Goal: Task Accomplishment & Management: Complete application form

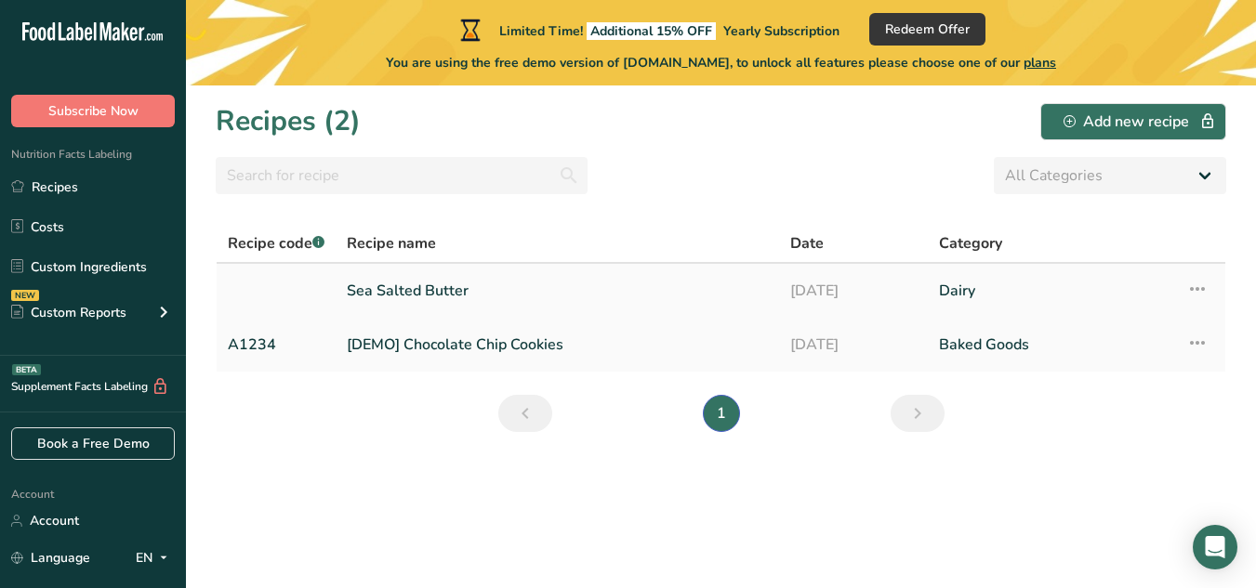
click at [429, 282] on link "Sea Salted Butter" at bounding box center [557, 290] width 421 height 39
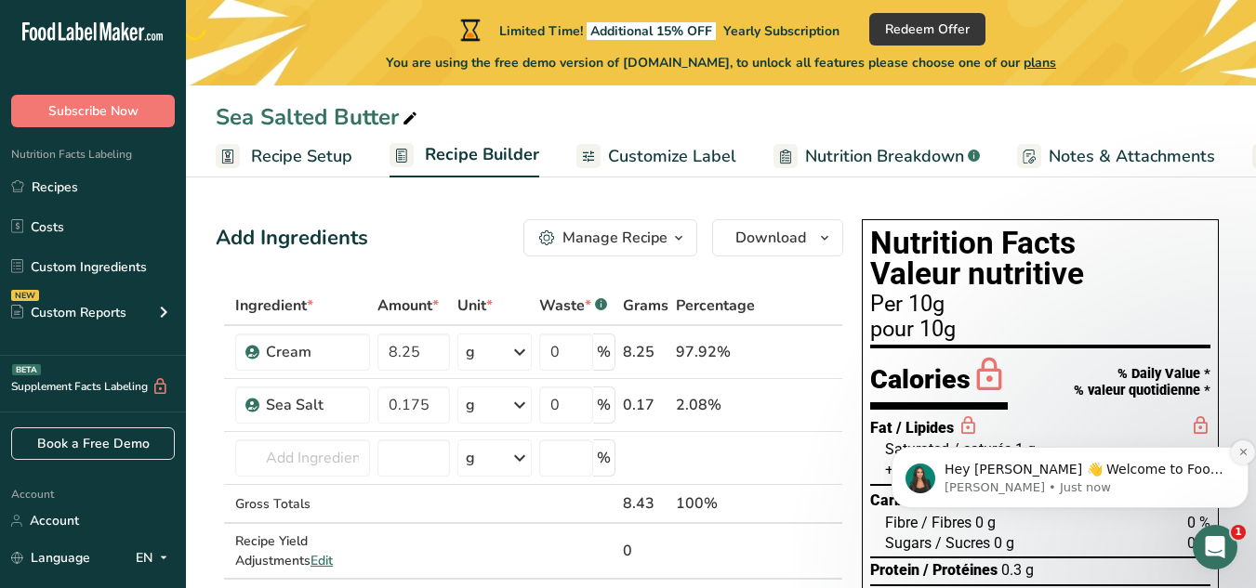
click at [1241, 457] on icon "Dismiss notification" at bounding box center [1243, 452] width 10 height 10
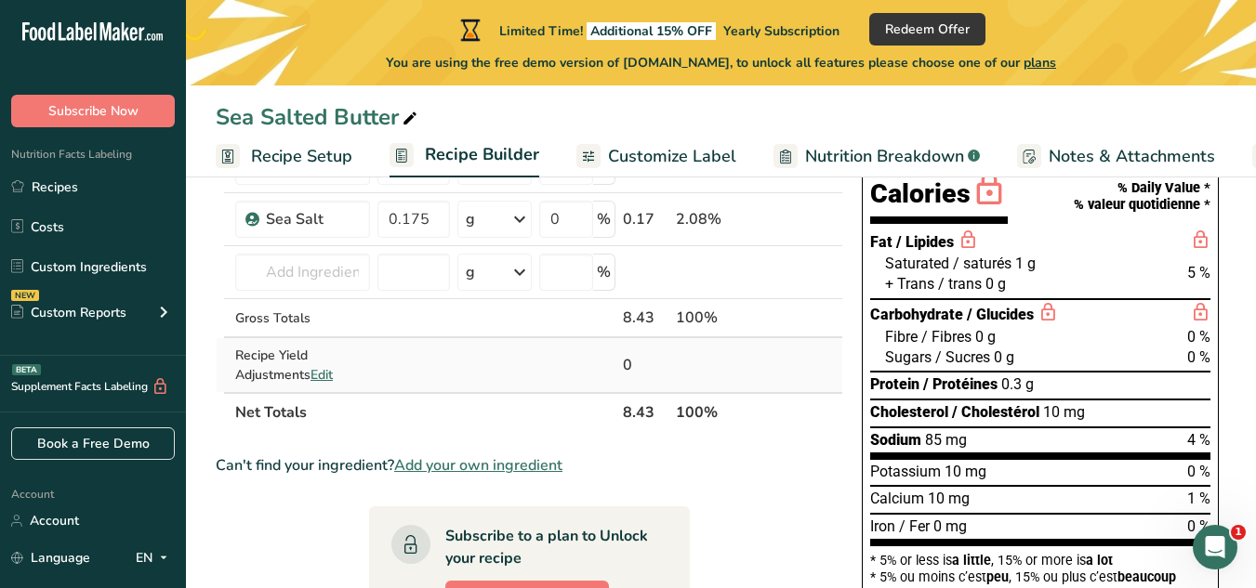
scroll to position [93, 0]
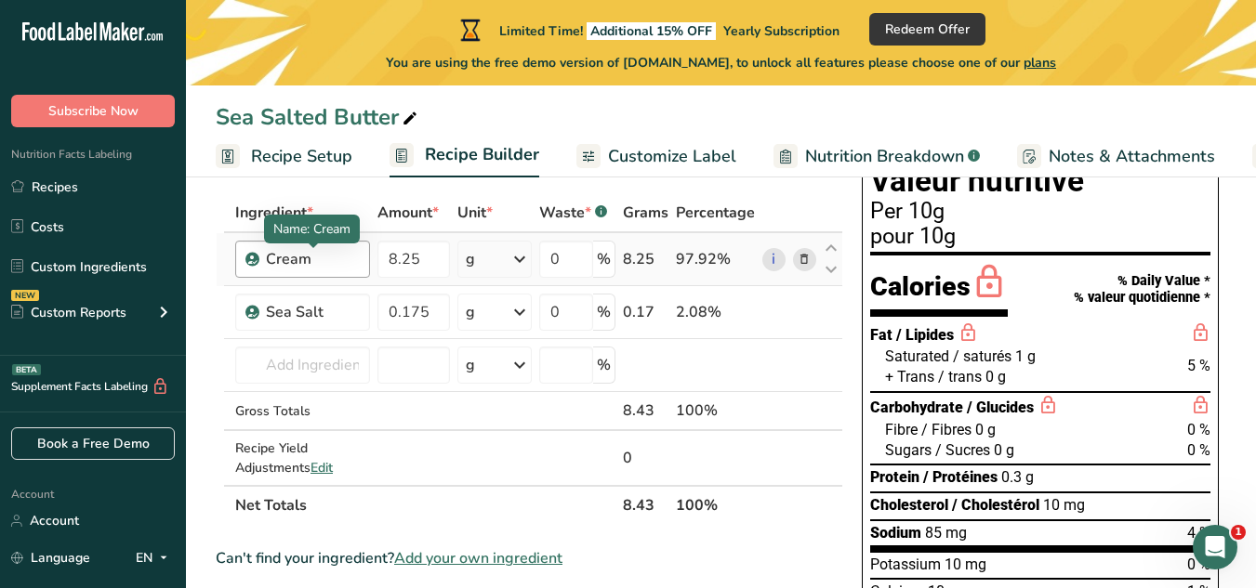
click at [266, 259] on div "Cream" at bounding box center [312, 259] width 93 height 22
click at [346, 261] on div "Cream" at bounding box center [312, 259] width 93 height 22
click at [298, 264] on div "Cream" at bounding box center [312, 259] width 93 height 22
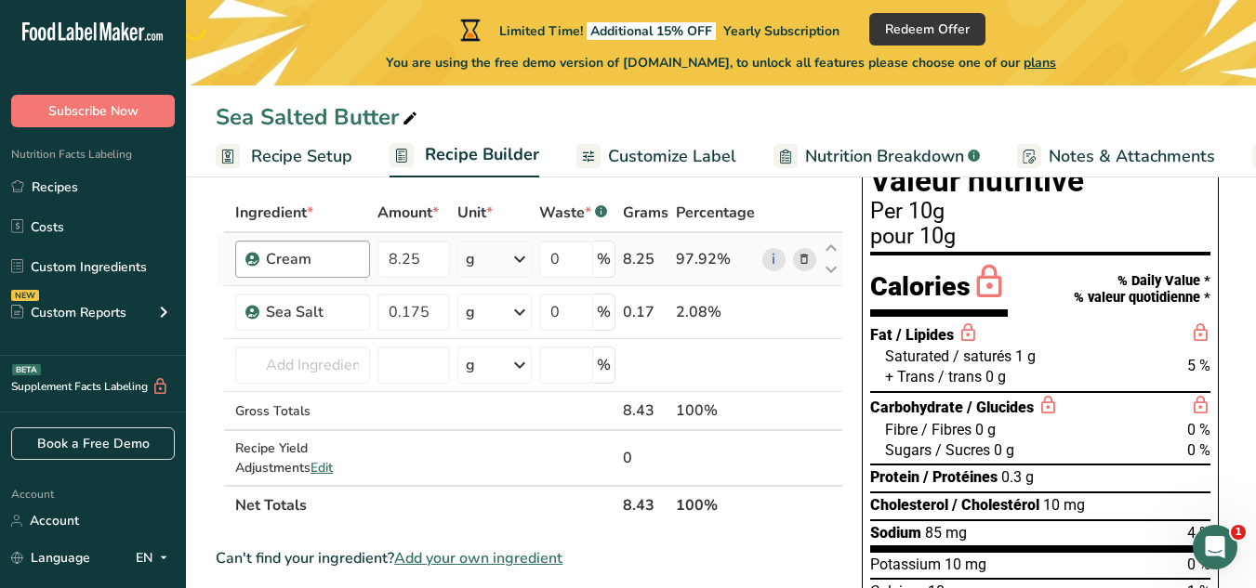
click at [259, 259] on div "Cream" at bounding box center [302, 259] width 135 height 37
click at [274, 259] on div "Cream" at bounding box center [312, 259] width 93 height 22
click at [271, 258] on div "Cream" at bounding box center [312, 259] width 93 height 22
click at [339, 258] on div "Cream" at bounding box center [312, 259] width 93 height 22
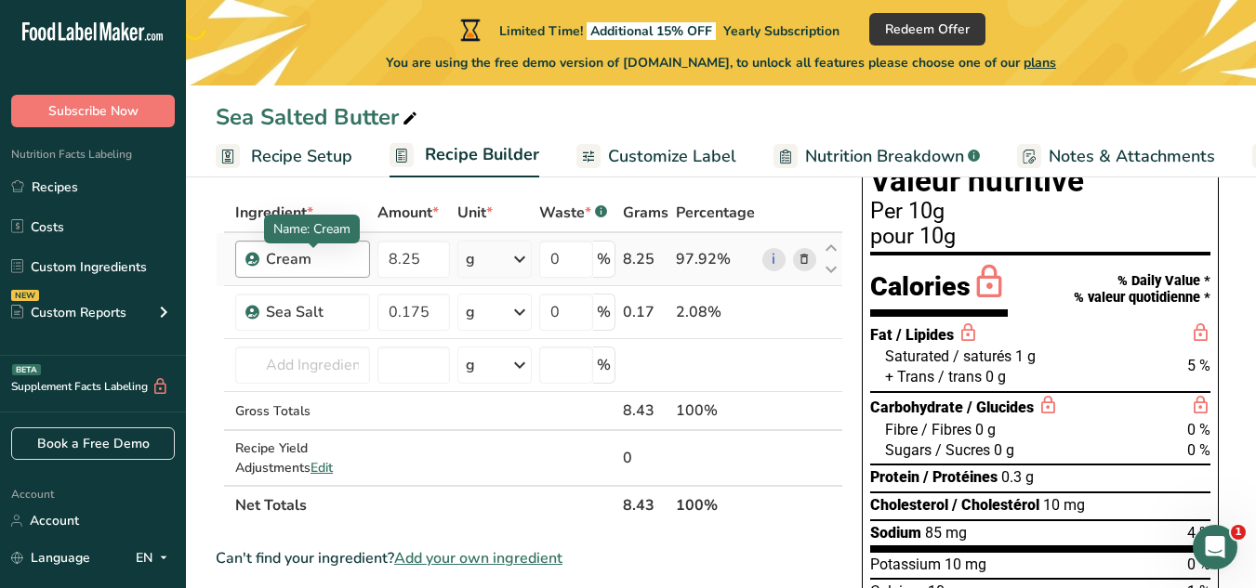
click at [317, 258] on div "Cream" at bounding box center [312, 259] width 93 height 22
click at [673, 157] on span "Customize Label" at bounding box center [672, 156] width 128 height 25
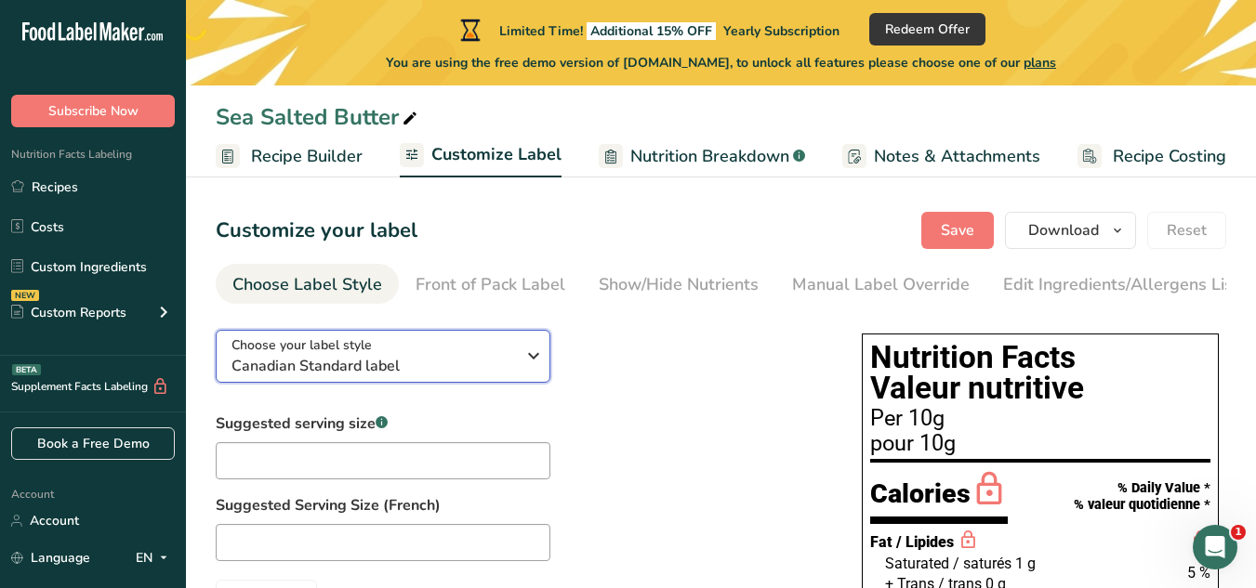
click at [418, 359] on span "Canadian Standard label" at bounding box center [373, 366] width 284 height 22
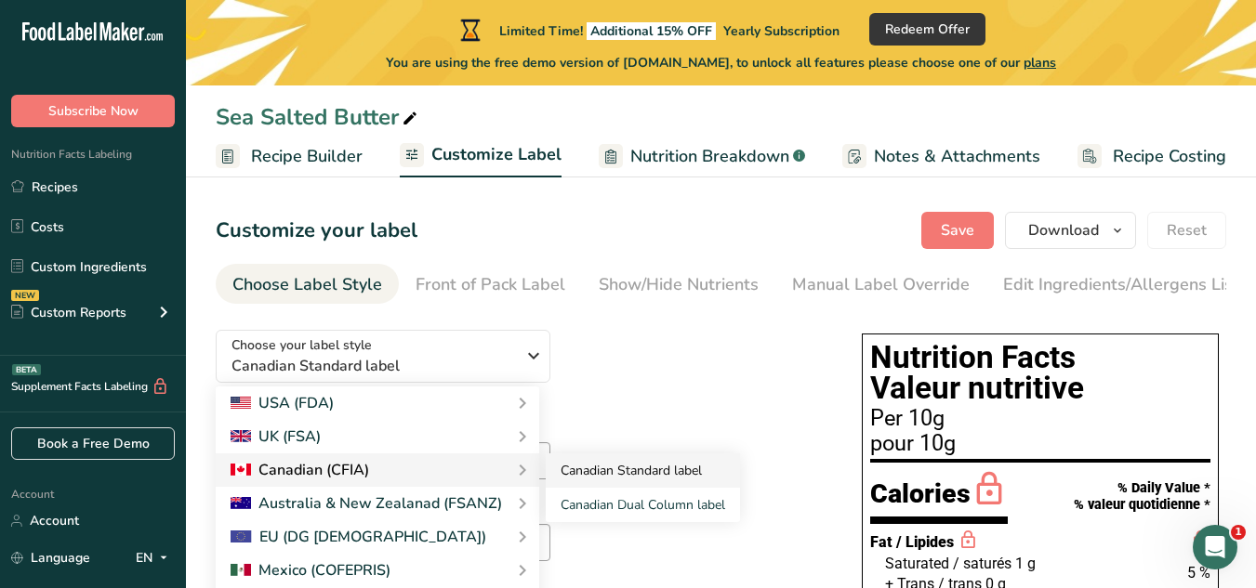
click at [595, 481] on link "Canadian Standard label" at bounding box center [643, 471] width 194 height 34
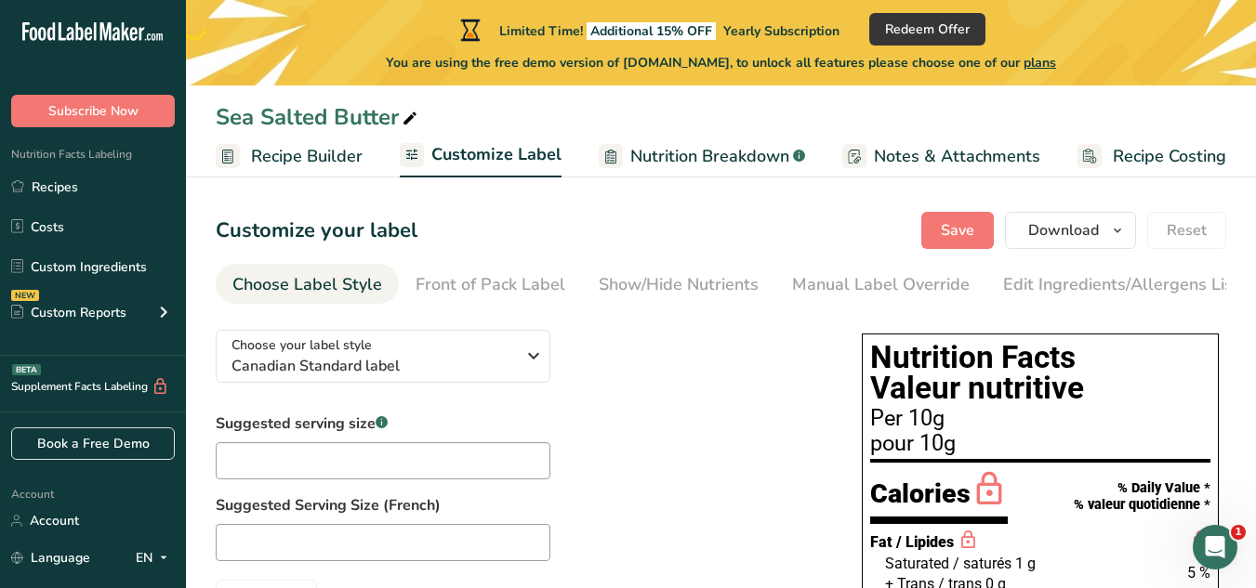
click at [564, 410] on div "Choose your label style Canadian Standard label USA (FDA) Standard FDA label Ta…" at bounding box center [520, 466] width 609 height 302
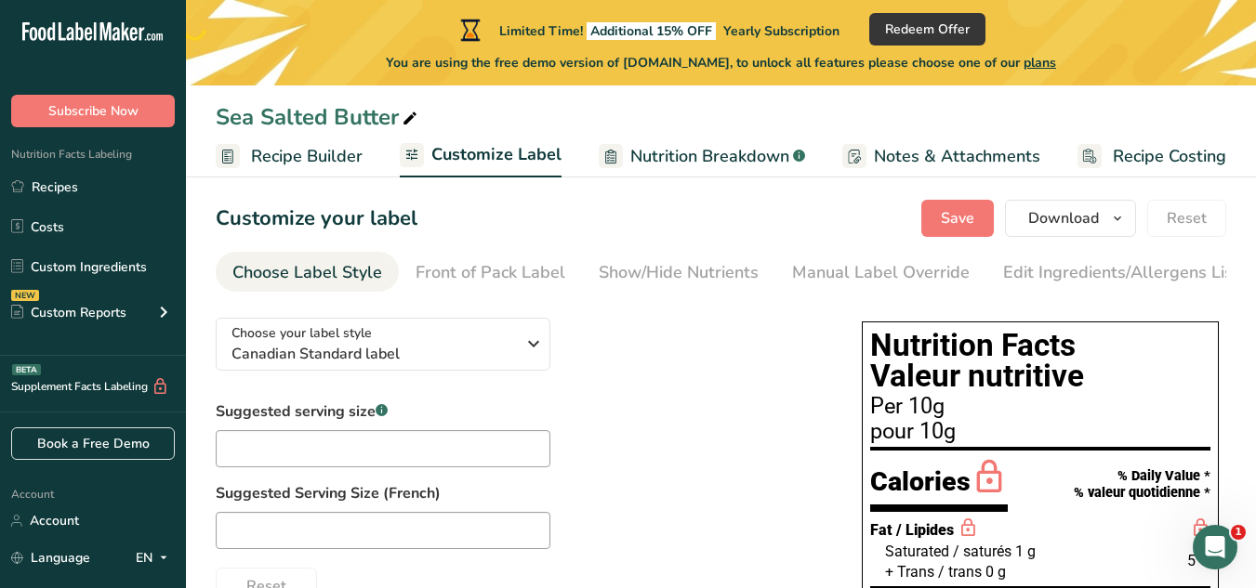
scroll to position [93, 0]
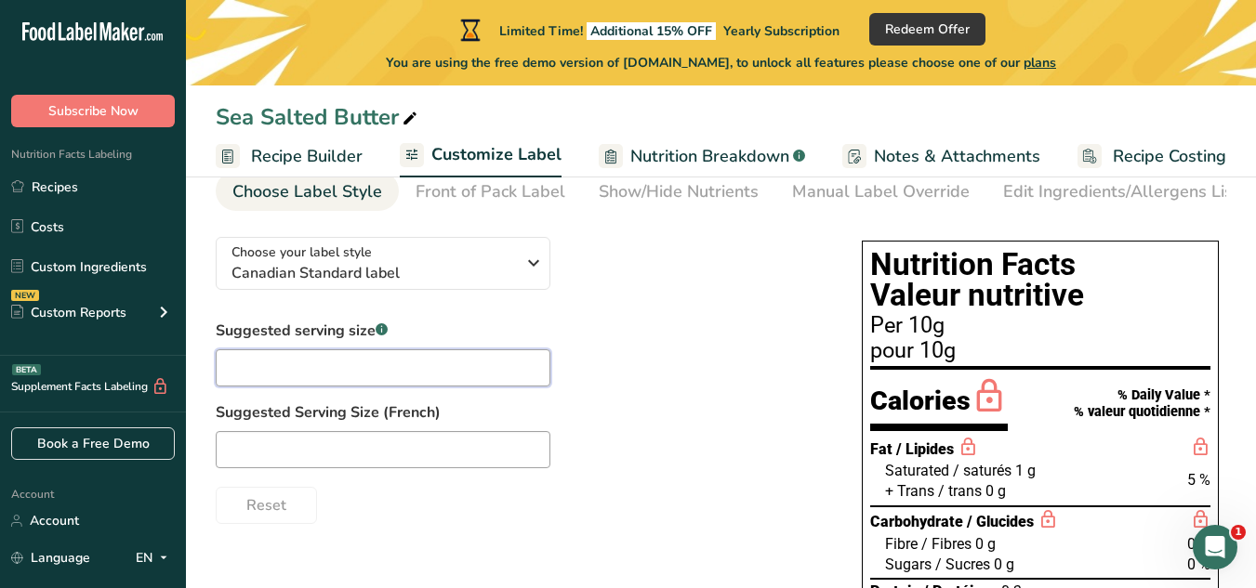
click at [299, 360] on input "text" at bounding box center [383, 368] width 335 height 37
type input "2 tsp"
click at [771, 338] on div "Suggested serving size .a-a{fill:#347362;}.b-a{fill:#fff;} 2 tsp Suggested Serv…" at bounding box center [520, 422] width 609 height 205
click at [425, 466] on input "text" at bounding box center [383, 449] width 335 height 37
drag, startPoint x: 877, startPoint y: 363, endPoint x: 910, endPoint y: 358, distance: 33.8
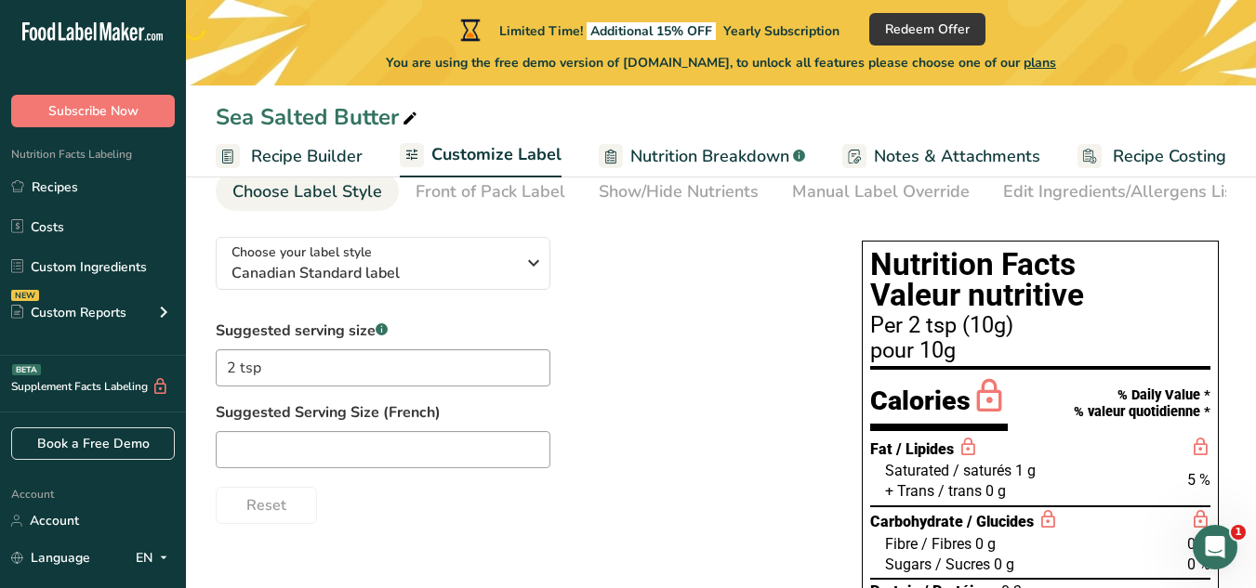
click at [910, 358] on div "pour 10g" at bounding box center [1040, 351] width 340 height 22
click at [913, 357] on div "pour 10g" at bounding box center [1040, 351] width 340 height 22
click at [694, 155] on span "Nutrition Breakdown" at bounding box center [709, 156] width 159 height 25
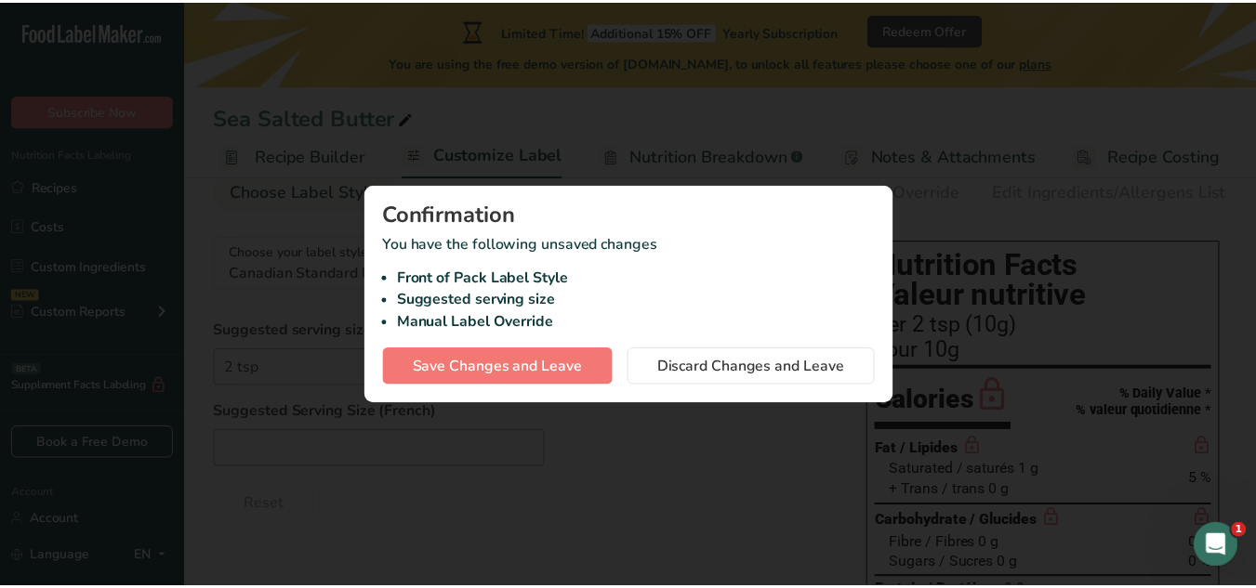
scroll to position [0, 160]
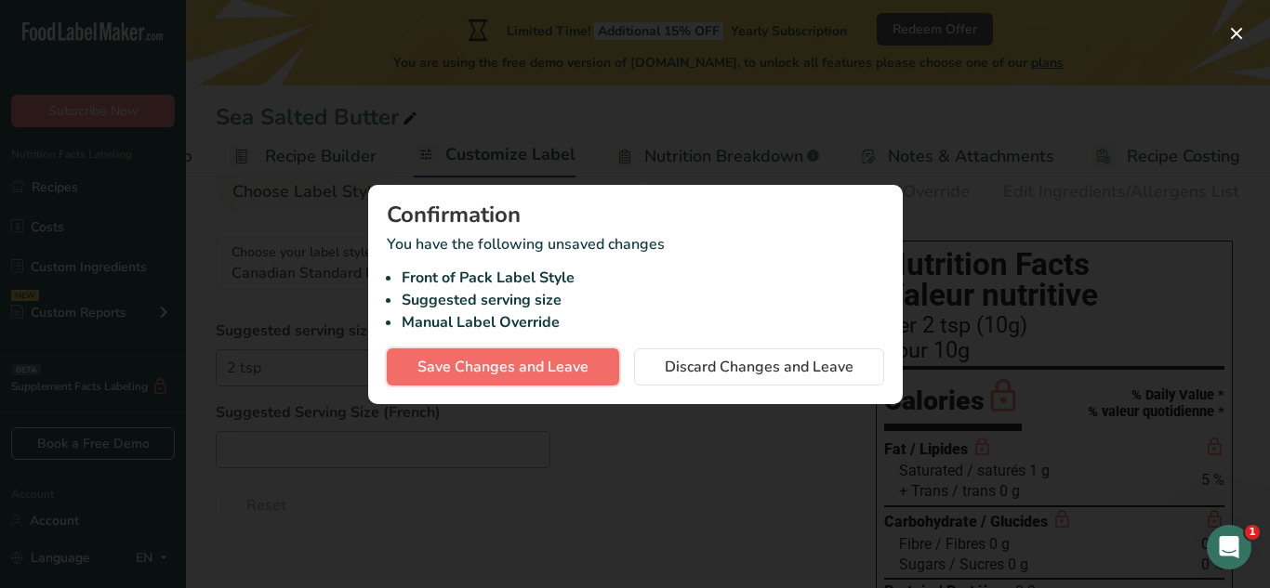
click at [532, 368] on span "Save Changes and Leave" at bounding box center [502, 367] width 171 height 22
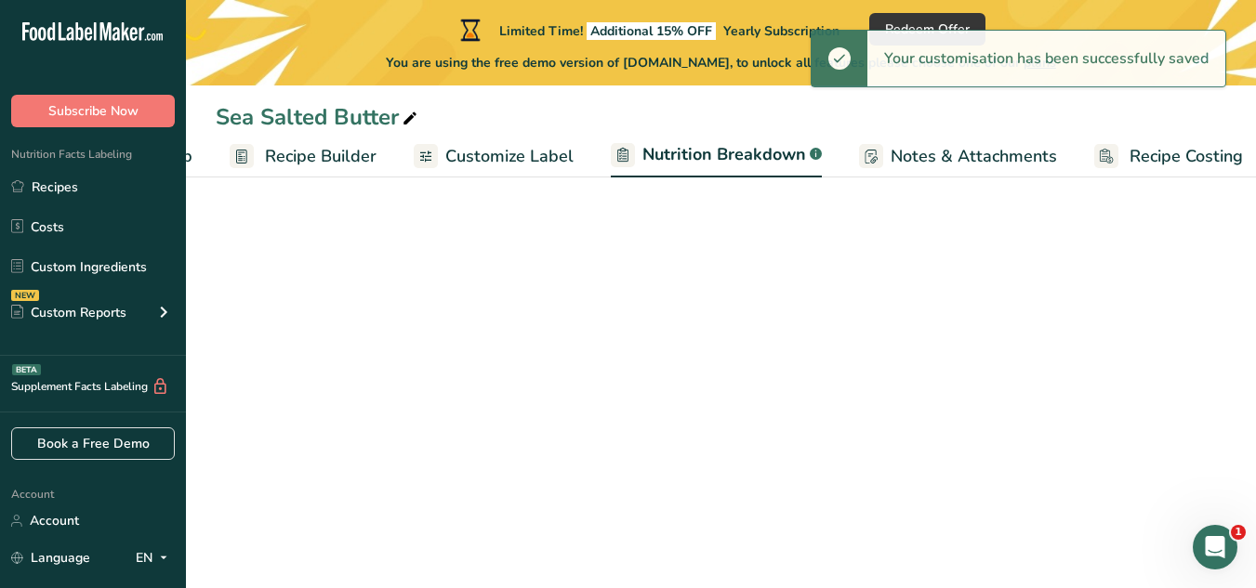
select select "Calories"
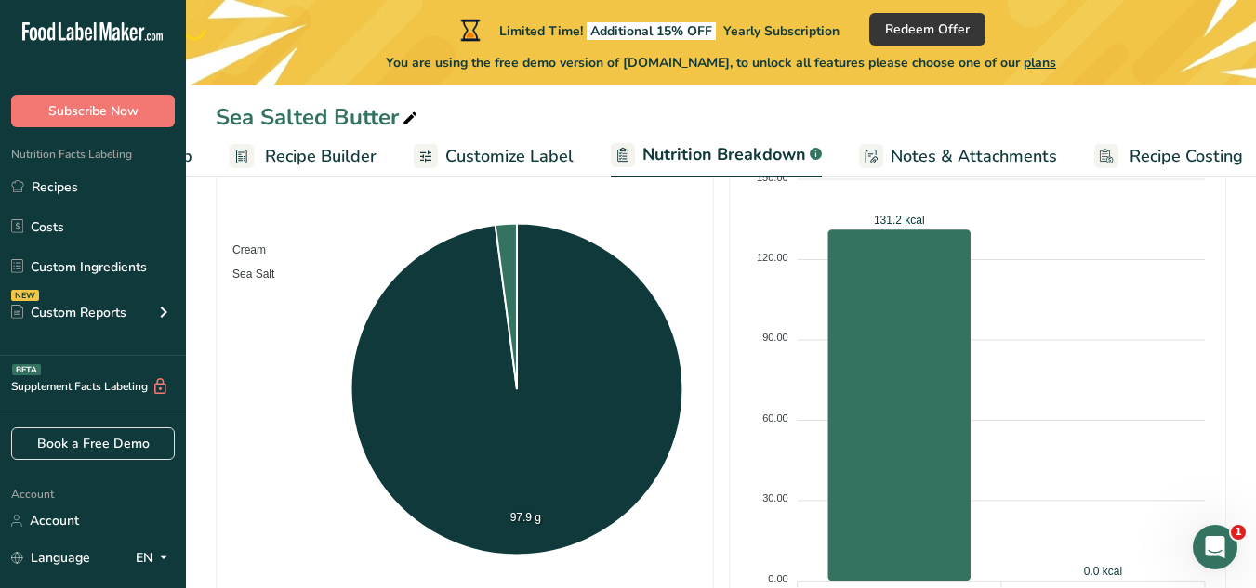
scroll to position [465, 0]
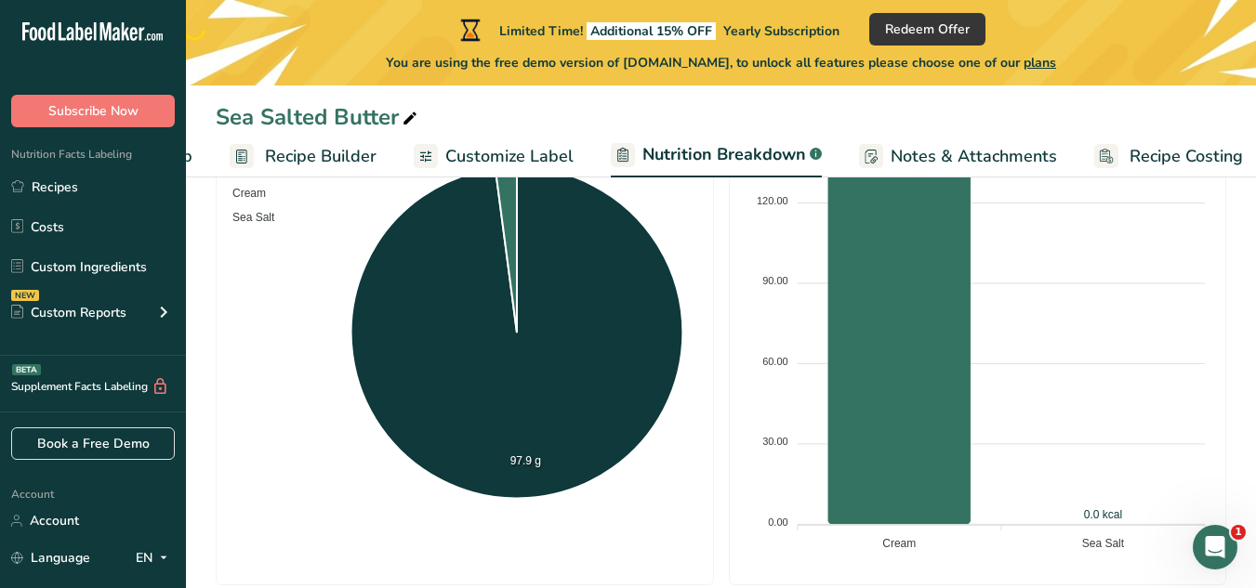
click at [1015, 152] on span "Notes & Attachments" at bounding box center [974, 156] width 166 height 25
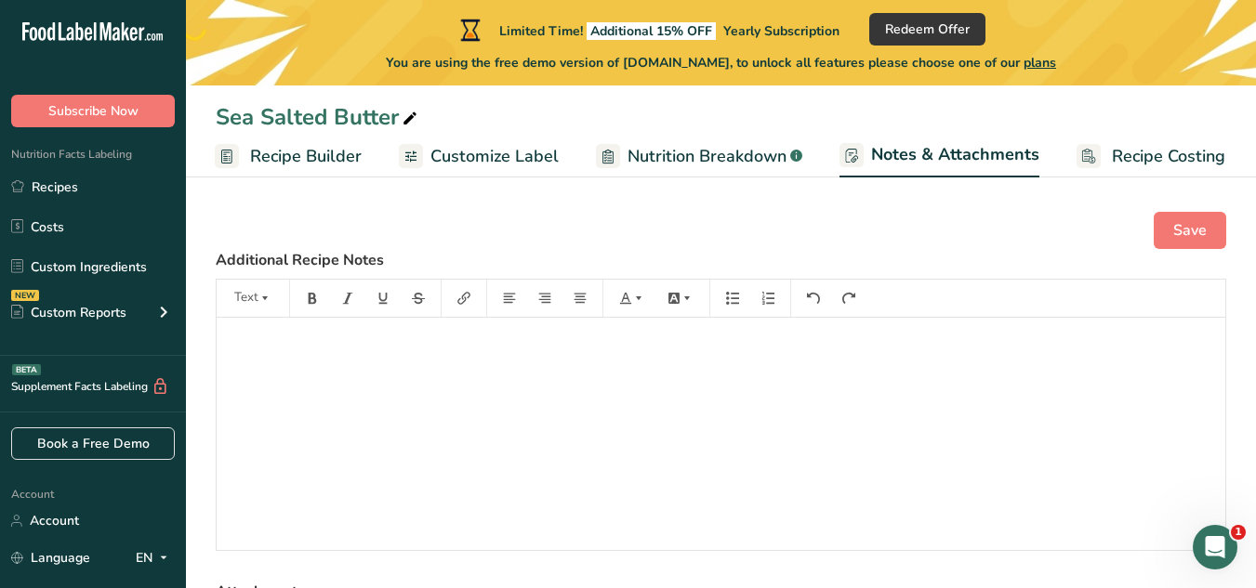
click at [317, 160] on span "Recipe Builder" at bounding box center [306, 156] width 112 height 25
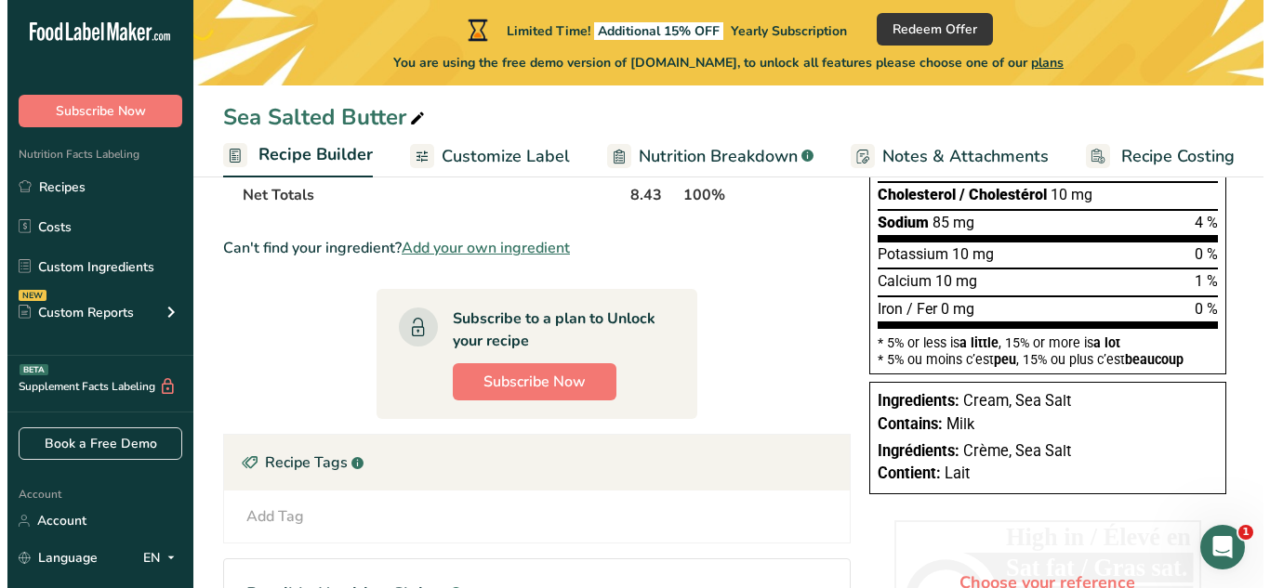
scroll to position [396, 0]
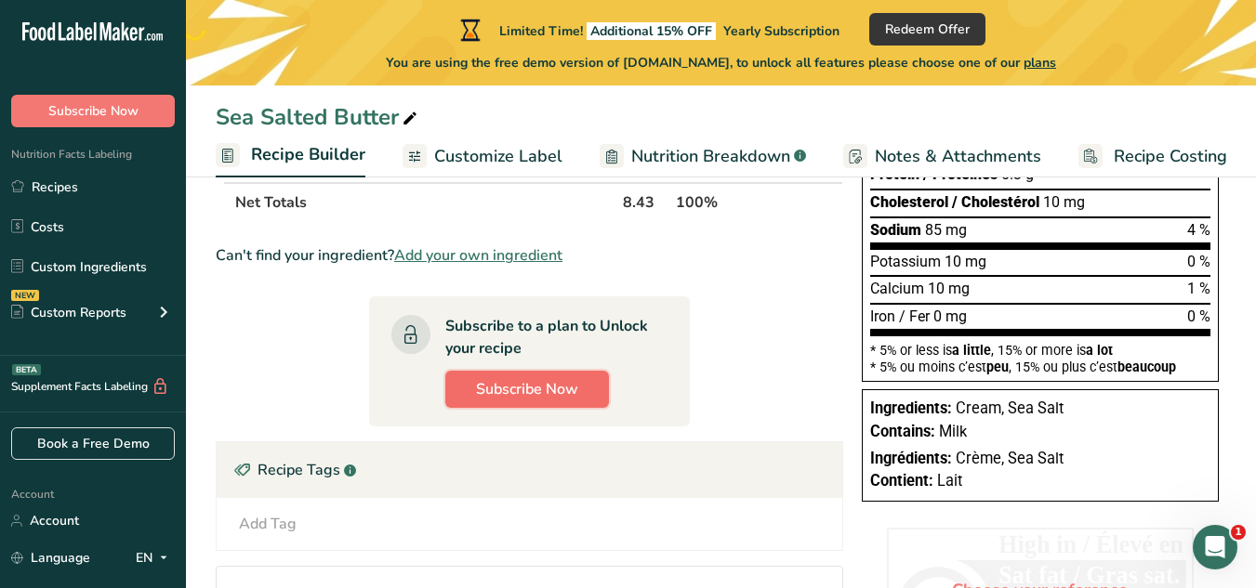
click at [545, 384] on span "Subscribe Now" at bounding box center [527, 389] width 102 height 22
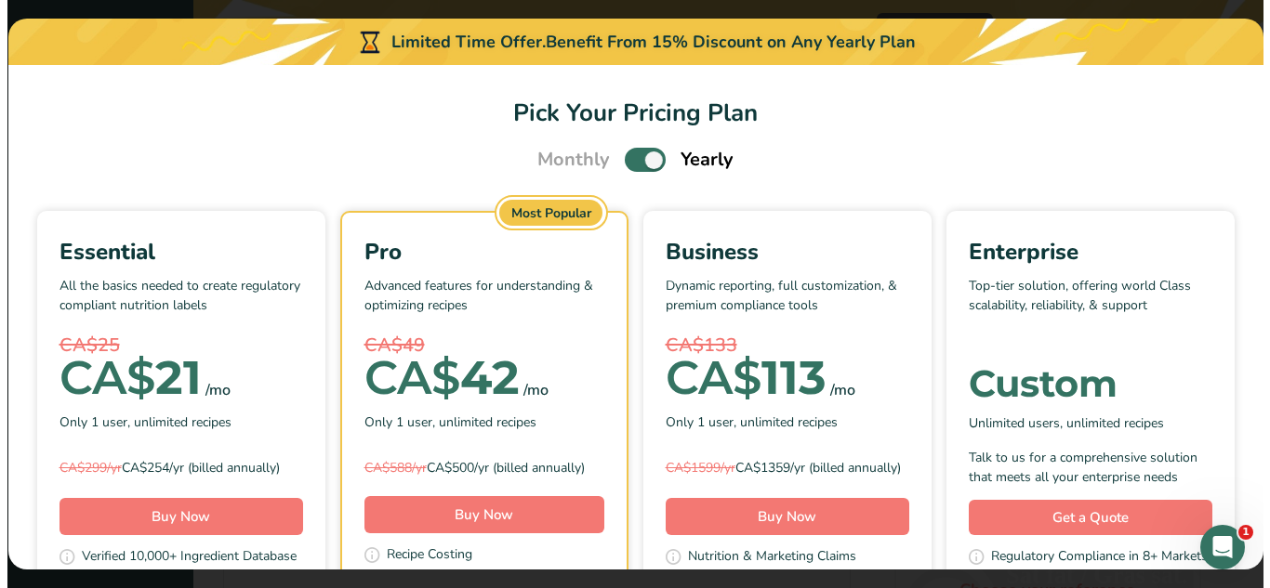
scroll to position [0, 160]
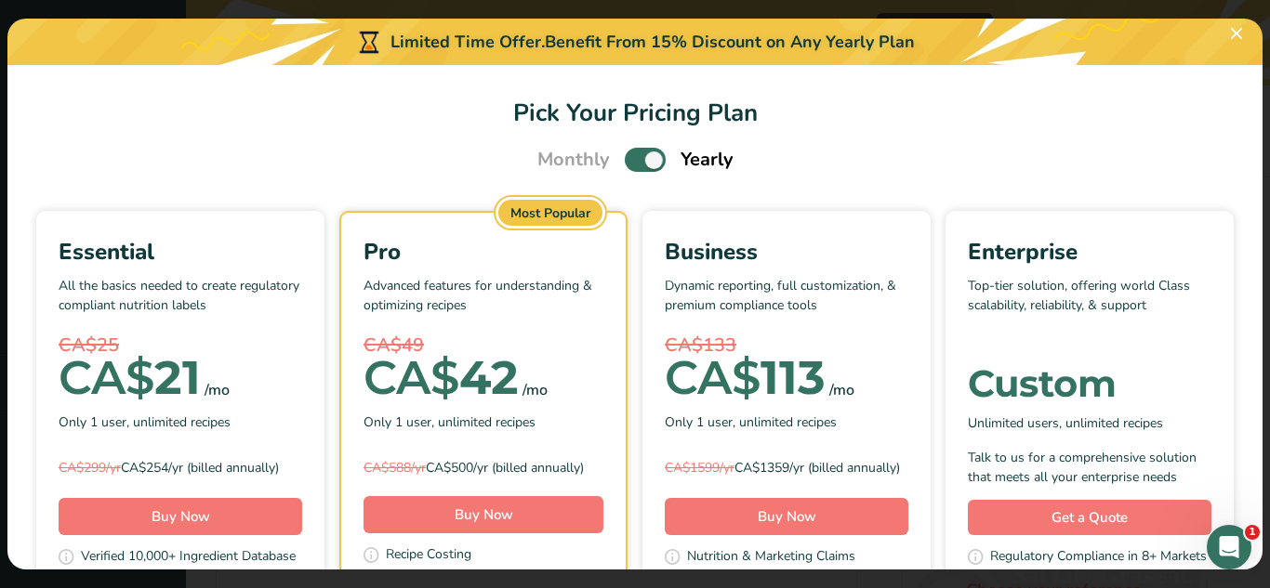
click at [150, 339] on div "Essential All the basics needed to create regulatory compliant nutrition labels…" at bounding box center [635, 455] width 1210 height 489
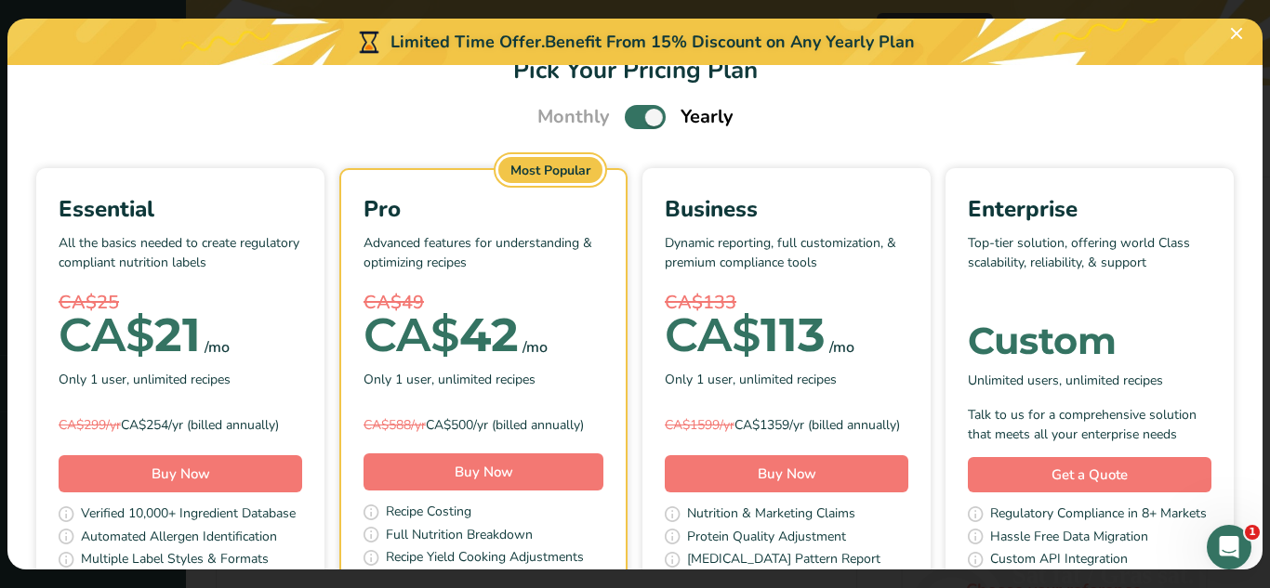
scroll to position [0, 0]
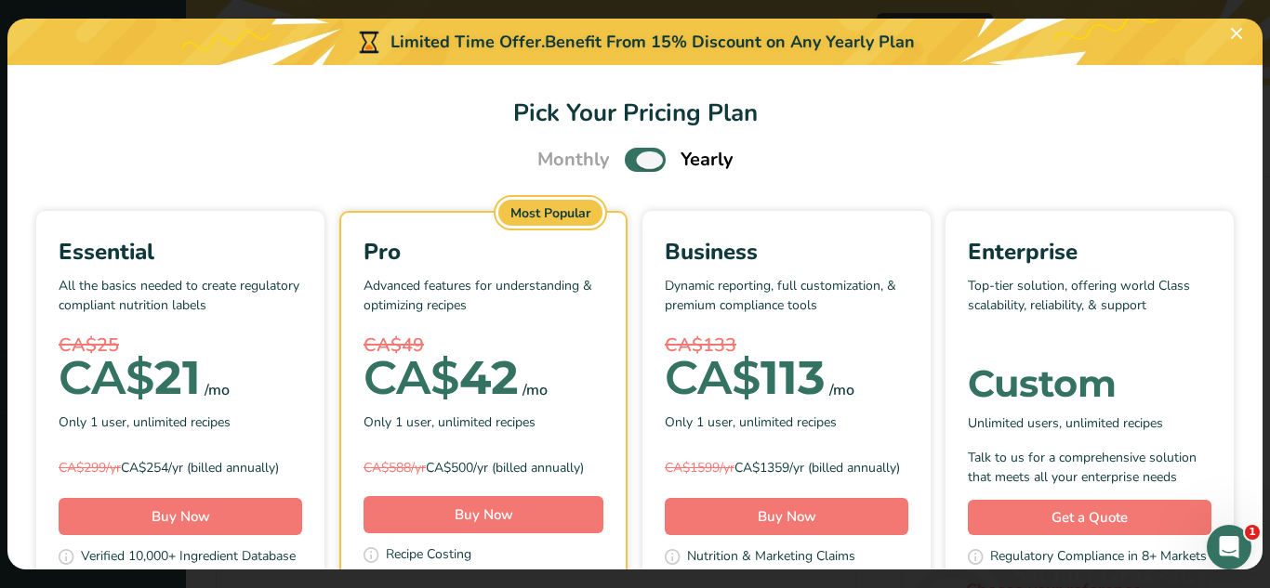
click at [627, 160] on span "Pick Your Pricing Plan Modal" at bounding box center [645, 159] width 41 height 23
click at [627, 160] on input "Pick Your Pricing Plan Modal" at bounding box center [631, 160] width 12 height 12
checkbox input "false"
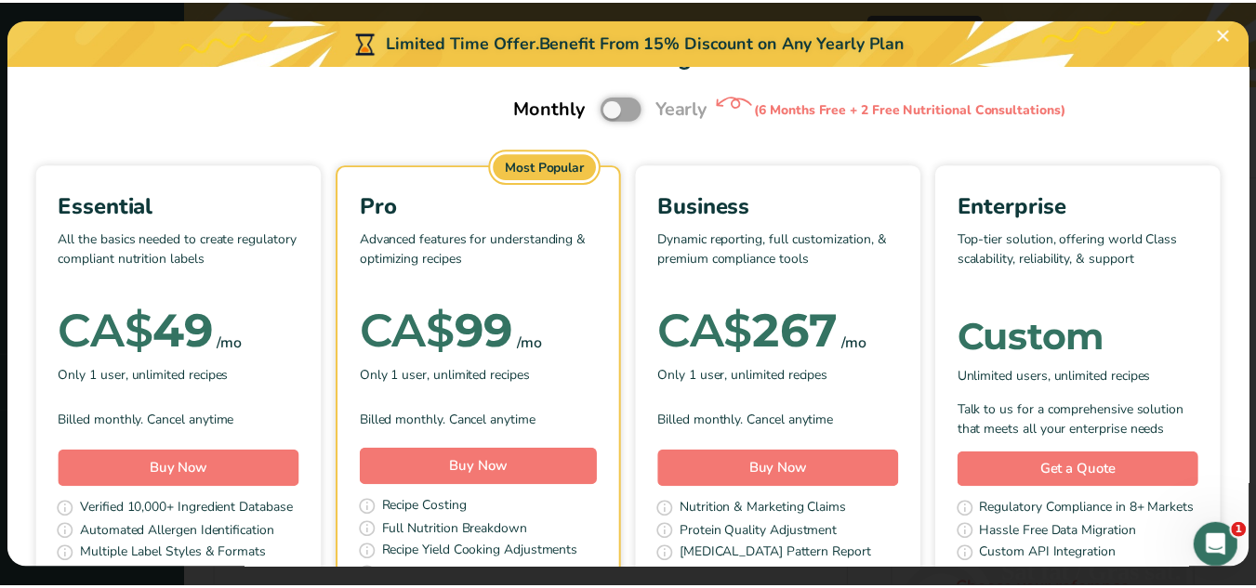
scroll to position [93, 0]
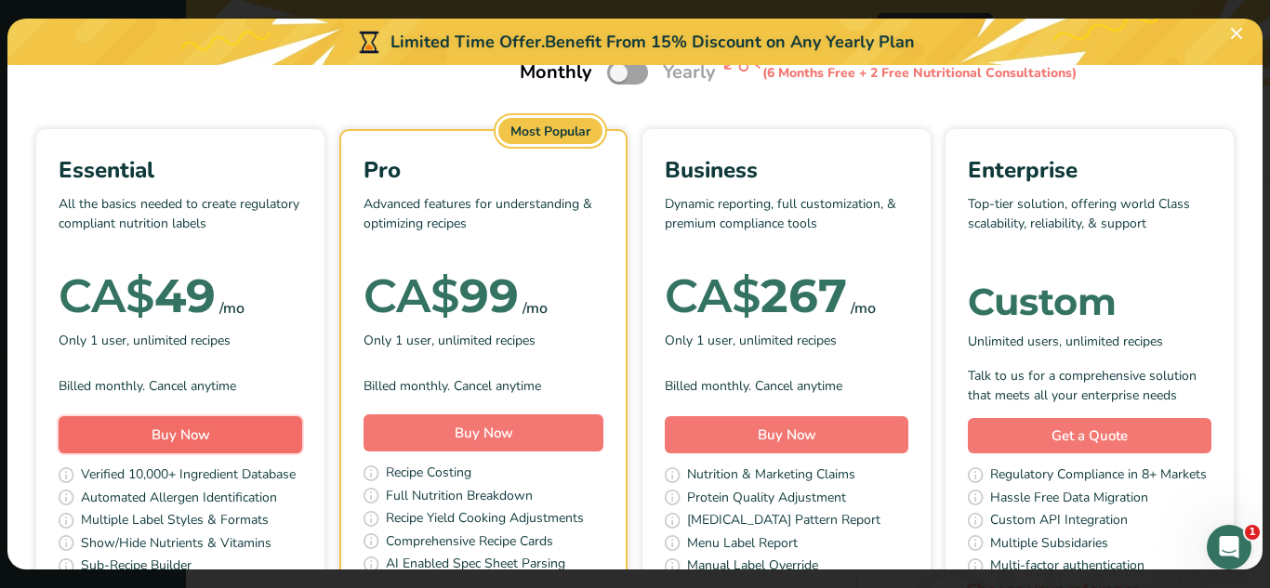
click at [210, 438] on span "Buy Now" at bounding box center [181, 435] width 59 height 19
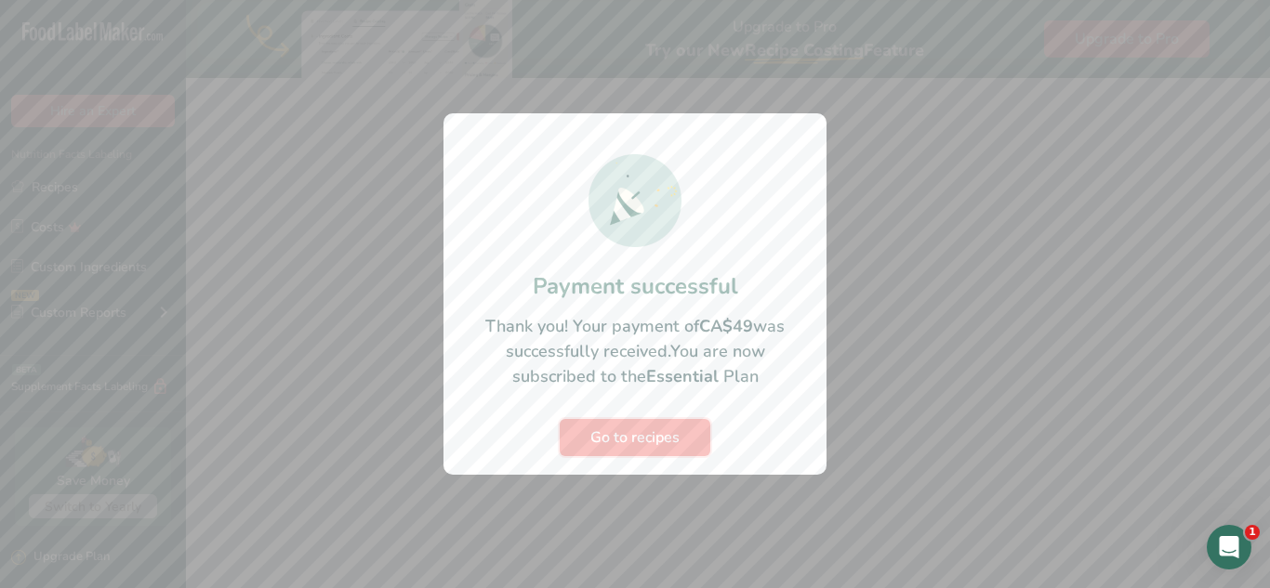
click at [611, 439] on span "Go to recipes" at bounding box center [634, 438] width 89 height 22
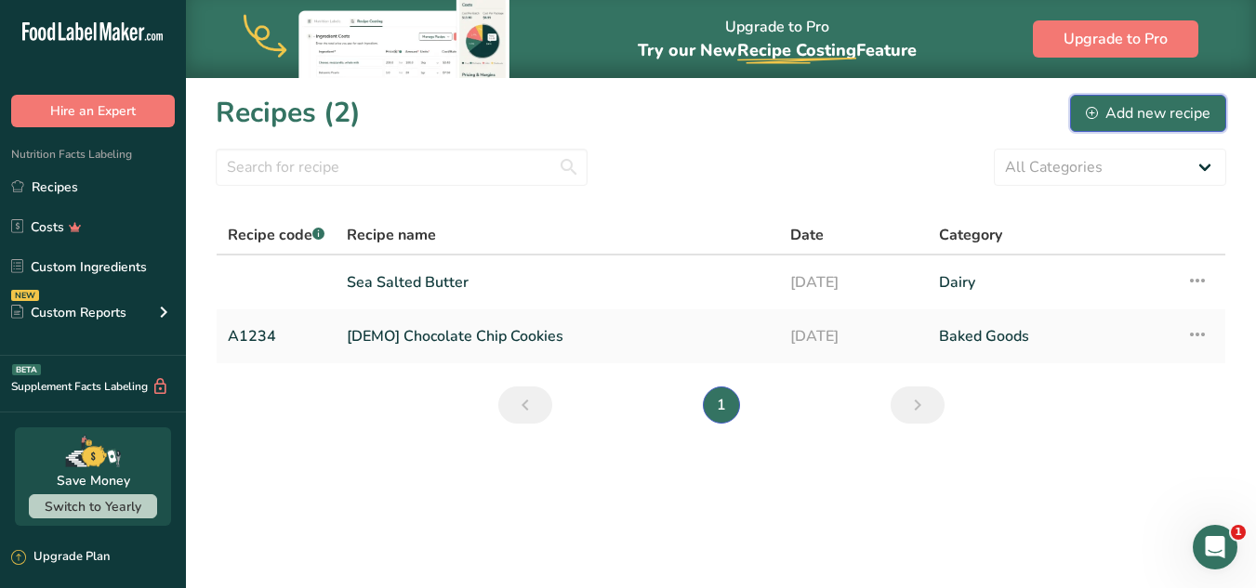
click at [1108, 107] on div "Add new recipe" at bounding box center [1148, 113] width 125 height 22
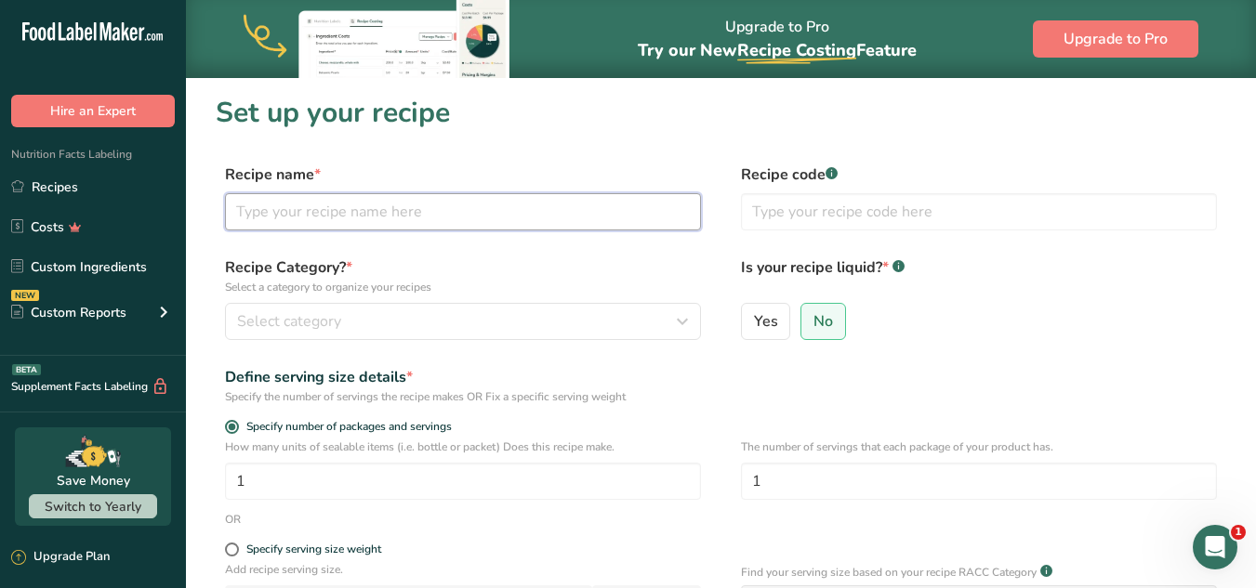
click at [547, 212] on input "text" at bounding box center [463, 211] width 476 height 37
type input "Plain Kefir"
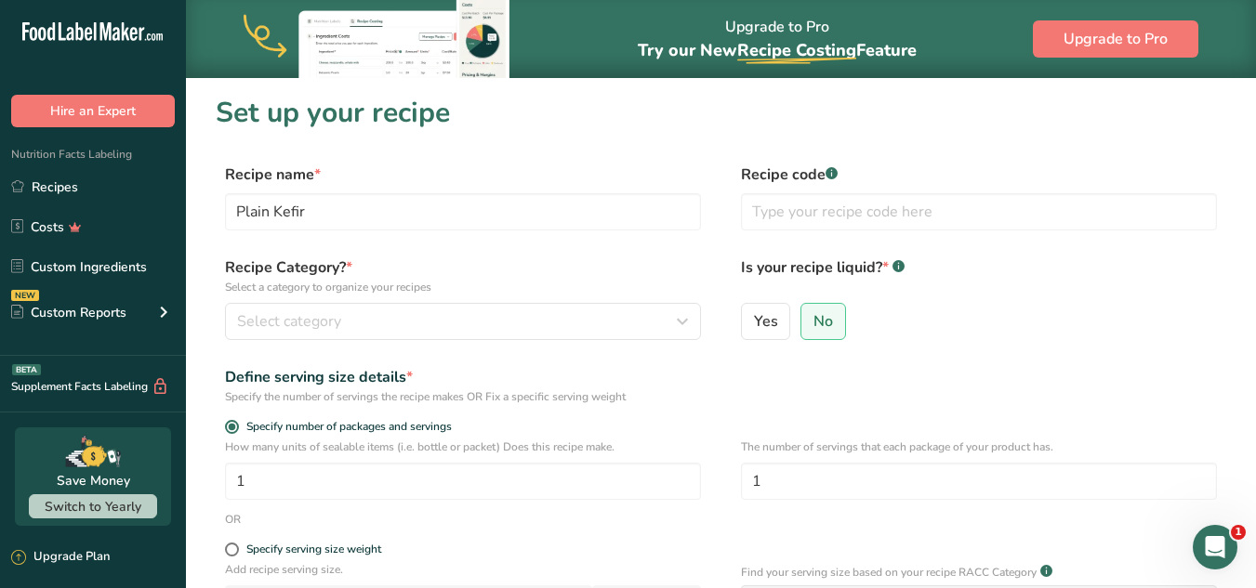
click at [565, 271] on label "Recipe Category? * Select a category to organize your recipes" at bounding box center [463, 276] width 476 height 39
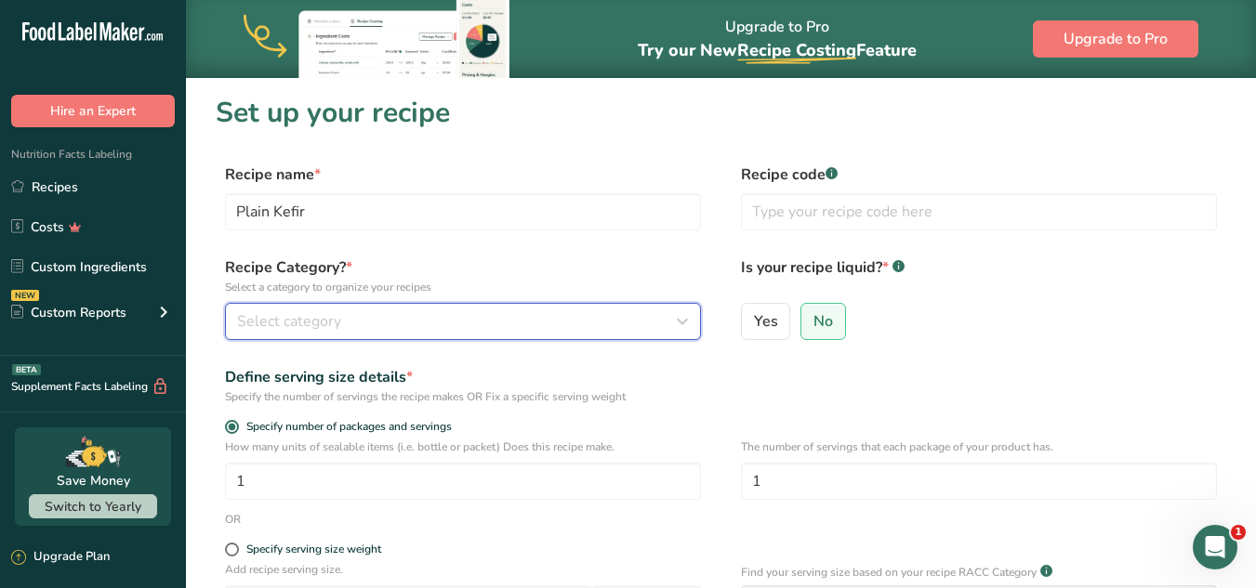
click at [484, 319] on div "Select category" at bounding box center [457, 322] width 441 height 22
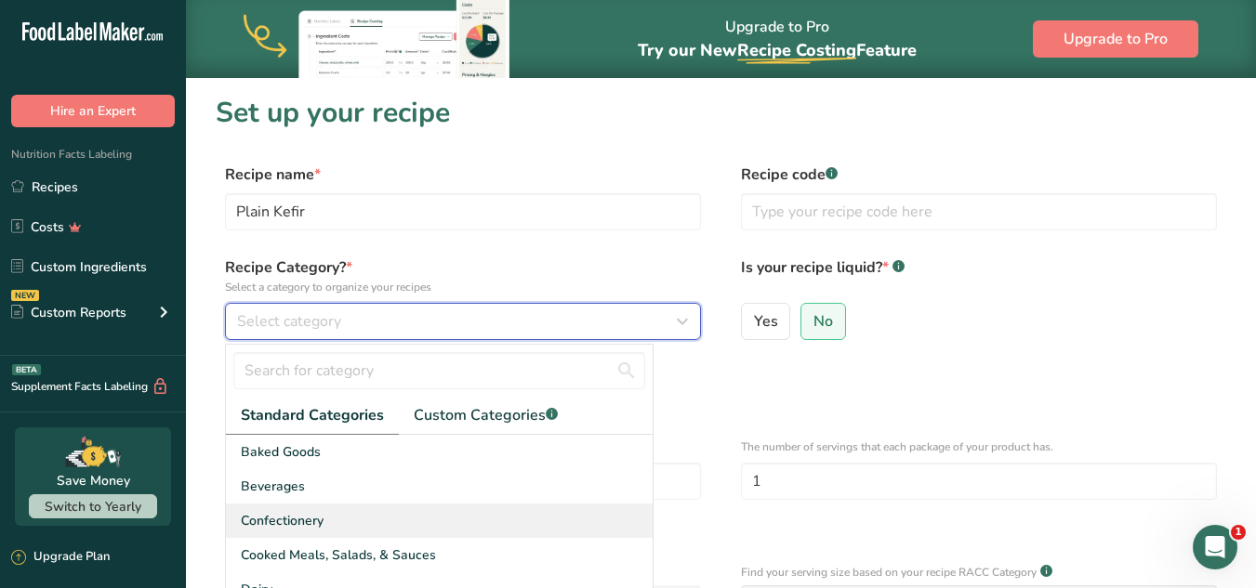
scroll to position [93, 0]
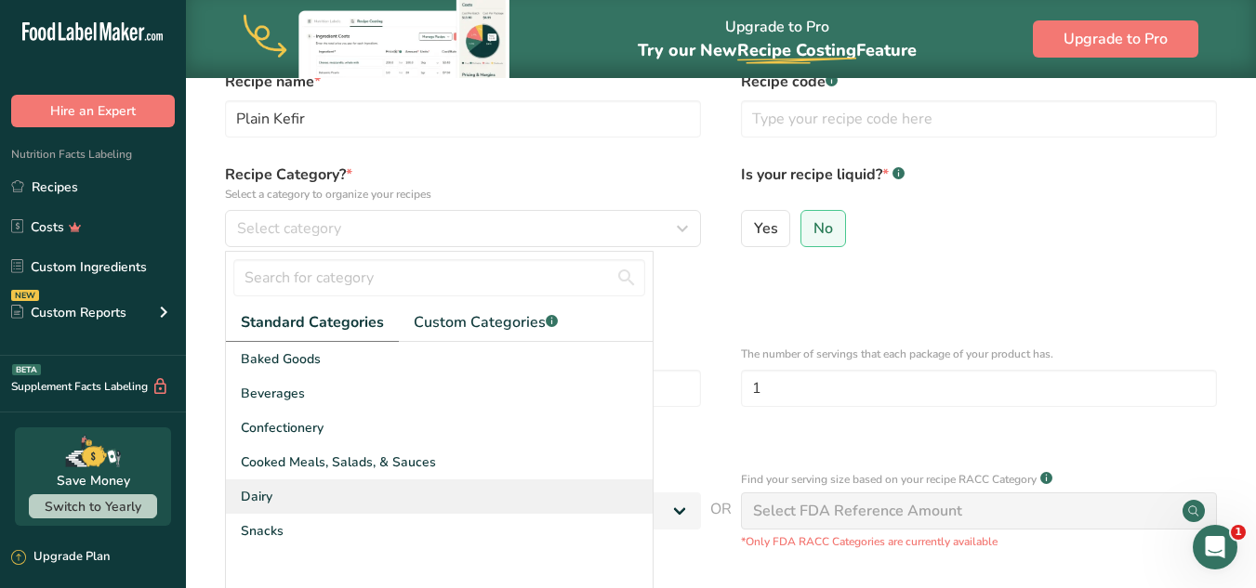
click at [364, 500] on div "Dairy" at bounding box center [439, 497] width 427 height 34
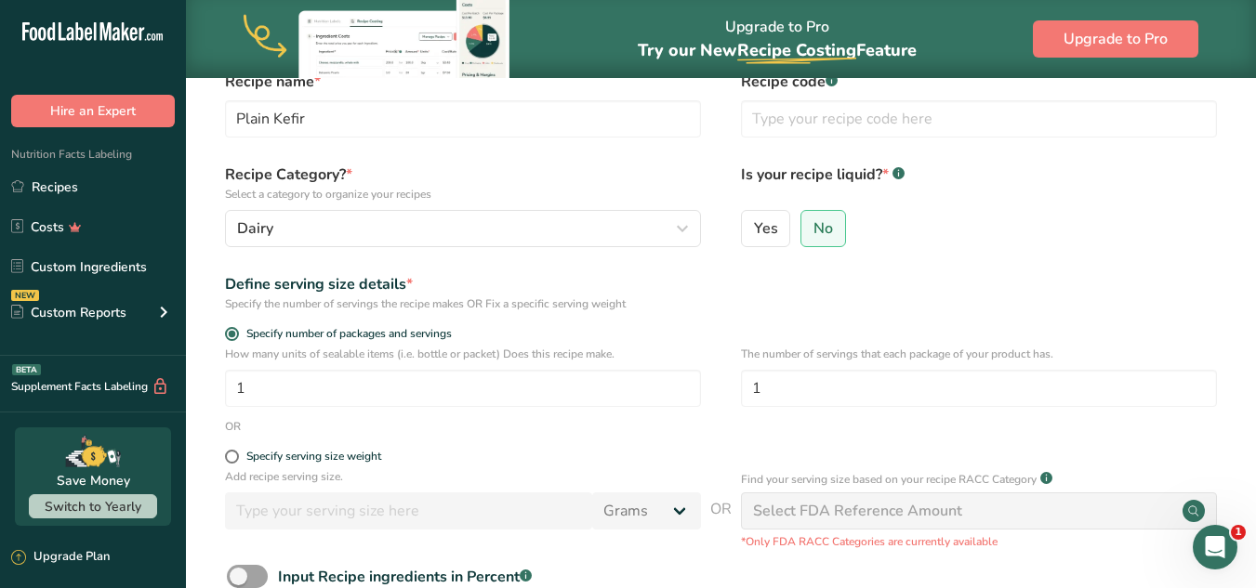
click at [537, 273] on div "Define serving size details *" at bounding box center [463, 284] width 476 height 22
click at [773, 233] on span "Yes" at bounding box center [766, 228] width 24 height 19
click at [754, 233] on input "Yes" at bounding box center [748, 228] width 12 height 12
radio input "true"
radio input "false"
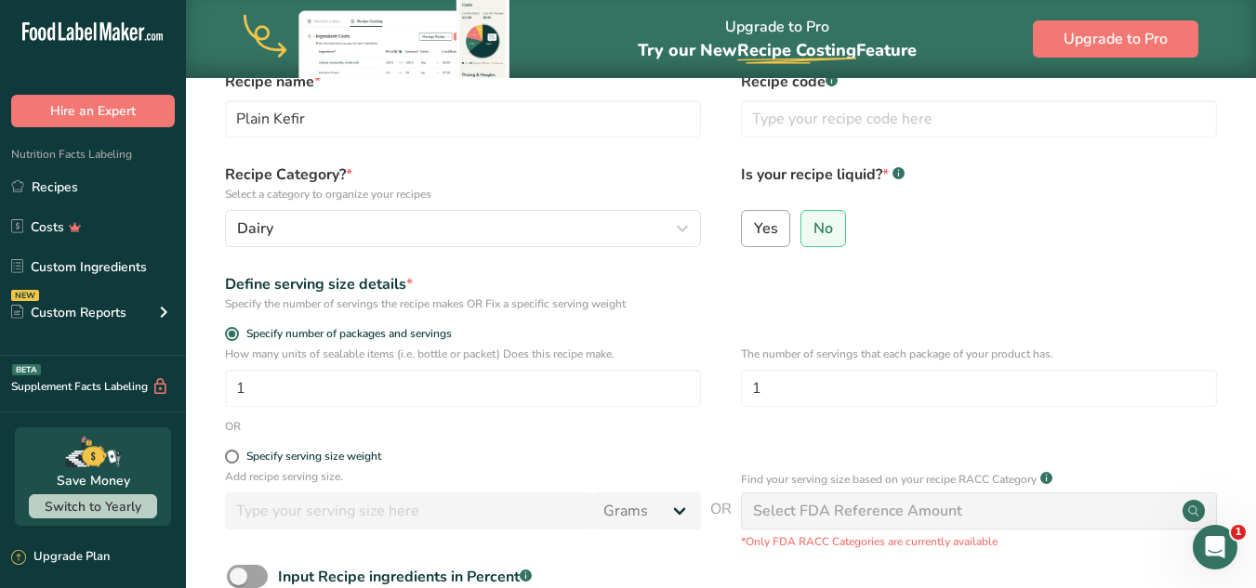
select select "22"
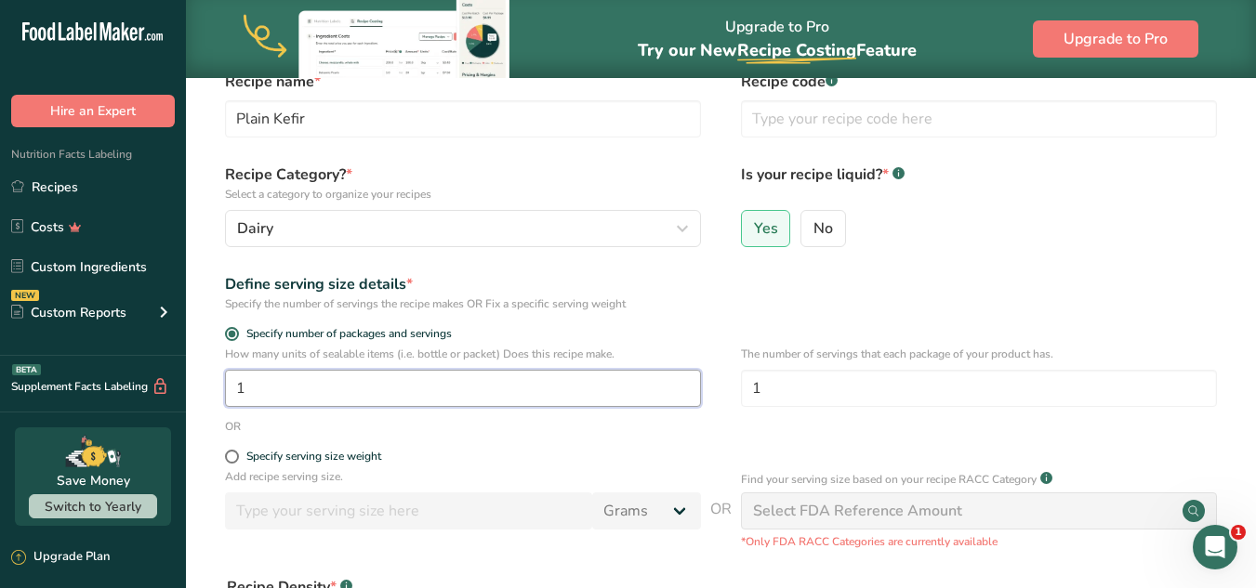
click at [387, 392] on input "1" at bounding box center [463, 388] width 476 height 37
click at [233, 459] on span at bounding box center [232, 457] width 14 height 14
click at [233, 459] on input "Specify serving size weight" at bounding box center [231, 457] width 12 height 12
radio input "true"
radio input "false"
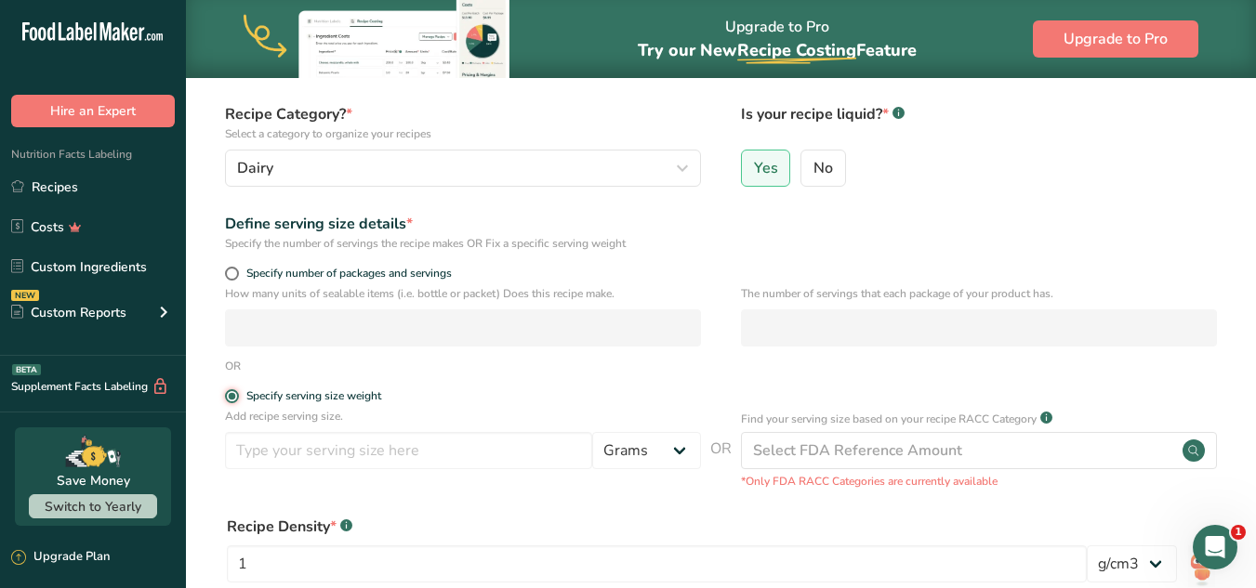
scroll to position [186, 0]
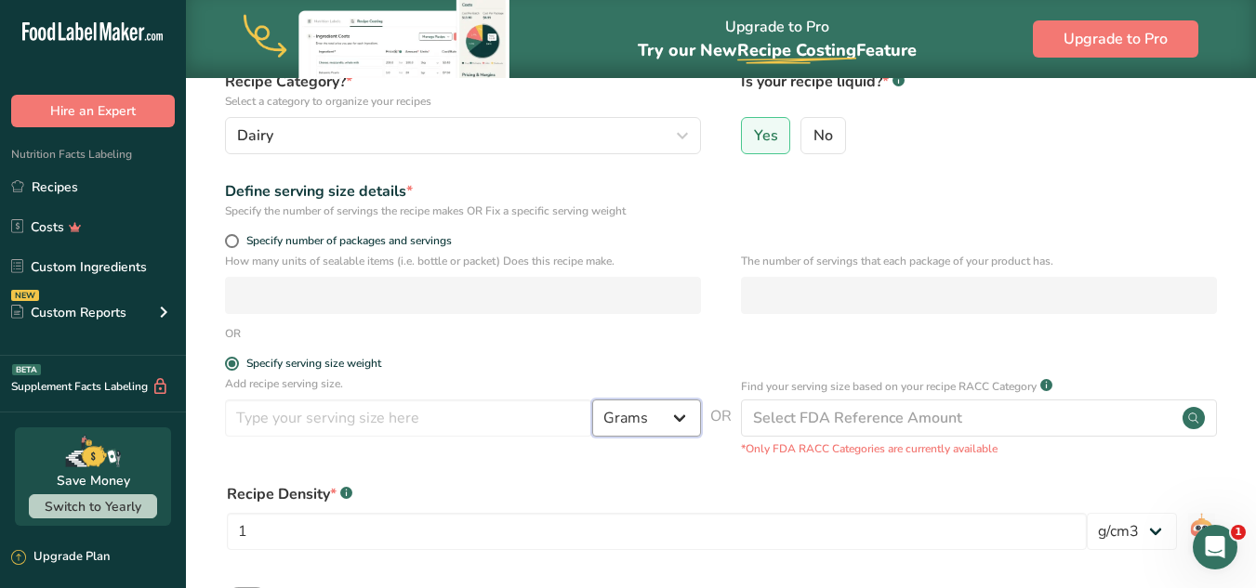
click at [644, 417] on select "Grams kg mg mcg lb oz l mL fl oz tbsp tsp cup qt gallon" at bounding box center [646, 418] width 109 height 37
select select "17"
click at [592, 400] on select "Grams kg mg mcg lb oz l mL fl oz tbsp tsp cup qt gallon" at bounding box center [646, 418] width 109 height 37
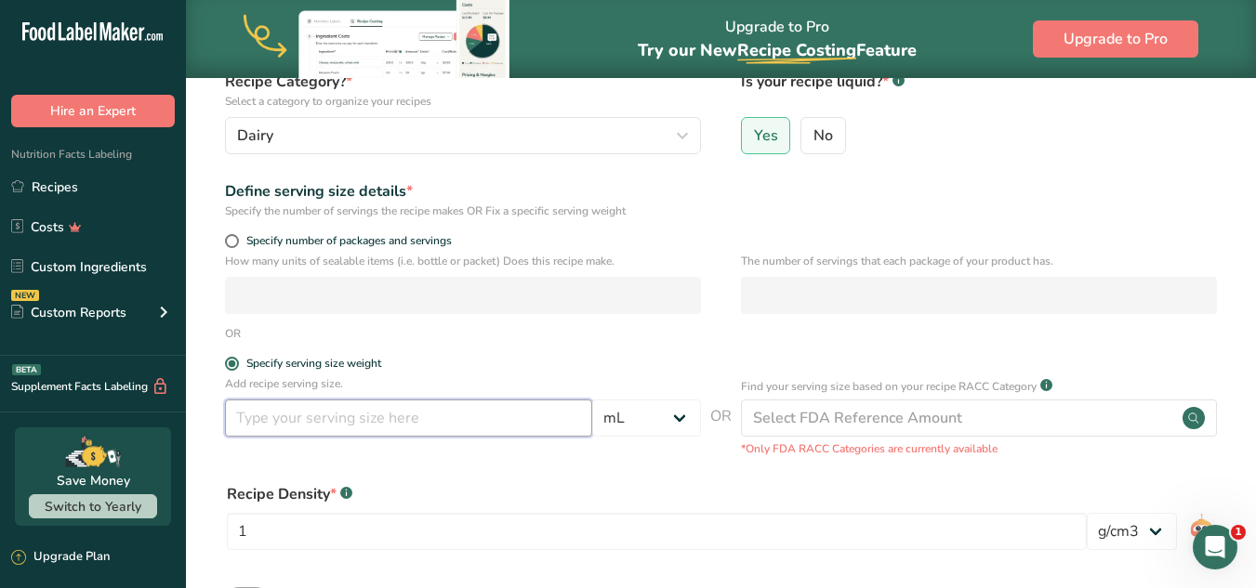
click at [329, 421] on input "number" at bounding box center [408, 418] width 367 height 37
type input "188"
click at [654, 351] on form "Recipe name * Plain Kefir Recipe code .a-a{fill:#347362;}.b-a{fill:#fff;} Recip…" at bounding box center [721, 365] width 1011 height 774
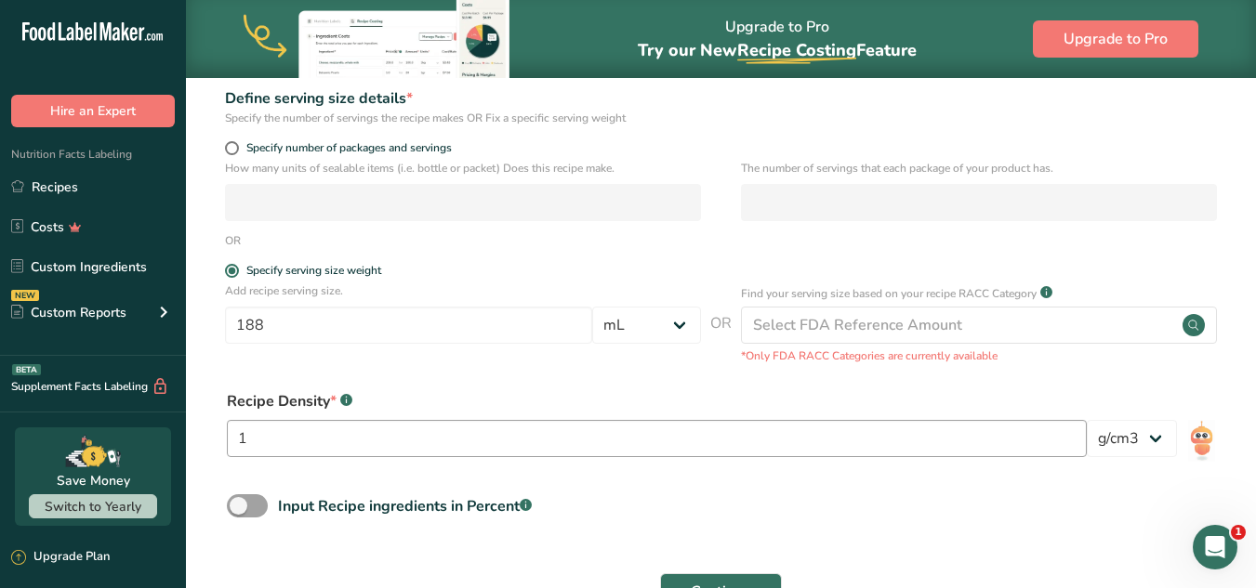
scroll to position [372, 0]
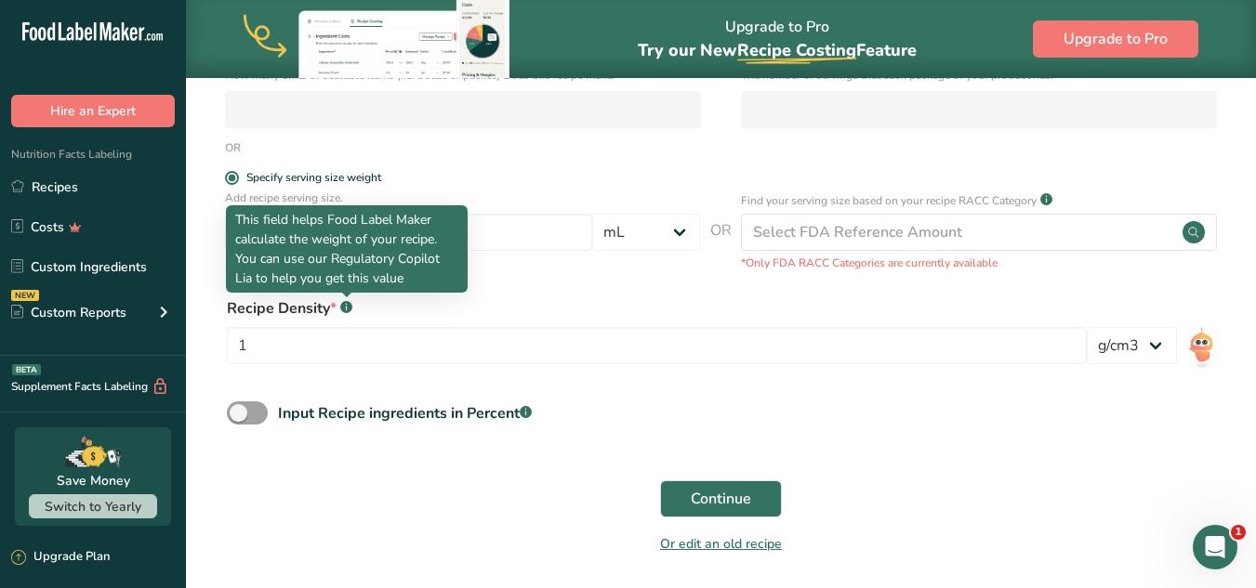
click at [341, 308] on rect at bounding box center [346, 307] width 12 height 12
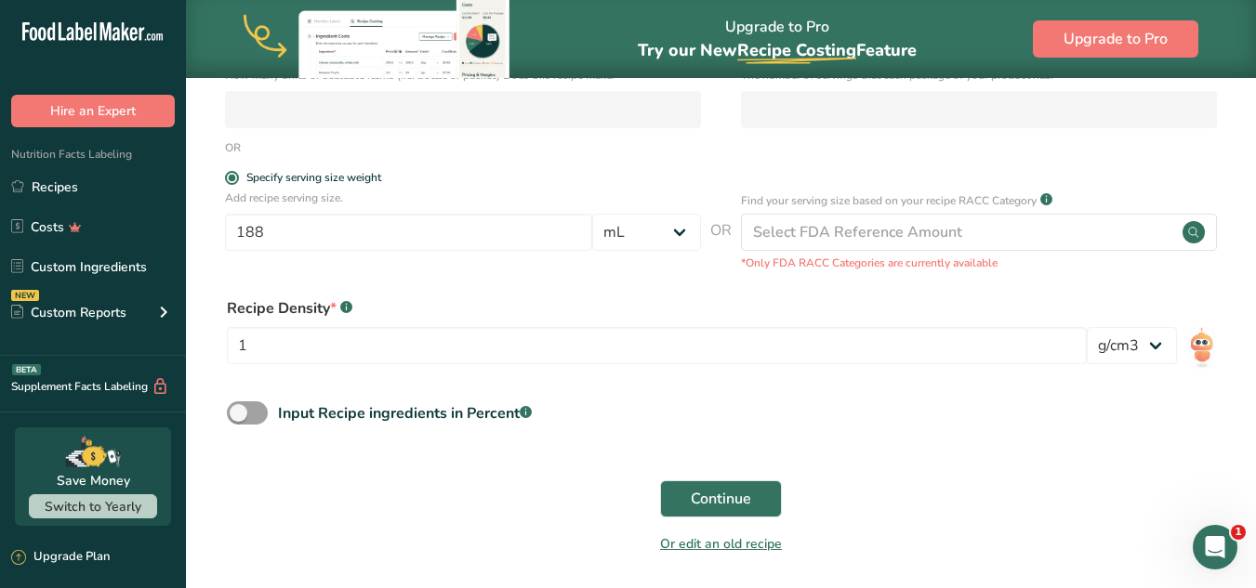
click at [393, 299] on div "Recipe Density * .a-a{fill:#347362;}.b-a{fill:#fff;}" at bounding box center [657, 308] width 860 height 22
click at [247, 418] on span at bounding box center [247, 413] width 41 height 23
click at [239, 418] on input "Input Recipe ingredients in Percent .a-a{fill:#347362;}.b-a{fill:#fff;}" at bounding box center [233, 413] width 12 height 12
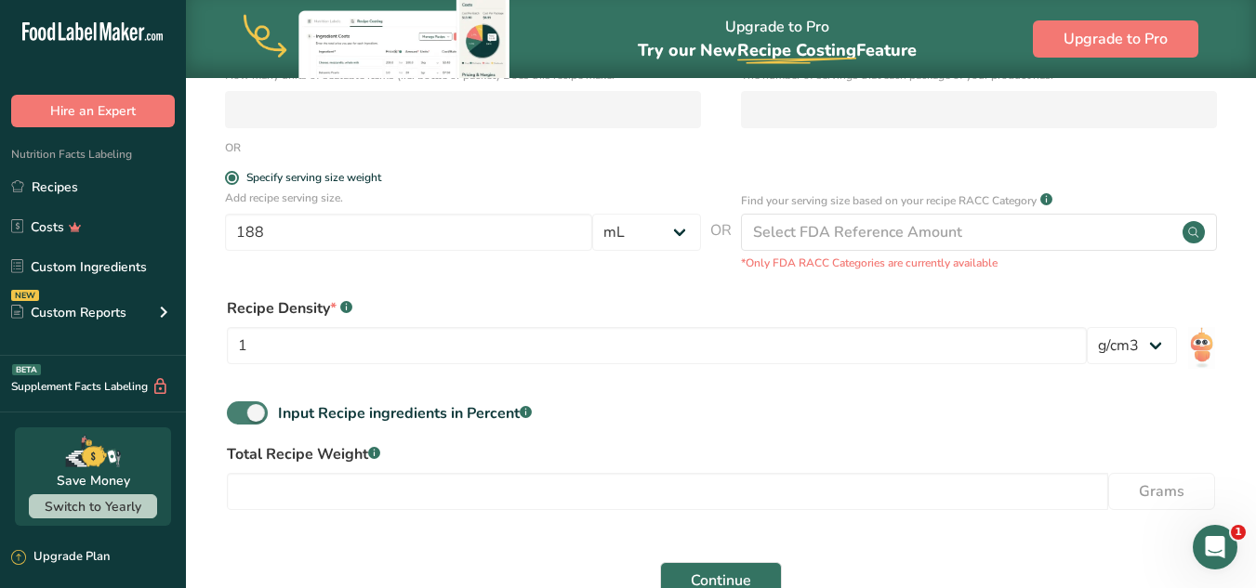
click at [255, 421] on span at bounding box center [247, 413] width 41 height 23
click at [239, 419] on input "Input Recipe ingredients in Percent .a-a{fill:#347362;}.b-a{fill:#fff;}" at bounding box center [233, 413] width 12 height 12
checkbox input "false"
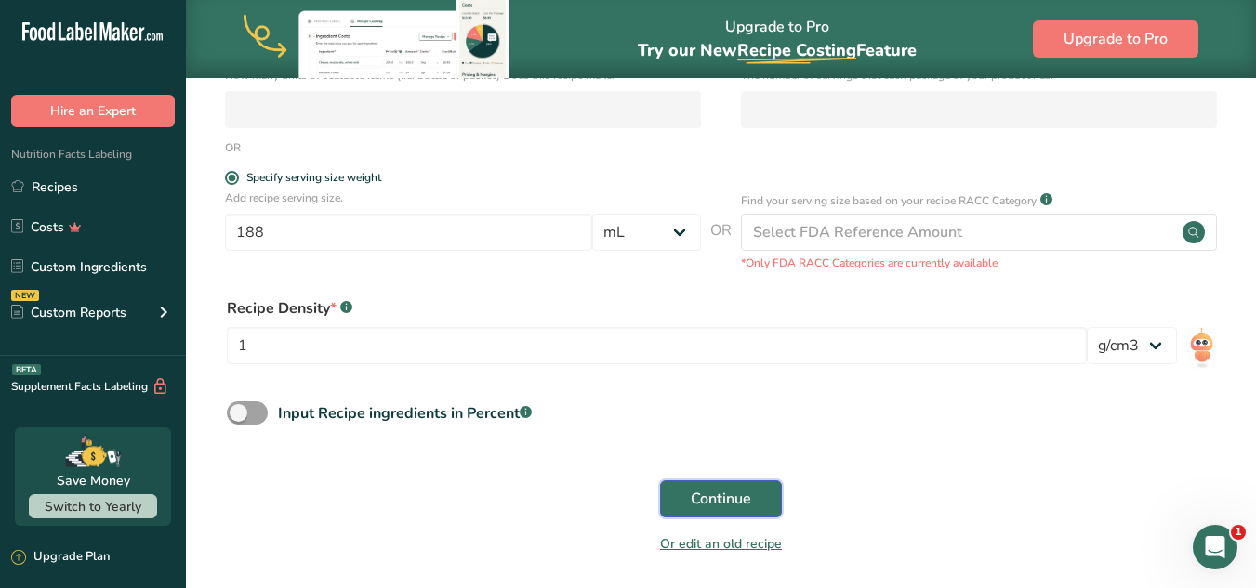
click at [732, 504] on span "Continue" at bounding box center [721, 499] width 60 height 22
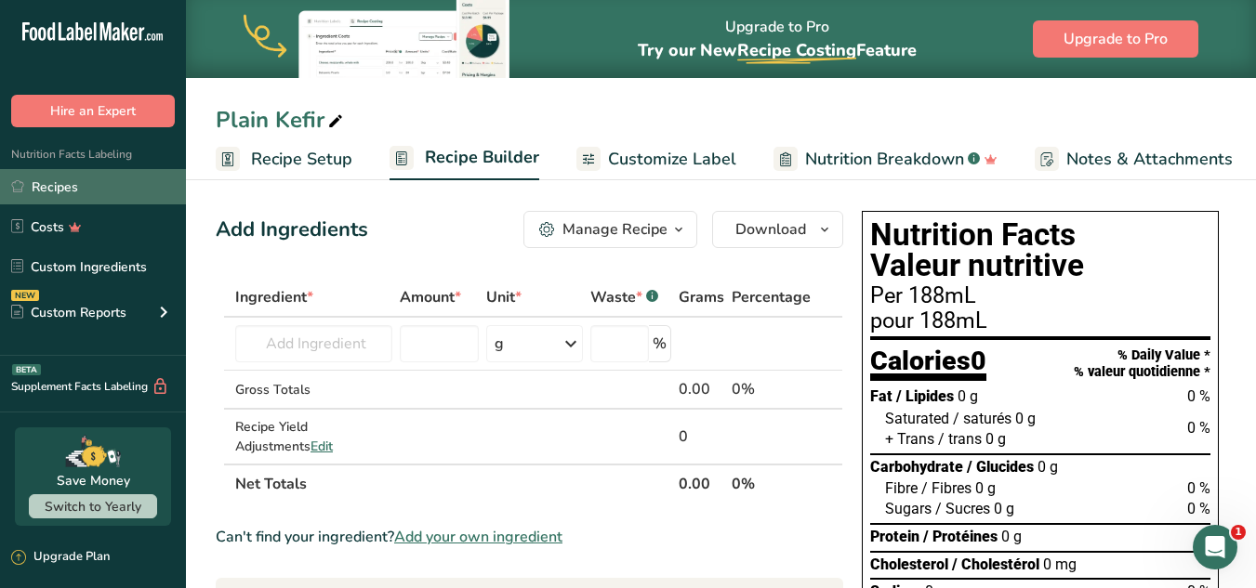
click at [108, 187] on link "Recipes" at bounding box center [93, 186] width 186 height 35
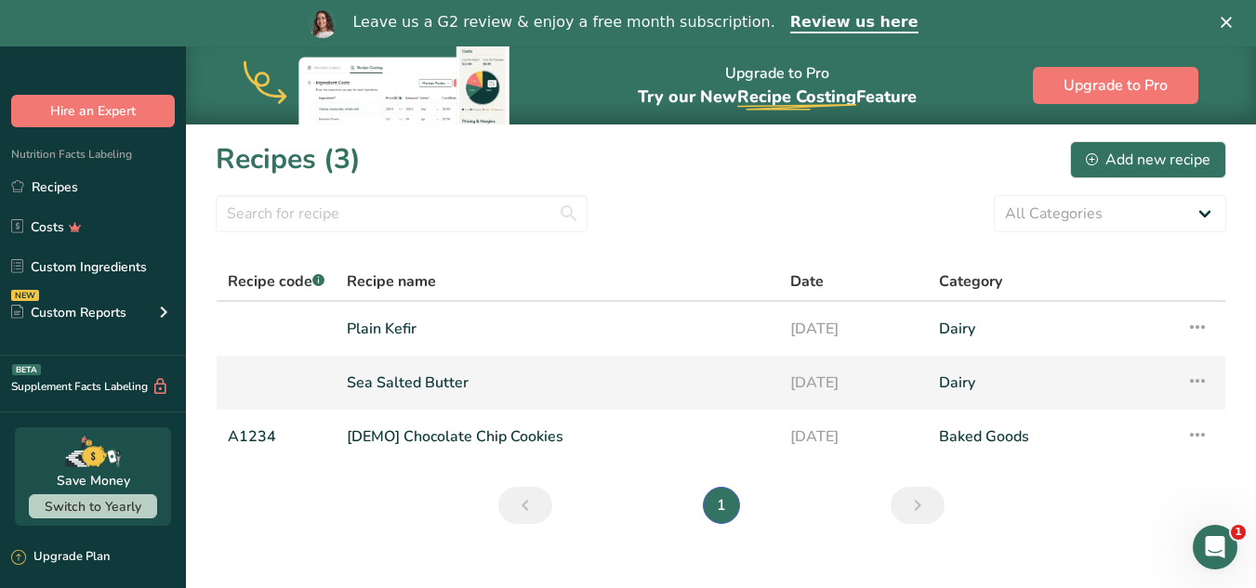
click at [400, 383] on link "Sea Salted Butter" at bounding box center [557, 383] width 421 height 39
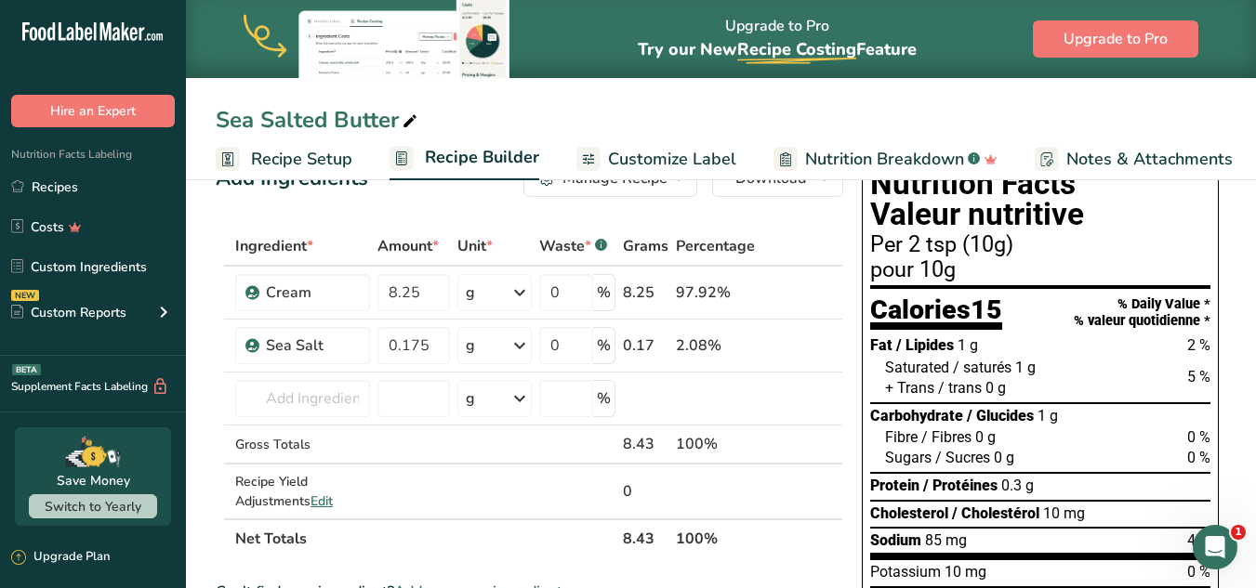
scroll to position [93, 0]
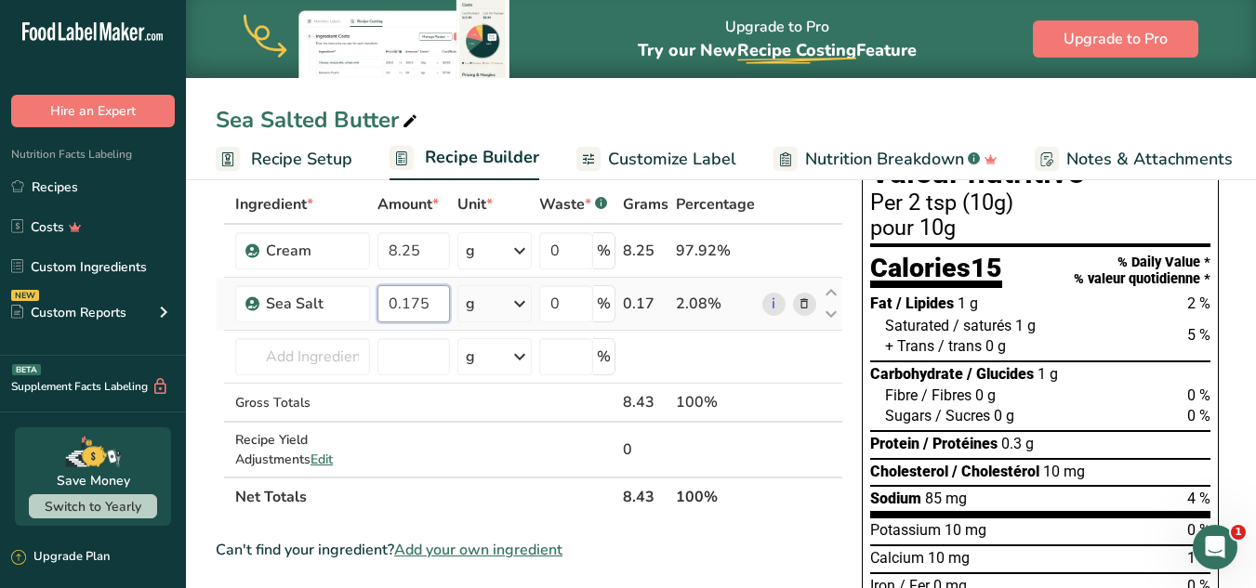
click at [417, 305] on input "0.175" at bounding box center [413, 303] width 73 height 37
click at [426, 307] on input "0.175" at bounding box center [413, 303] width 73 height 37
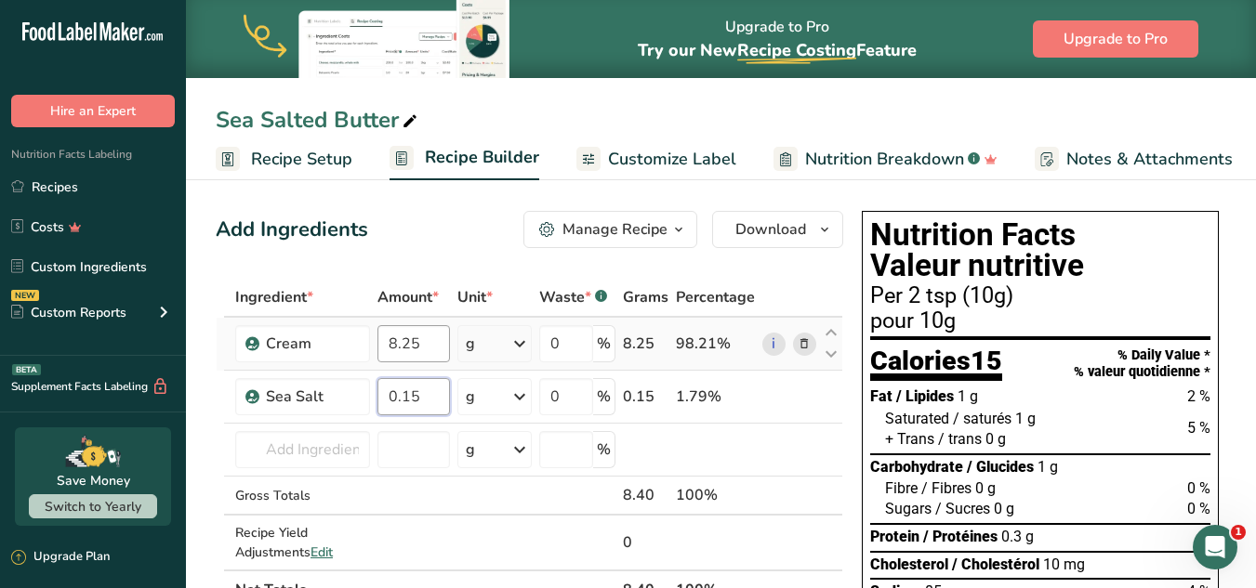
type input "0.15"
click at [422, 347] on div "Ingredient * Amount * Unit * Waste * .a-a{fill:#347362;}.b-a{fill:#fff;} Grams …" at bounding box center [530, 444] width 628 height 332
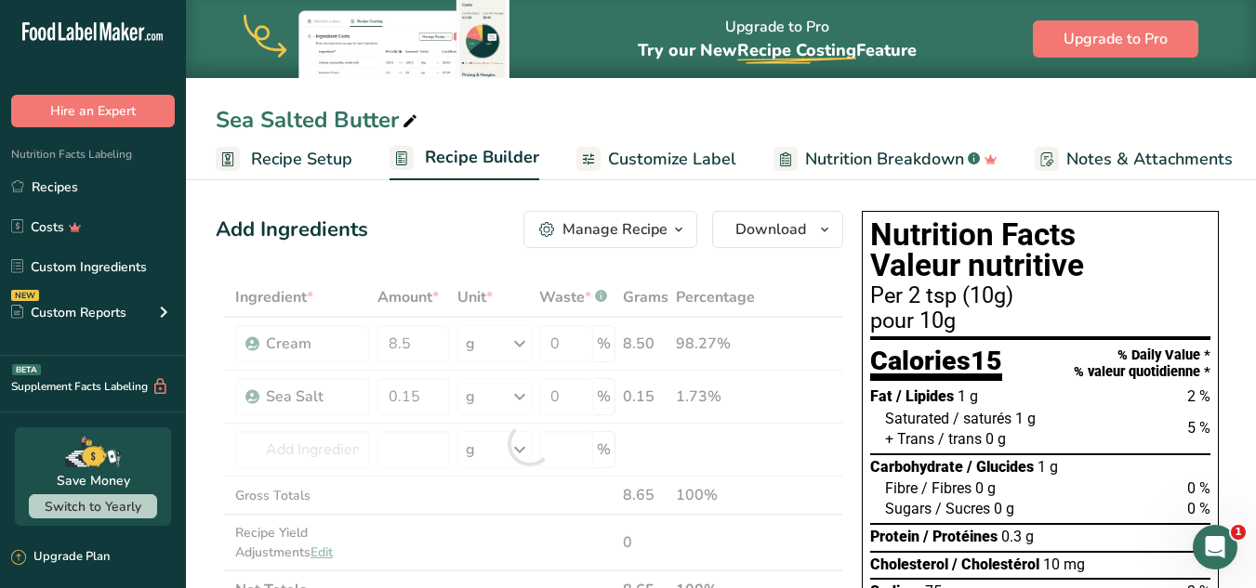
click at [1070, 433] on div "+ Trans / trans 0 g" at bounding box center [1047, 440] width 325 height 20
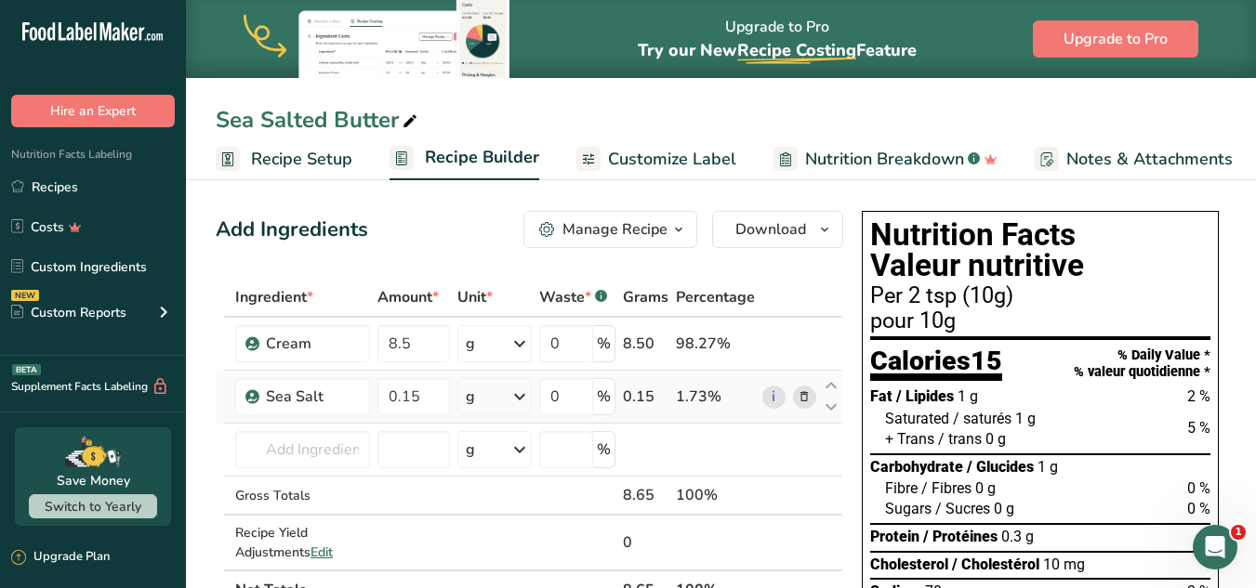
click at [688, 400] on div "1.73%" at bounding box center [715, 397] width 79 height 22
click at [425, 337] on input "8.5" at bounding box center [413, 343] width 73 height 37
type input "8"
type input "0"
type input "9.85"
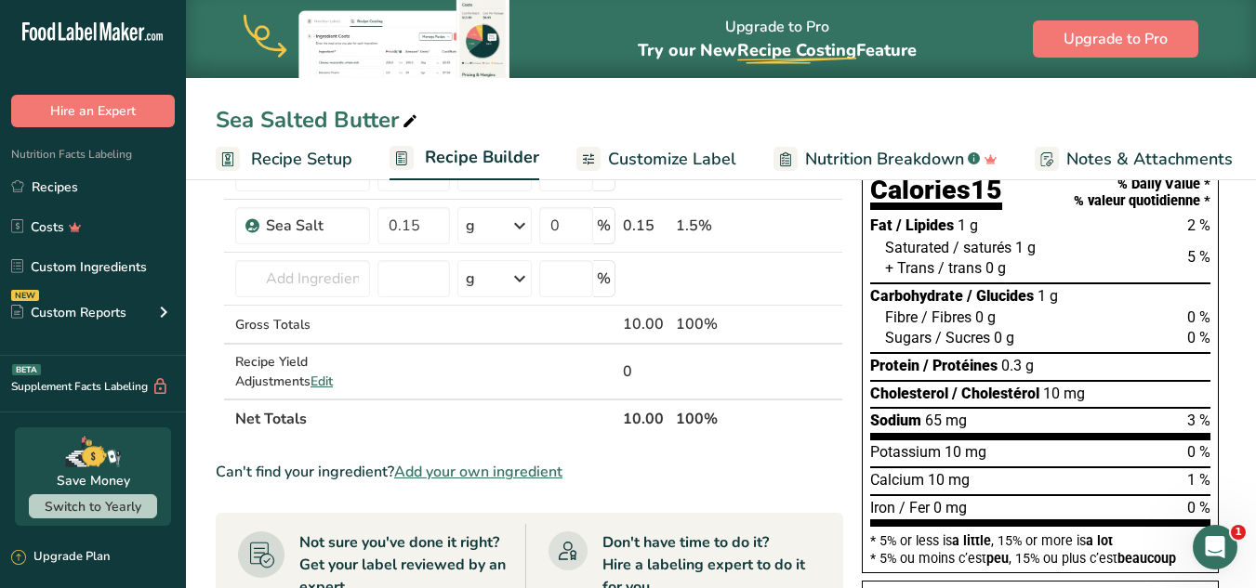
scroll to position [178, 0]
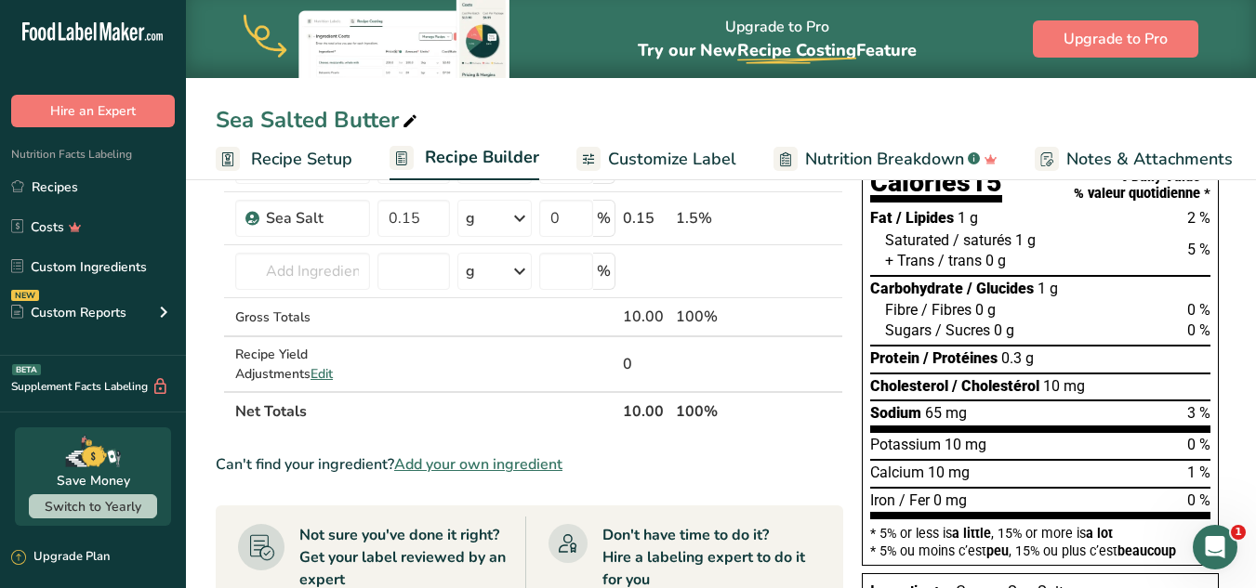
click at [898, 165] on span "Nutrition Breakdown" at bounding box center [884, 159] width 159 height 25
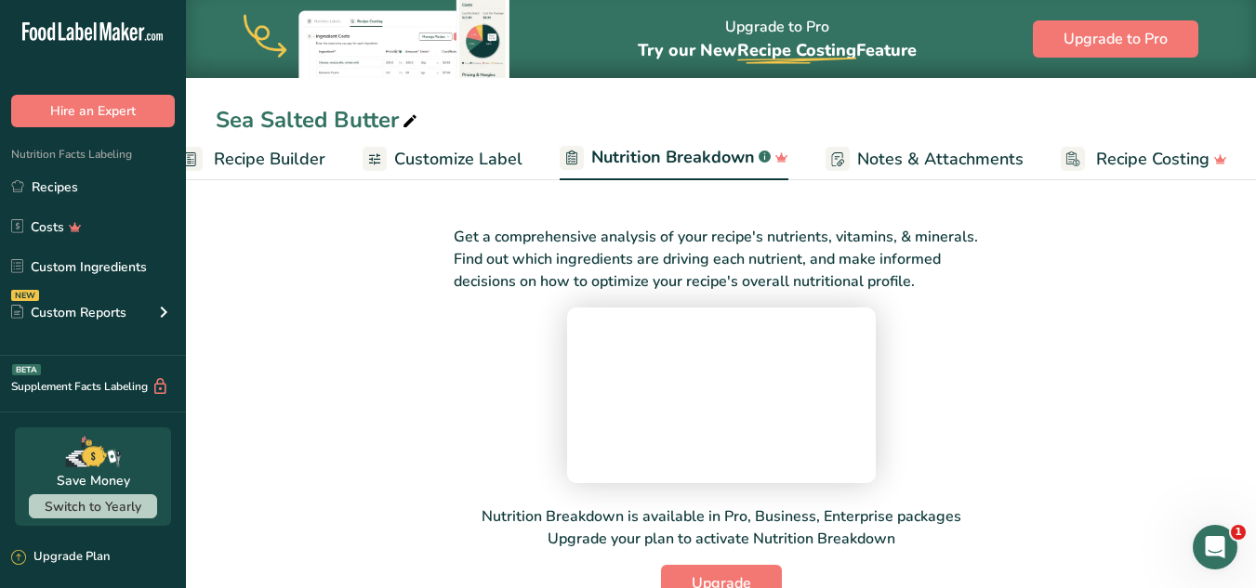
click at [488, 164] on span "Customize Label" at bounding box center [458, 159] width 128 height 25
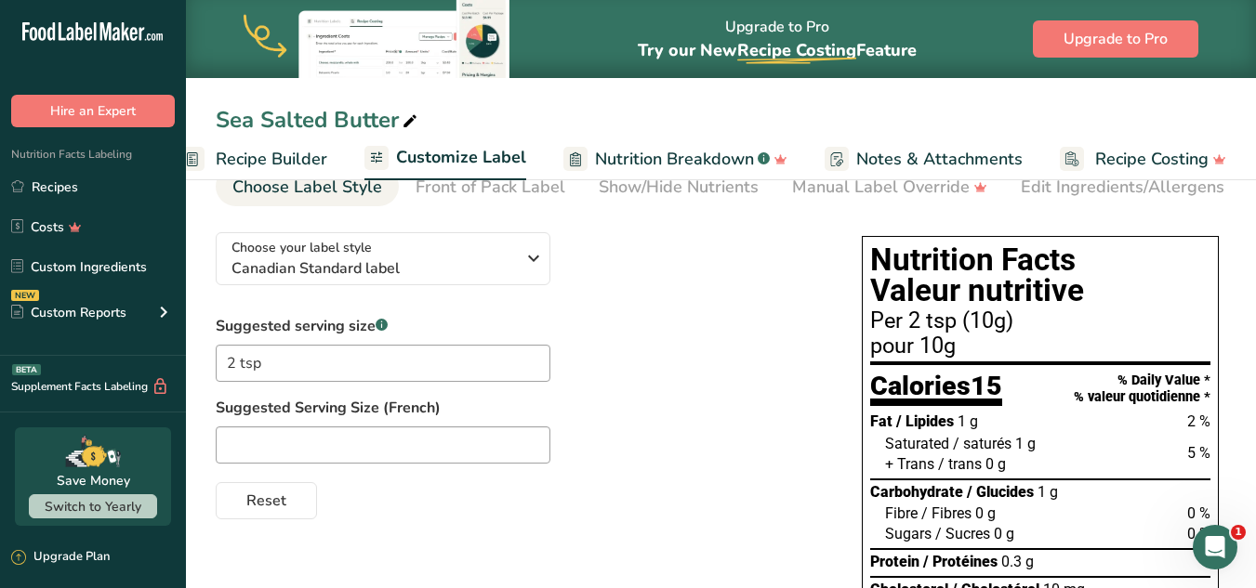
scroll to position [57, 0]
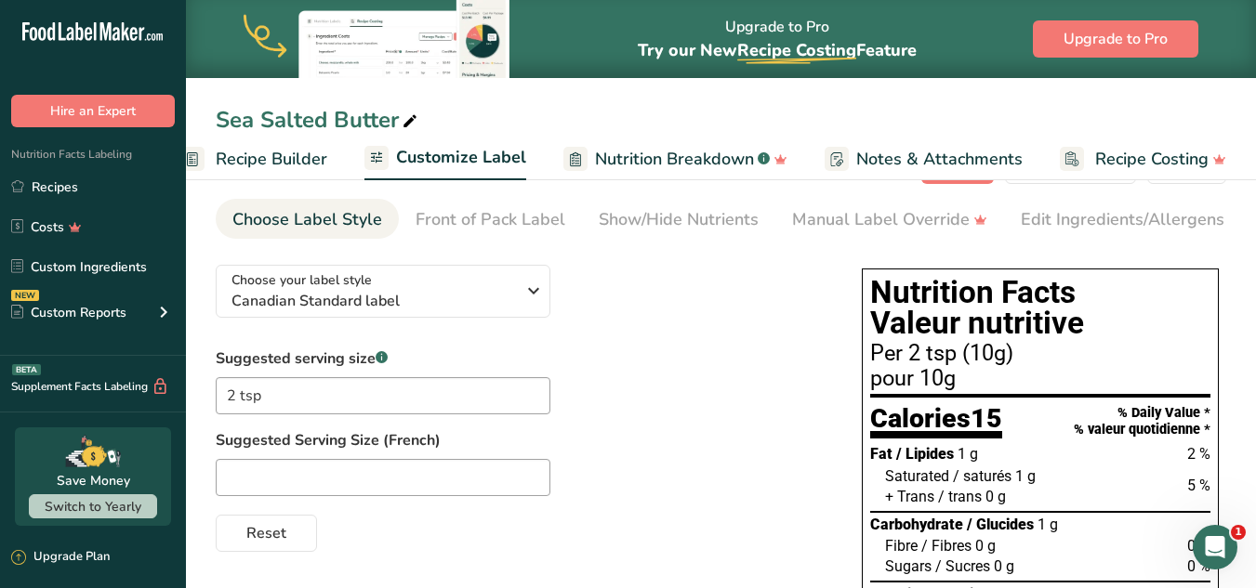
click at [1123, 159] on span "Recipe Costing" at bounding box center [1151, 159] width 113 height 25
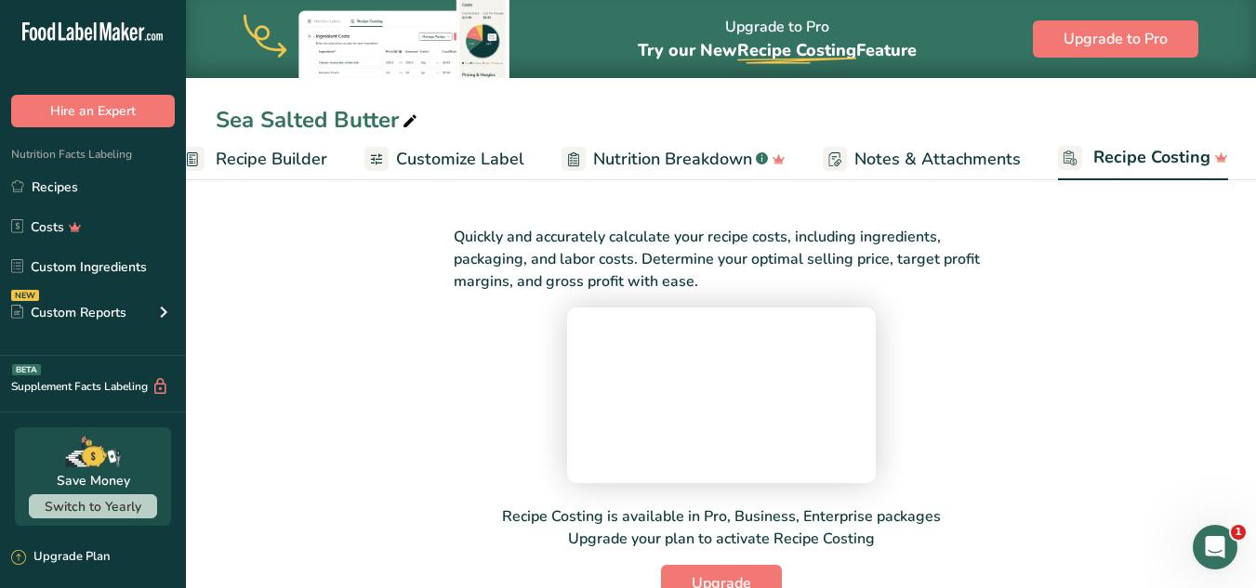
click at [476, 164] on span "Customize Label" at bounding box center [460, 159] width 128 height 25
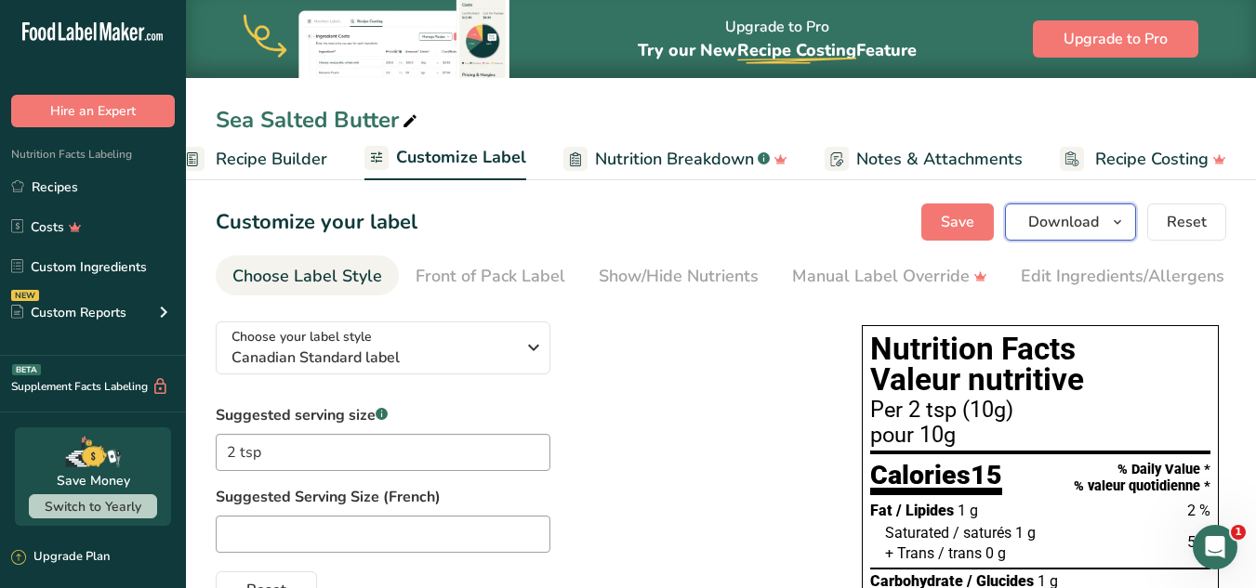
click at [1082, 222] on span "Download" at bounding box center [1063, 222] width 71 height 22
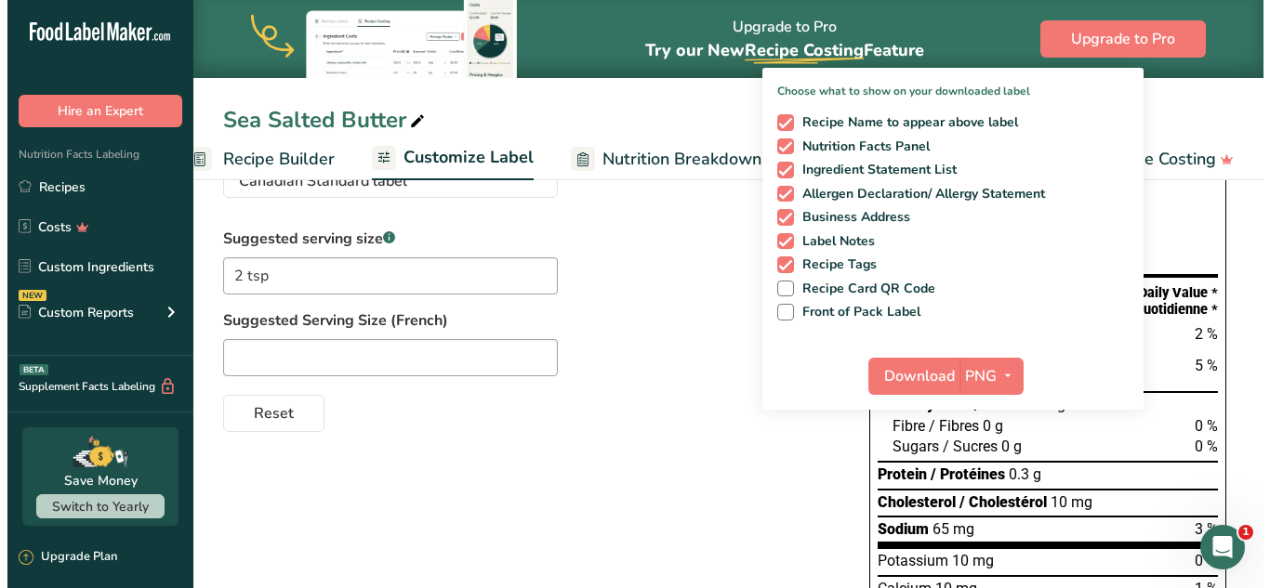
scroll to position [145, 0]
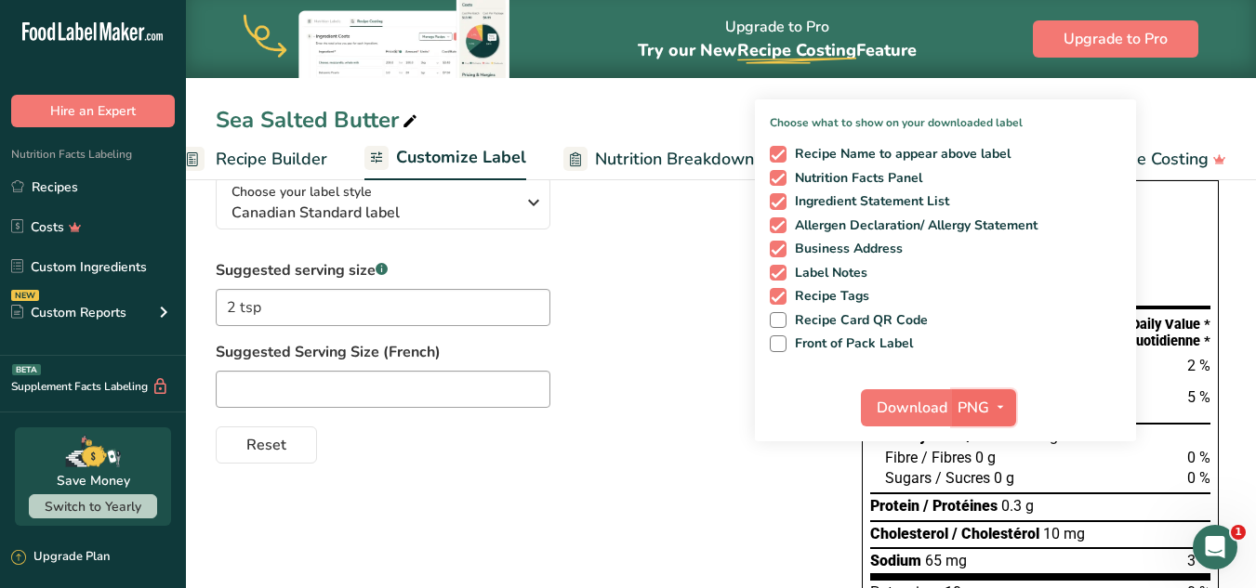
click at [999, 408] on icon "button" at bounding box center [1000, 407] width 15 height 23
click at [990, 439] on link "PNG" at bounding box center [986, 445] width 59 height 31
click at [919, 408] on span "Download" at bounding box center [912, 408] width 71 height 22
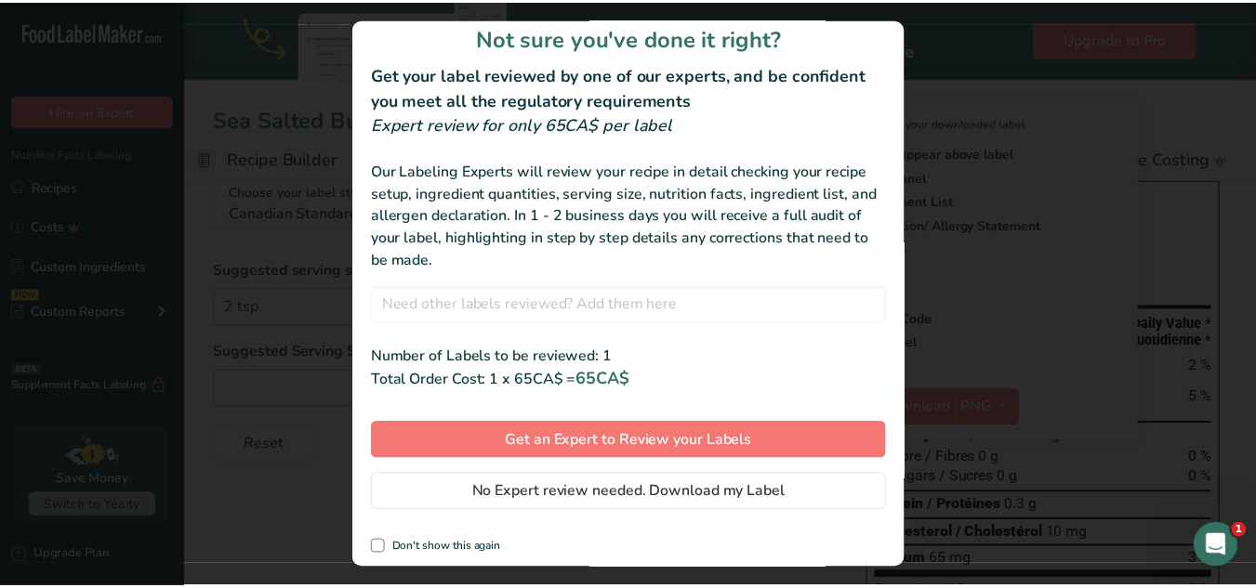
scroll to position [20, 0]
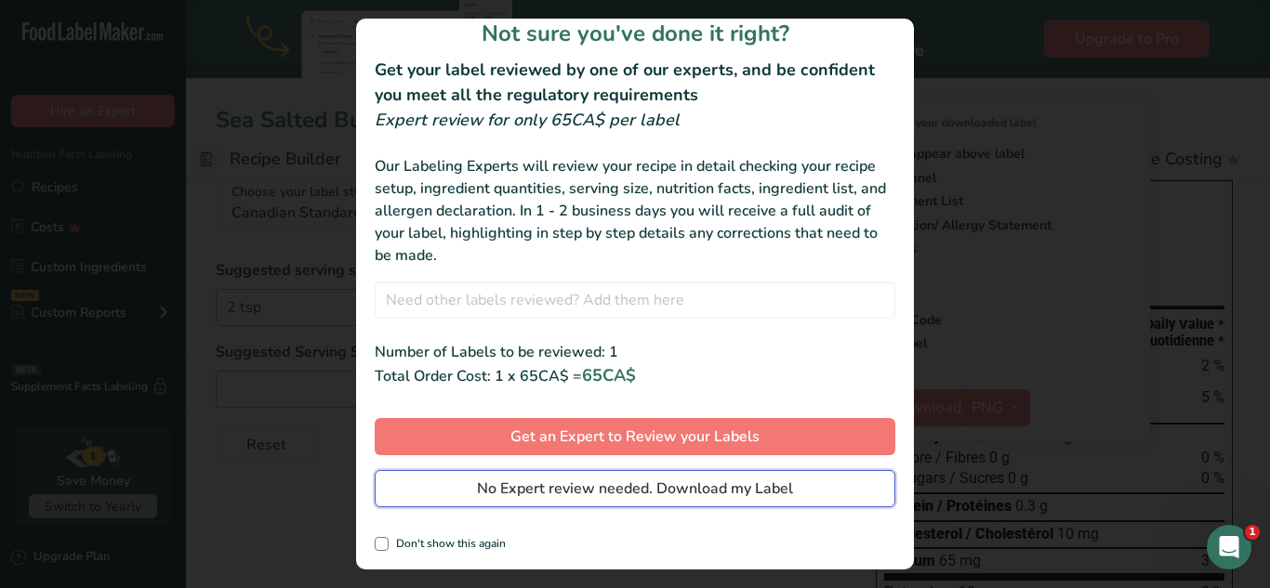
click at [588, 491] on span "No Expert review needed. Download my Label" at bounding box center [635, 489] width 316 height 22
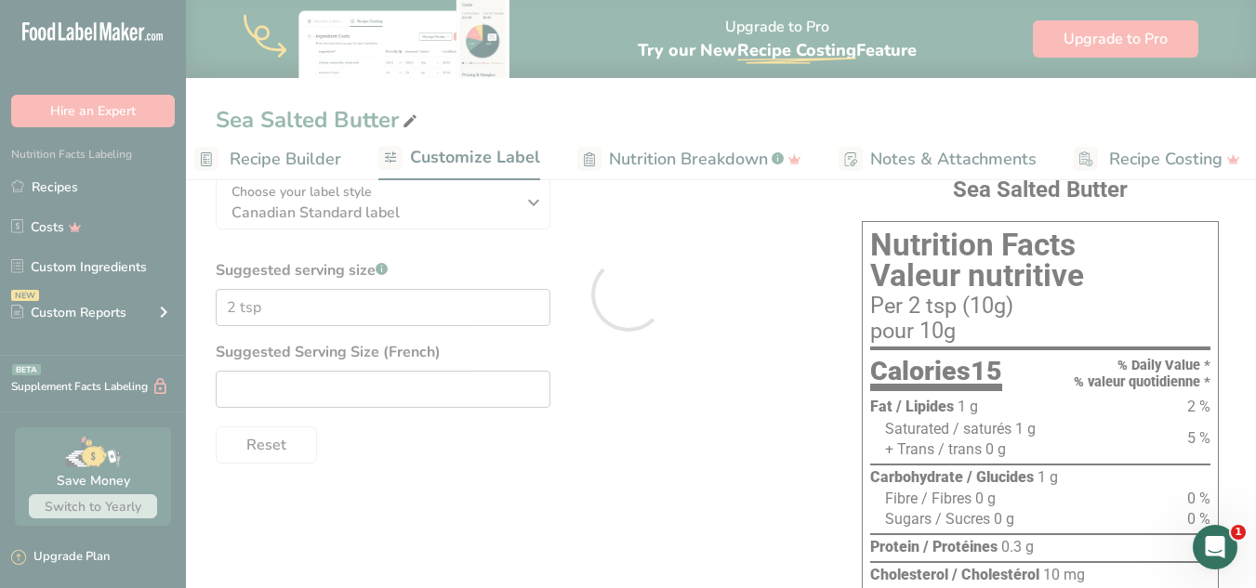
scroll to position [0, 0]
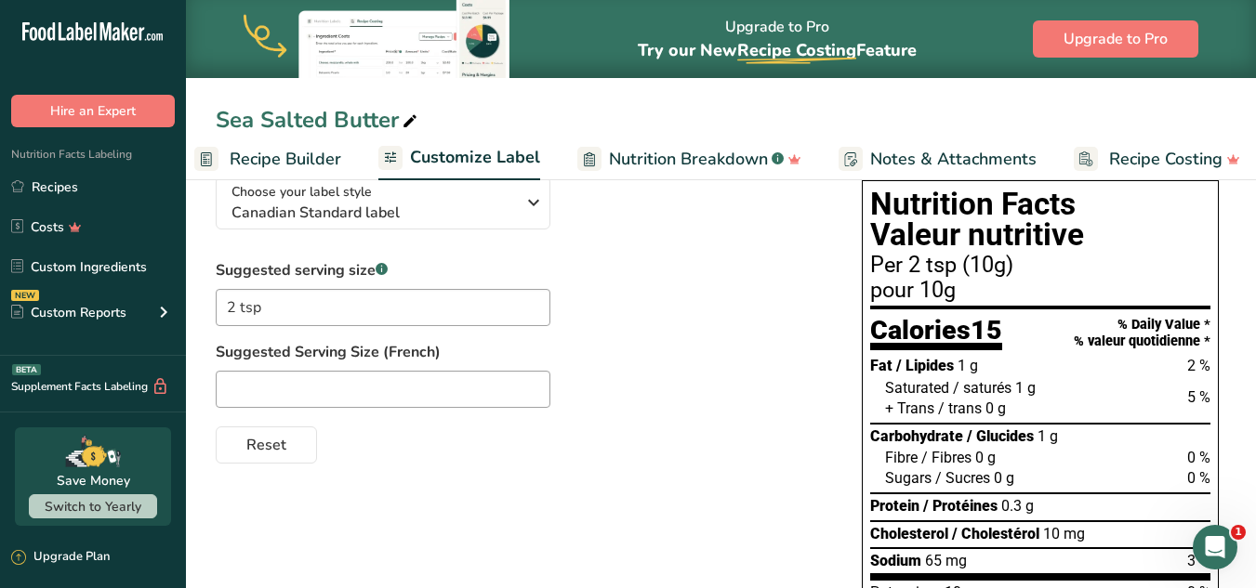
click at [720, 380] on div at bounding box center [520, 389] width 609 height 37
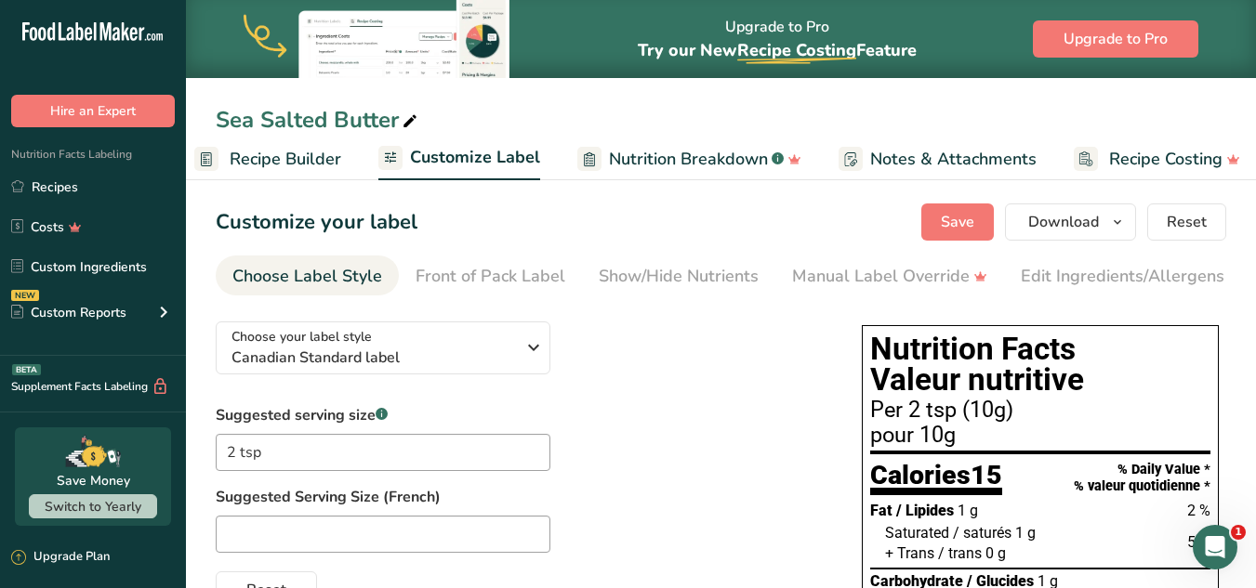
click at [294, 171] on span "Recipe Builder" at bounding box center [286, 159] width 112 height 25
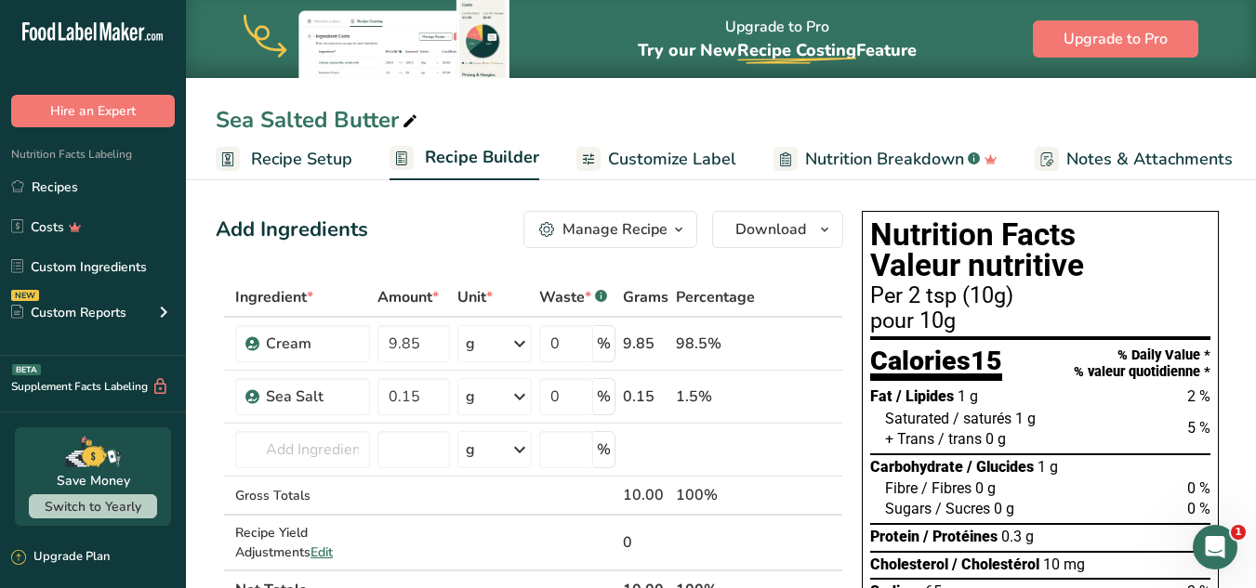
click at [262, 178] on link "Recipe Setup" at bounding box center [284, 160] width 137 height 42
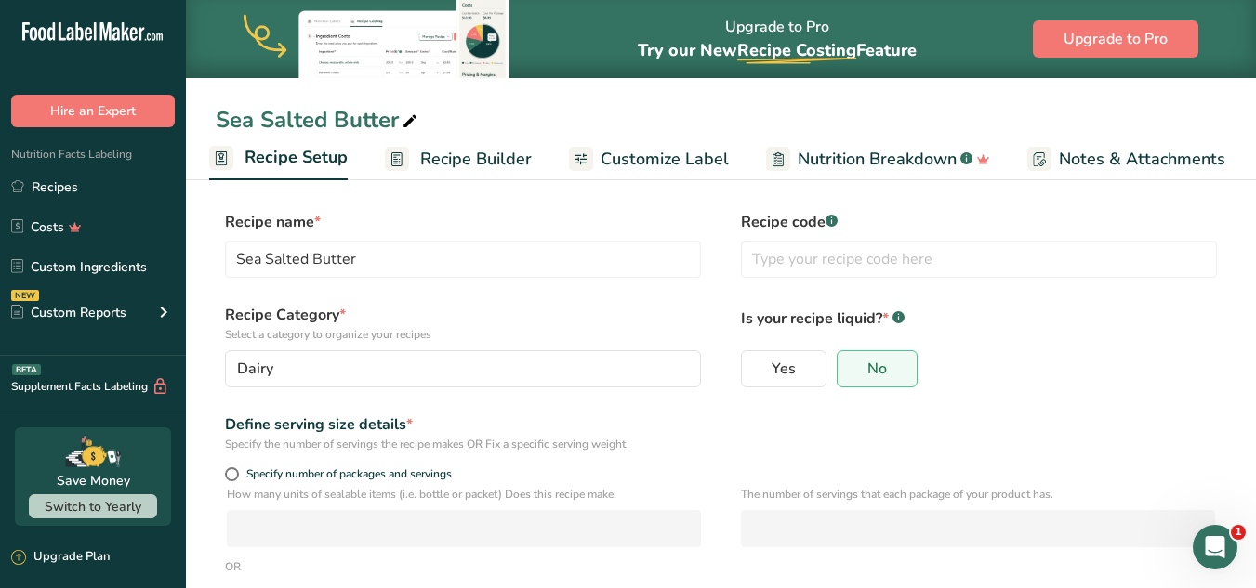
click at [456, 164] on span "Recipe Builder" at bounding box center [476, 159] width 112 height 25
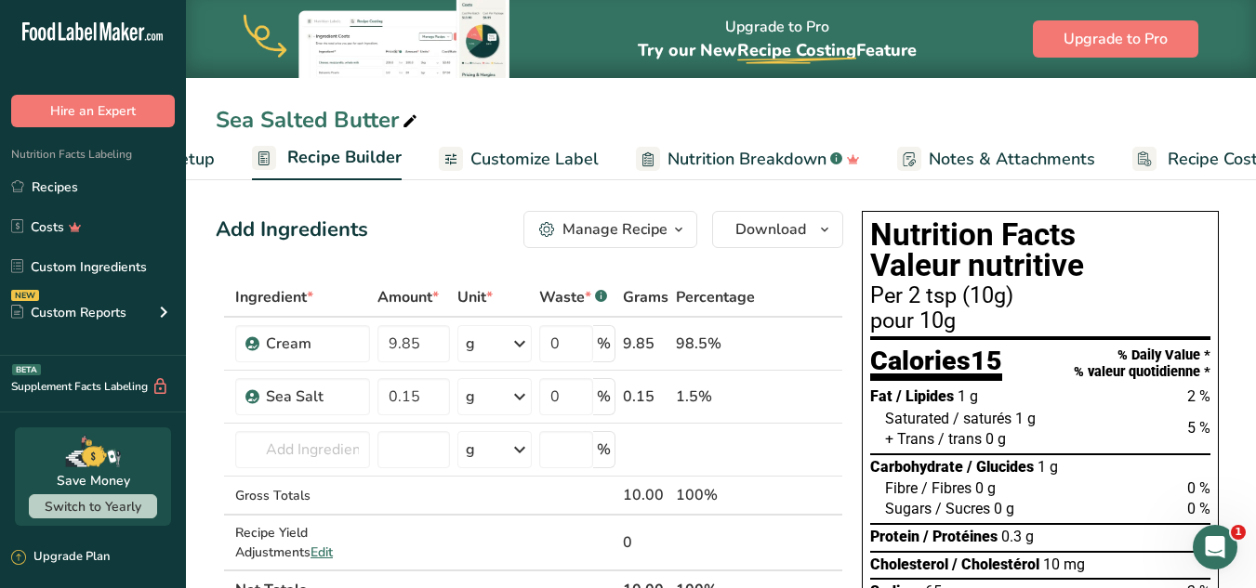
scroll to position [0, 179]
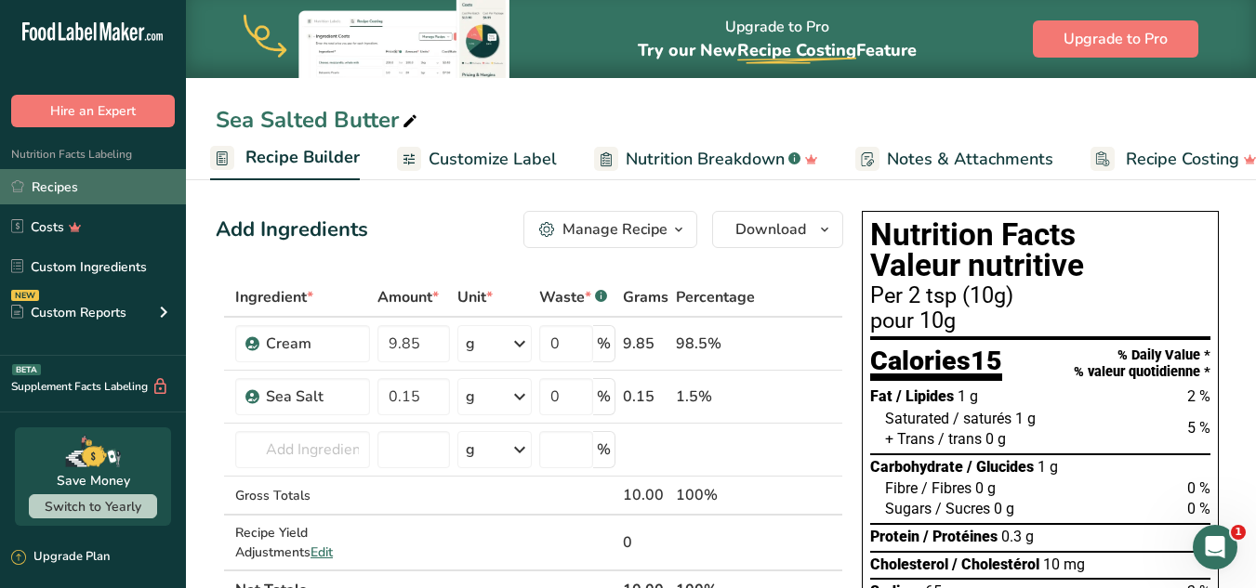
click at [59, 197] on link "Recipes" at bounding box center [93, 186] width 186 height 35
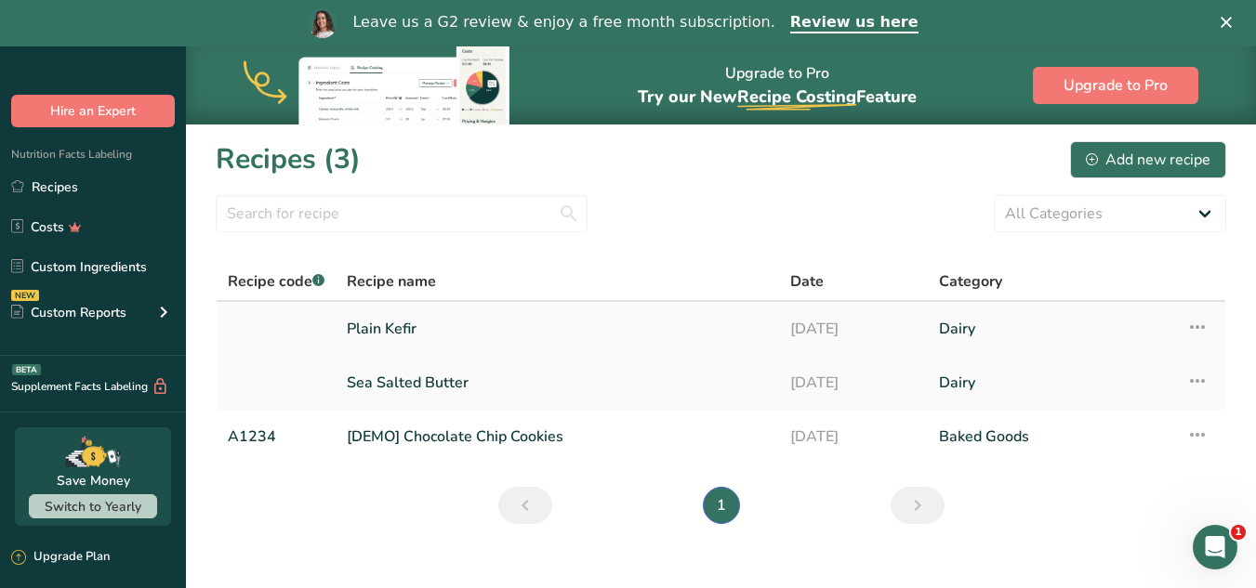
click at [426, 323] on link "Plain Kefir" at bounding box center [557, 329] width 421 height 39
click at [1107, 161] on div "Add new recipe" at bounding box center [1148, 160] width 125 height 22
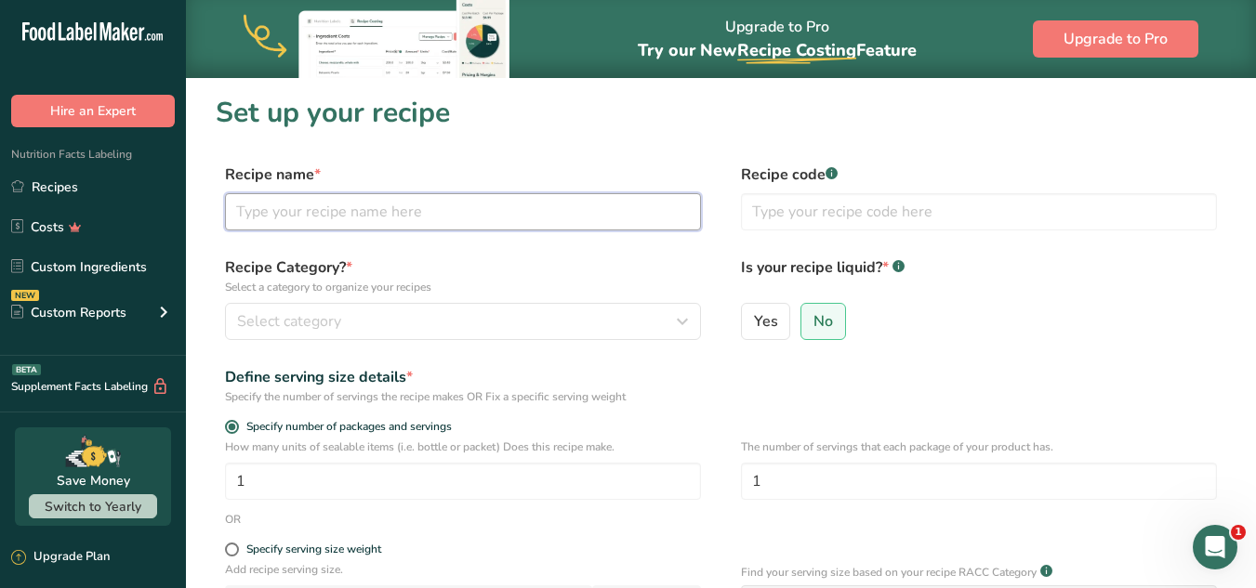
click at [337, 225] on input "text" at bounding box center [463, 211] width 476 height 37
type input "u"
type input "Unsalted Butter"
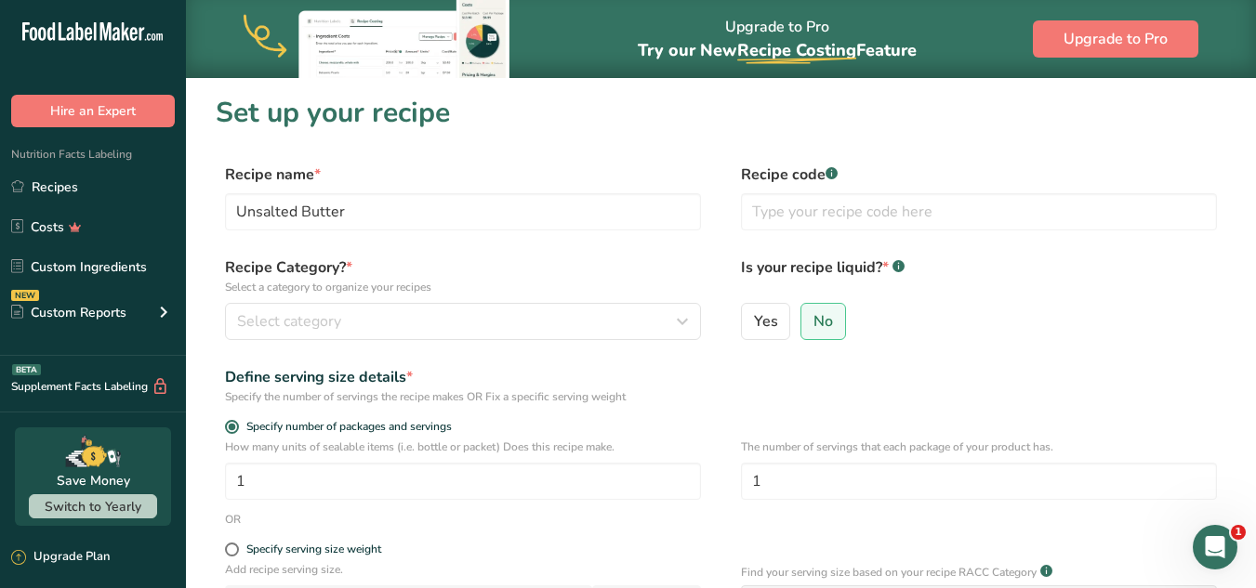
click at [671, 161] on section "Set up your recipe Recipe name * Unsalted Butter Recipe code .a-a{fill:#347362;…" at bounding box center [721, 464] width 1070 height 775
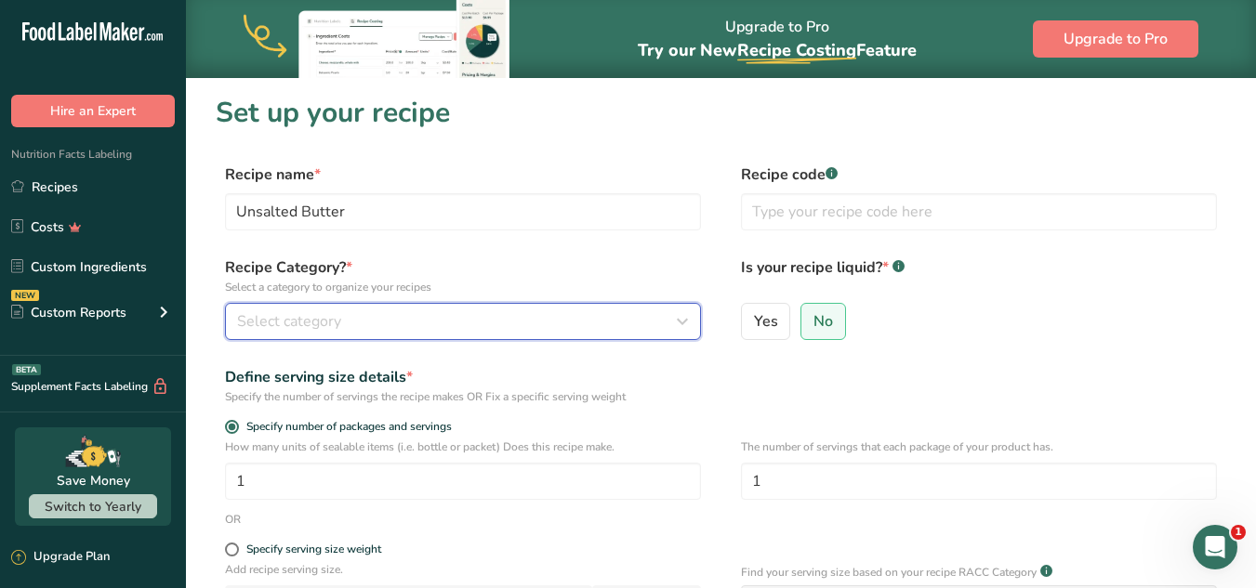
click at [540, 318] on div "Select category" at bounding box center [457, 322] width 441 height 22
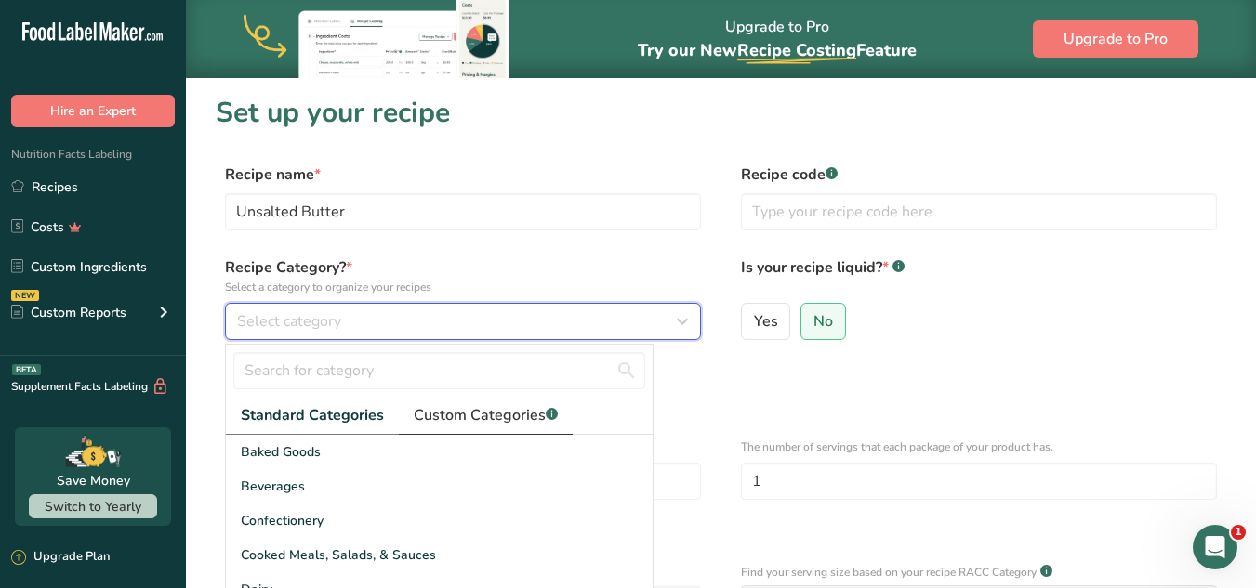
scroll to position [93, 0]
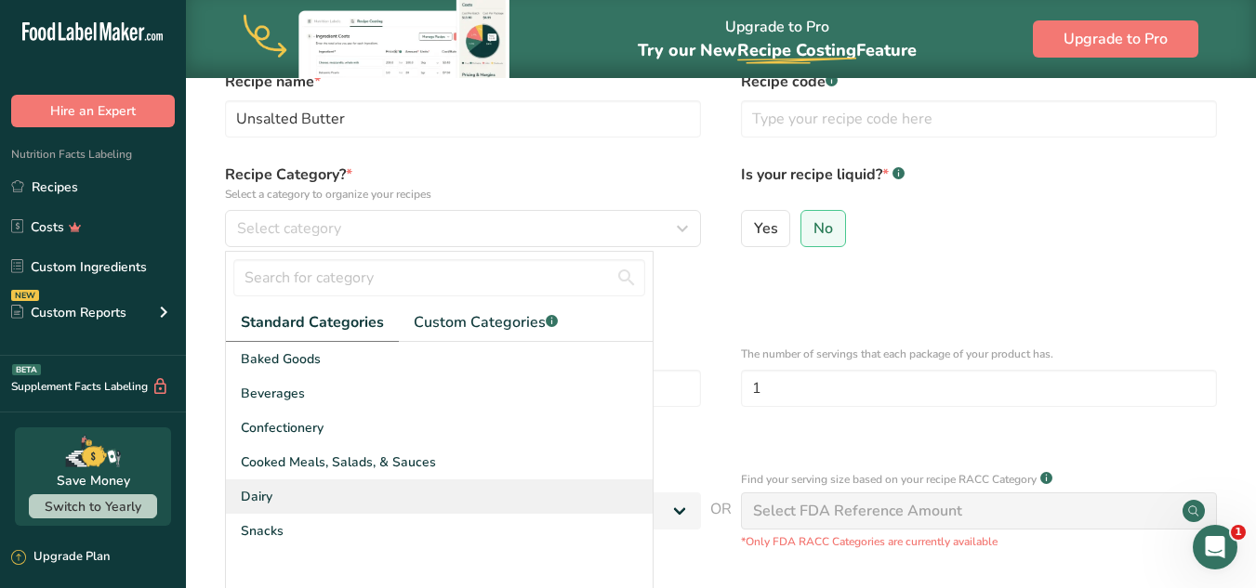
click at [380, 486] on div "Dairy" at bounding box center [439, 497] width 427 height 34
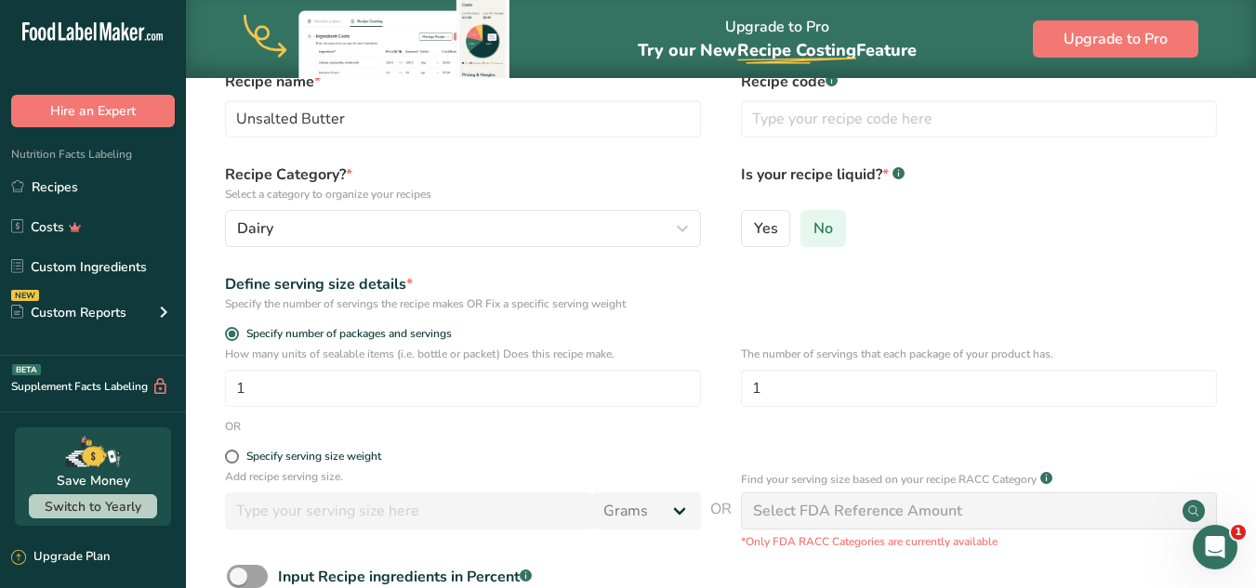
click at [815, 227] on span "No" at bounding box center [823, 228] width 20 height 19
click at [813, 227] on input "No" at bounding box center [807, 228] width 12 height 12
click at [290, 392] on input "1" at bounding box center [463, 388] width 476 height 37
drag, startPoint x: 253, startPoint y: 387, endPoint x: 169, endPoint y: 392, distance: 83.9
click at [169, 392] on div ".a-20{fill:#fff;} Hire an Expert Nutrition Facts Labeling Recipes Costs Custom …" at bounding box center [628, 363] width 1256 height 912
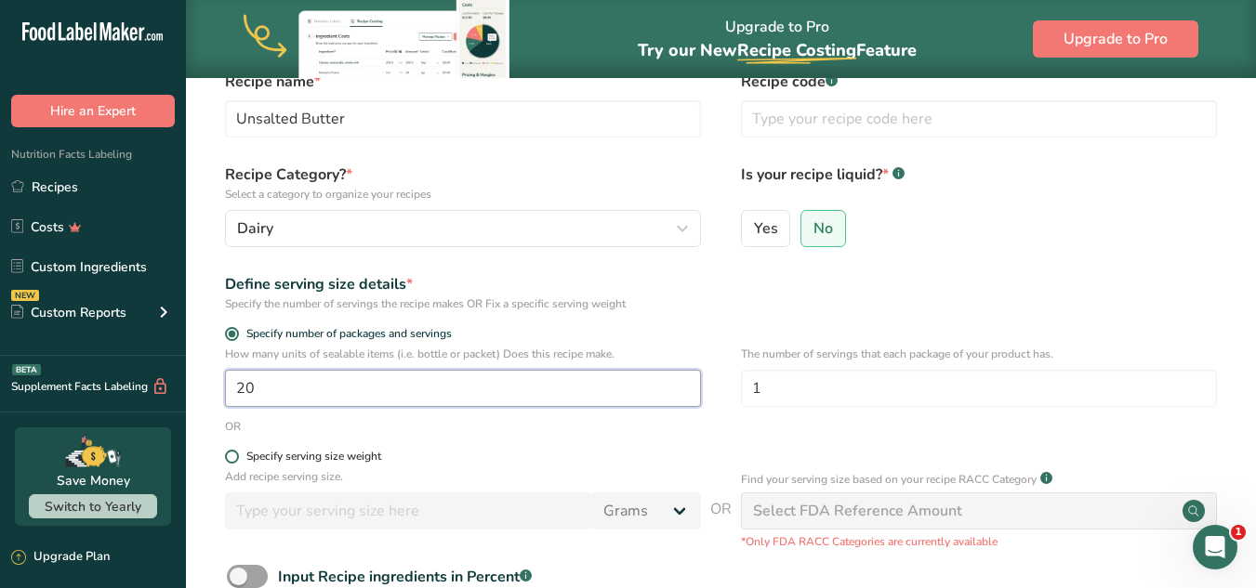
type input "20"
click at [311, 461] on div "Specify serving size weight" at bounding box center [313, 457] width 135 height 14
click at [237, 461] on input "Specify serving size weight" at bounding box center [231, 457] width 12 height 12
radio input "true"
radio input "false"
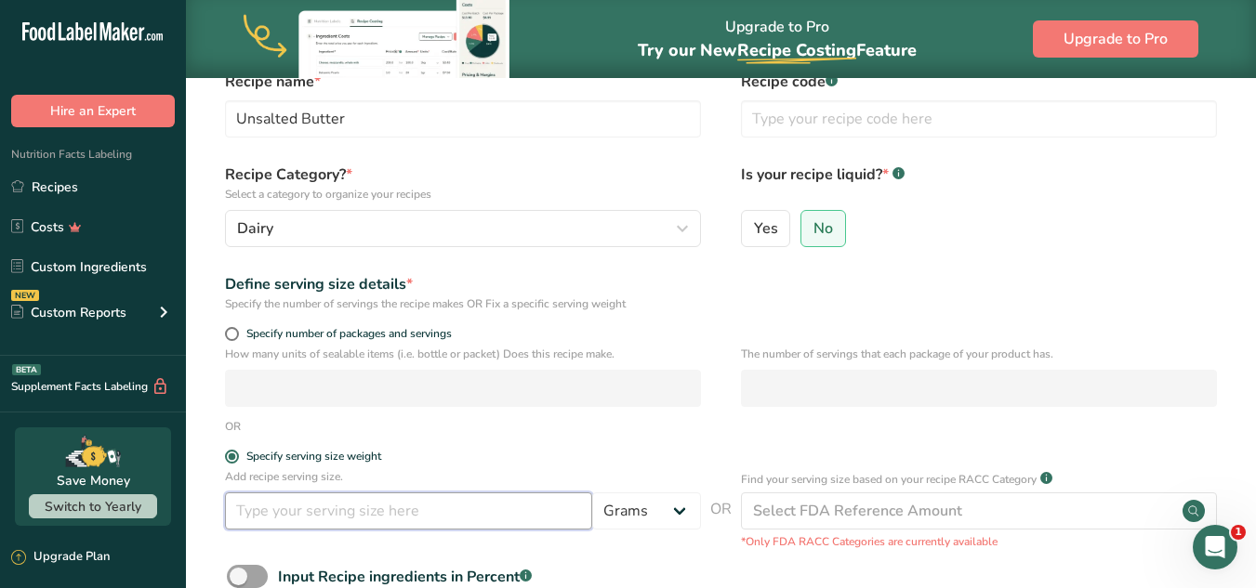
click at [444, 499] on input "number" at bounding box center [408, 511] width 367 height 37
type input "10"
click at [503, 449] on form "Recipe name * Unsalted Butter Recipe code .a-a{fill:#347362;}.b-a{fill:#fff;} R…" at bounding box center [721, 400] width 1011 height 659
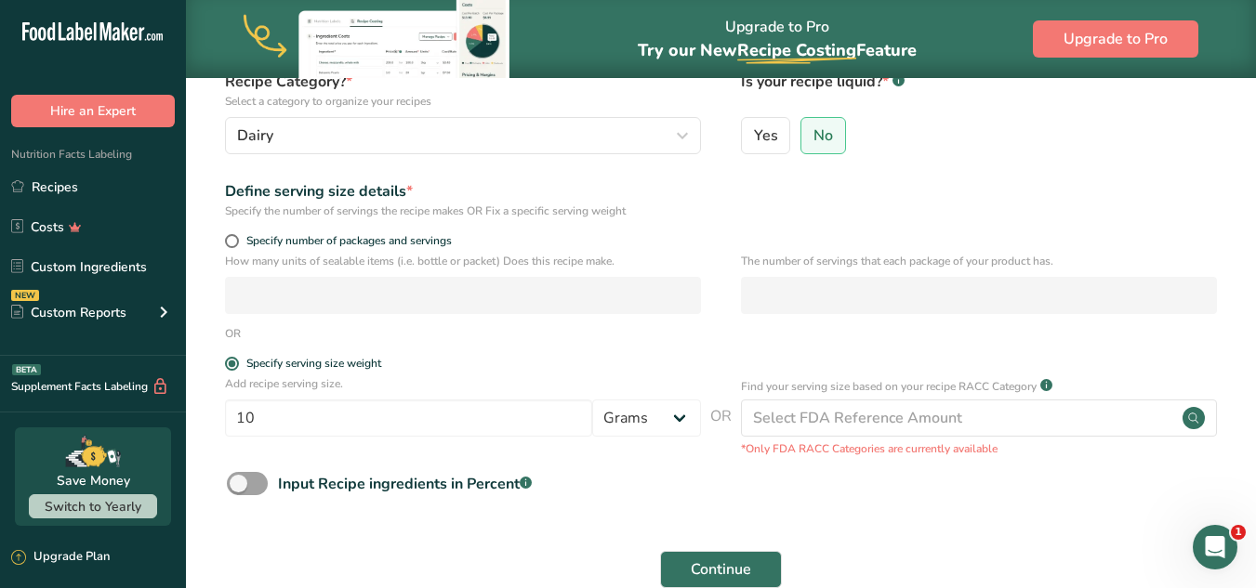
scroll to position [279, 0]
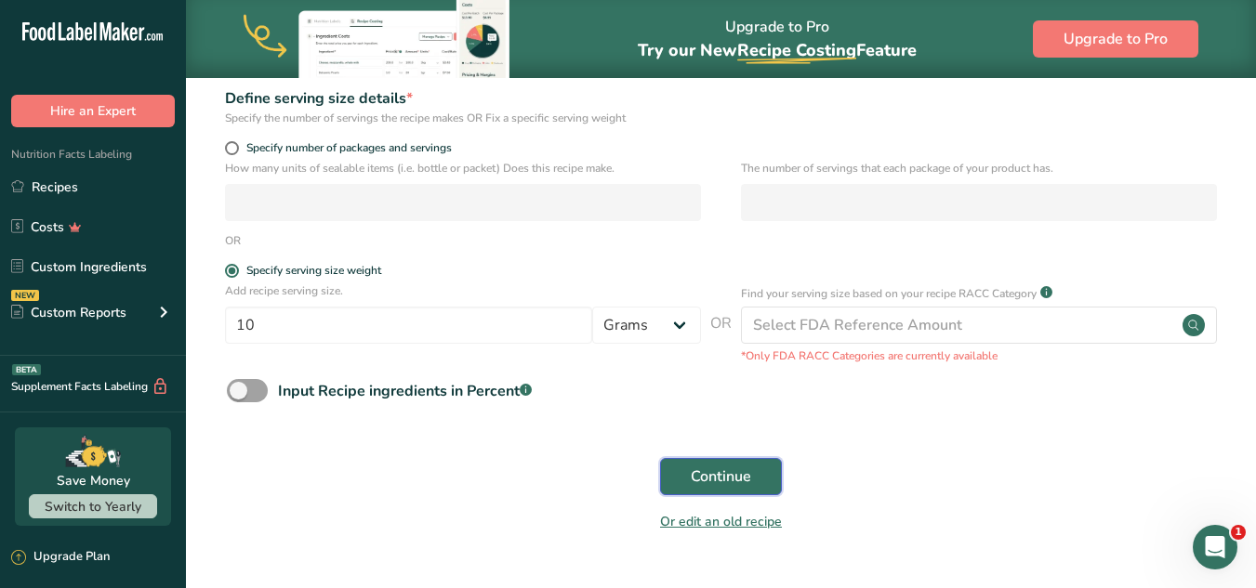
click at [748, 470] on span "Continue" at bounding box center [721, 477] width 60 height 22
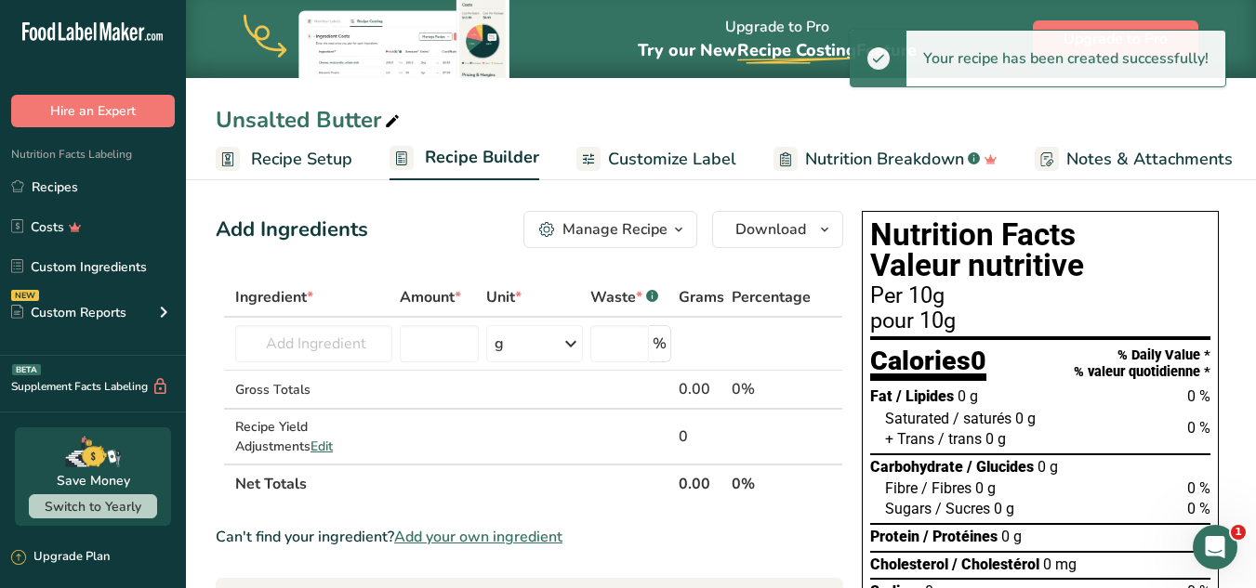
click at [670, 222] on span "button" at bounding box center [679, 229] width 22 height 22
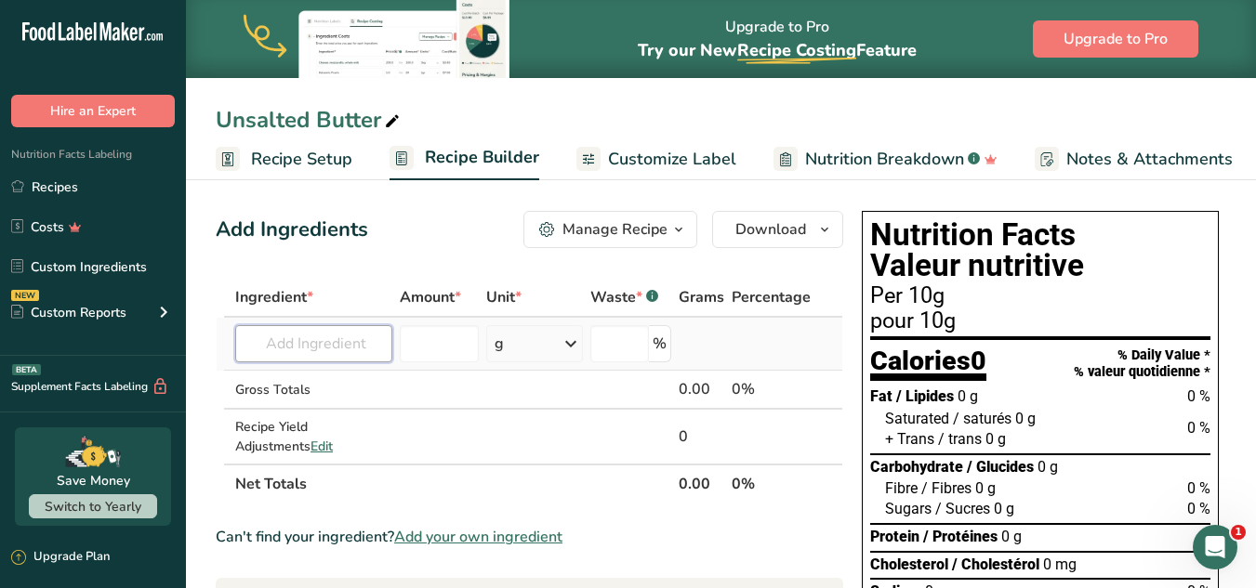
click at [337, 334] on input "text" at bounding box center [313, 343] width 157 height 37
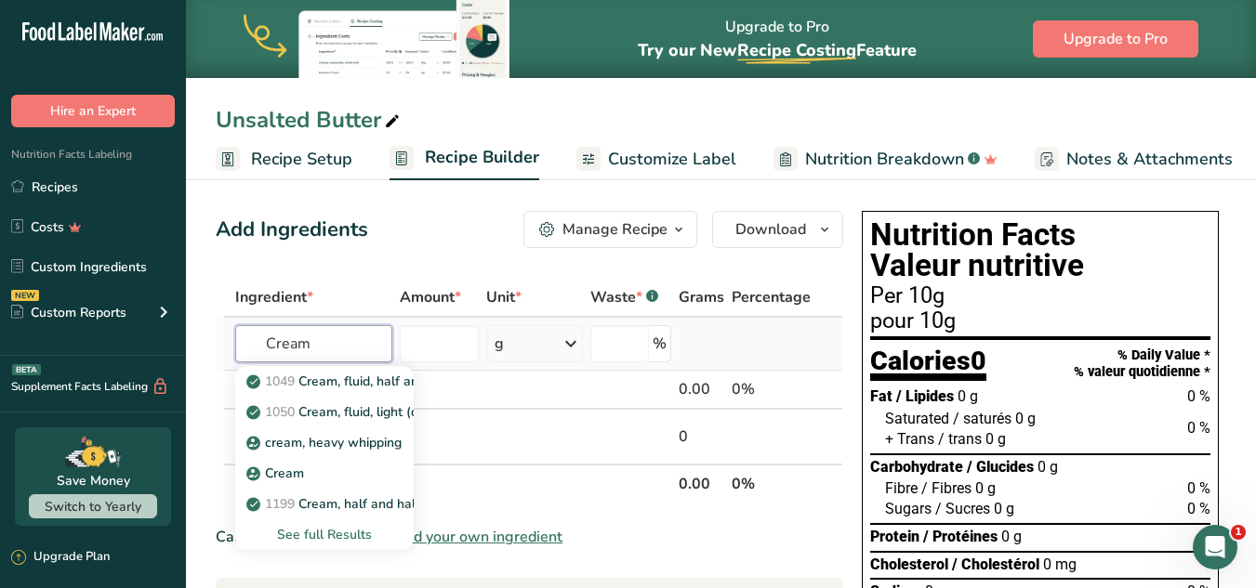
click at [274, 351] on input "Cream" at bounding box center [313, 343] width 157 height 37
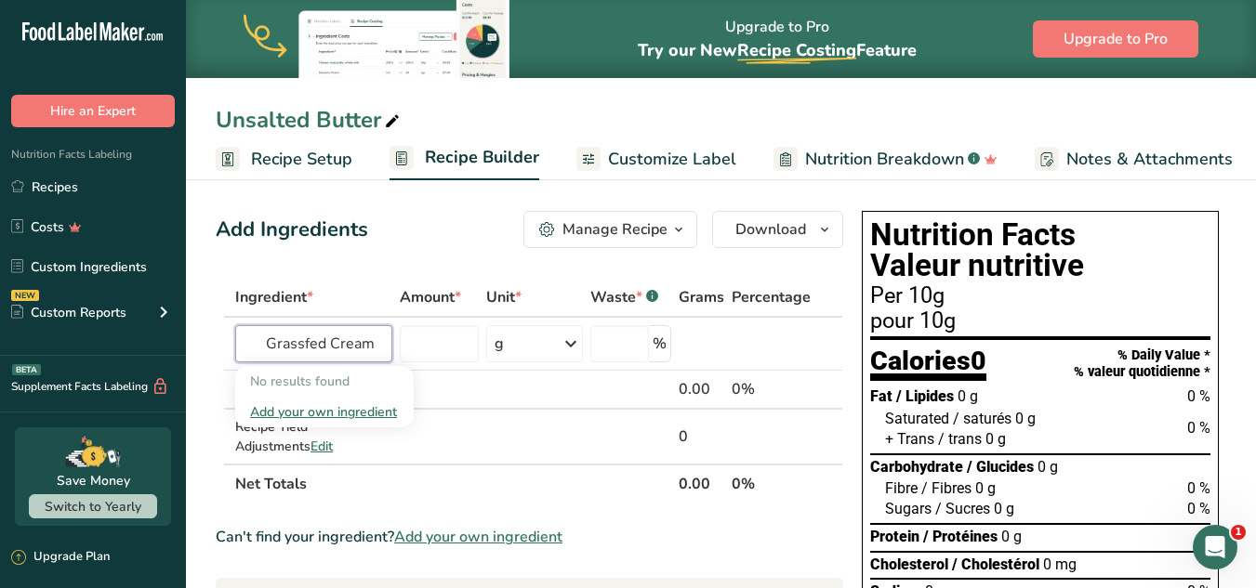
type input "Grassfed Cream"
click at [357, 284] on th "Ingredient *" at bounding box center [313, 298] width 165 height 39
click at [365, 342] on input "text" at bounding box center [313, 343] width 157 height 37
type input "G"
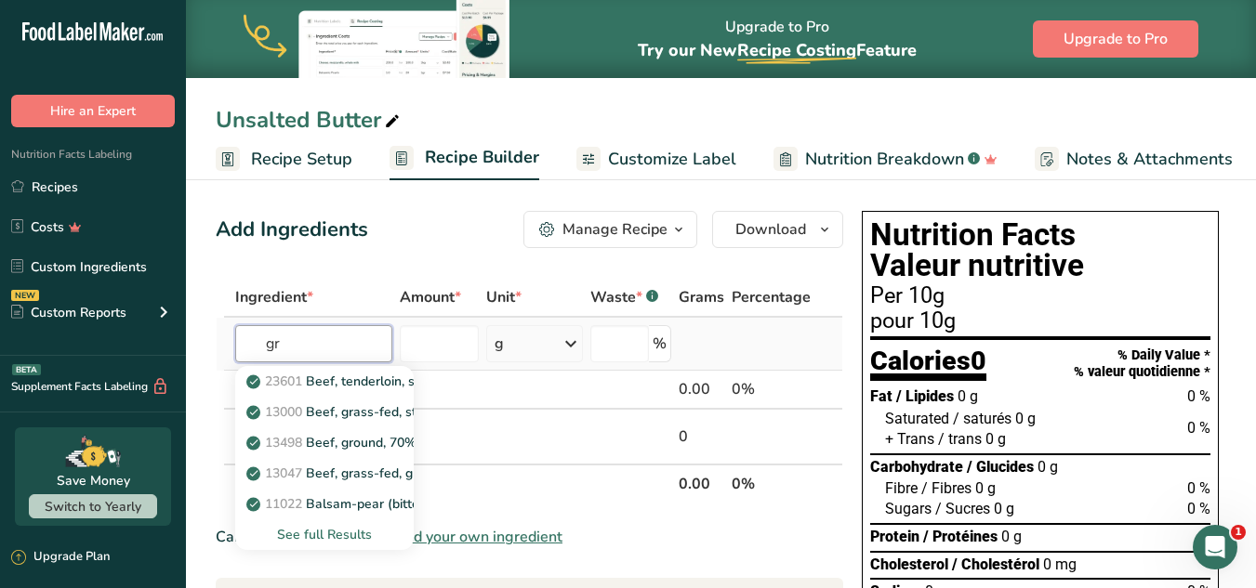
type input "g"
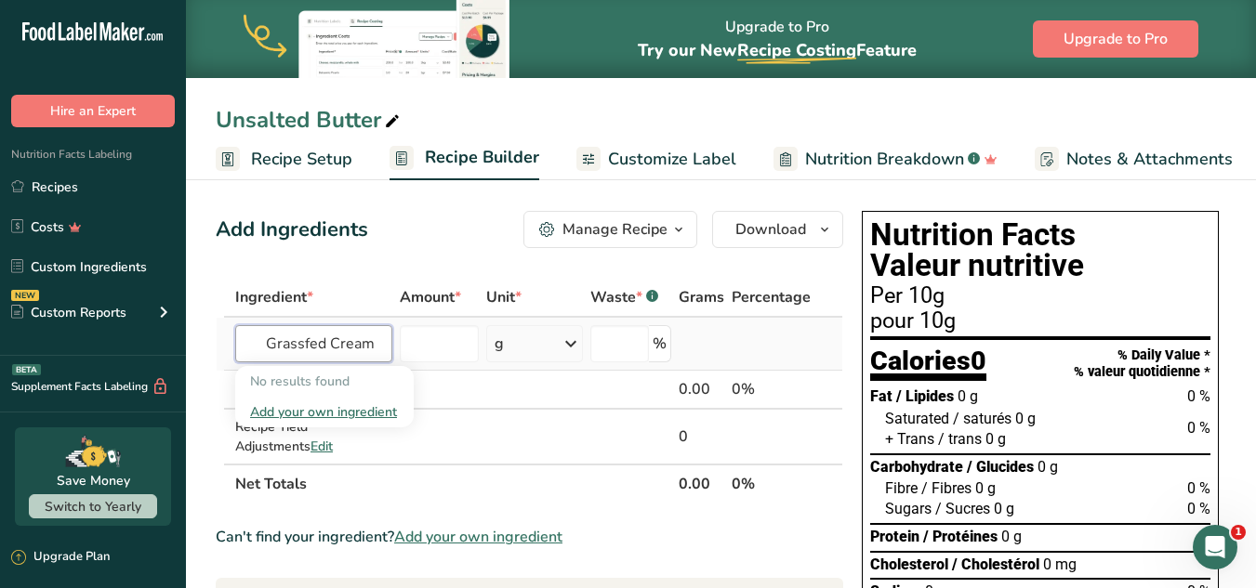
type input "Grassfed Cream"
click at [376, 416] on div "Add your own ingredient" at bounding box center [324, 413] width 149 height 20
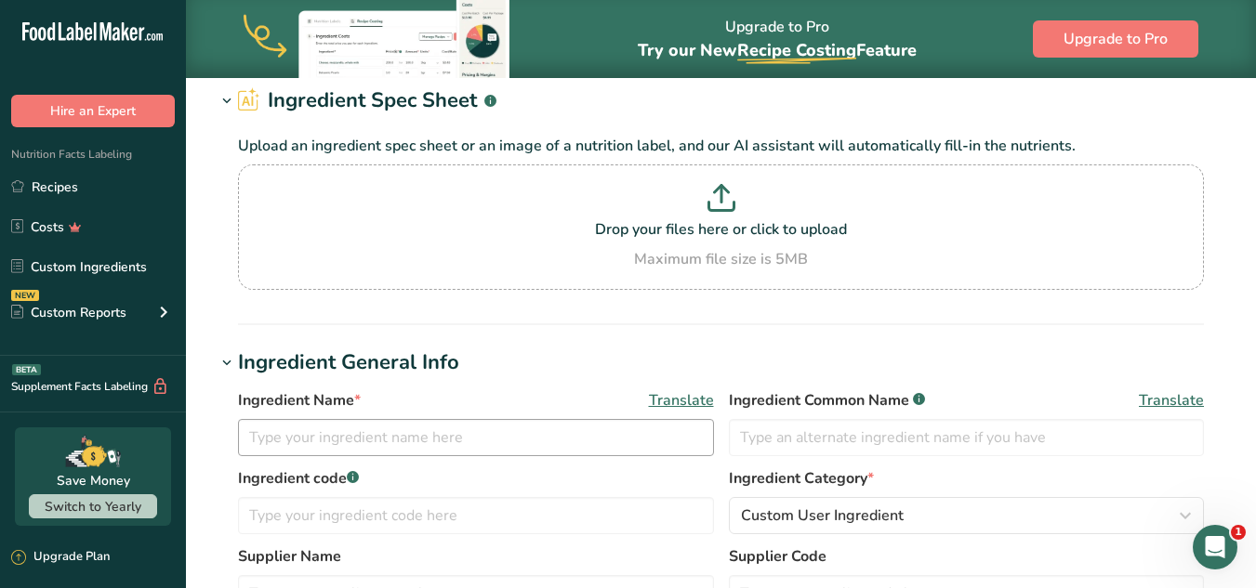
scroll to position [186, 0]
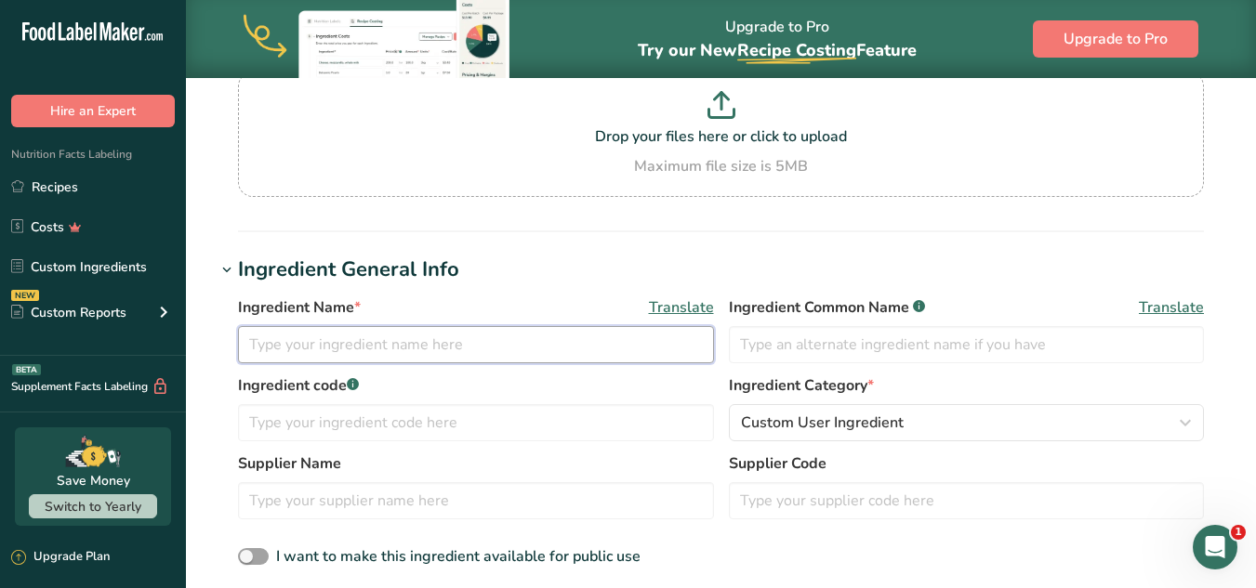
click at [432, 347] on input "text" at bounding box center [476, 344] width 476 height 37
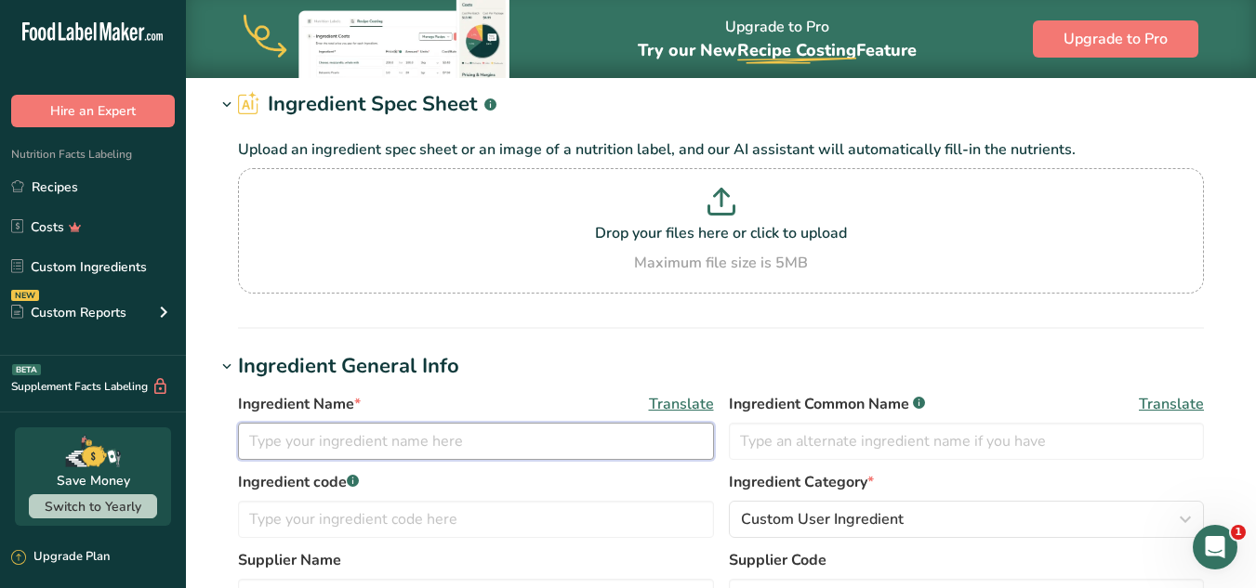
scroll to position [0, 0]
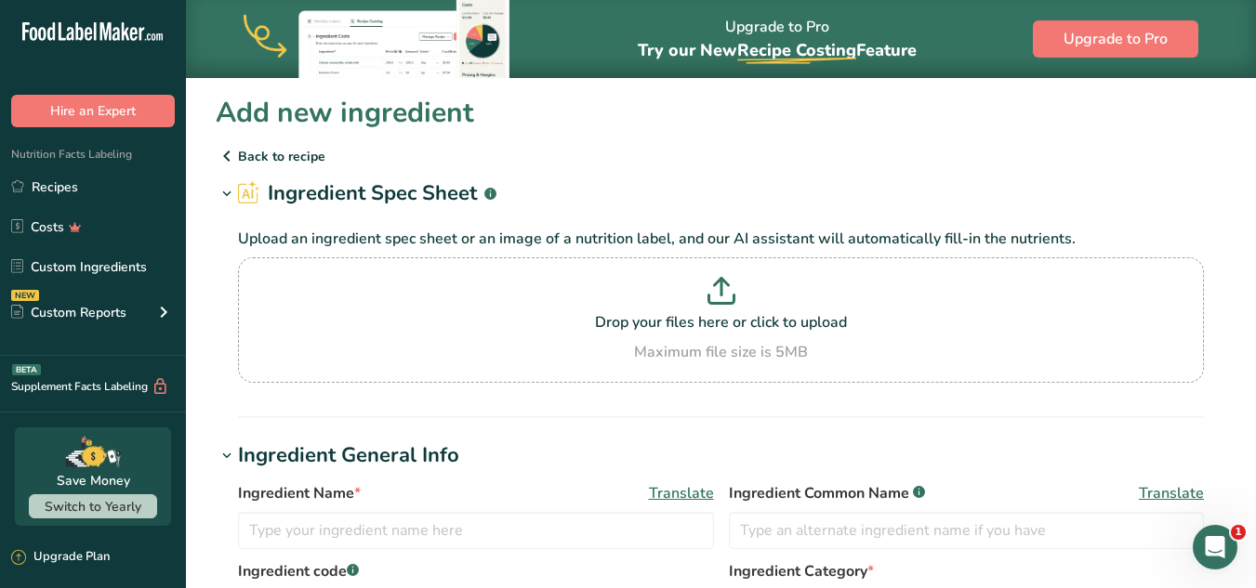
click at [247, 163] on p "Back to recipe" at bounding box center [721, 156] width 1011 height 22
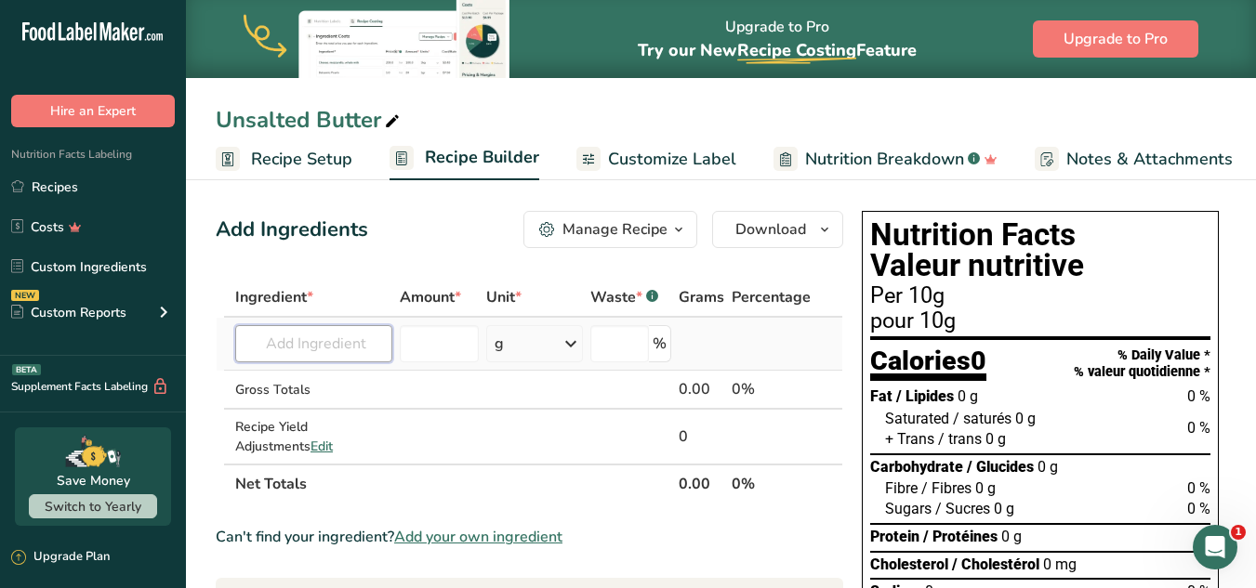
click at [324, 329] on input "text" at bounding box center [313, 343] width 157 height 37
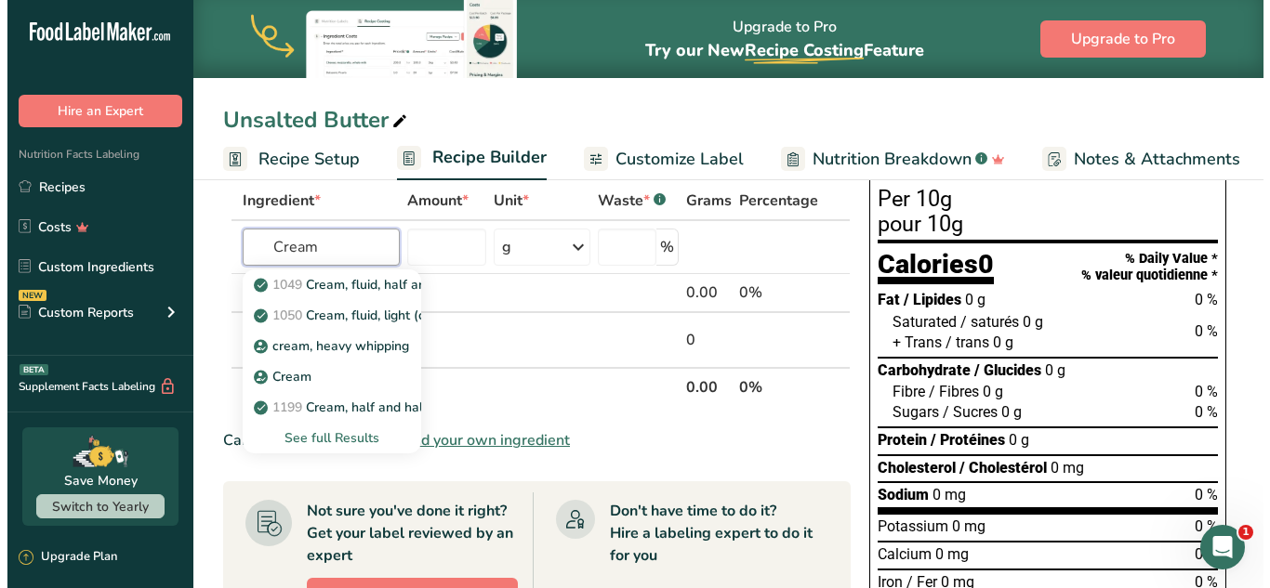
scroll to position [186, 0]
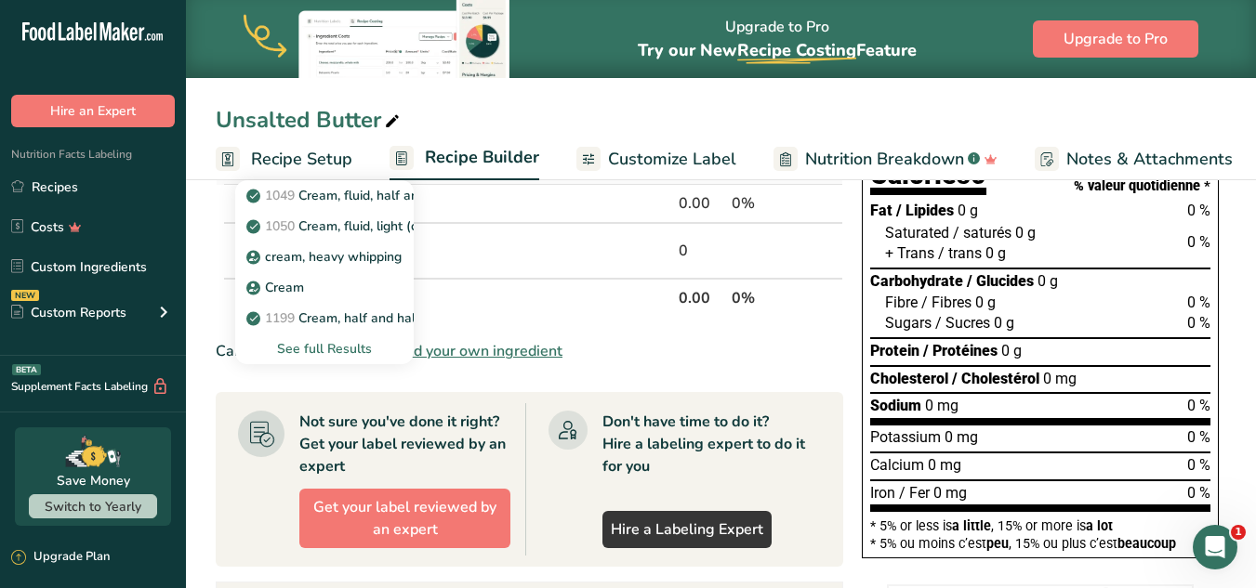
type input "Cream"
click at [328, 349] on div "See full Results" at bounding box center [324, 349] width 149 height 20
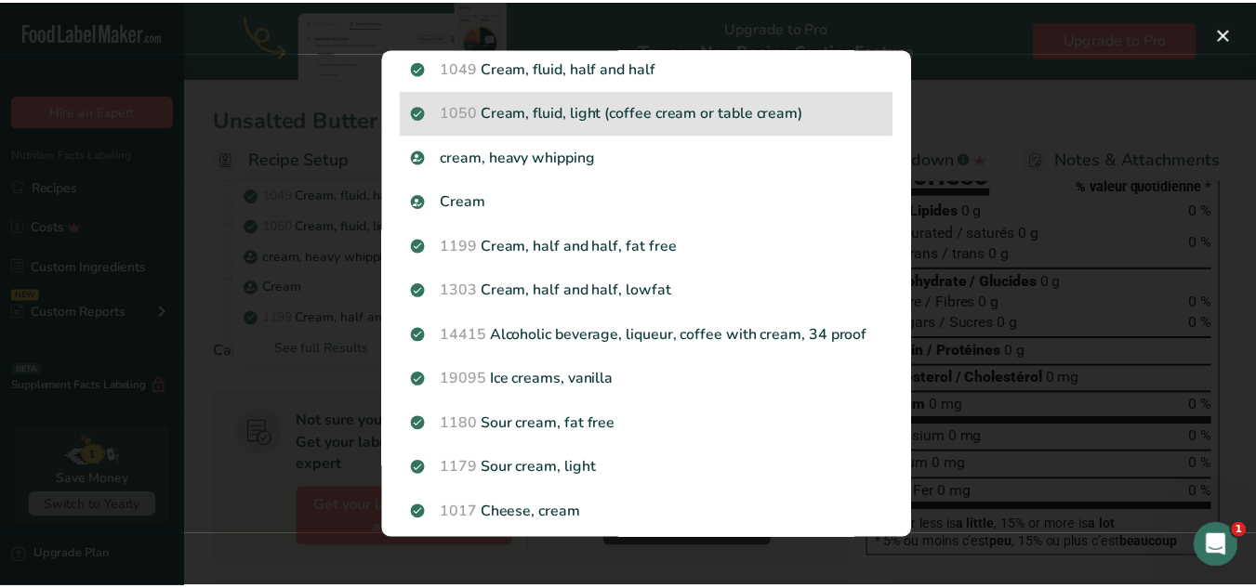
scroll to position [0, 0]
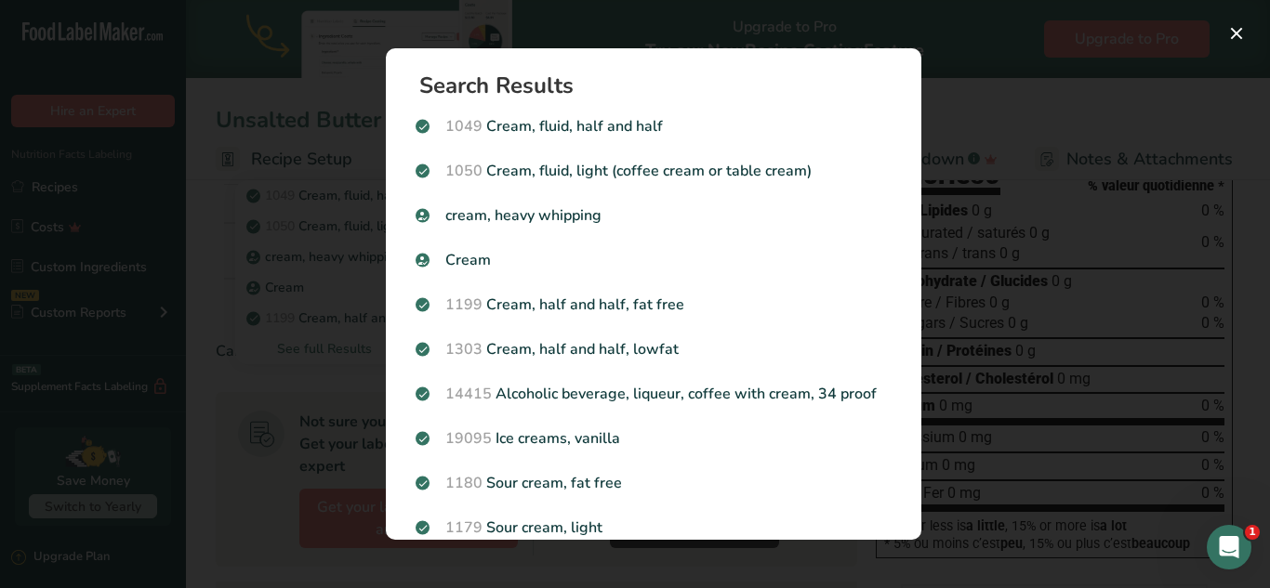
click at [300, 388] on div "Search results modal" at bounding box center [635, 294] width 1270 height 588
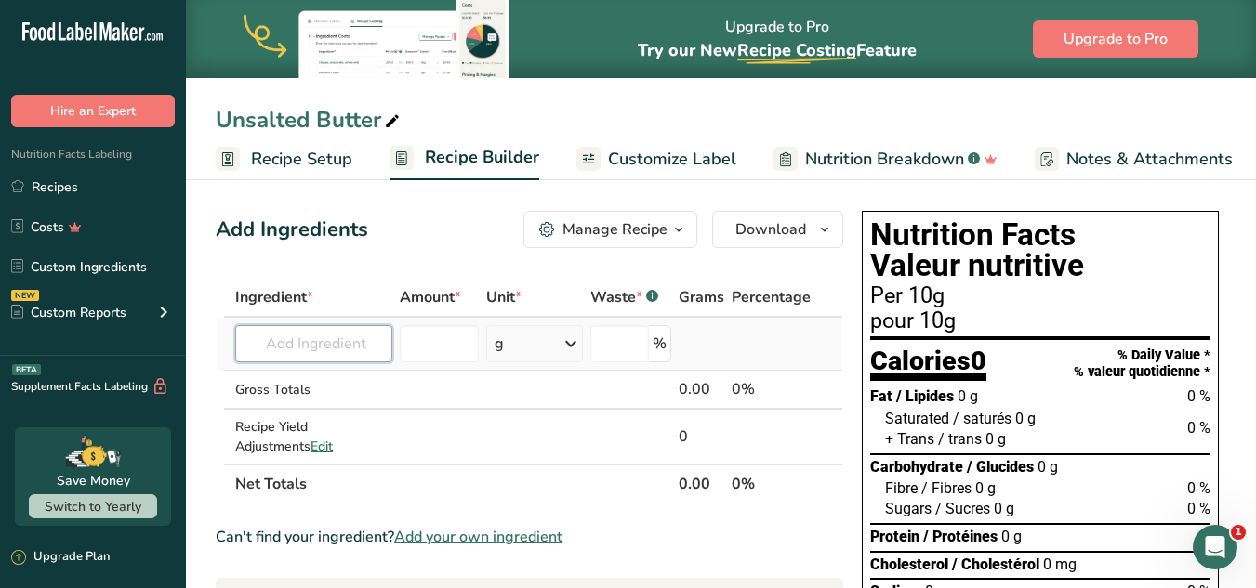
click at [311, 355] on input "text" at bounding box center [313, 343] width 157 height 37
type input "Grassfed Cream"
click at [324, 410] on div "Add your own ingredient" at bounding box center [324, 413] width 149 height 20
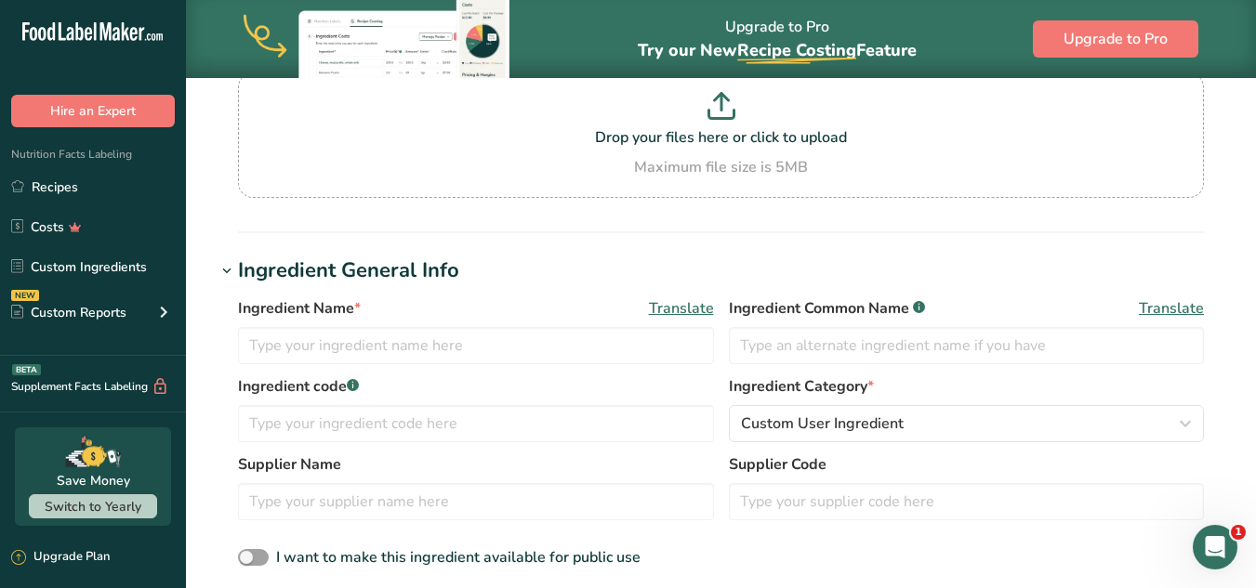
scroll to position [186, 0]
click at [422, 332] on input "text" at bounding box center [476, 344] width 476 height 37
type input "Grassfed Cream"
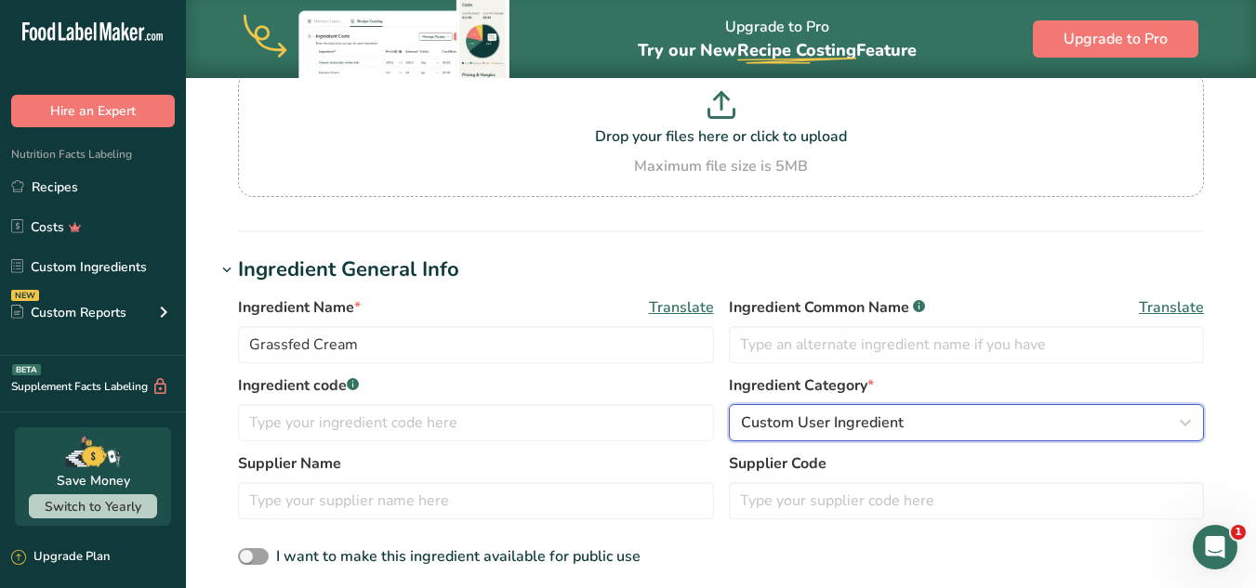
click at [919, 416] on div "Custom User Ingredient" at bounding box center [961, 423] width 441 height 22
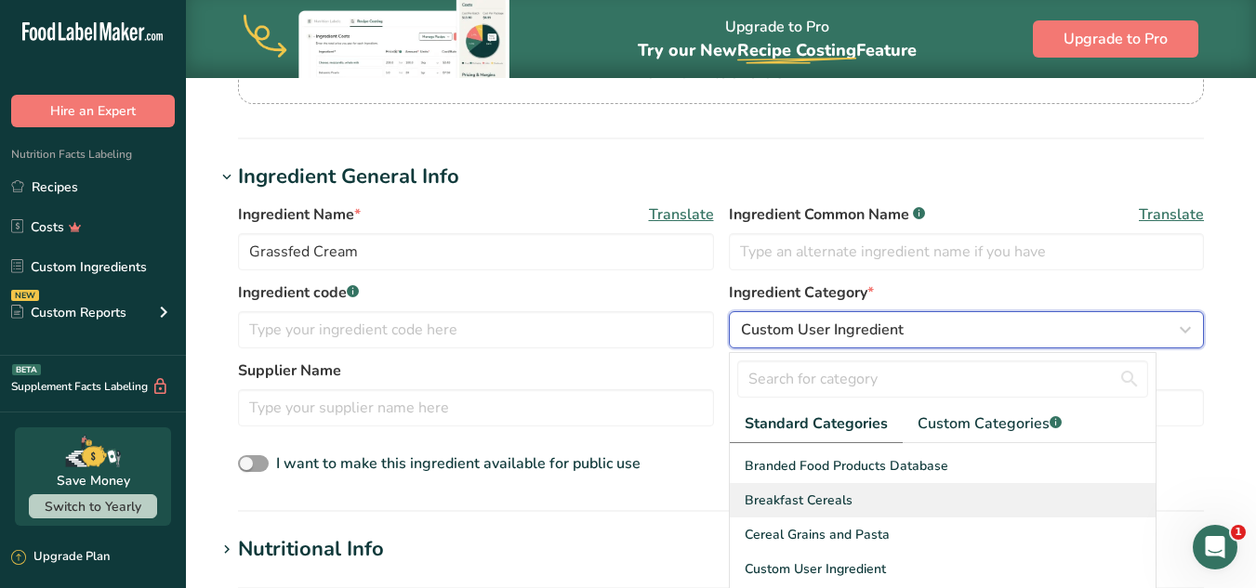
scroll to position [279, 0]
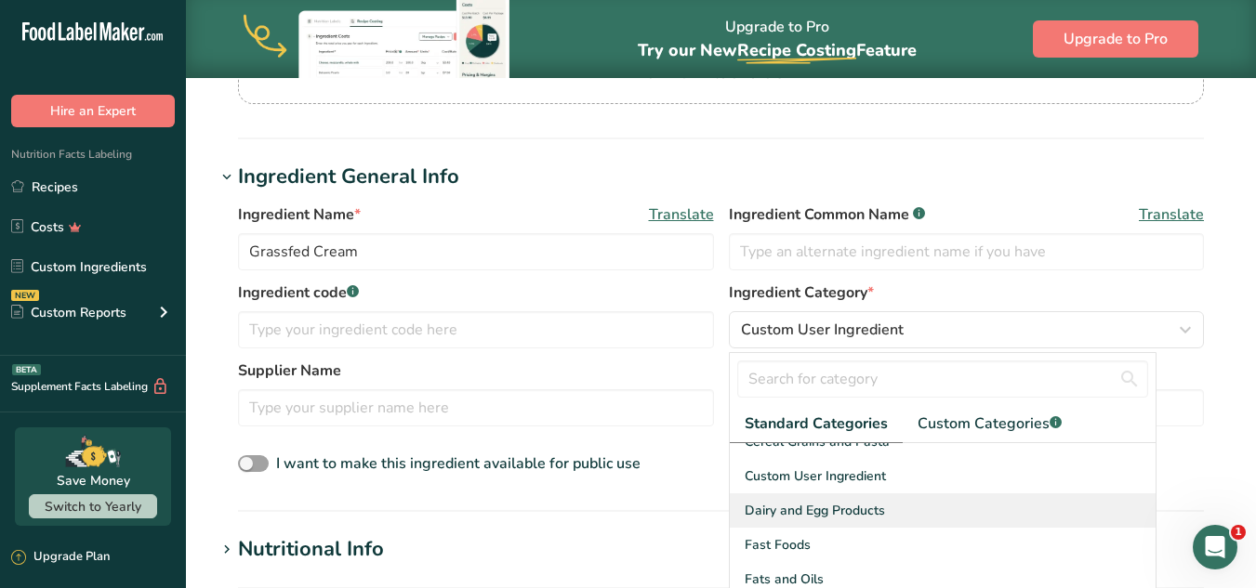
click at [813, 501] on span "Dairy and Egg Products" at bounding box center [815, 511] width 140 height 20
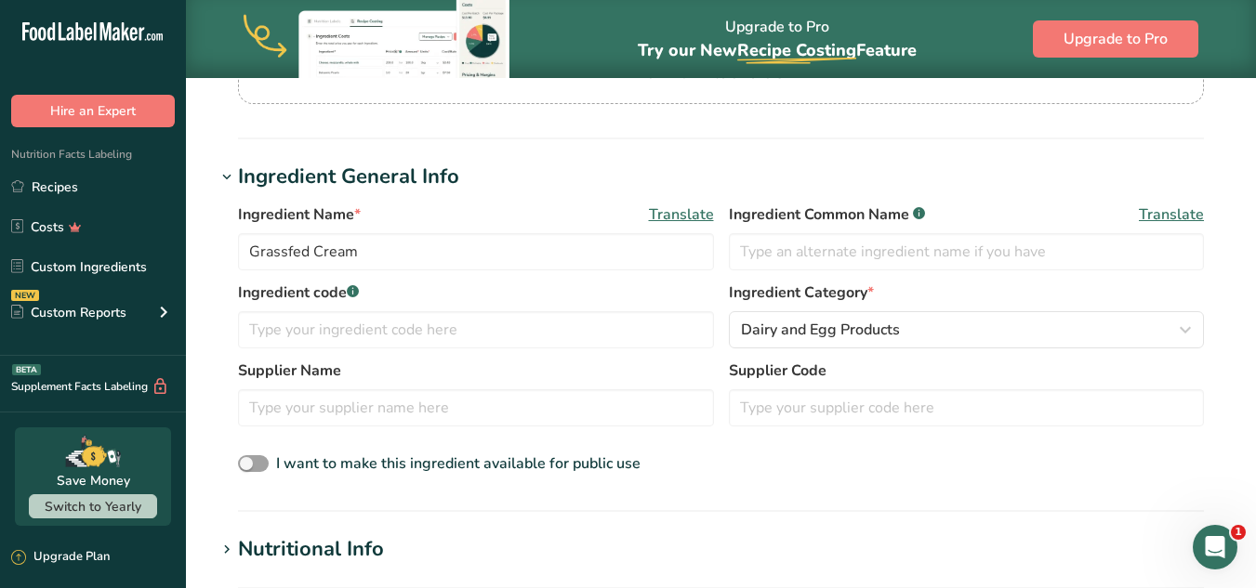
click at [609, 364] on label "Supplier Name" at bounding box center [476, 371] width 476 height 22
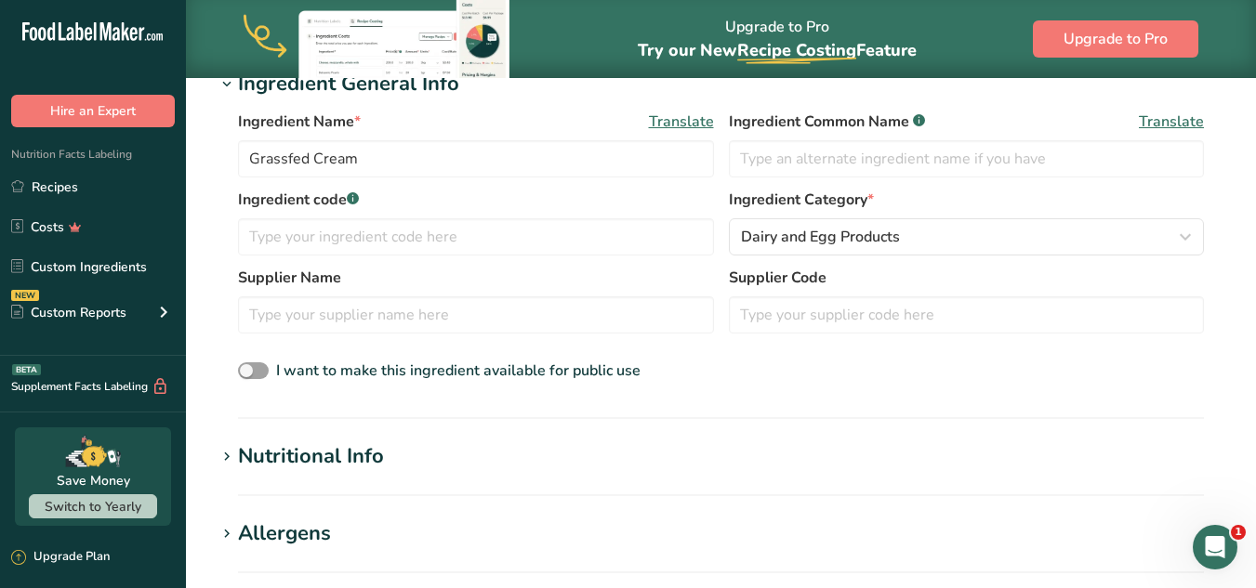
scroll to position [465, 0]
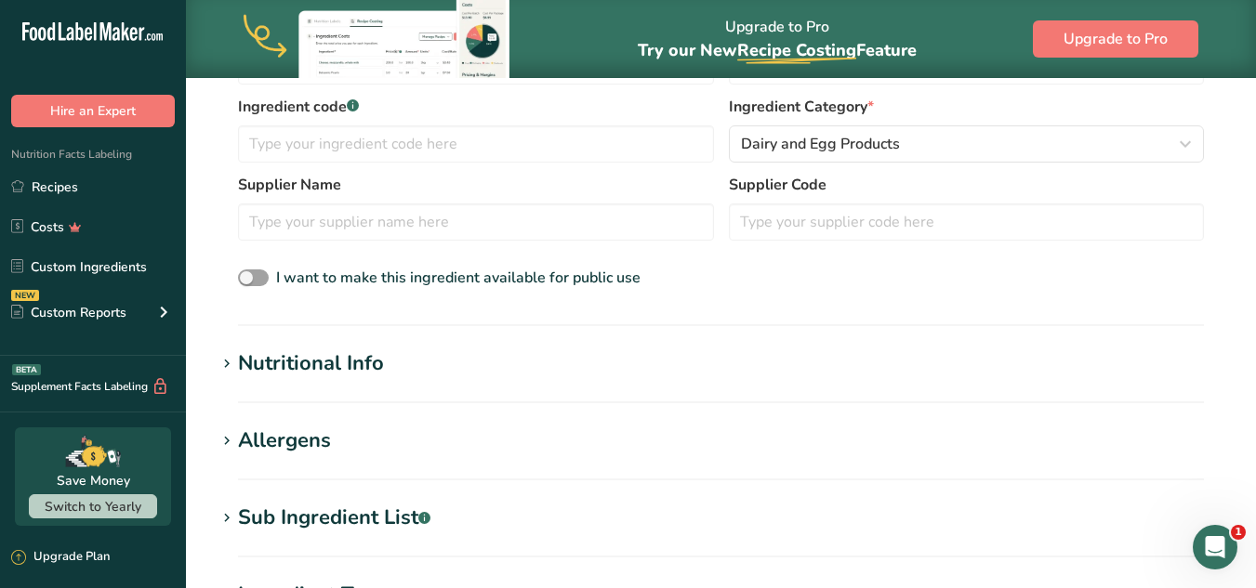
click at [348, 358] on div "Nutritional Info" at bounding box center [311, 364] width 146 height 31
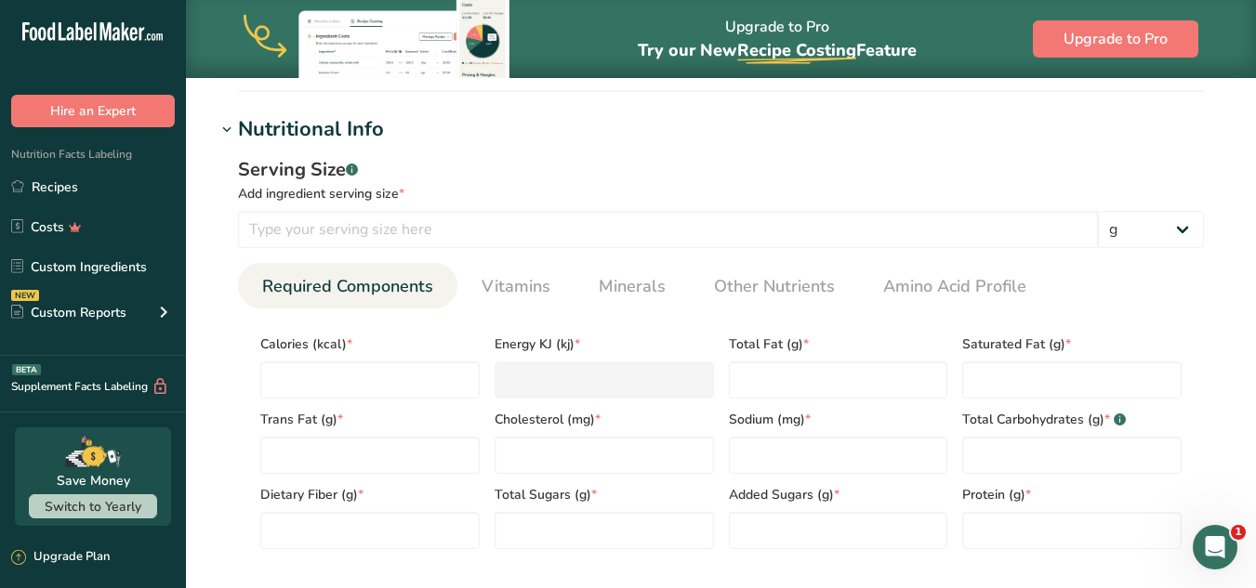
scroll to position [702, 0]
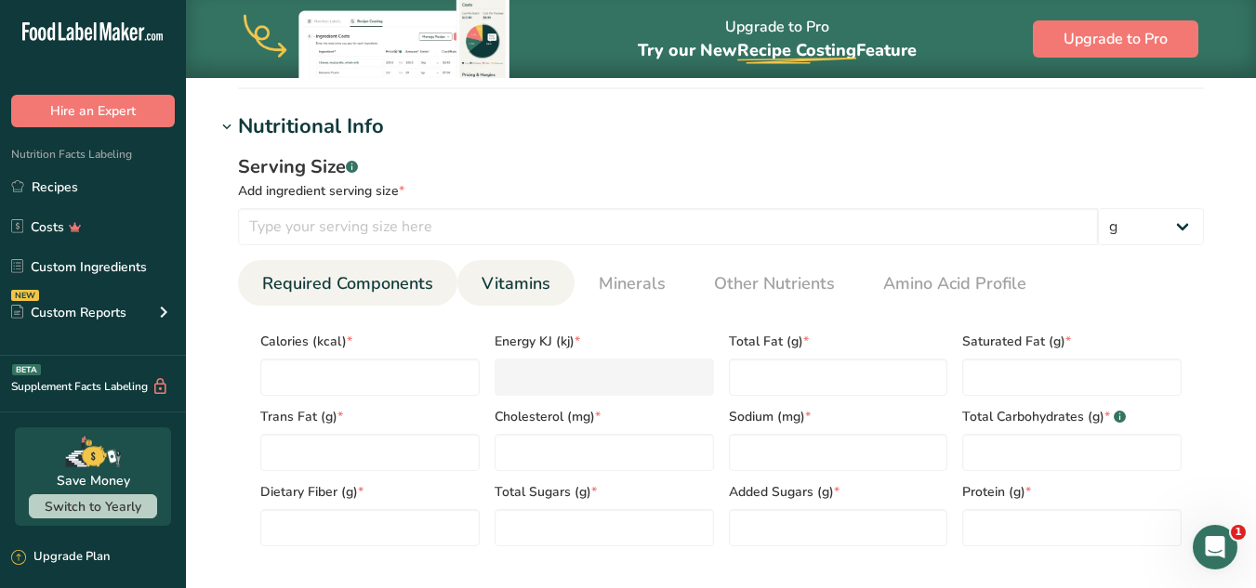
click at [547, 269] on link "Vitamins" at bounding box center [516, 283] width 84 height 47
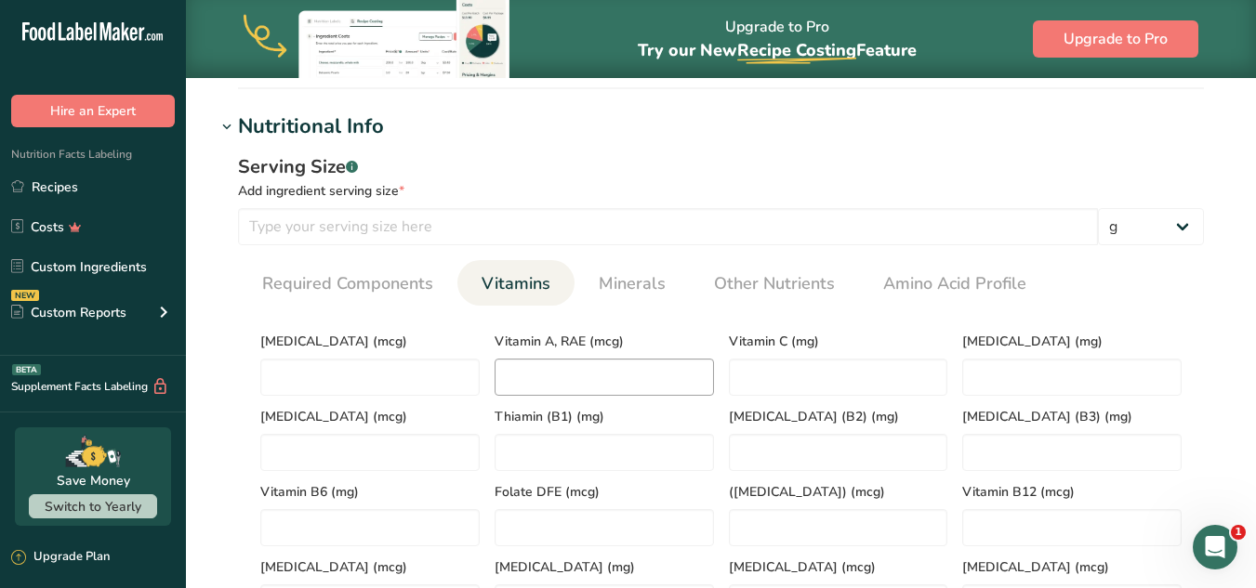
scroll to position [795, 0]
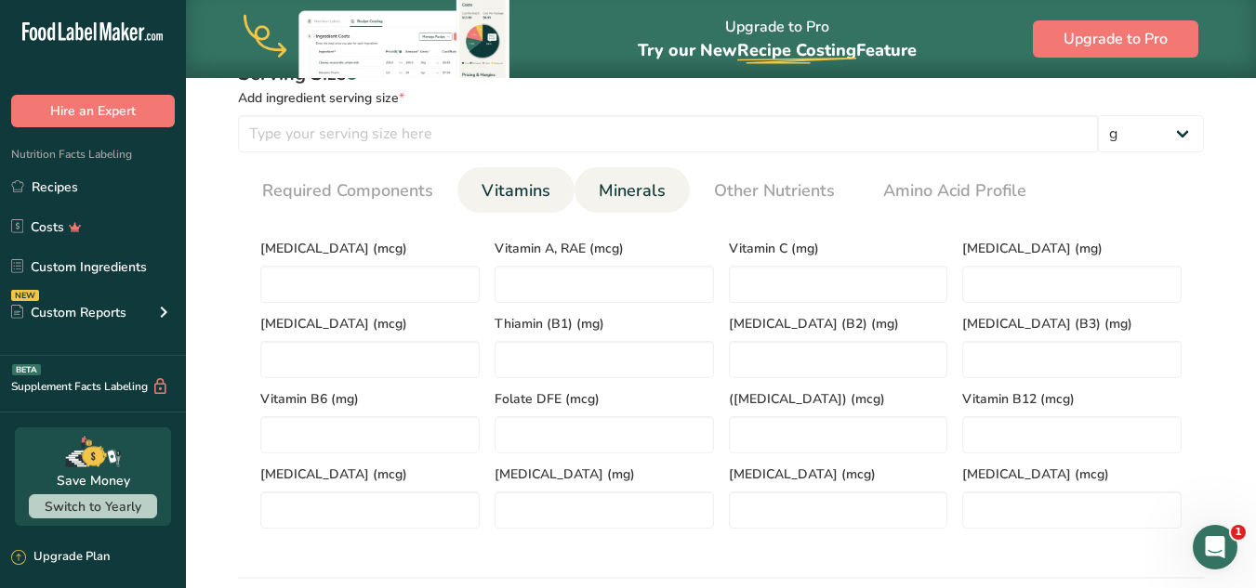
click at [648, 197] on span "Minerals" at bounding box center [632, 190] width 67 height 25
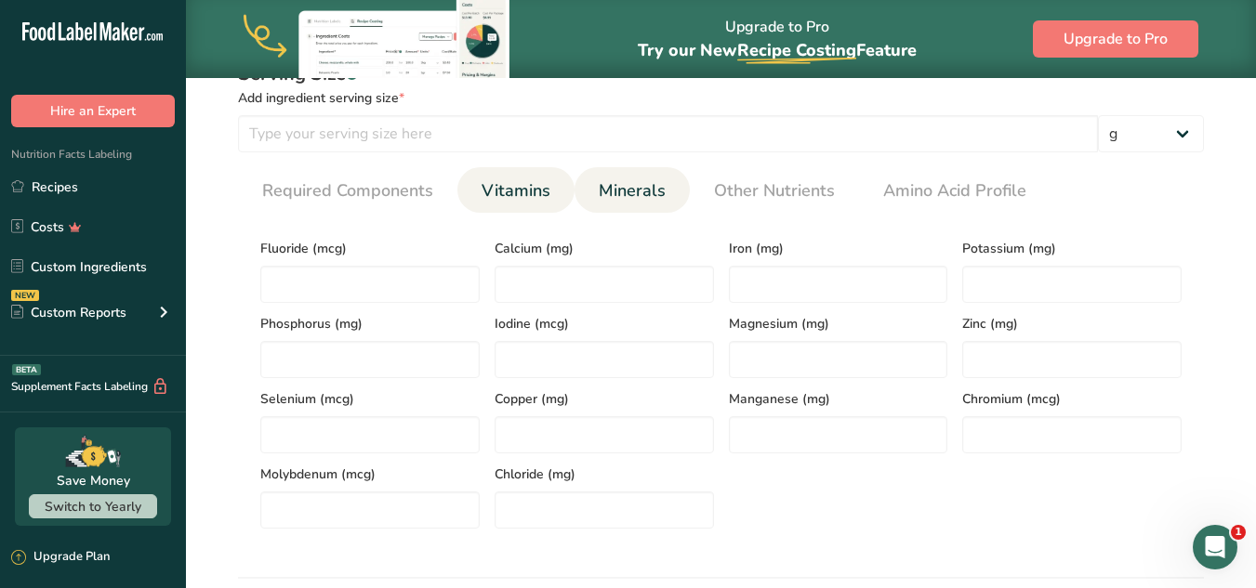
click at [552, 194] on link "Vitamins" at bounding box center [516, 190] width 84 height 47
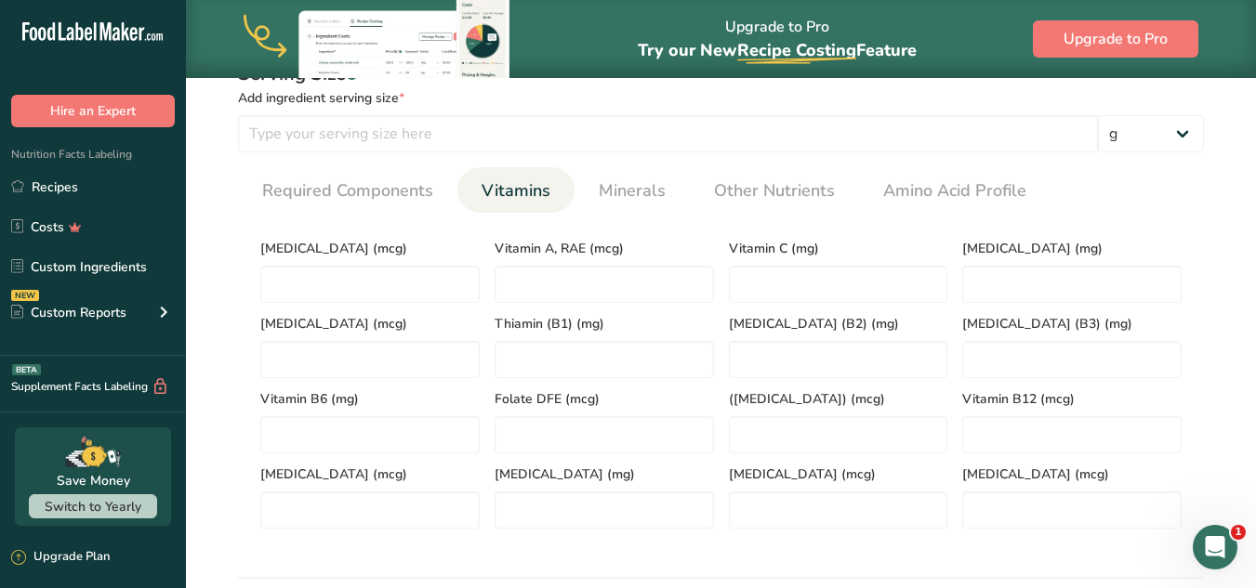
scroll to position [702, 0]
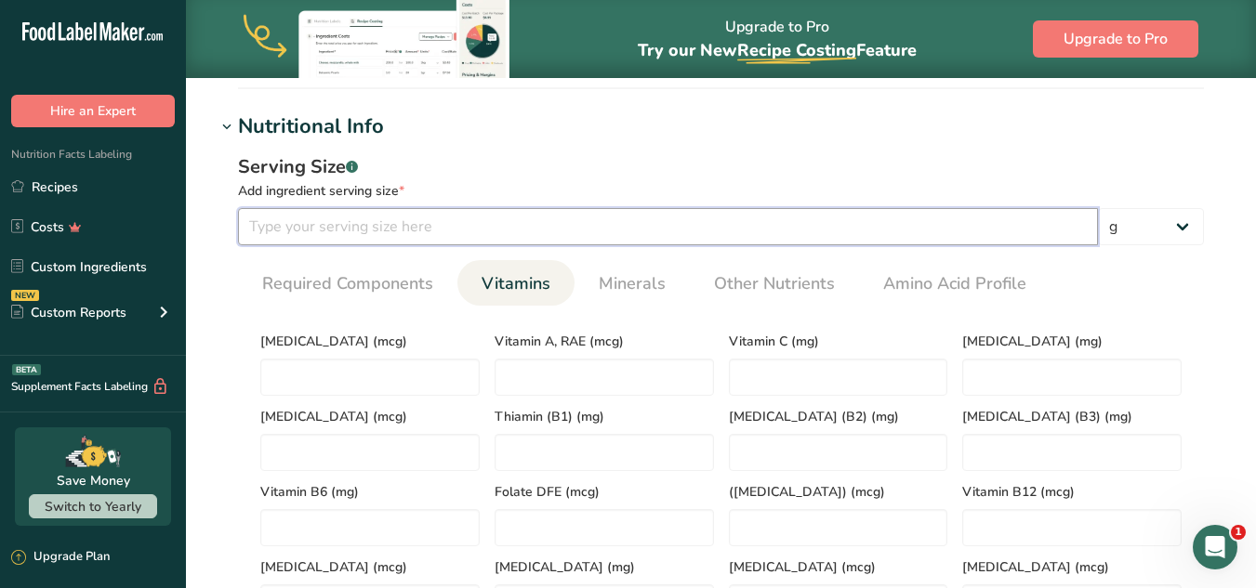
click at [489, 222] on input "number" at bounding box center [668, 226] width 860 height 37
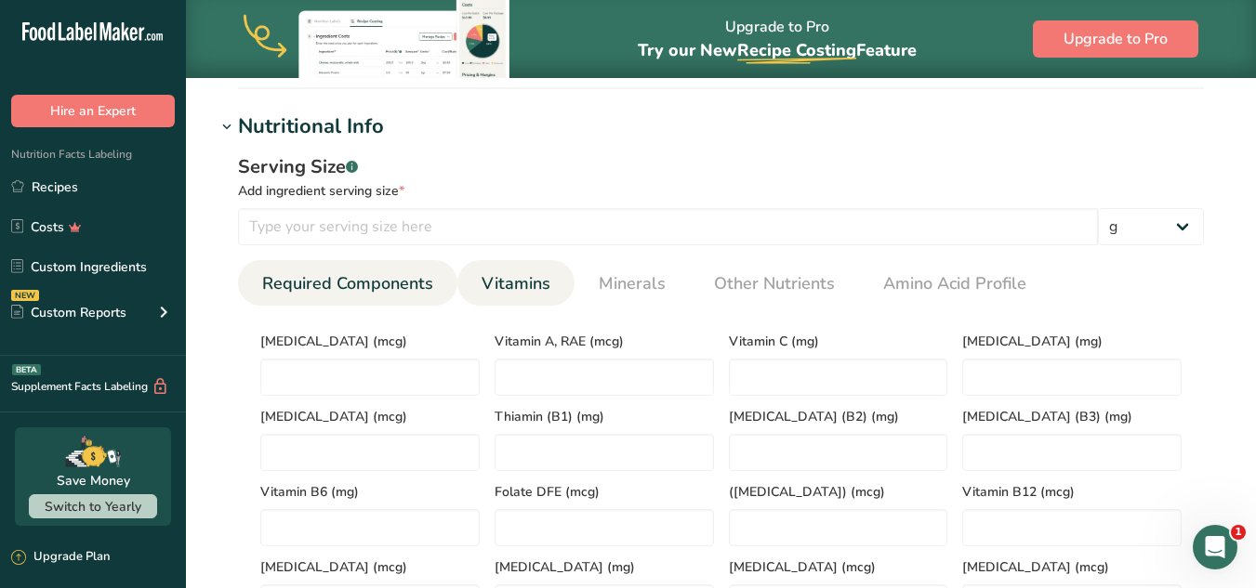
click at [382, 273] on span "Required Components" at bounding box center [347, 283] width 171 height 25
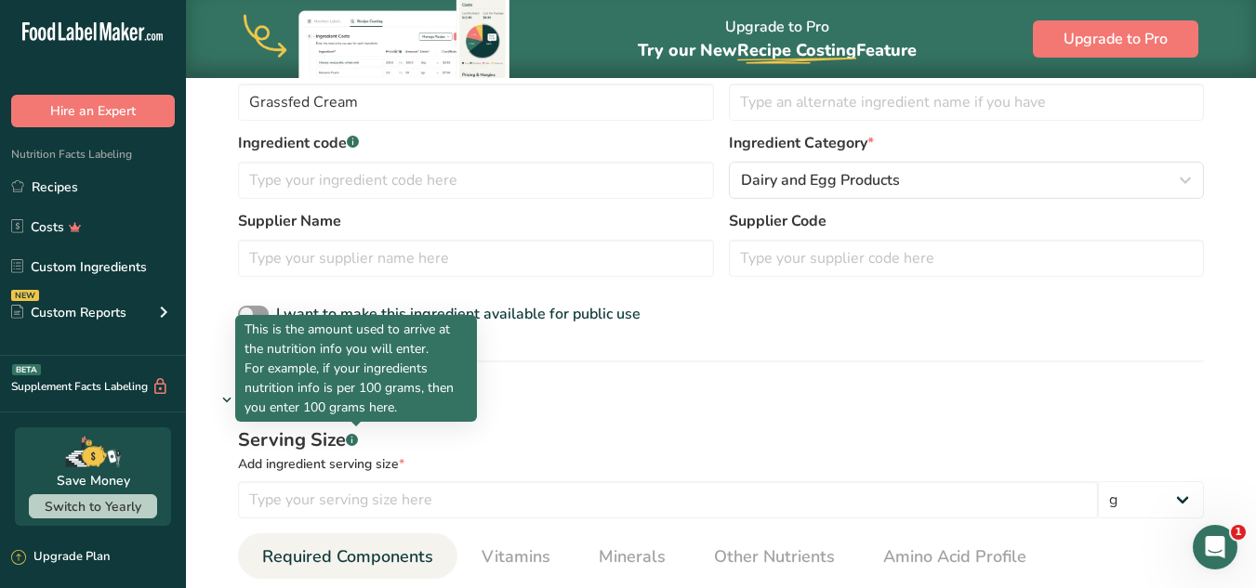
scroll to position [330, 0]
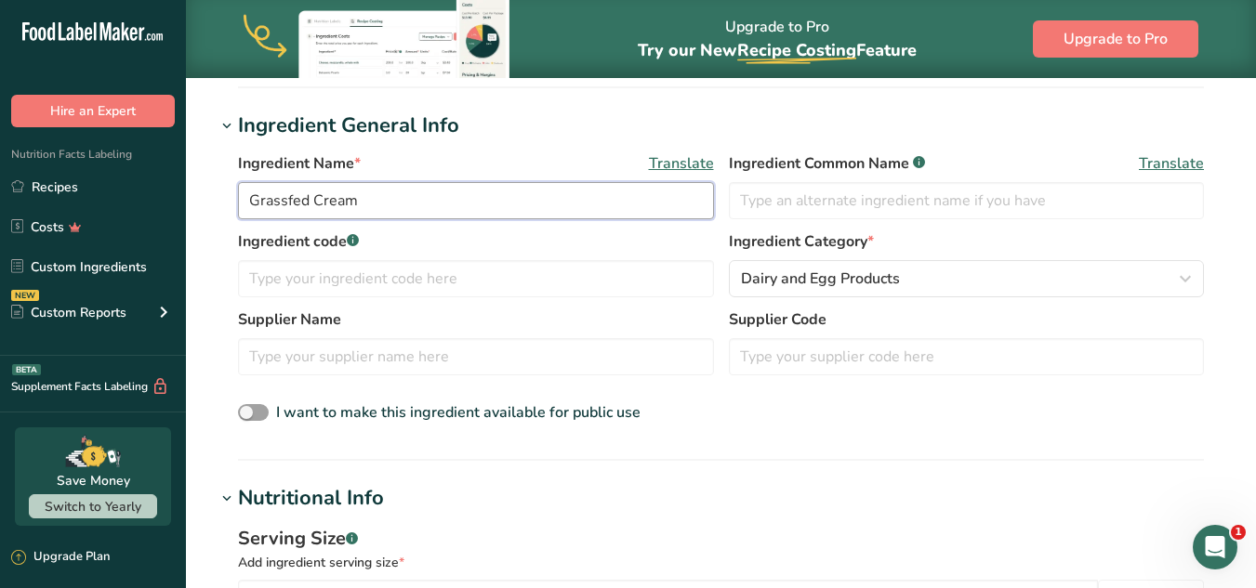
click at [353, 203] on input "Grassfed Cream" at bounding box center [476, 200] width 476 height 37
drag, startPoint x: 372, startPoint y: 194, endPoint x: 196, endPoint y: 185, distance: 176.0
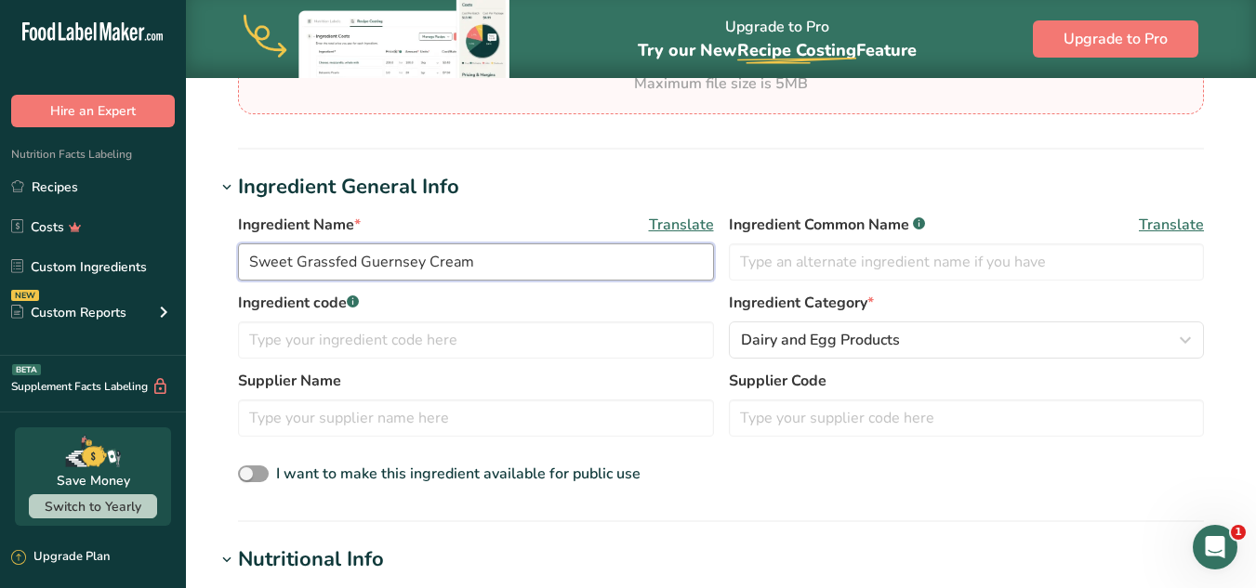
scroll to position [279, 0]
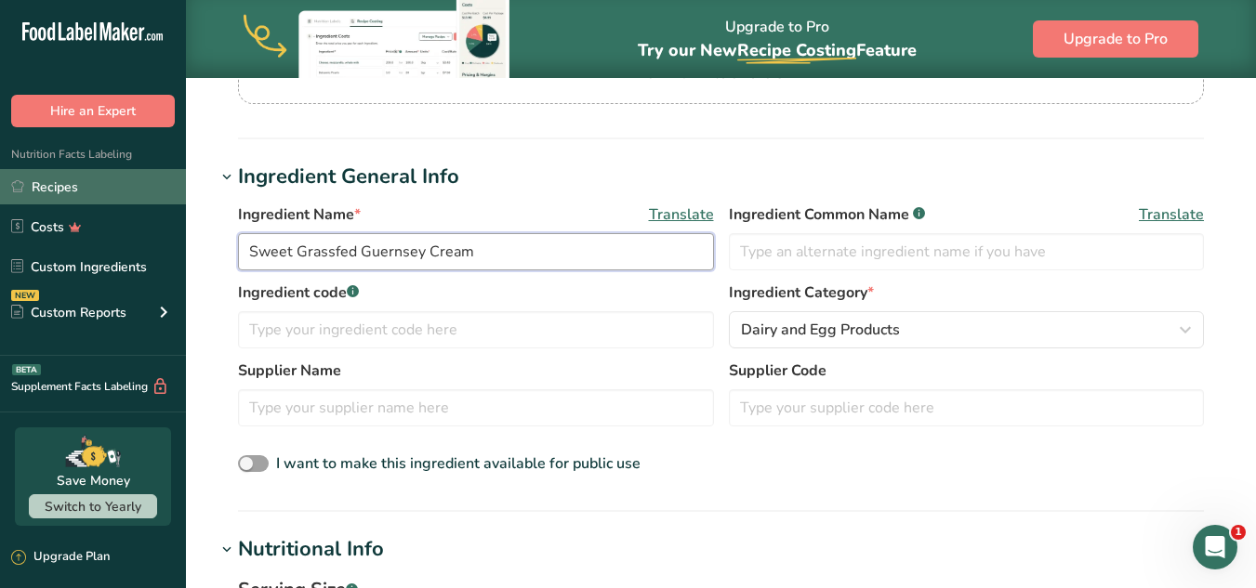
type input "Sweet Grassfed Guernsey Cream"
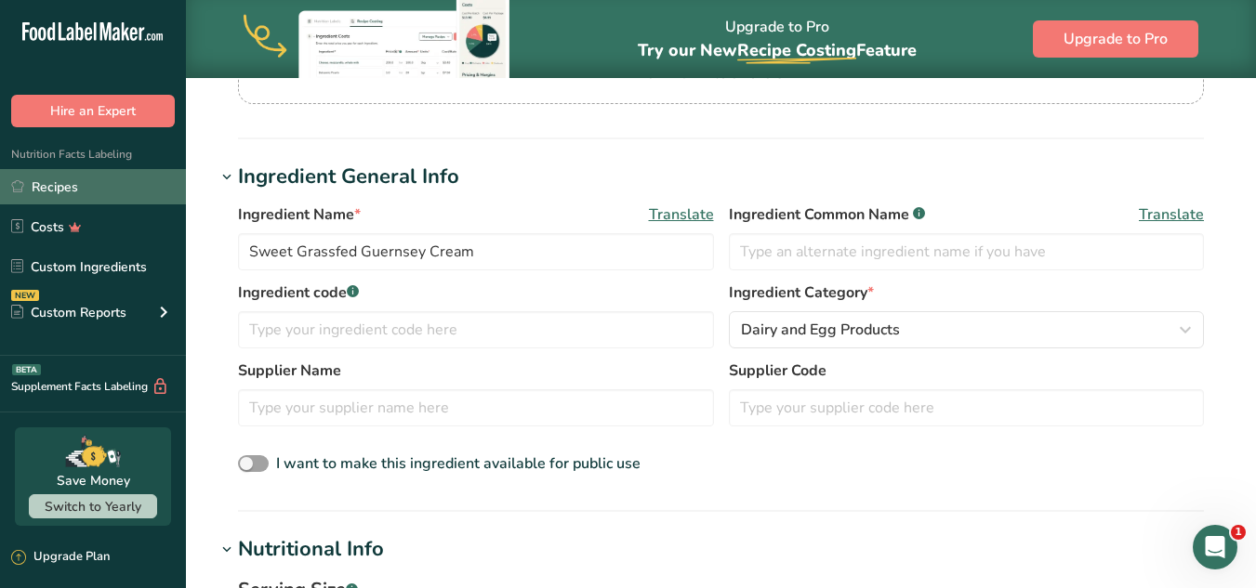
click at [59, 180] on link "Recipes" at bounding box center [93, 186] width 186 height 35
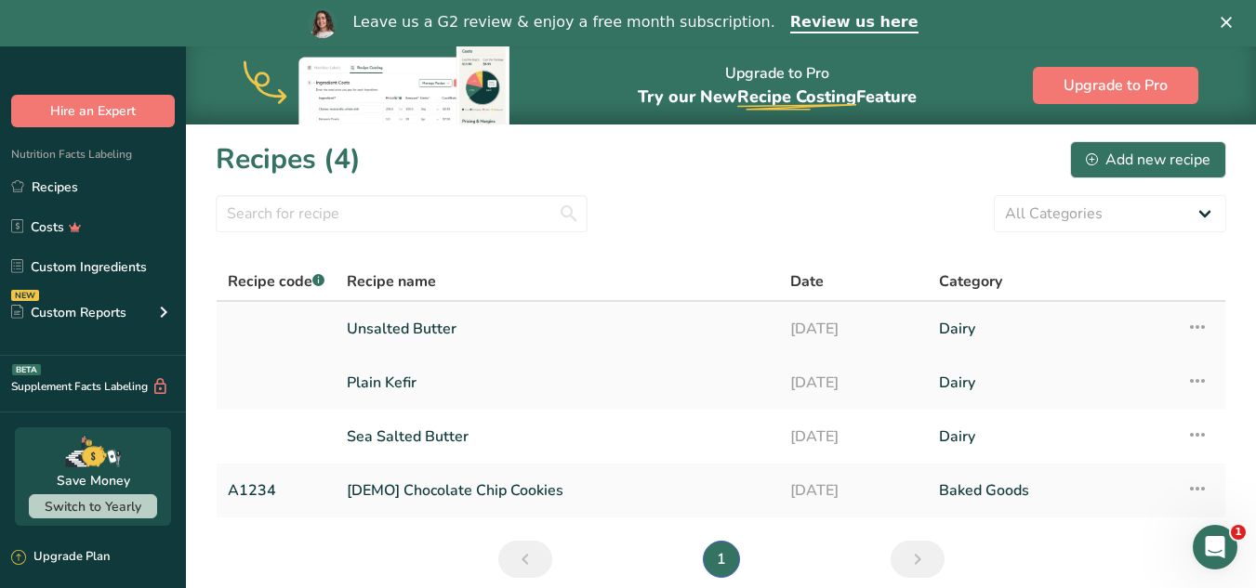
click at [377, 324] on link "Unsalted Butter" at bounding box center [557, 329] width 421 height 39
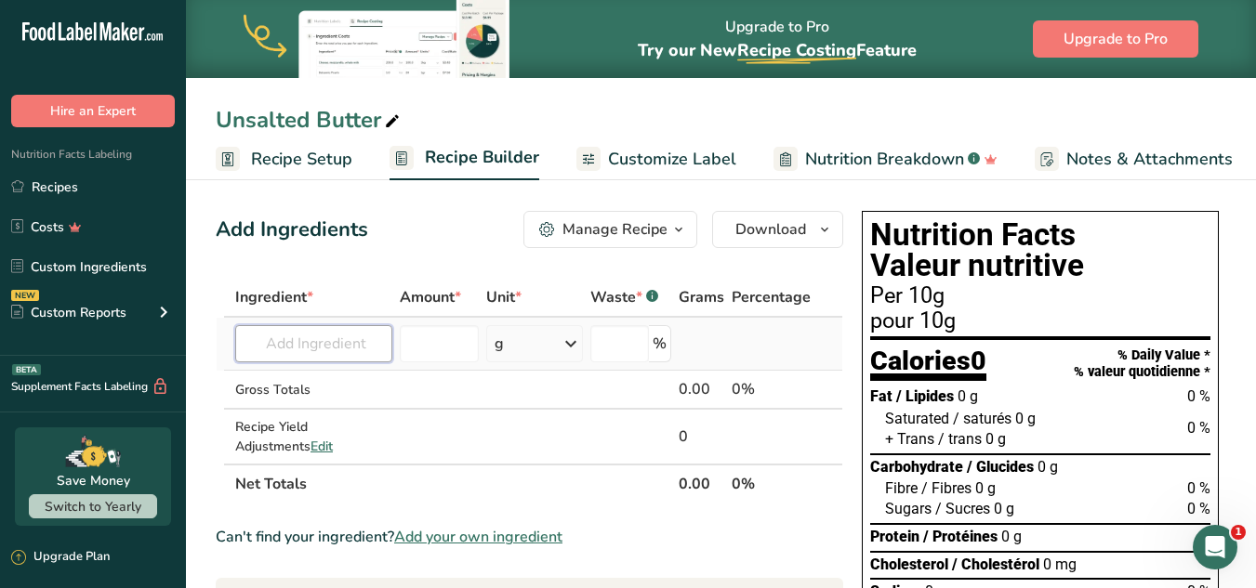
click at [265, 349] on input "text" at bounding box center [313, 343] width 157 height 37
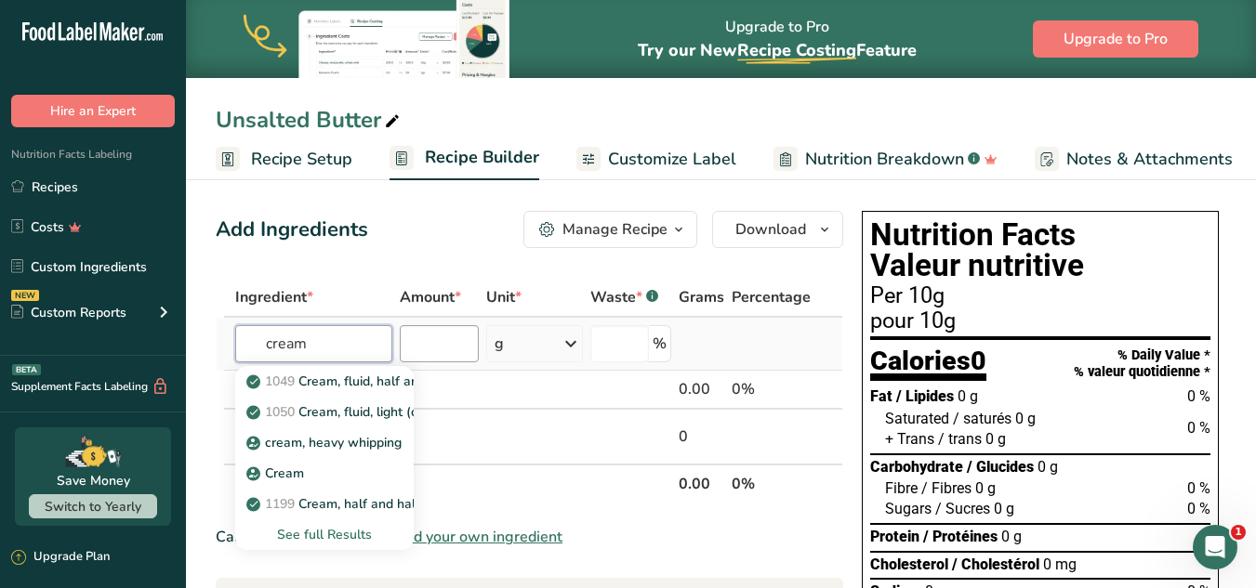
type input "cream"
click at [425, 350] on input "number" at bounding box center [439, 343] width 79 height 37
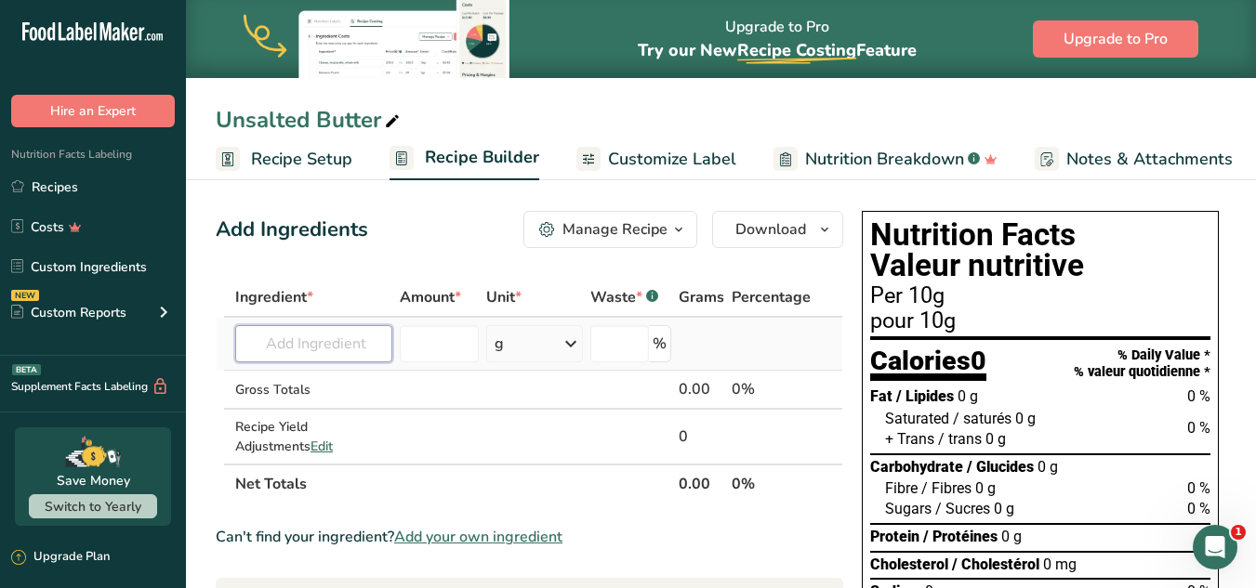
click at [333, 347] on input "text" at bounding box center [313, 343] width 157 height 37
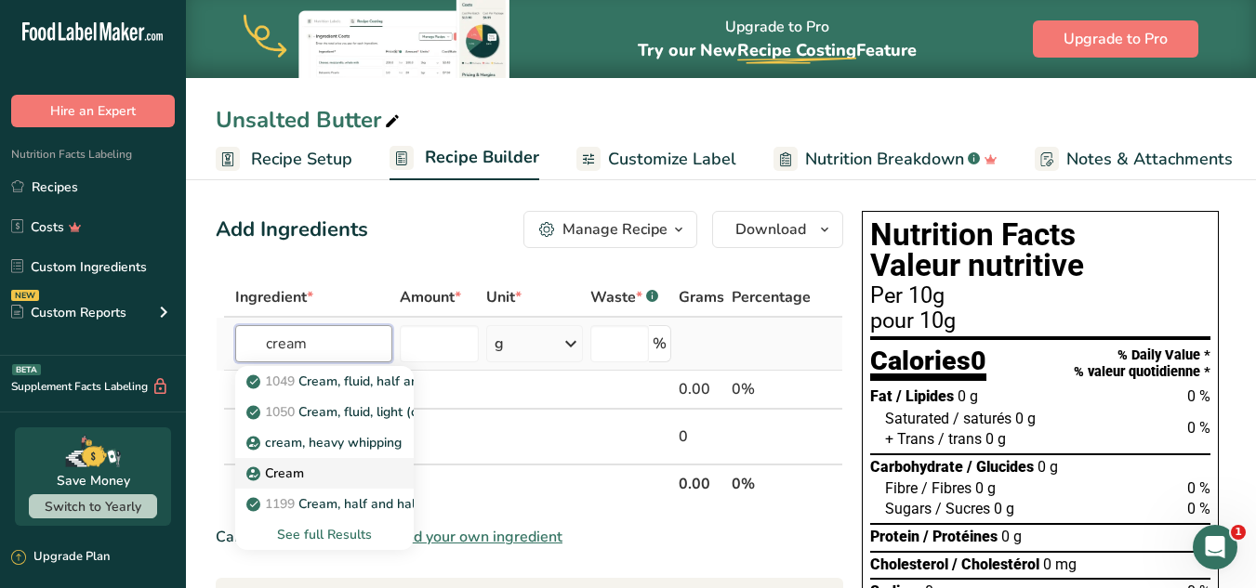
type input "cream"
click at [316, 469] on div "Cream" at bounding box center [309, 474] width 119 height 20
type input "Cream"
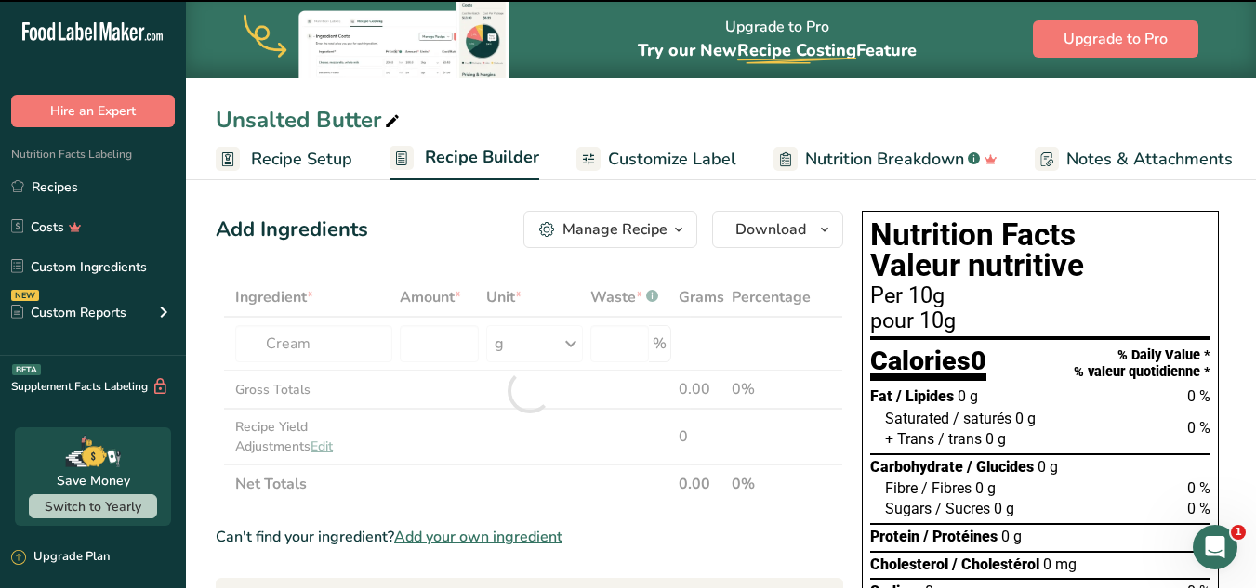
type input "0"
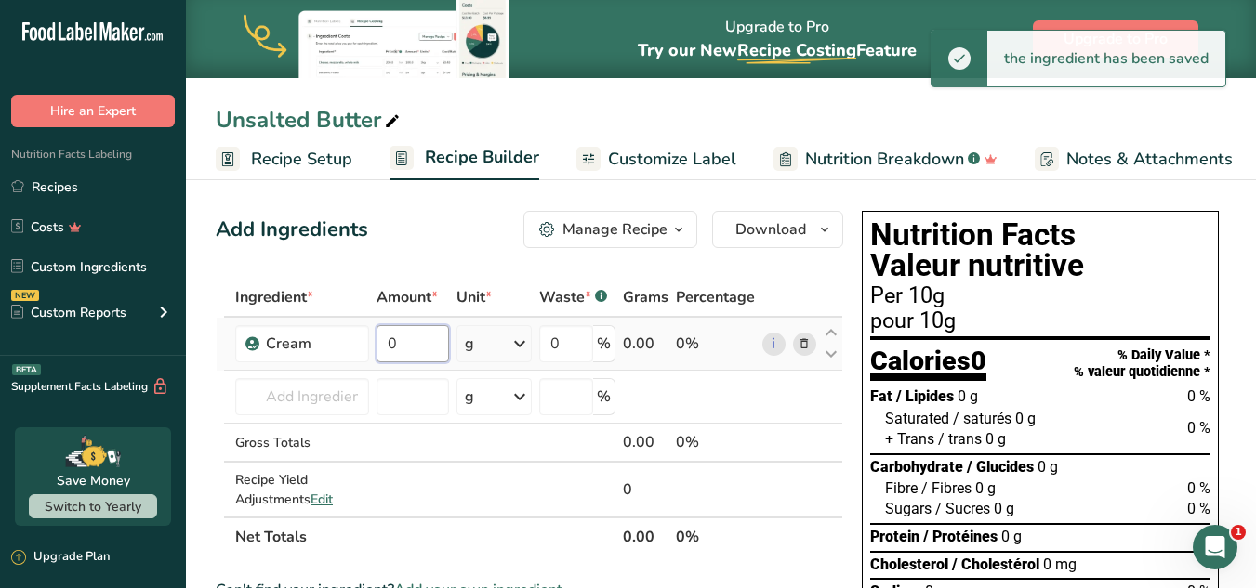
click at [425, 345] on input "0" at bounding box center [413, 343] width 73 height 37
drag, startPoint x: 413, startPoint y: 340, endPoint x: 371, endPoint y: 337, distance: 41.9
click at [373, 337] on td "0" at bounding box center [413, 344] width 80 height 53
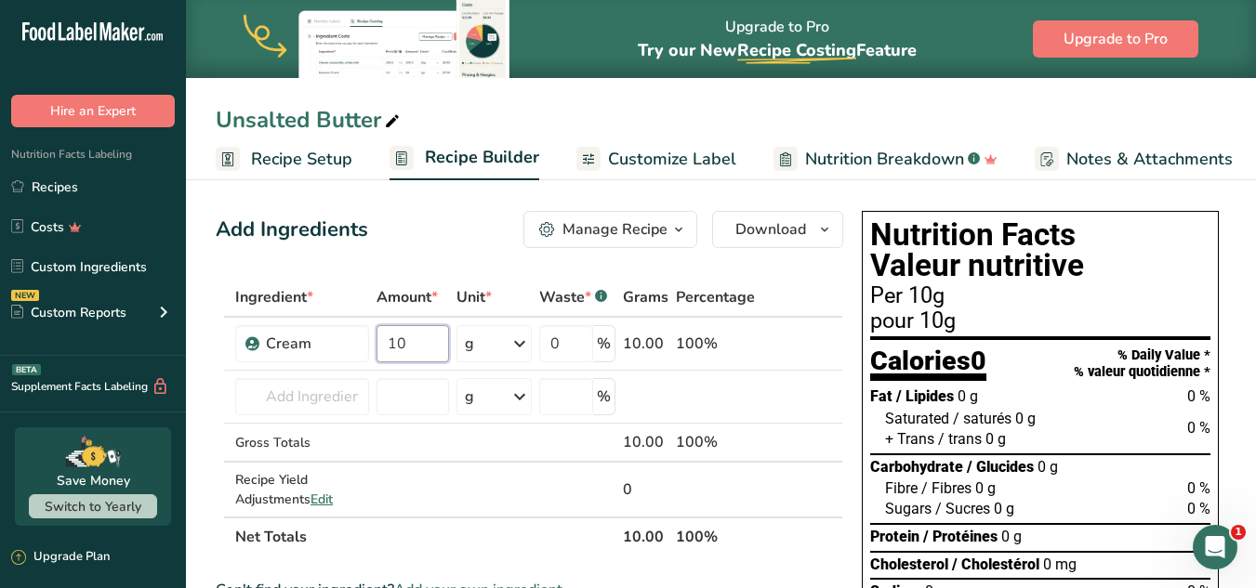
type input "10"
click at [436, 284] on div "Ingredient * Amount * Unit * Waste * .a-a{fill:#347362;}.b-a{fill:#fff;} Grams …" at bounding box center [530, 417] width 628 height 279
click at [345, 347] on div "Cream" at bounding box center [312, 344] width 92 height 22
drag, startPoint x: 313, startPoint y: 343, endPoint x: 257, endPoint y: 342, distance: 56.7
click at [257, 342] on td "Cream" at bounding box center [301, 344] width 141 height 53
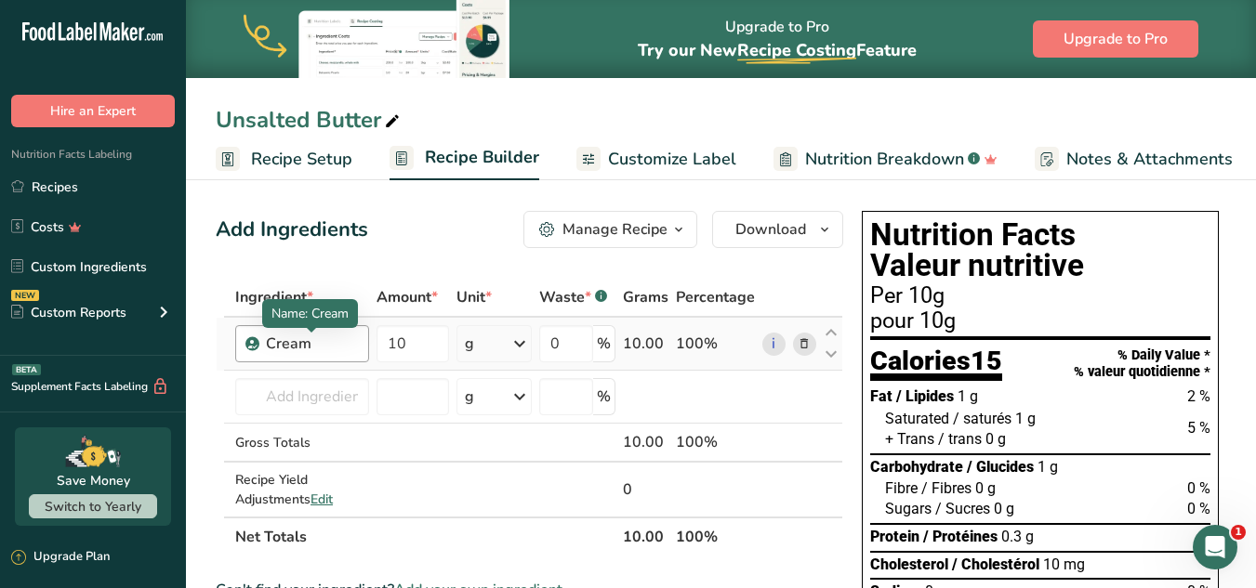
drag, startPoint x: 272, startPoint y: 339, endPoint x: 290, endPoint y: 337, distance: 17.8
click at [273, 338] on div "Cream" at bounding box center [312, 344] width 92 height 22
click at [324, 344] on div "Cream" at bounding box center [312, 344] width 92 height 22
click at [300, 344] on div "Cream" at bounding box center [312, 344] width 92 height 22
click at [304, 344] on div "Cream" at bounding box center [312, 344] width 92 height 22
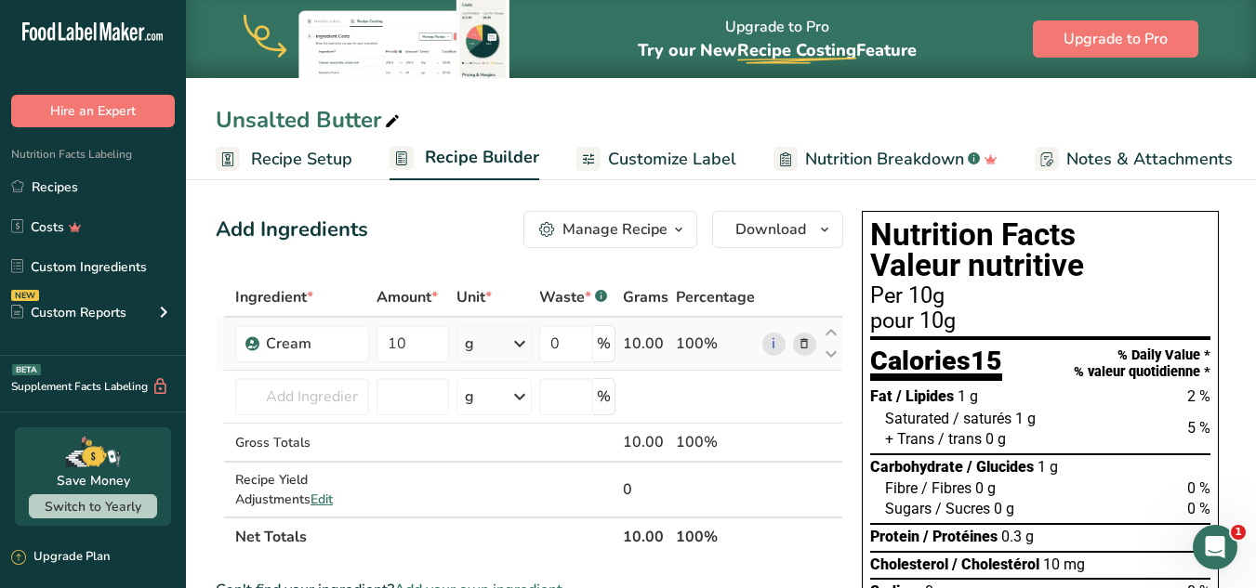
click at [791, 338] on div "i" at bounding box center [789, 344] width 54 height 23
click at [799, 340] on icon at bounding box center [804, 345] width 13 height 20
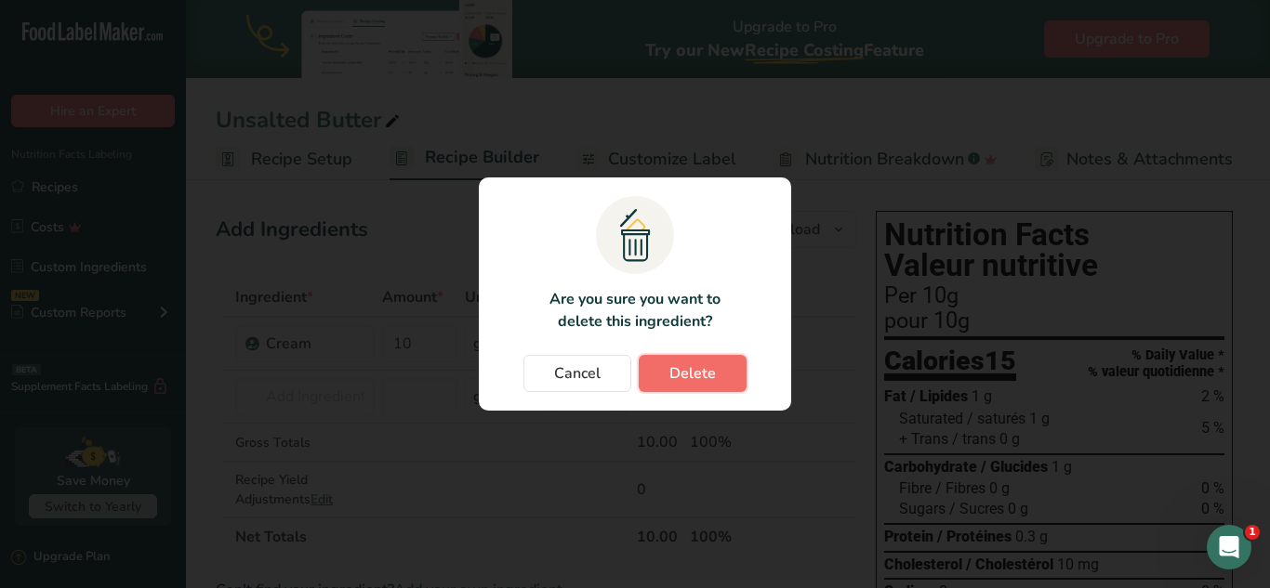
click at [676, 377] on span "Delete" at bounding box center [692, 374] width 46 height 22
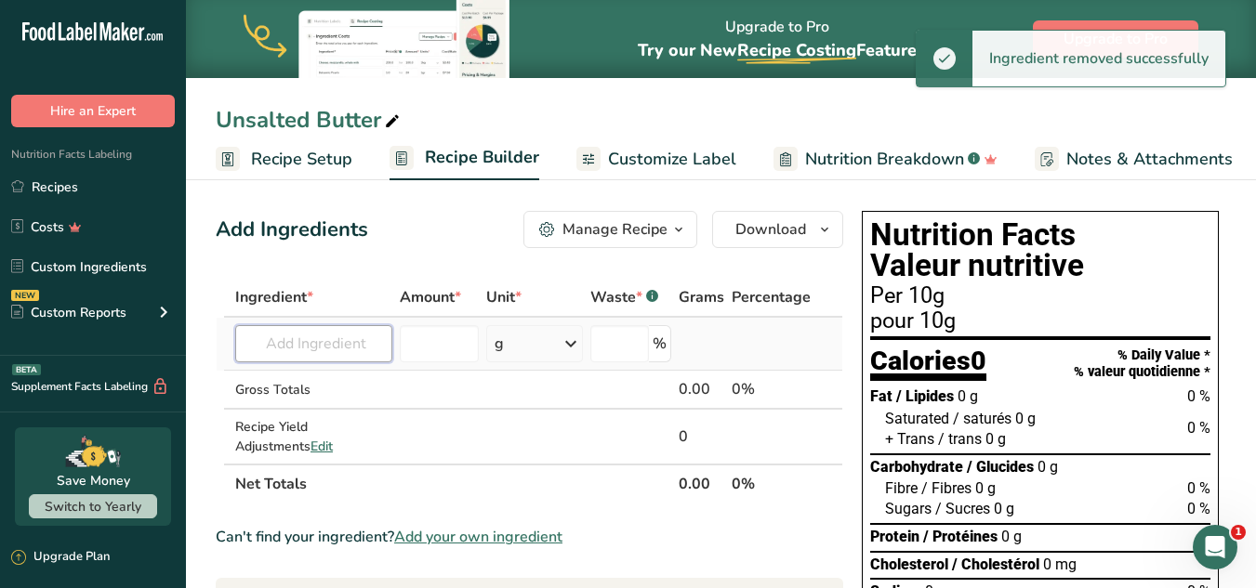
click at [318, 342] on input "text" at bounding box center [313, 343] width 157 height 37
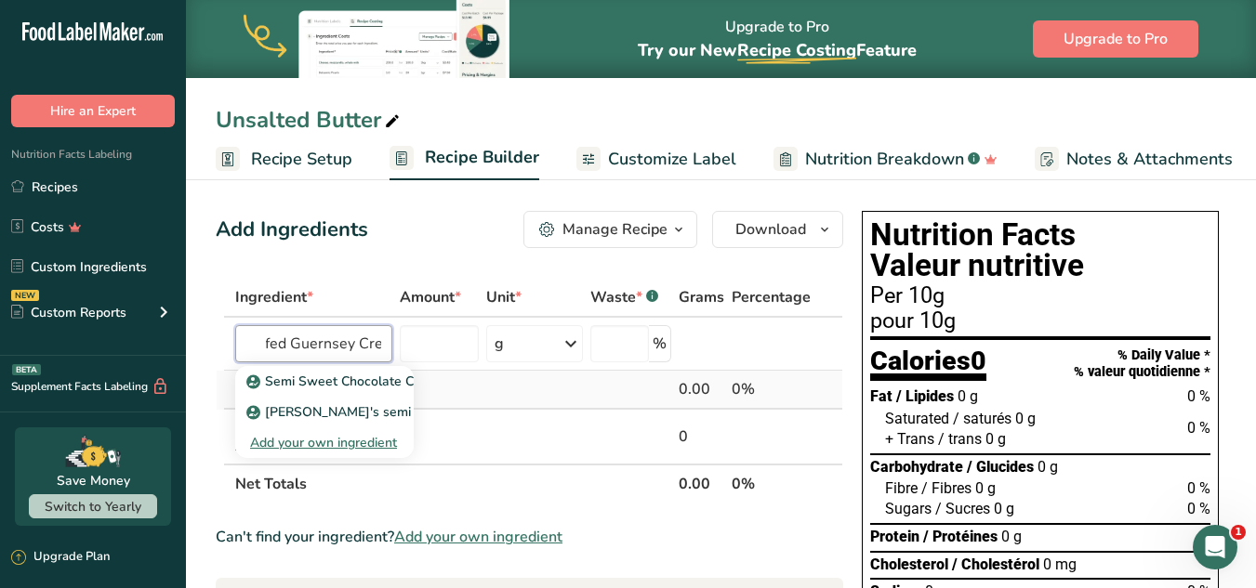
scroll to position [0, 108]
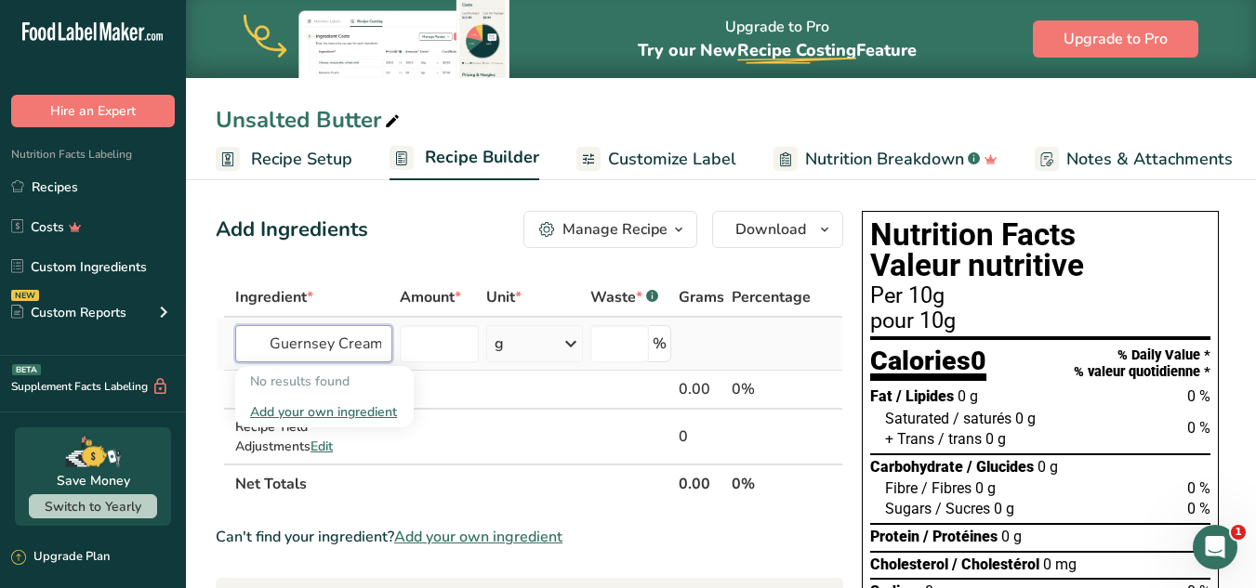
type input "Sweet Grassfed Guernsey Cream"
click at [346, 408] on div "Add your own ingredient" at bounding box center [324, 413] width 149 height 20
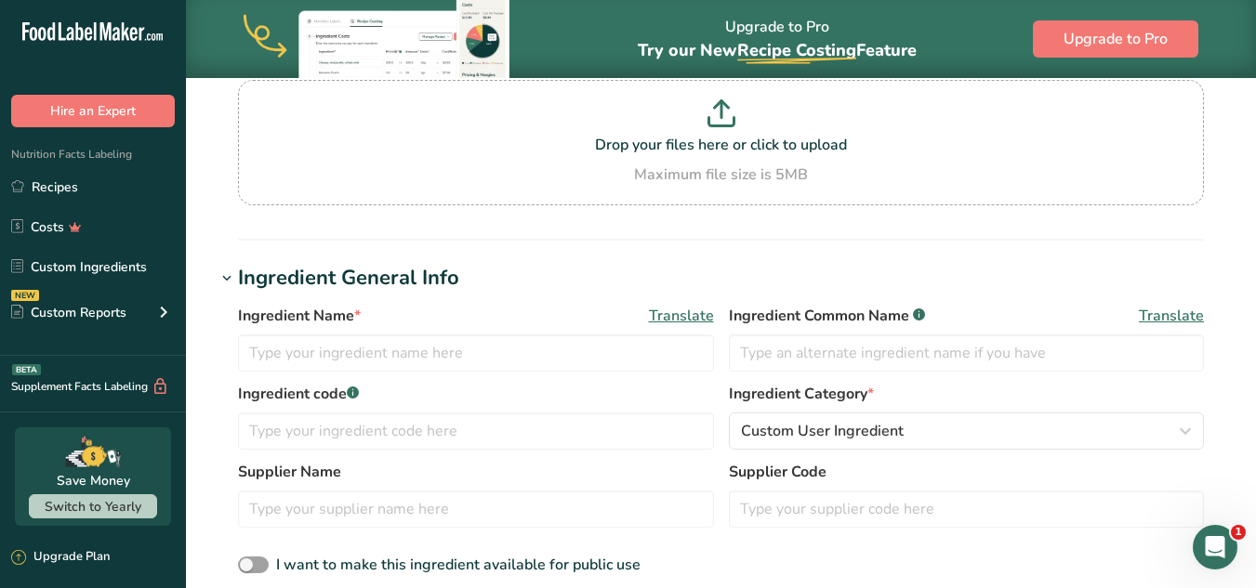
scroll to position [186, 0]
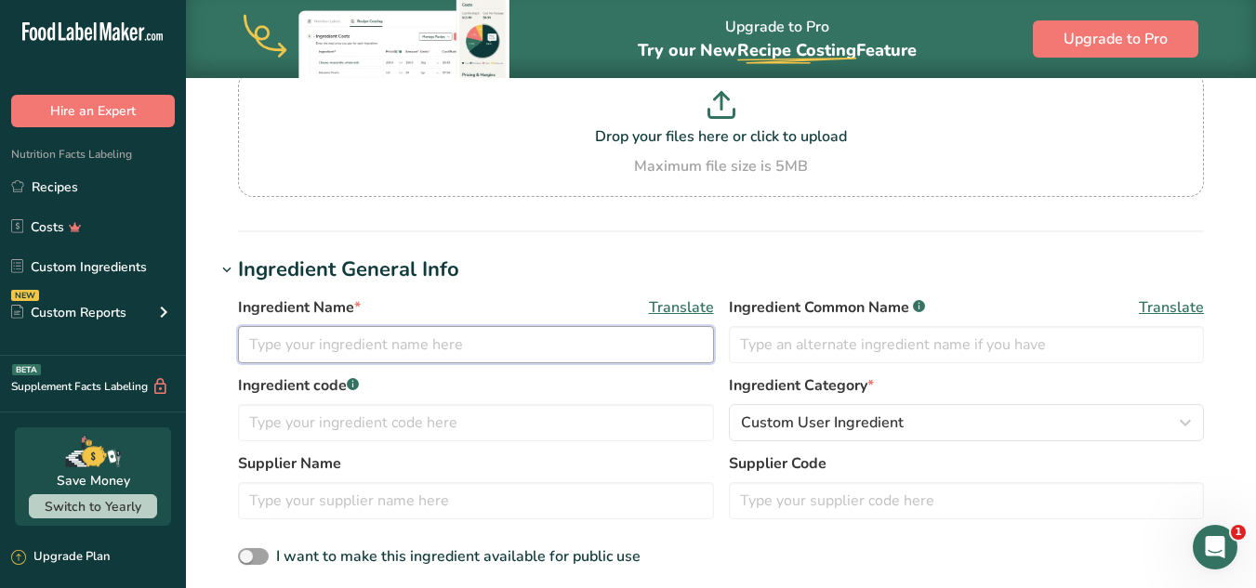
click at [395, 350] on input "text" at bounding box center [476, 344] width 476 height 37
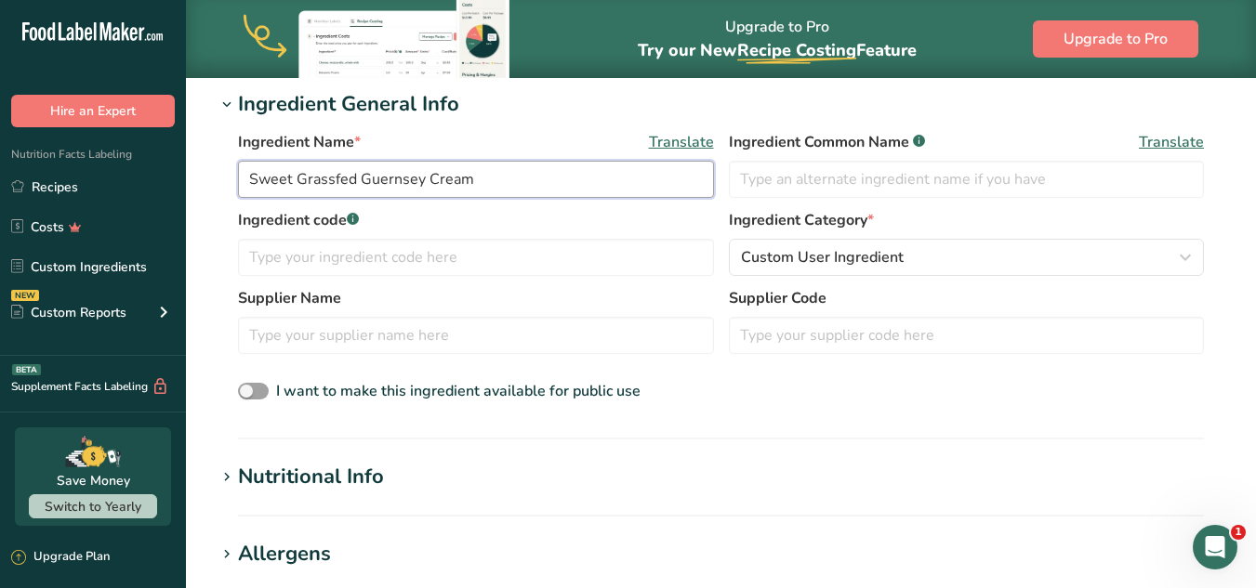
scroll to position [372, 0]
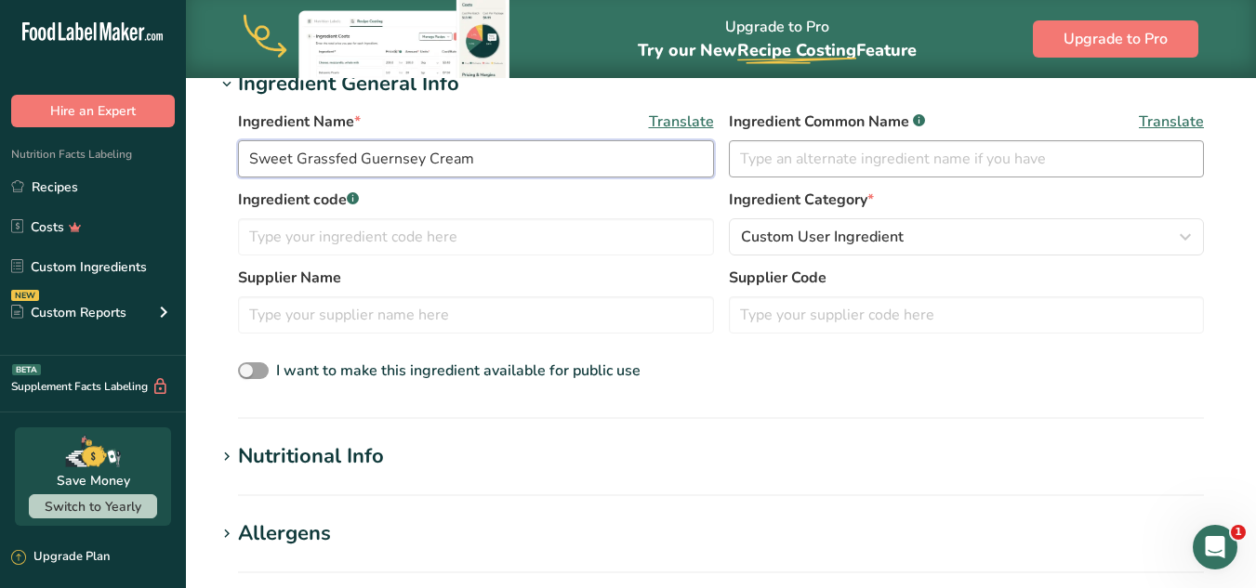
type input "Sweet Grassfed Guernsey Cream"
click at [929, 158] on input "text" at bounding box center [967, 158] width 476 height 37
type input "cream"
click at [956, 210] on label "Ingredient Category *" at bounding box center [967, 200] width 476 height 22
click at [816, 162] on input "cream" at bounding box center [967, 158] width 476 height 37
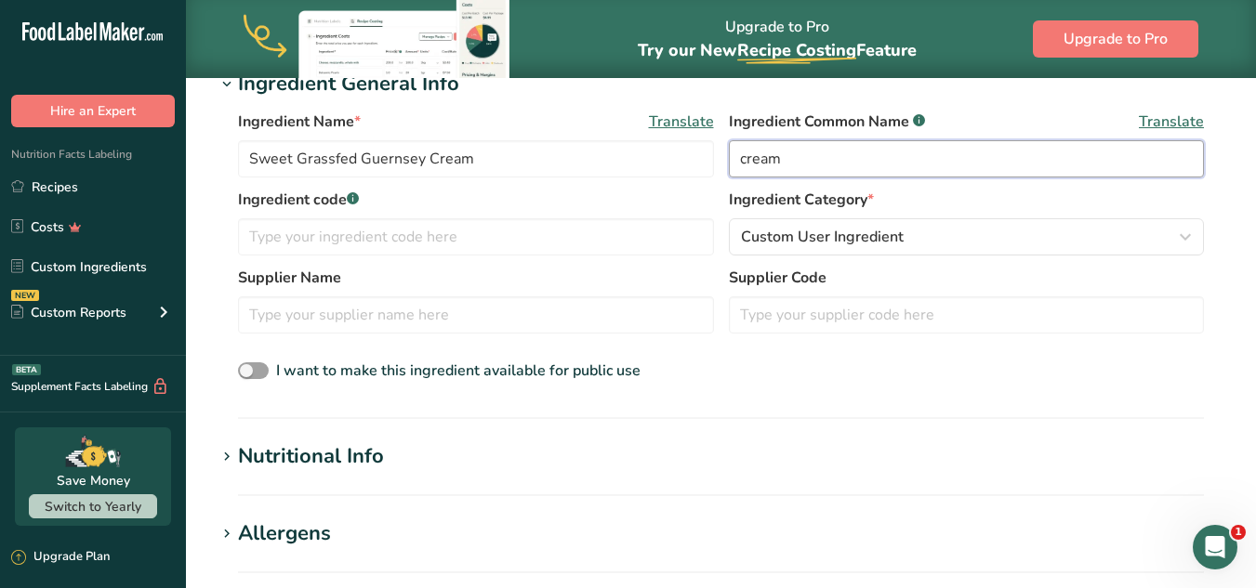
drag, startPoint x: 820, startPoint y: 161, endPoint x: 617, endPoint y: 195, distance: 205.6
click at [630, 191] on div "Ingredient Name * Translate Sweet Grassfed Guernsey Cream Ingredient Common Nam…" at bounding box center [721, 247] width 1011 height 296
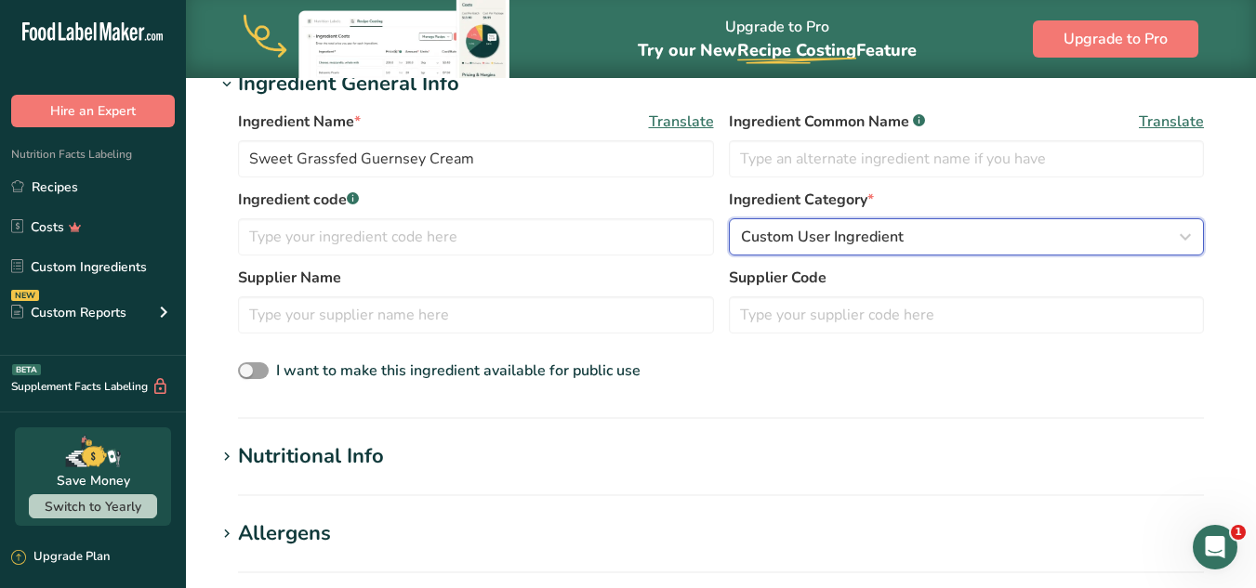
click at [795, 246] on span "Custom User Ingredient" at bounding box center [822, 237] width 163 height 22
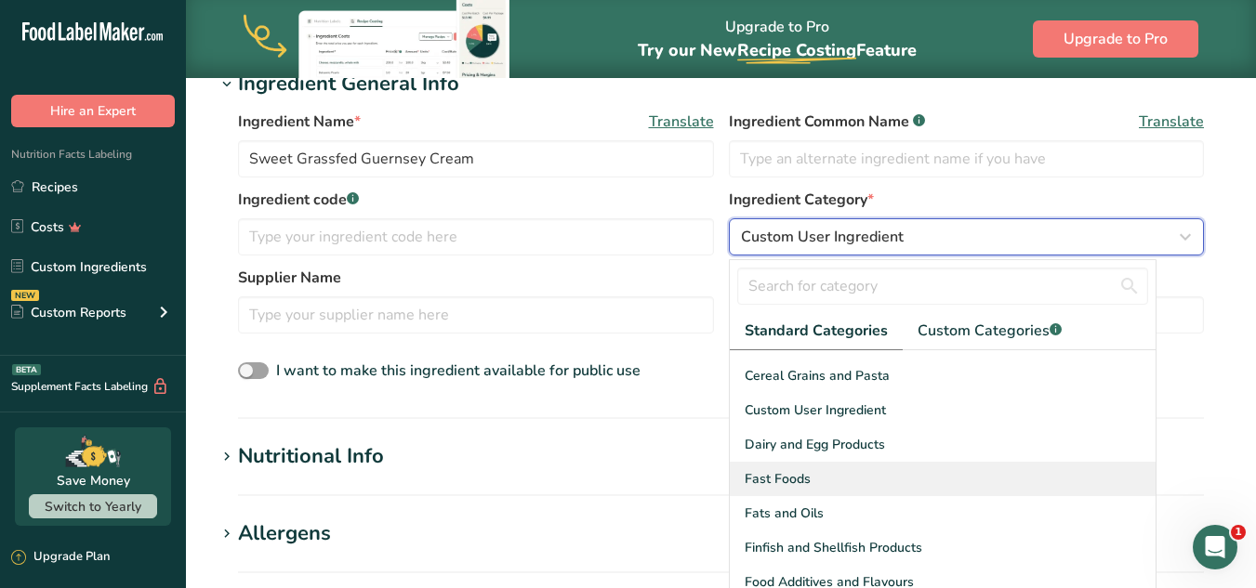
scroll to position [279, 0]
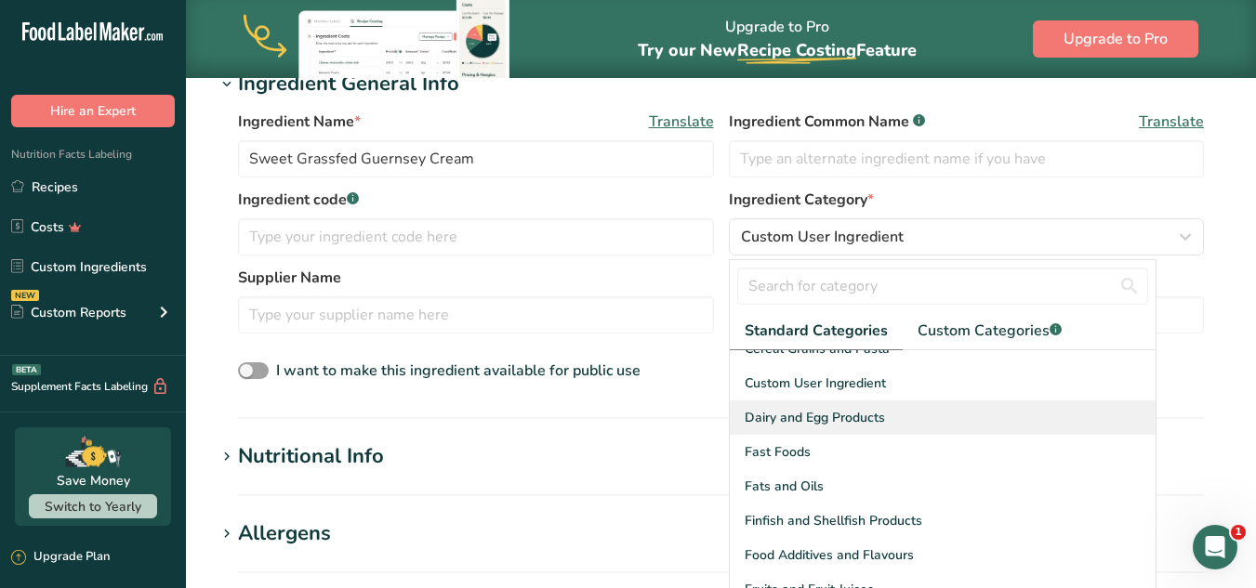
click at [804, 408] on span "Dairy and Egg Products" at bounding box center [815, 418] width 140 height 20
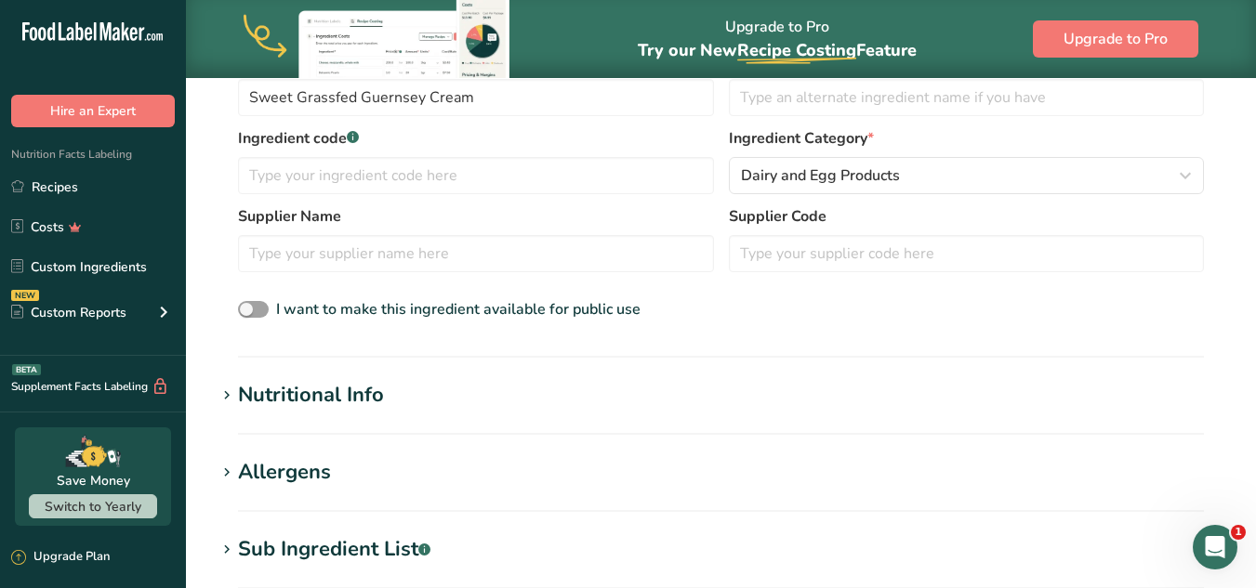
scroll to position [465, 0]
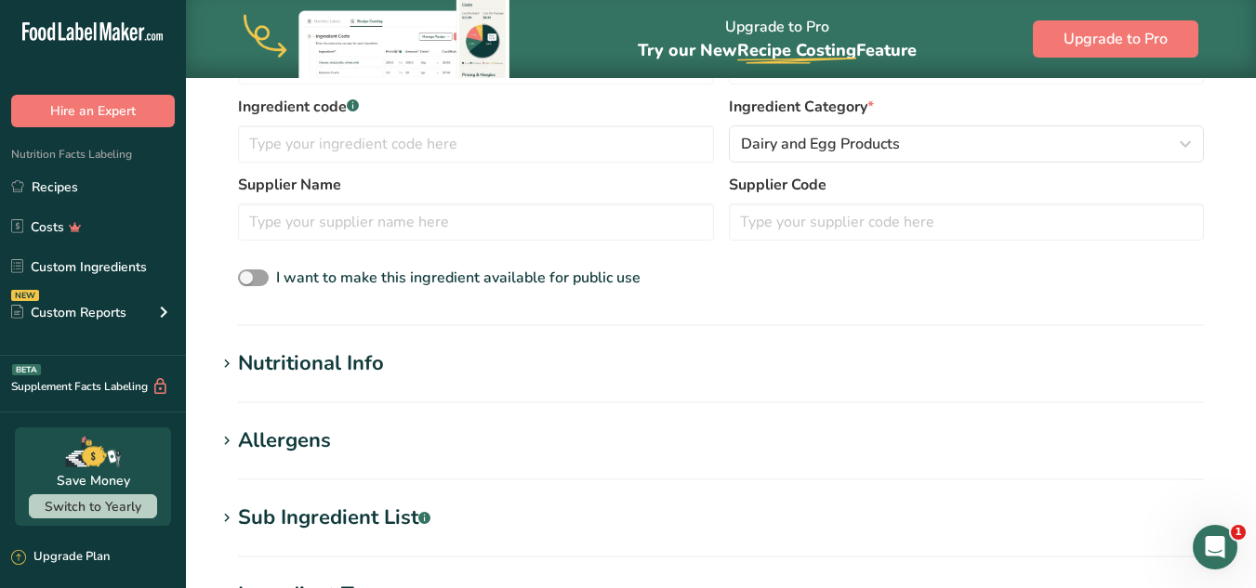
click at [223, 360] on icon at bounding box center [226, 364] width 17 height 26
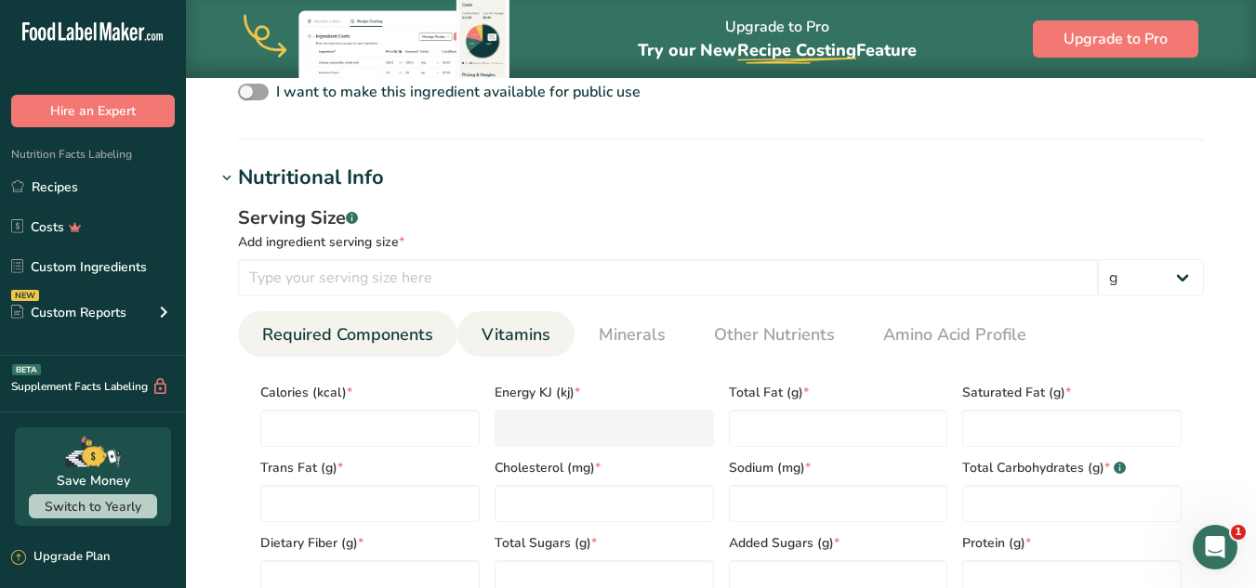
scroll to position [744, 0]
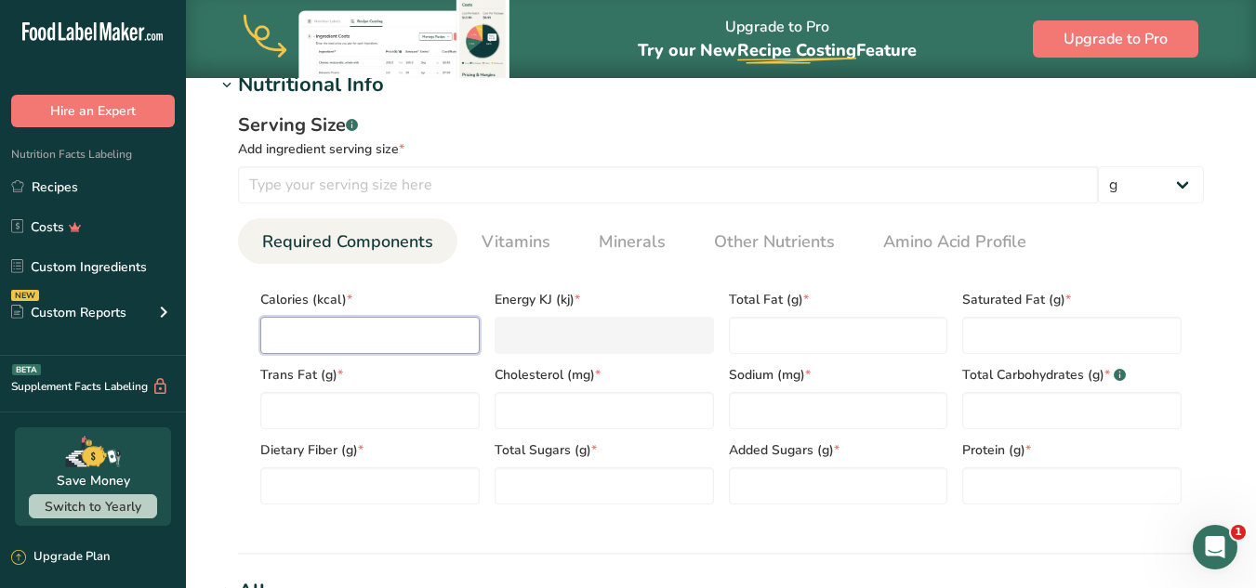
click at [338, 324] on input "number" at bounding box center [369, 335] width 219 height 37
type input "1"
type KJ "4.2"
type input "15"
type KJ "62.8"
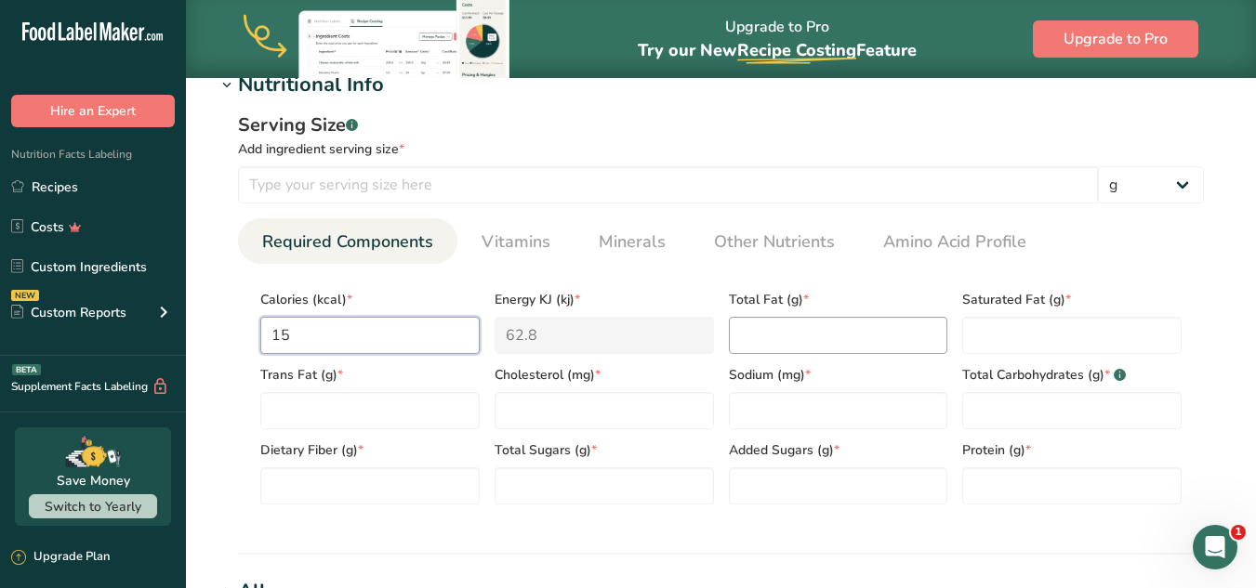
type input "15"
click at [821, 337] on Fat "number" at bounding box center [838, 335] width 219 height 37
type Fat "1"
click at [1000, 344] on Fat "number" at bounding box center [1071, 335] width 219 height 37
type Fat "1"
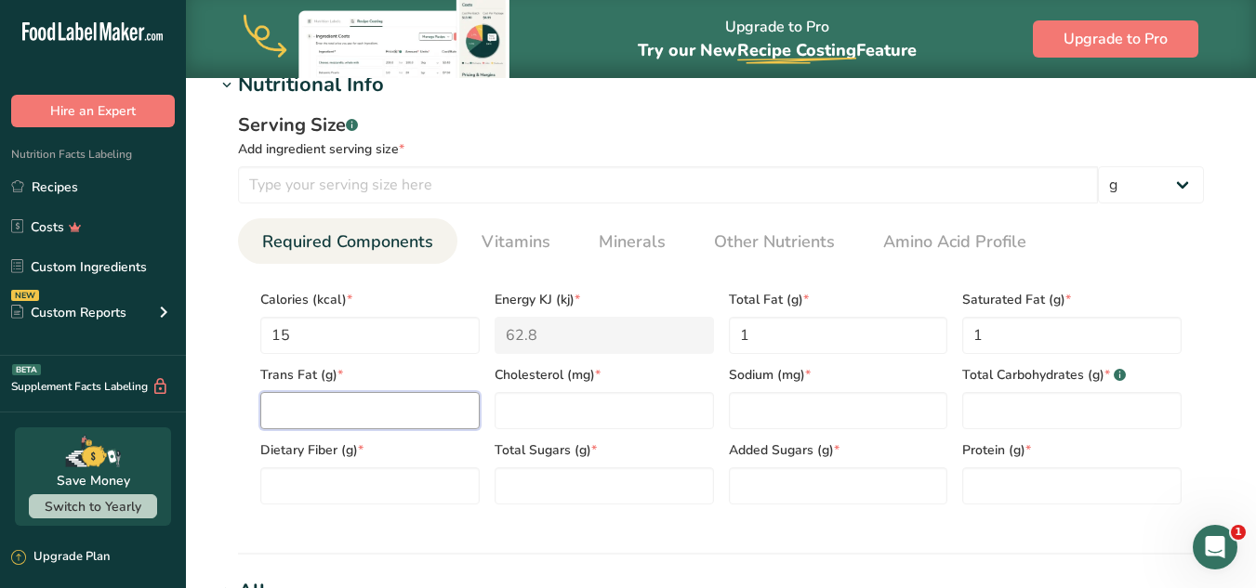
click at [353, 403] on Fat "number" at bounding box center [369, 410] width 219 height 37
type Fat "0"
click at [575, 410] on input "number" at bounding box center [604, 410] width 219 height 37
type input "10"
click at [772, 409] on input "number" at bounding box center [838, 410] width 219 height 37
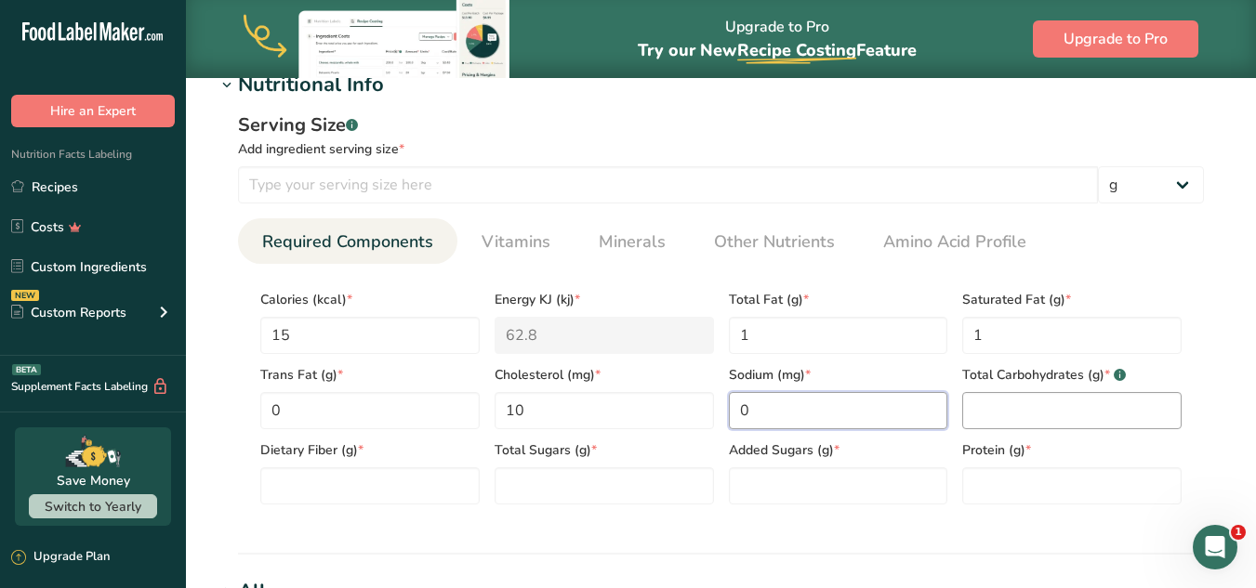
type input "0"
click at [1006, 409] on Carbohydrates "number" at bounding box center [1071, 410] width 219 height 37
type Carbohydrates "1"
click at [332, 495] on Fiber "number" at bounding box center [369, 486] width 219 height 37
type Fiber "0"
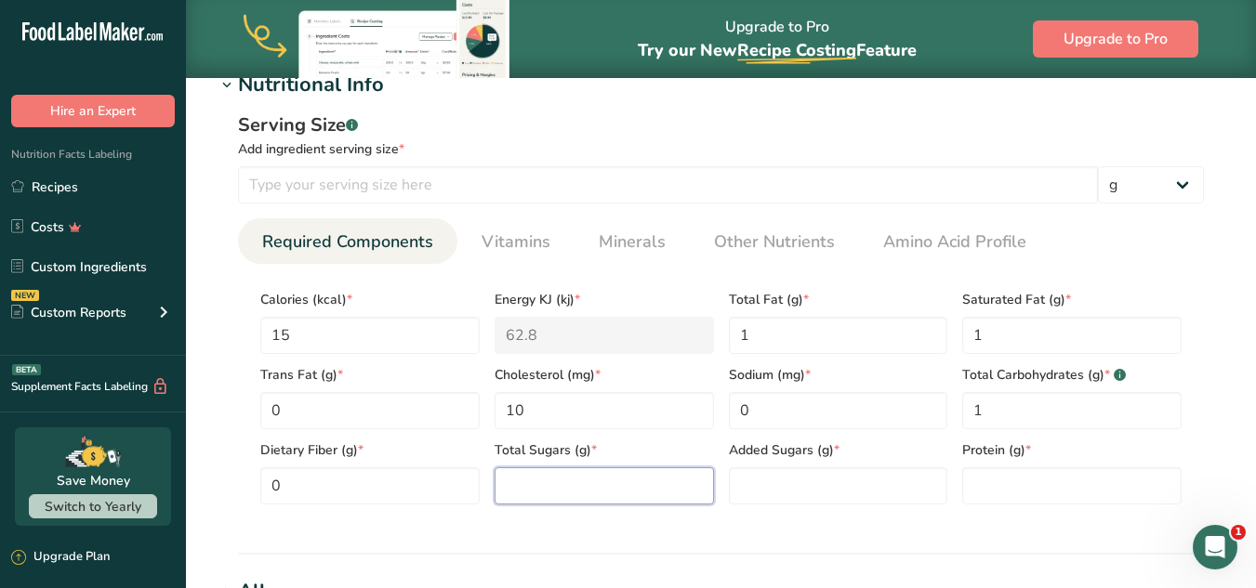
click at [597, 483] on Sugars "number" at bounding box center [604, 486] width 219 height 37
type Sugars "0"
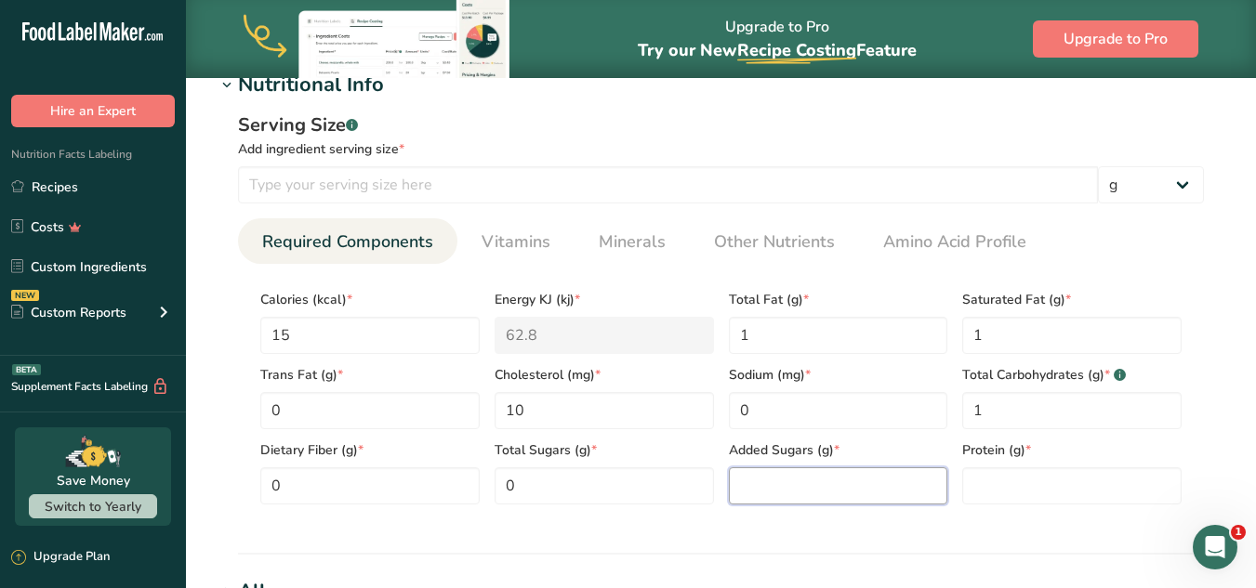
click at [791, 481] on Sugars "number" at bounding box center [838, 486] width 219 height 37
type Sugars "0"
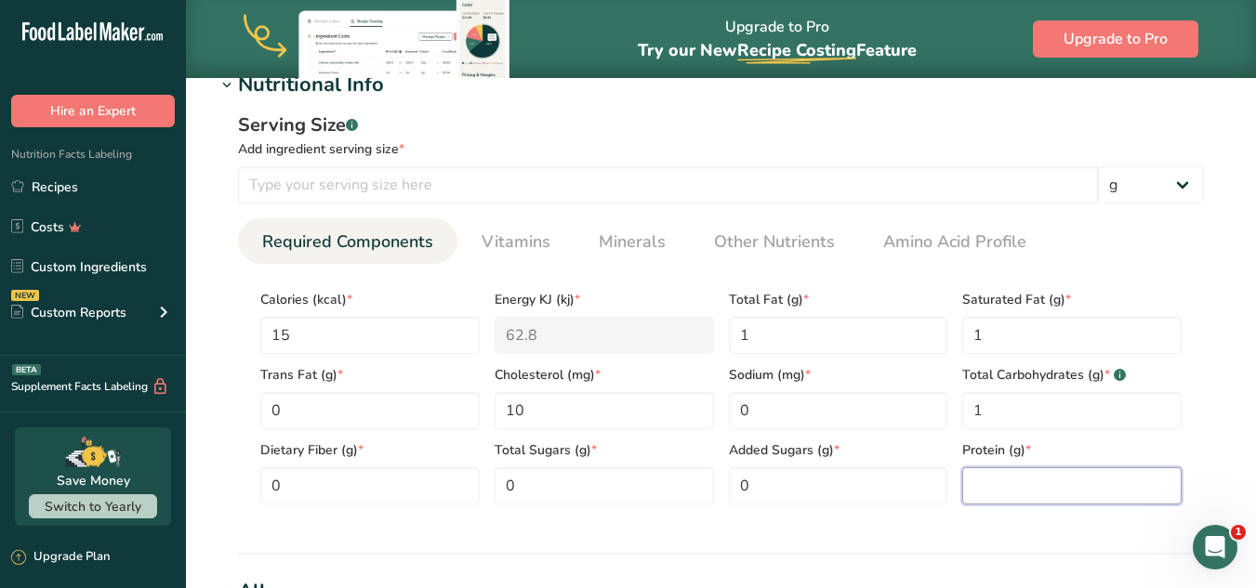
click at [1006, 486] on input "number" at bounding box center [1071, 486] width 219 height 37
type input "0.3"
click at [786, 549] on section "Nutritional Info Serving Size .a-a{fill:#347362;}.b-a{fill:#fff;} Add ingredien…" at bounding box center [721, 312] width 1011 height 485
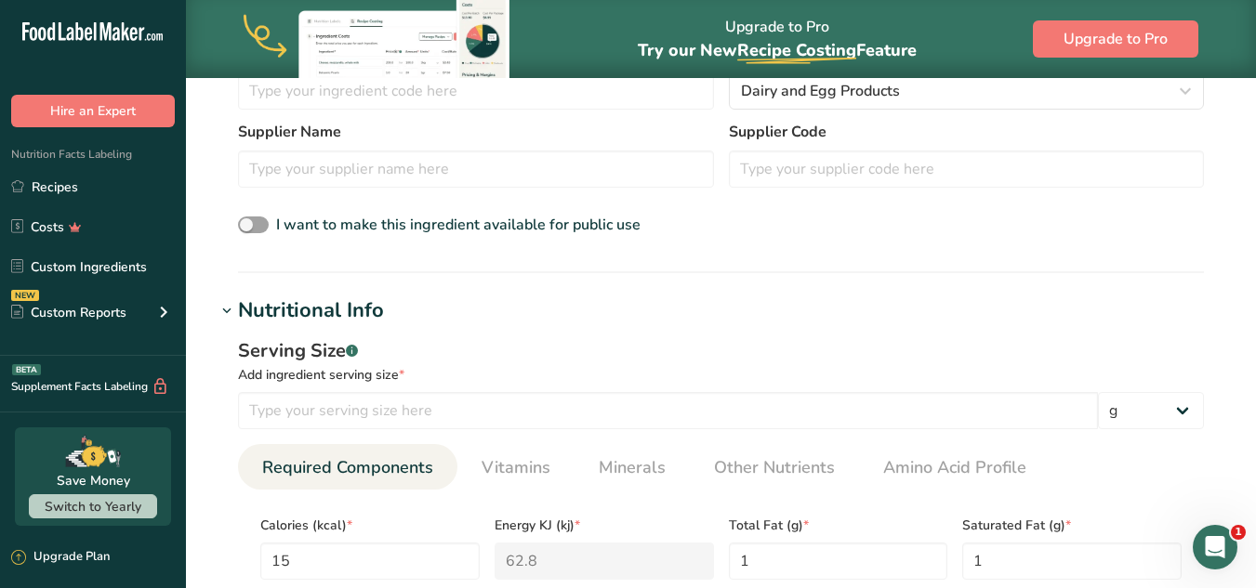
scroll to position [465, 0]
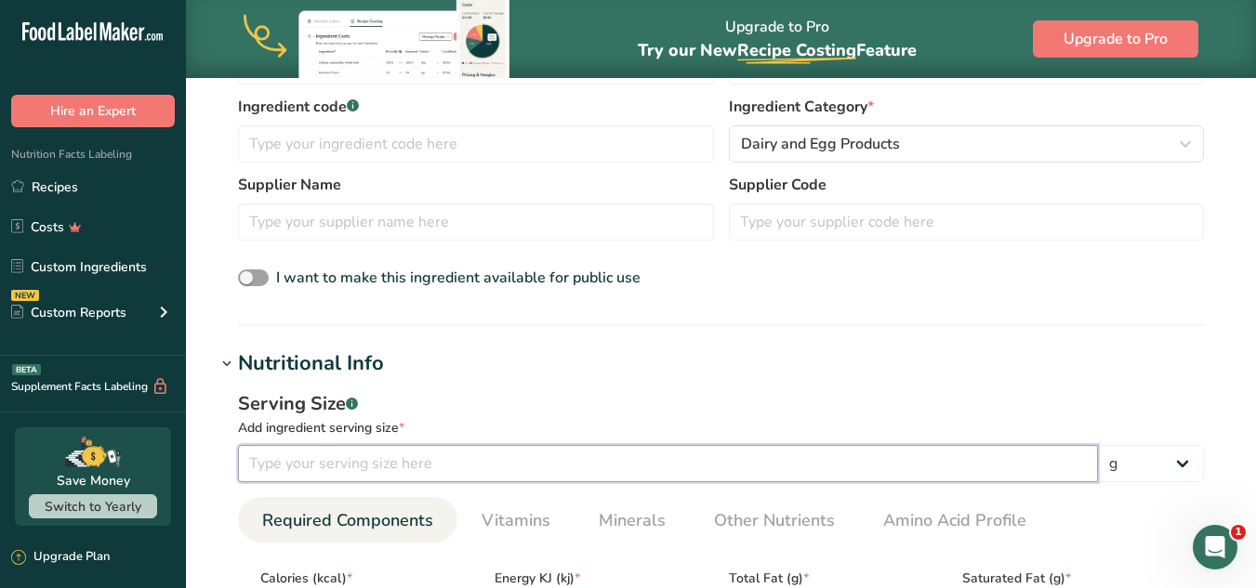
click at [483, 467] on input "number" at bounding box center [668, 463] width 860 height 37
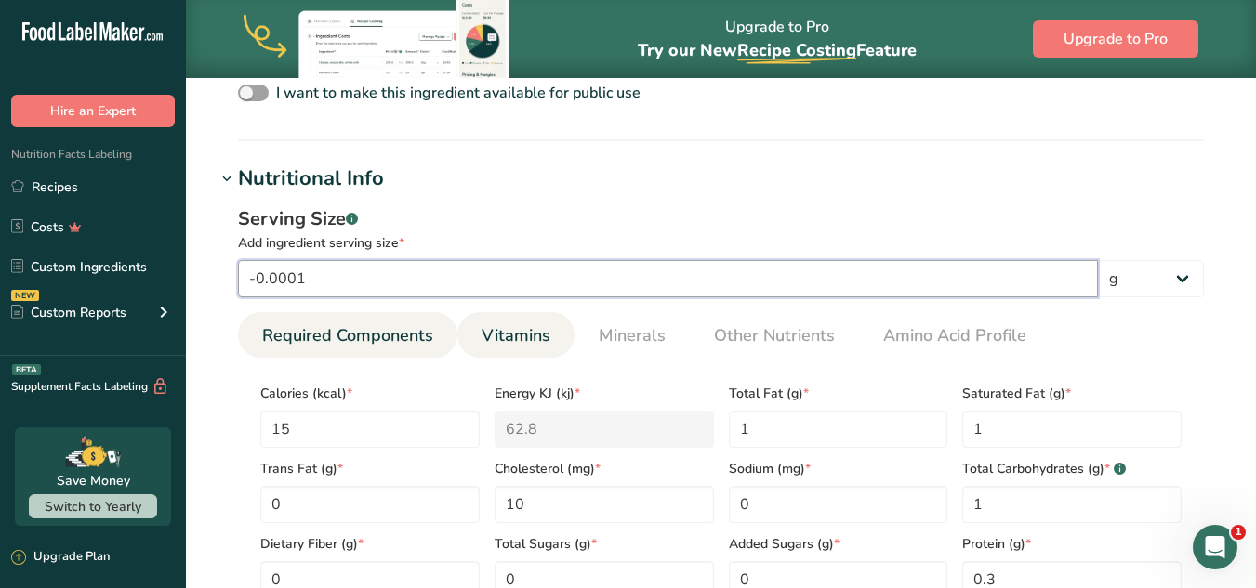
scroll to position [651, 0]
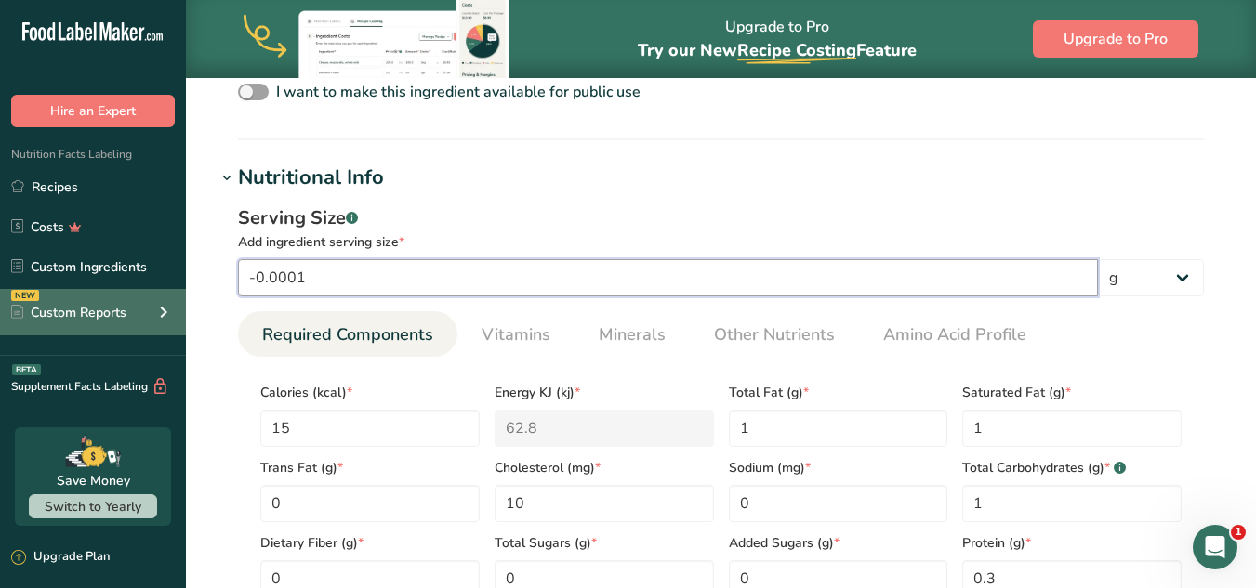
drag, startPoint x: 377, startPoint y: 279, endPoint x: 151, endPoint y: 294, distance: 227.3
click at [152, 294] on div ".a-20{fill:#fff;} Hire an Expert Nutrition Facts Labeling Recipes Costs Custom …" at bounding box center [628, 304] width 1256 height 1910
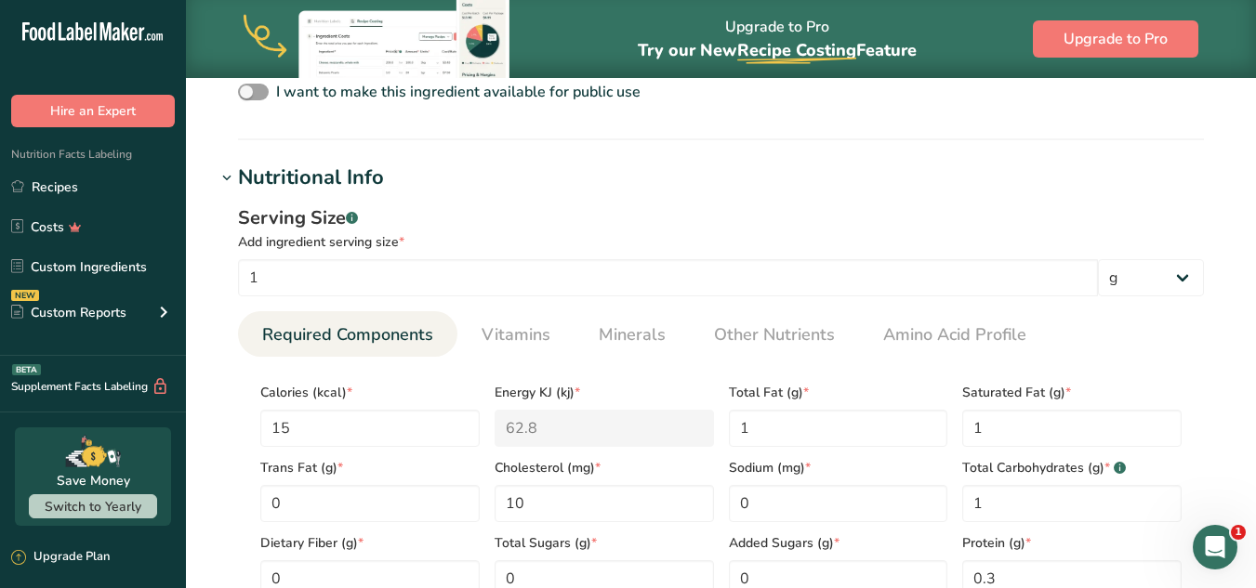
click at [534, 202] on div "Serving Size .a-a{fill:#347362;}.b-a{fill:#fff;} Add ingredient serving size * …" at bounding box center [721, 408] width 1011 height 430
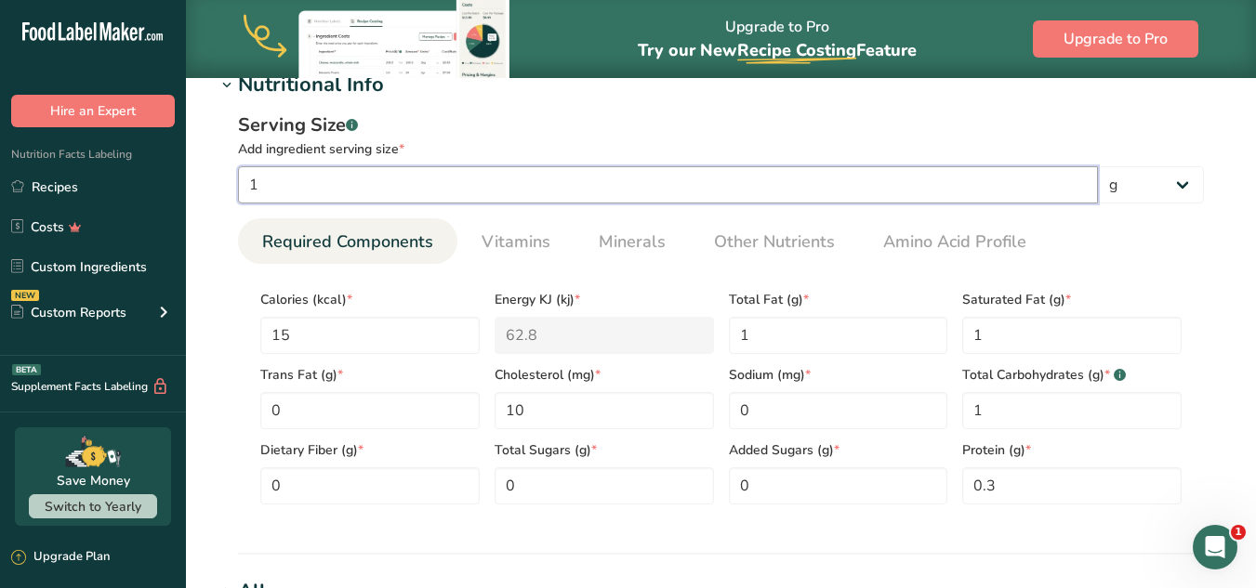
click at [295, 193] on input "1" at bounding box center [668, 184] width 860 height 37
type input "10"
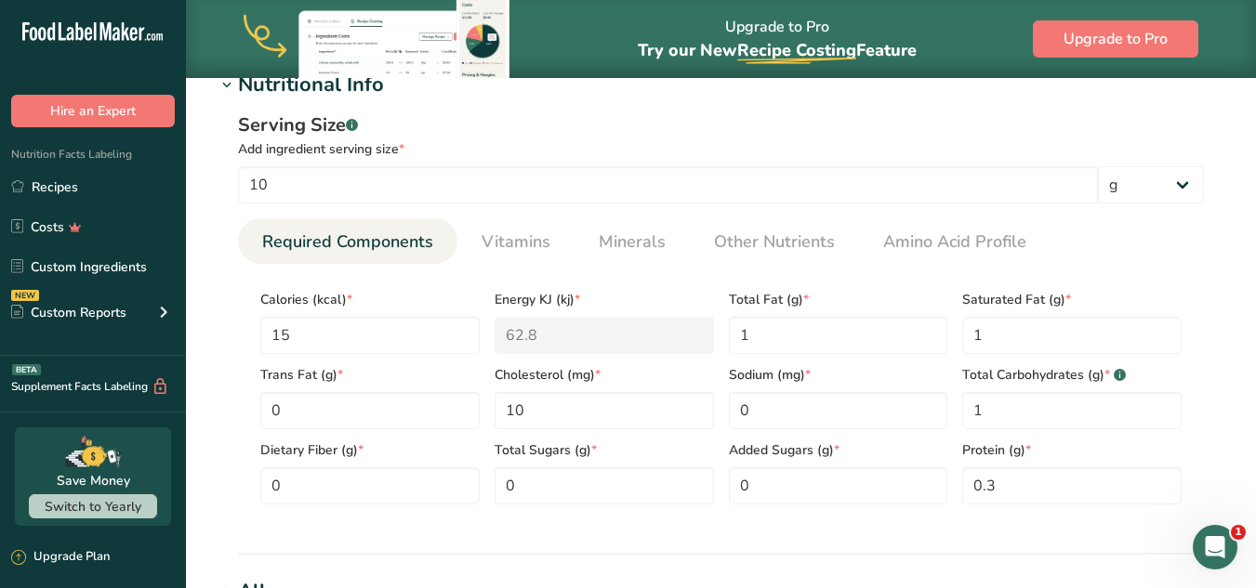
click at [518, 146] on div "Add ingredient serving size *" at bounding box center [721, 149] width 966 height 20
click at [765, 332] on Fat "1" at bounding box center [838, 335] width 219 height 37
click at [794, 331] on Fat "0" at bounding box center [838, 335] width 219 height 37
type Fat "0"
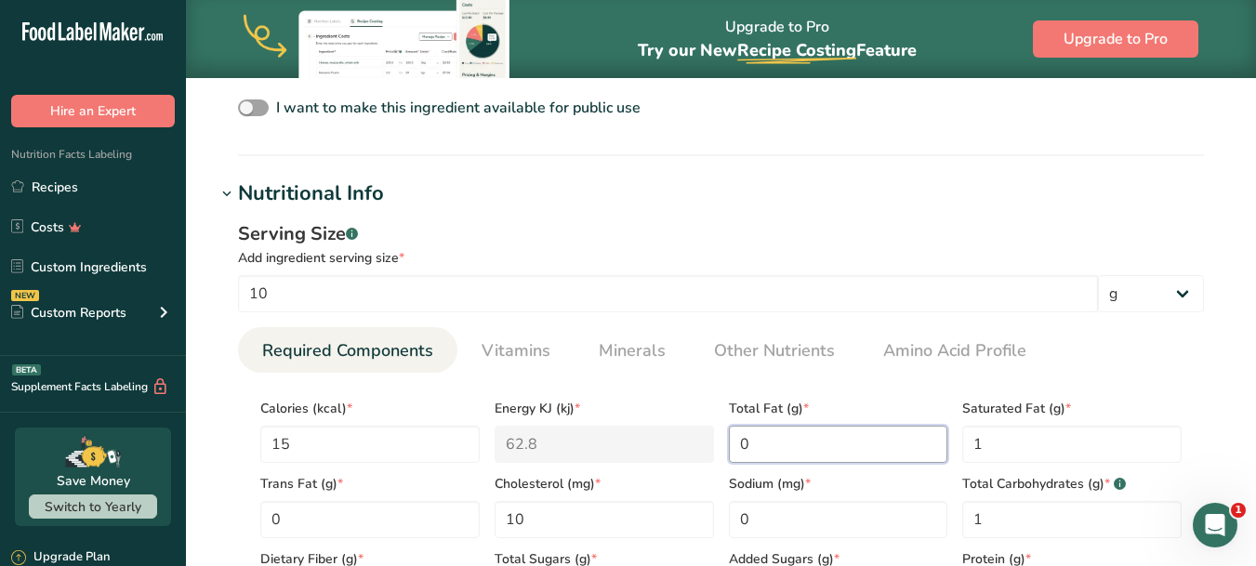
scroll to position [651, 0]
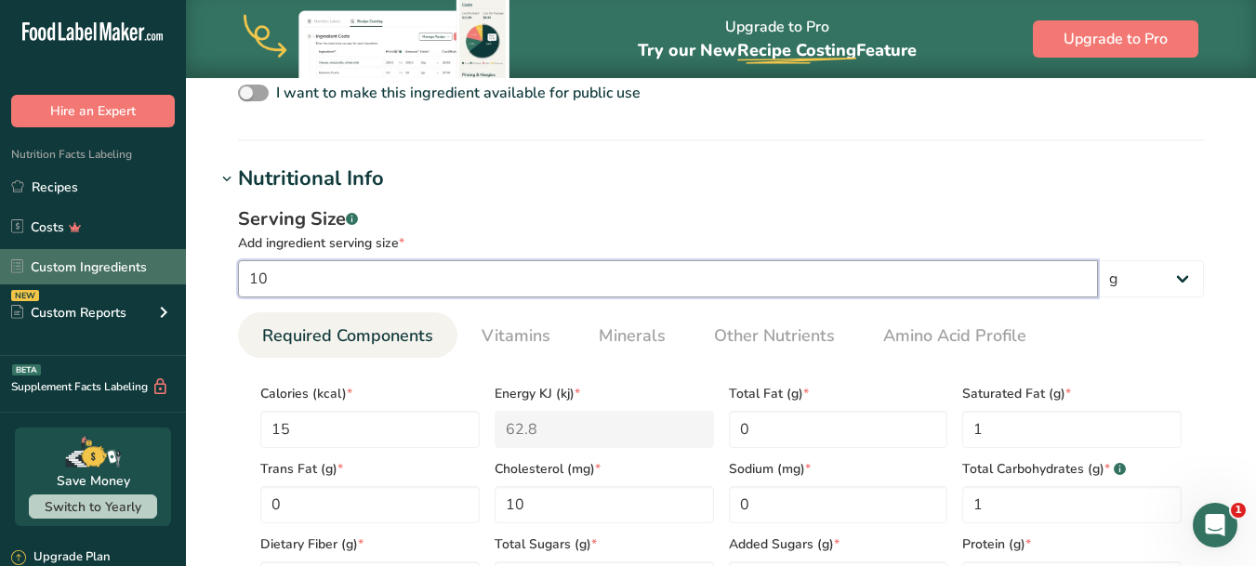
drag, startPoint x: 311, startPoint y: 284, endPoint x: 141, endPoint y: 283, distance: 170.1
click at [141, 283] on div ".a-20{fill:#fff;} Hire an Expert Nutrition Facts Labeling Recipes Costs Custom …" at bounding box center [628, 304] width 1256 height 1910
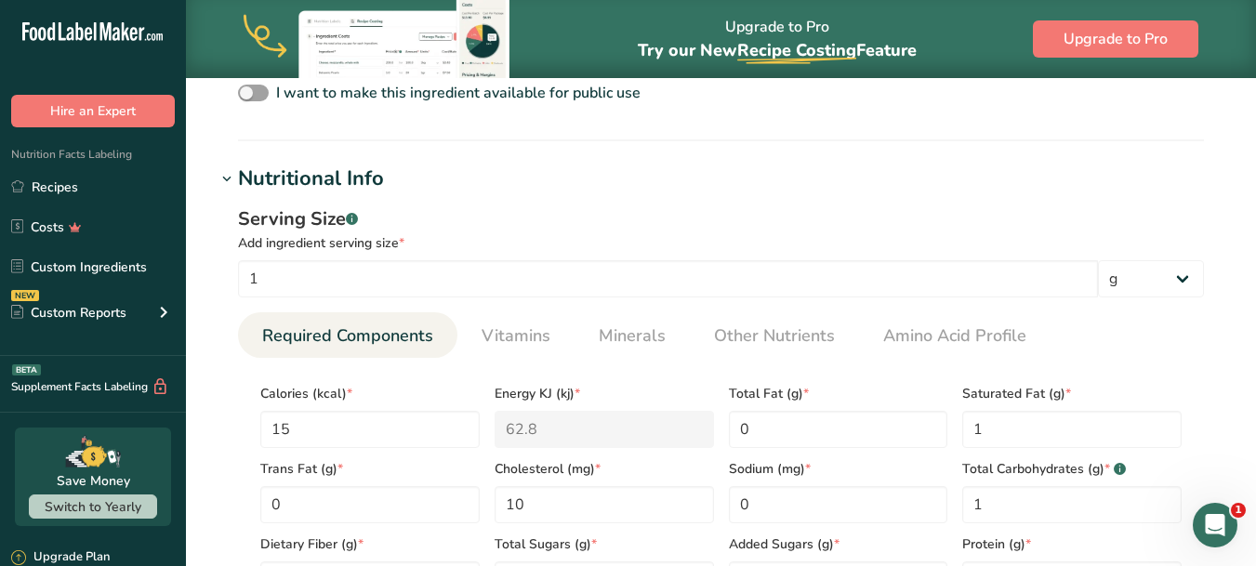
click at [706, 192] on h1 "Nutritional Info" at bounding box center [721, 179] width 1011 height 31
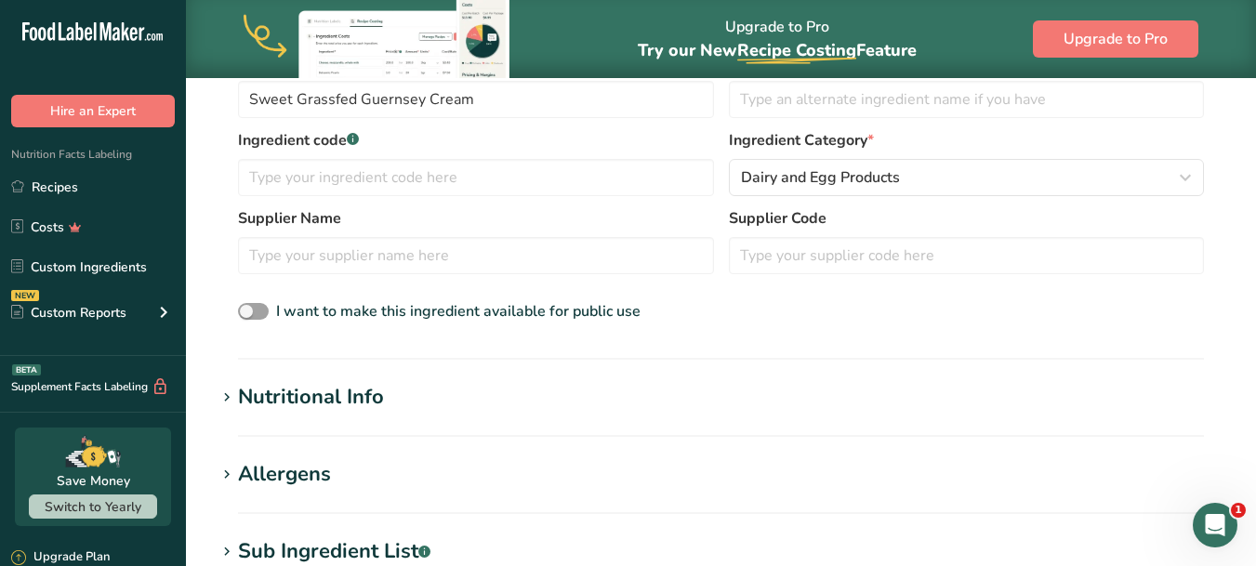
scroll to position [465, 0]
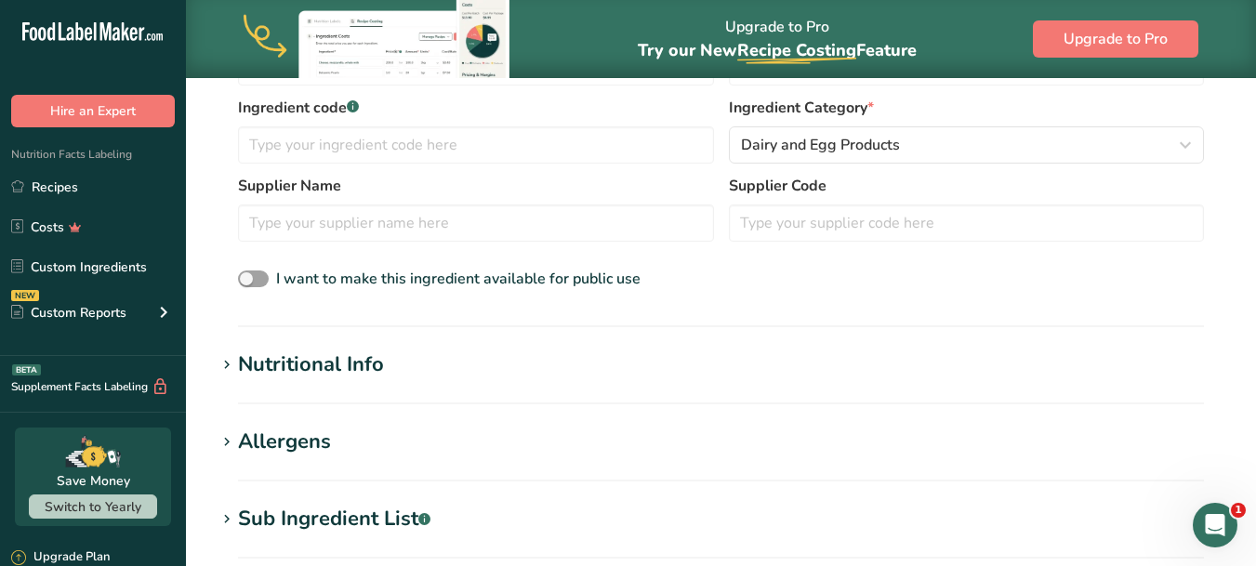
click at [223, 365] on icon at bounding box center [226, 365] width 17 height 26
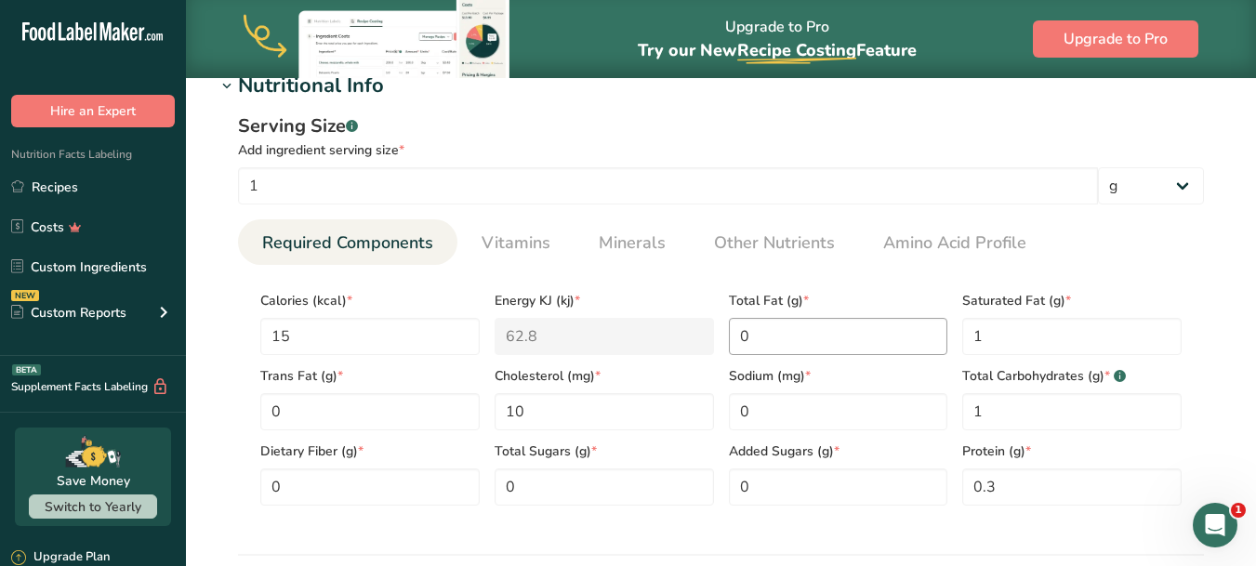
scroll to position [651, 0]
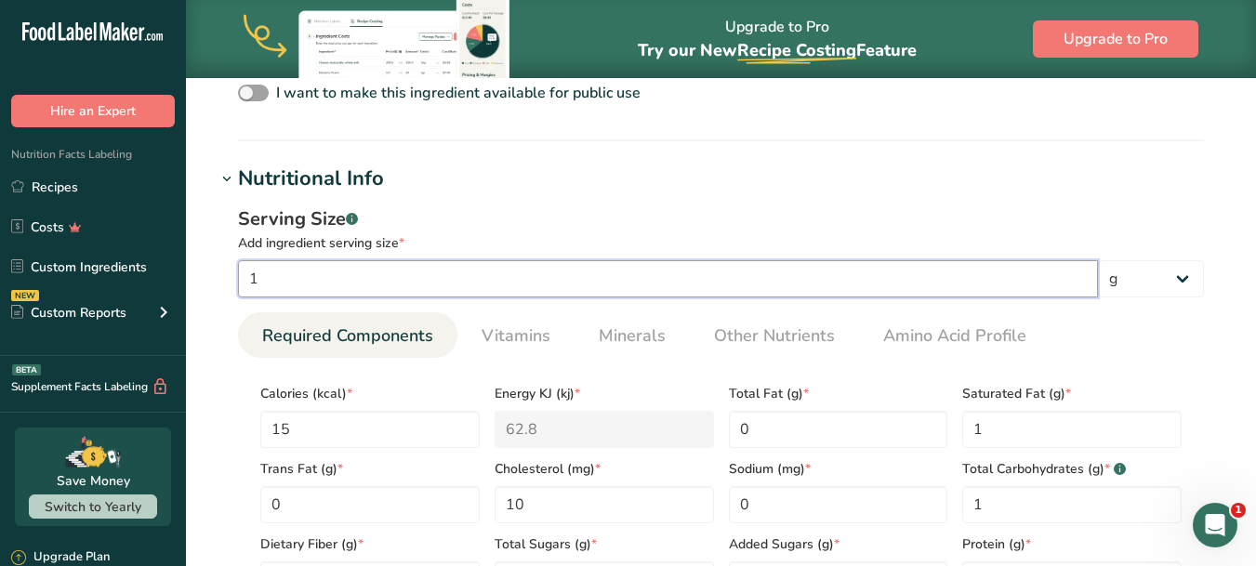
click at [299, 282] on input "1" at bounding box center [668, 278] width 860 height 37
type input "10"
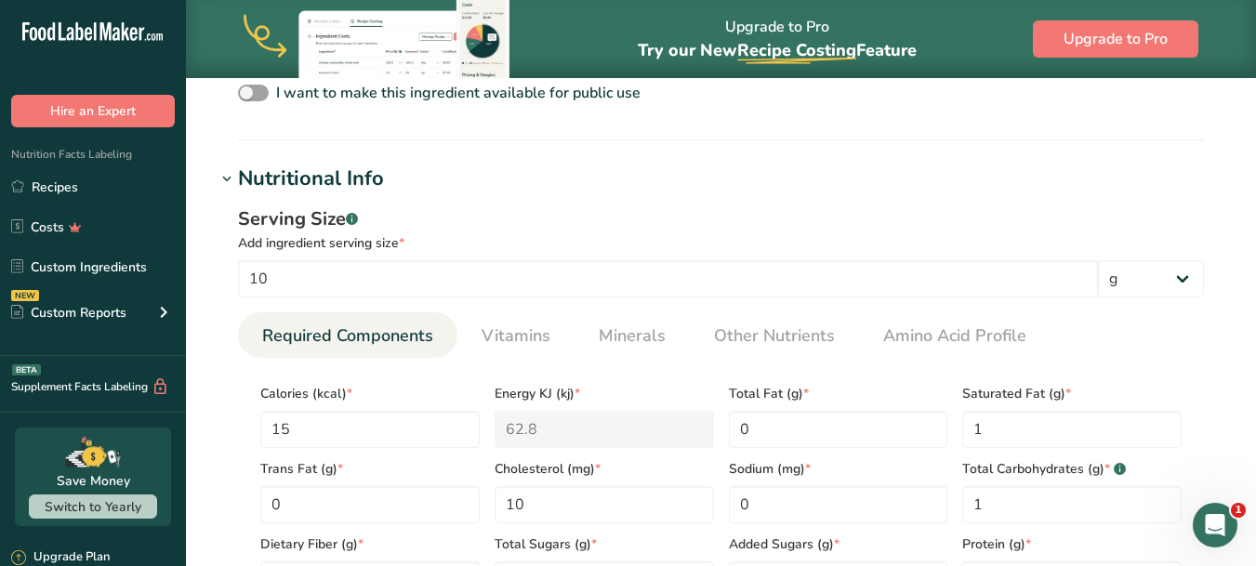
click at [931, 205] on div "Serving Size .a-a{fill:#347362;}.b-a{fill:#fff;} Add ingredient serving size * …" at bounding box center [721, 409] width 1011 height 430
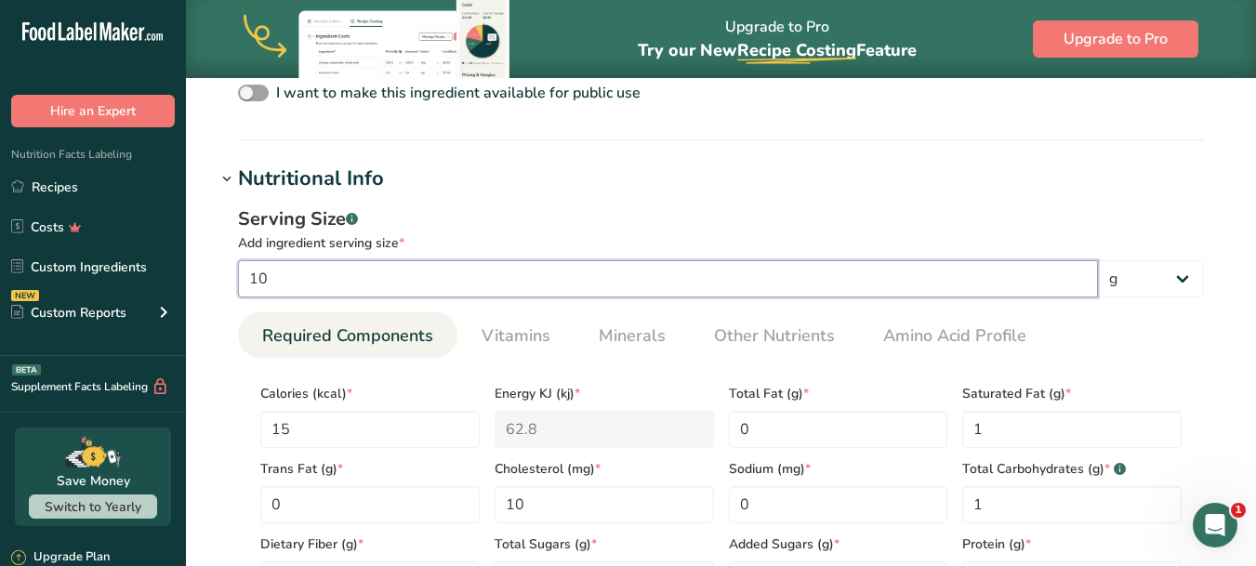
drag, startPoint x: 274, startPoint y: 290, endPoint x: 192, endPoint y: 281, distance: 83.3
click at [201, 283] on section "Add new ingredient Back to recipe Ingredient Spec Sheet .a-a{fill:#347362;}.b-a…" at bounding box center [721, 313] width 1070 height 1773
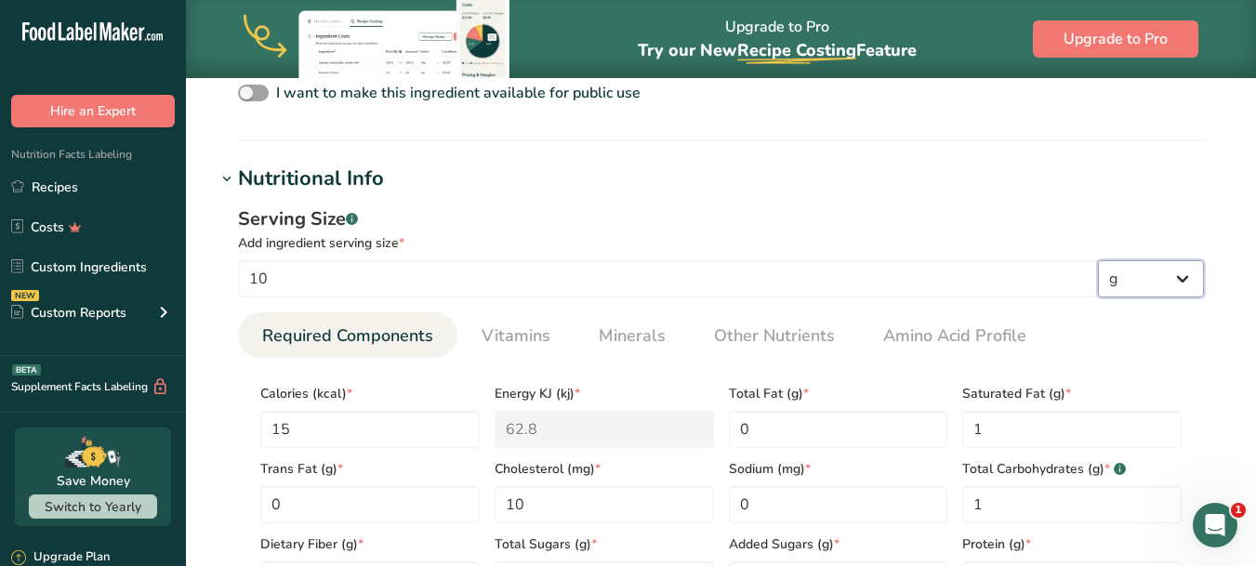
click at [1190, 277] on select "g kg mg mcg lb oz l mL fl oz tbsp tsp cup qt gallon" at bounding box center [1151, 278] width 106 height 37
click at [821, 178] on h1 "Nutritional Info" at bounding box center [721, 179] width 1011 height 31
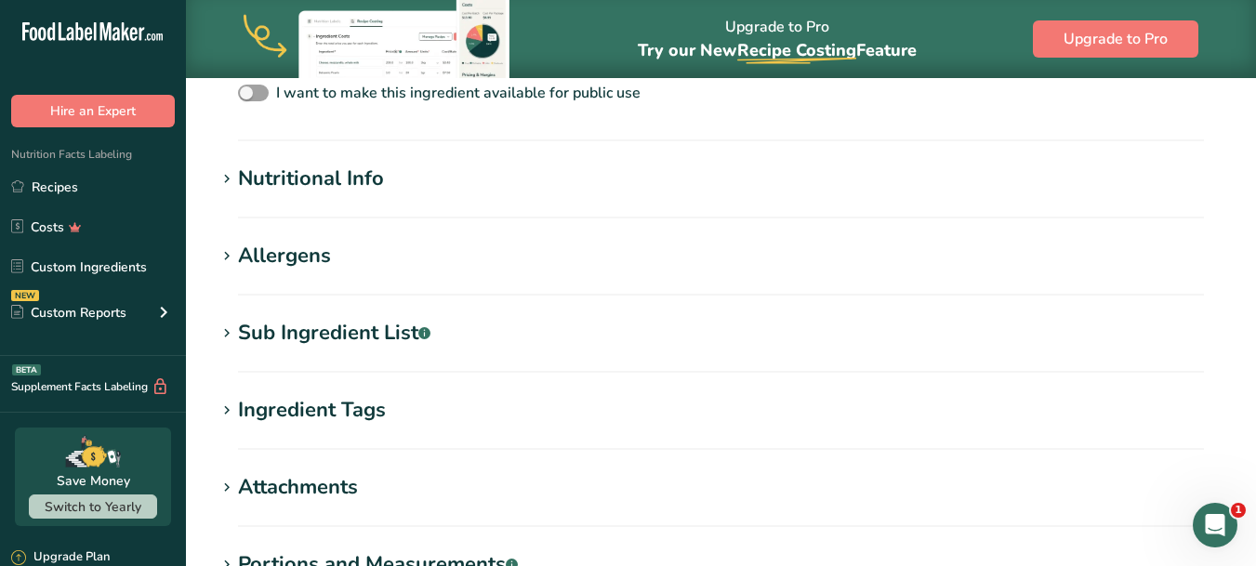
click at [229, 180] on icon at bounding box center [226, 179] width 17 height 26
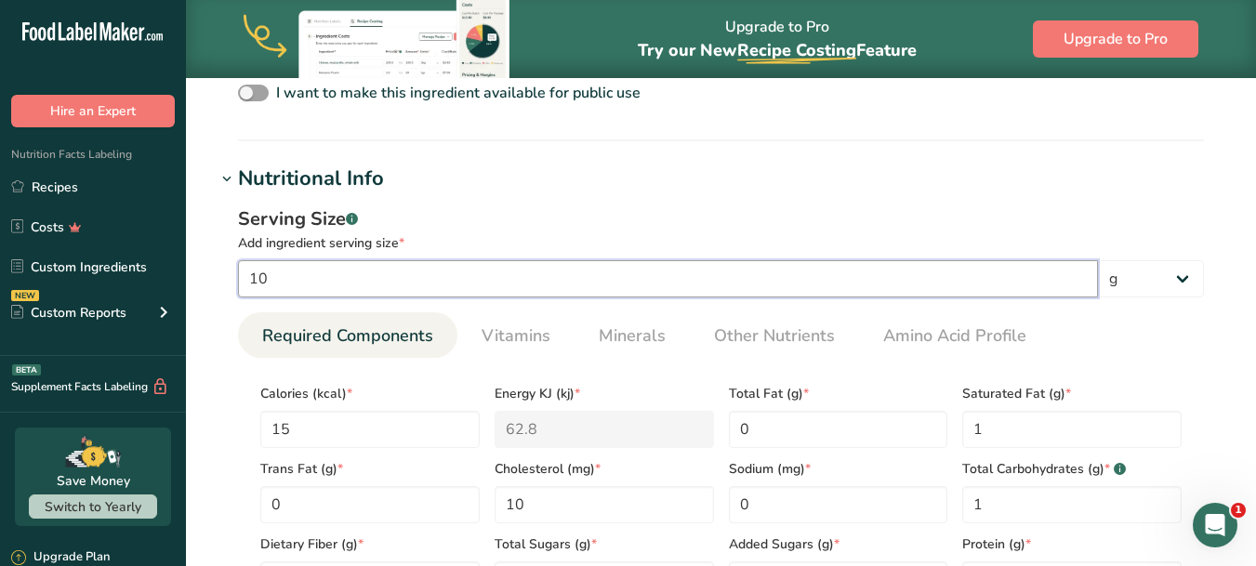
click at [273, 275] on input "10" at bounding box center [668, 278] width 860 height 37
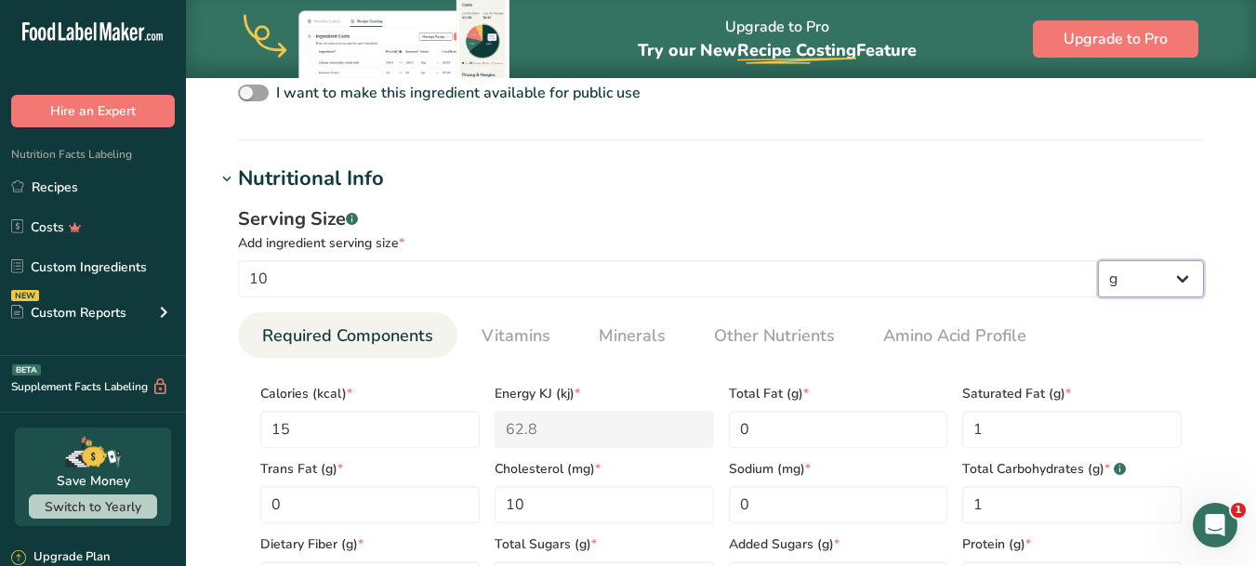
click at [1194, 284] on select "g kg mg mcg lb oz l mL fl oz tbsp tsp cup qt gallon" at bounding box center [1151, 278] width 106 height 37
click at [879, 204] on div "Serving Size .a-a{fill:#347362;}.b-a{fill:#fff;} Add ingredient serving size * …" at bounding box center [721, 409] width 1011 height 430
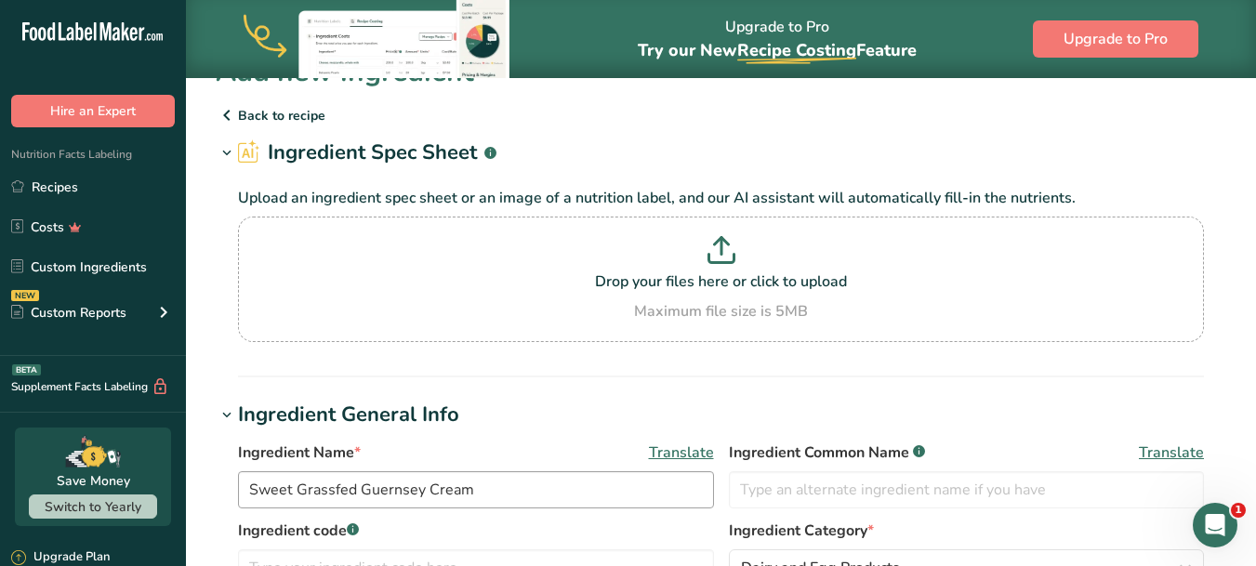
scroll to position [0, 0]
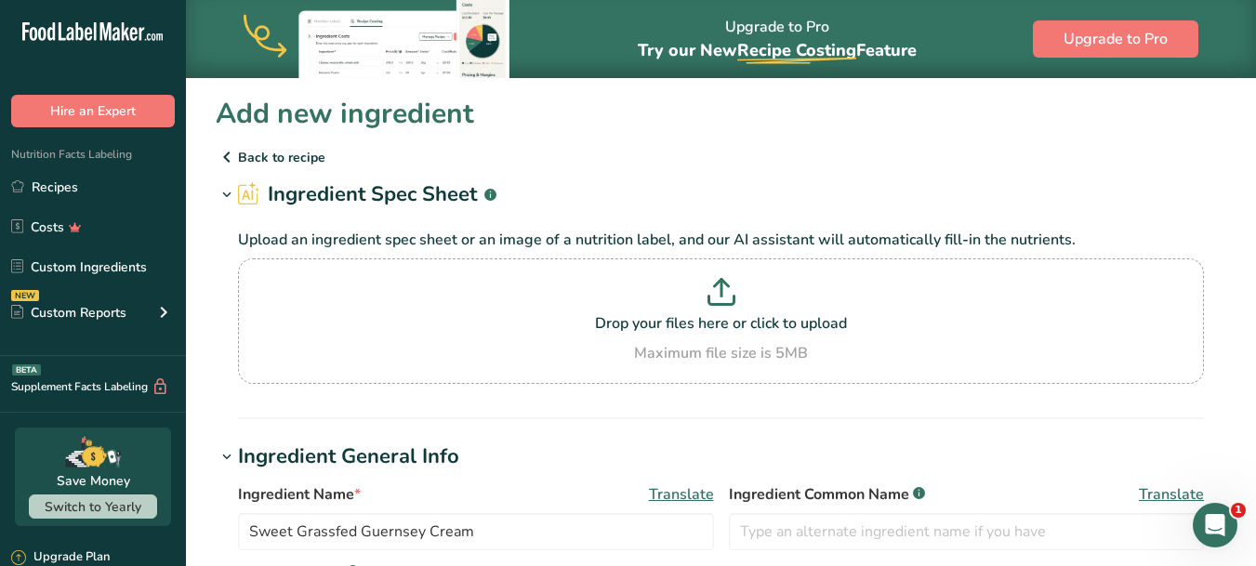
click at [306, 156] on p "Back to recipe" at bounding box center [721, 157] width 1011 height 22
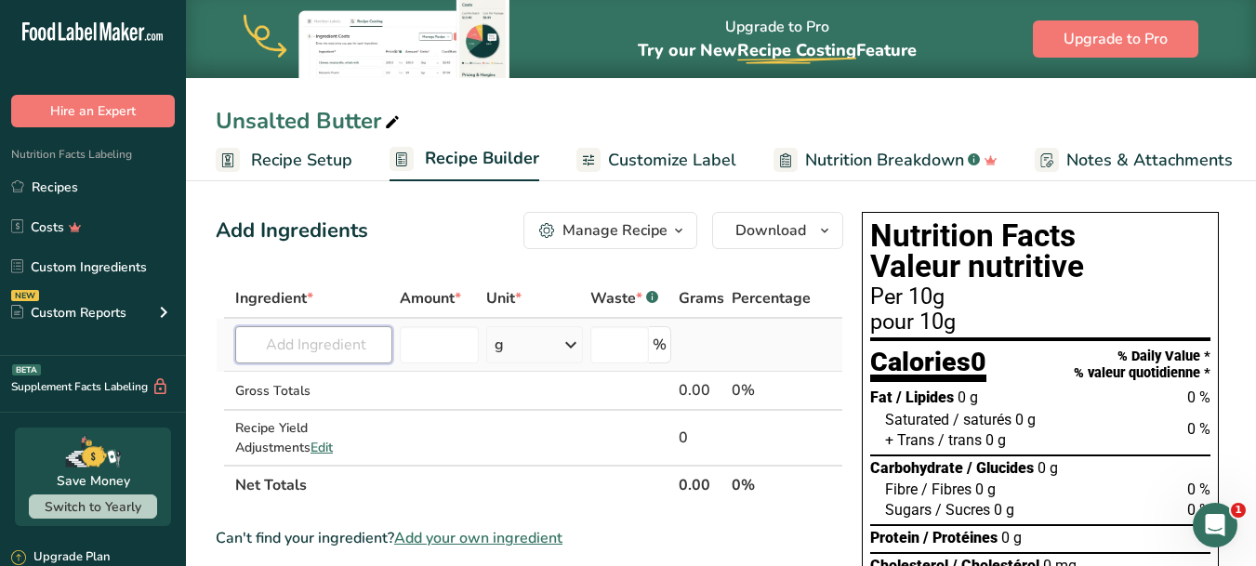
click at [326, 337] on input "text" at bounding box center [313, 344] width 157 height 37
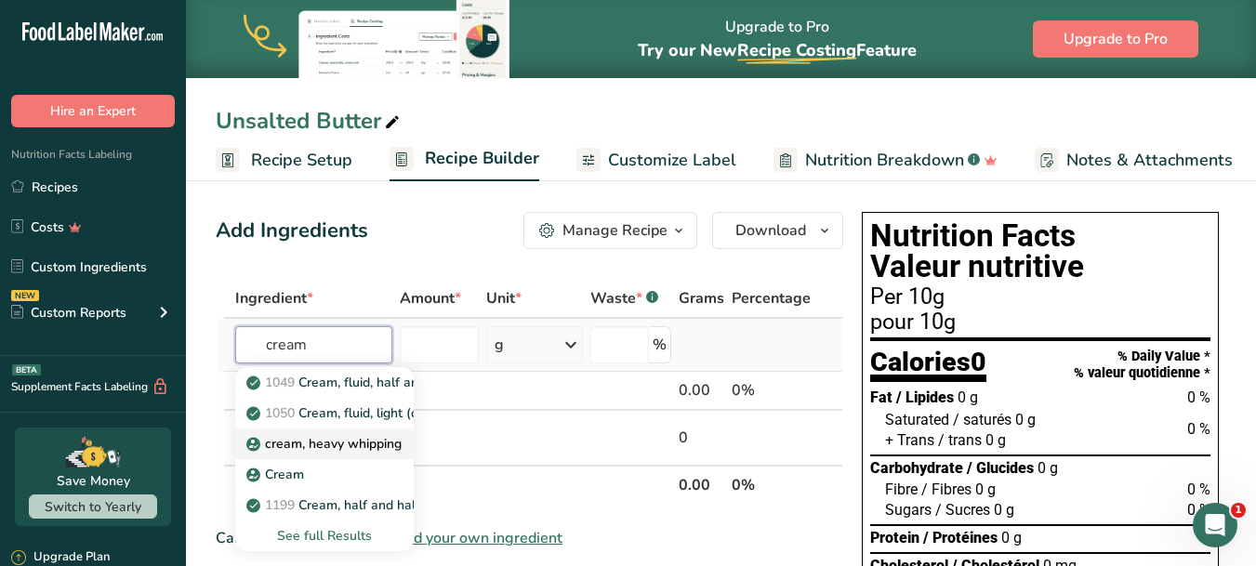
type input "cream"
click at [314, 452] on p "cream, heavy whipping" at bounding box center [326, 444] width 152 height 20
type input "cream, heavy whipping"
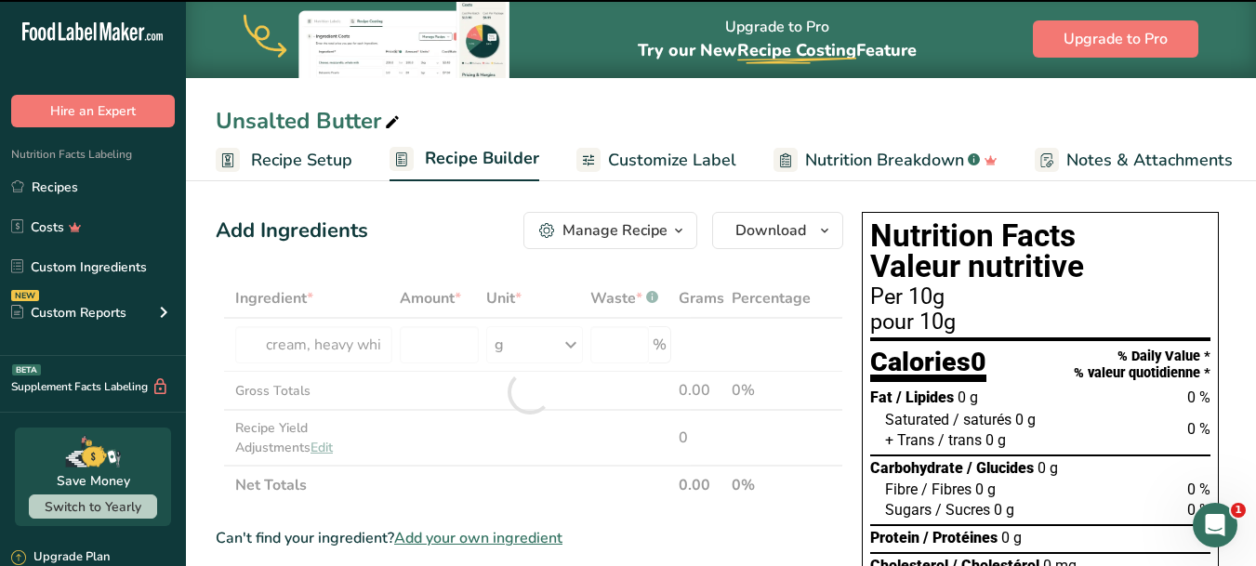
type input "0"
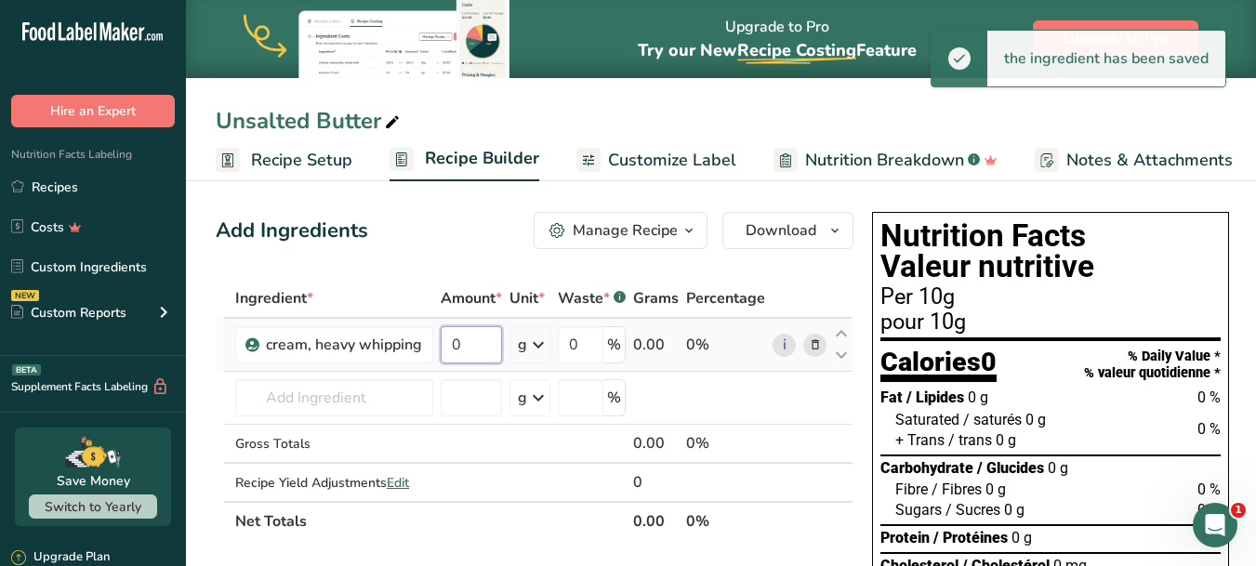
click at [466, 355] on input "0" at bounding box center [471, 344] width 61 height 37
click at [553, 354] on div "Ingredient * Amount * Unit * Waste * .a-a{fill:#347362;}.b-a{fill:#fff;} Grams …" at bounding box center [535, 410] width 638 height 262
click at [484, 350] on input "0" at bounding box center [471, 344] width 61 height 37
click at [341, 364] on div "Ingredient * Amount * Unit * Waste * .a-a{fill:#347362;}.b-a{fill:#fff;} Grams …" at bounding box center [535, 410] width 638 height 262
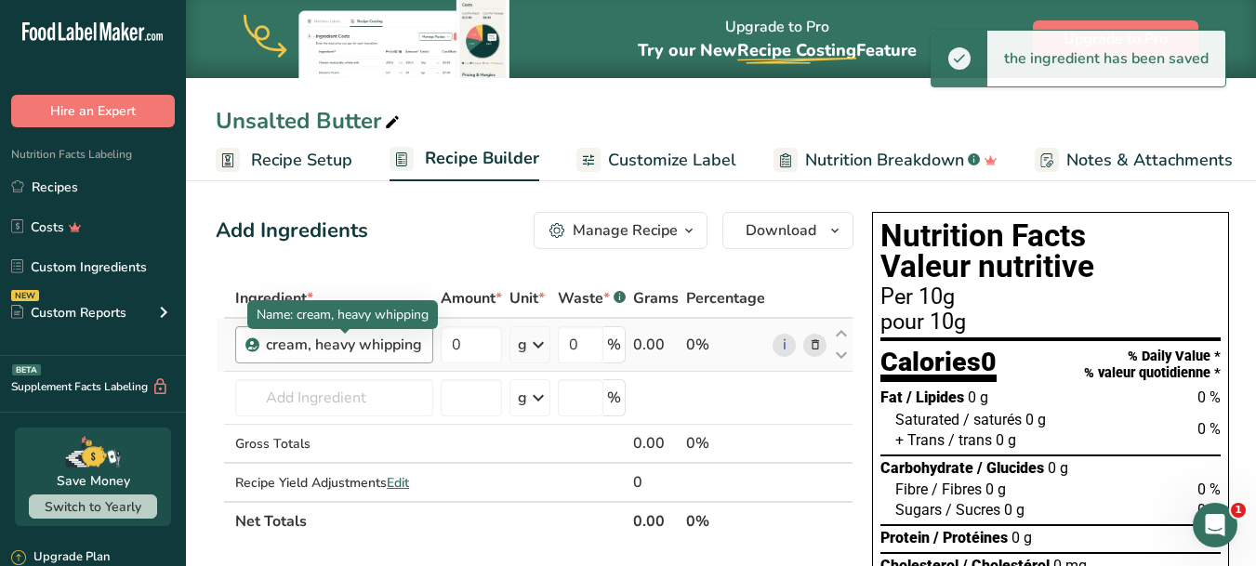
click at [342, 338] on div "cream, heavy whipping" at bounding box center [344, 345] width 156 height 22
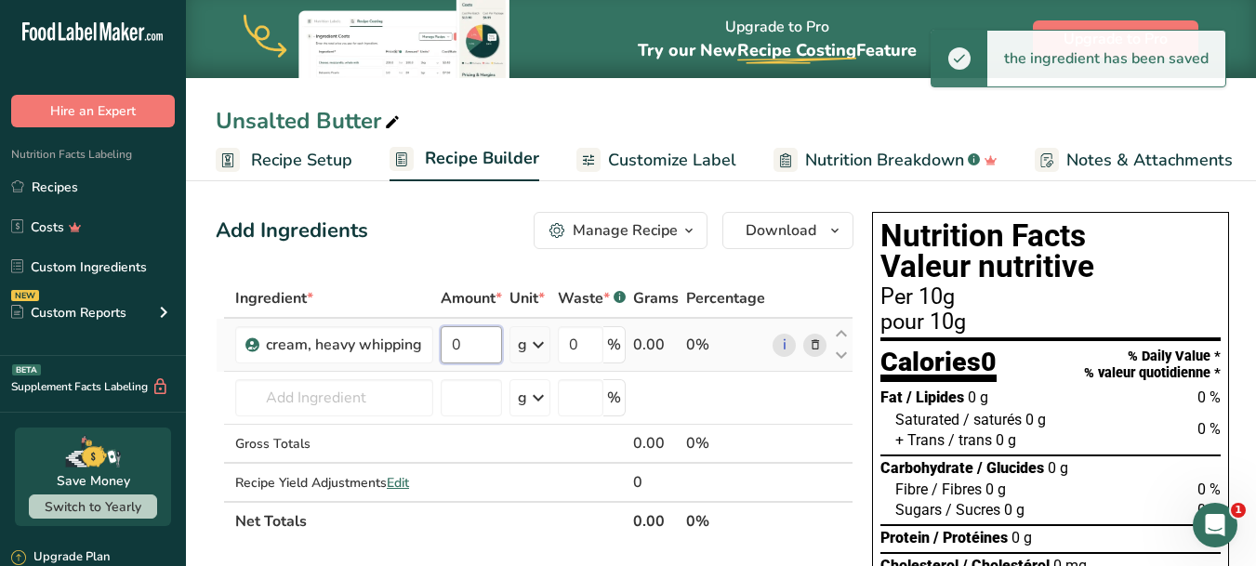
click at [453, 349] on input "0" at bounding box center [471, 344] width 61 height 37
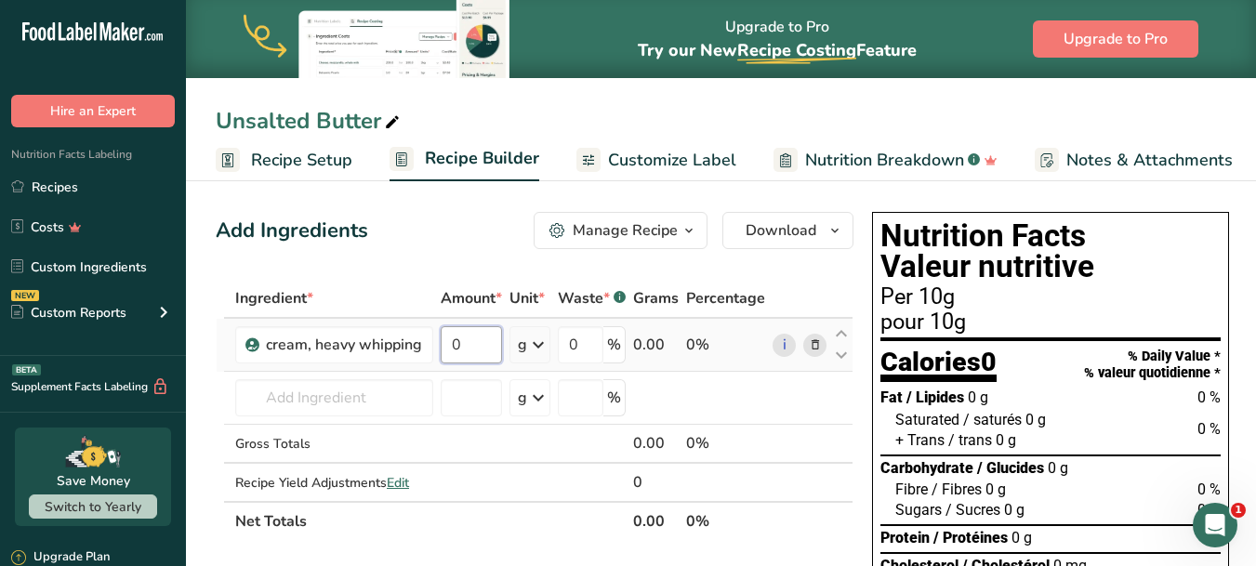
click at [480, 346] on input "0" at bounding box center [471, 344] width 61 height 37
drag, startPoint x: 475, startPoint y: 344, endPoint x: 402, endPoint y: 344, distance: 73.4
click at [402, 344] on tr "cream, heavy [MEDICAL_DATA] 0 g Weight Units g kg mg See more Volume Units l Vo…" at bounding box center [535, 345] width 636 height 53
click at [258, 159] on span "Recipe Setup" at bounding box center [301, 160] width 101 height 25
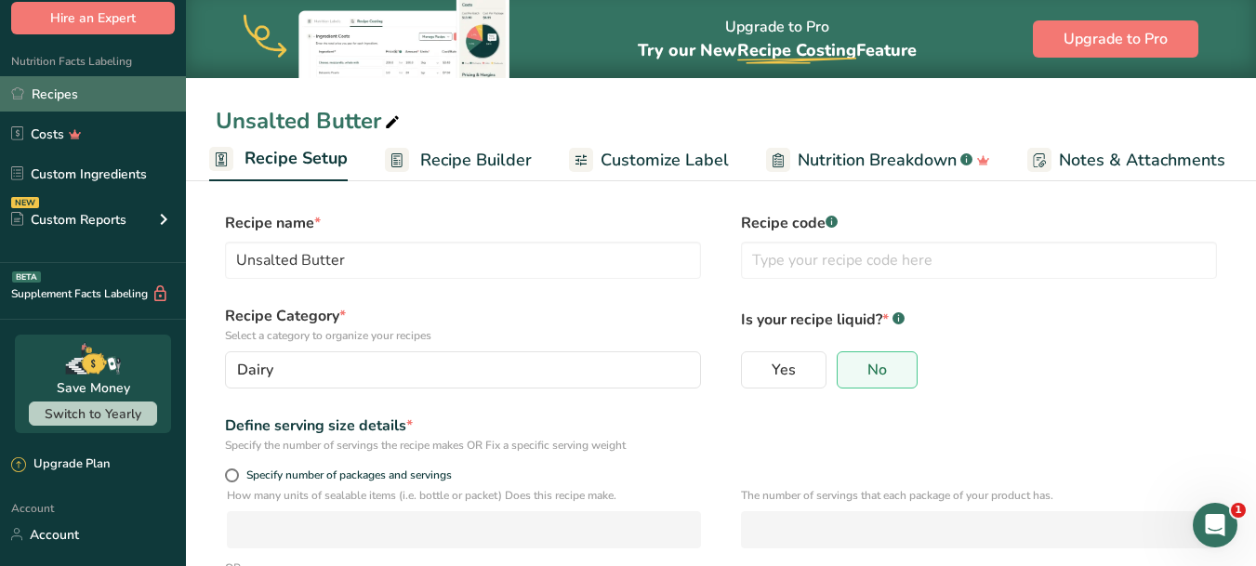
click at [59, 96] on link "Recipes" at bounding box center [93, 93] width 186 height 35
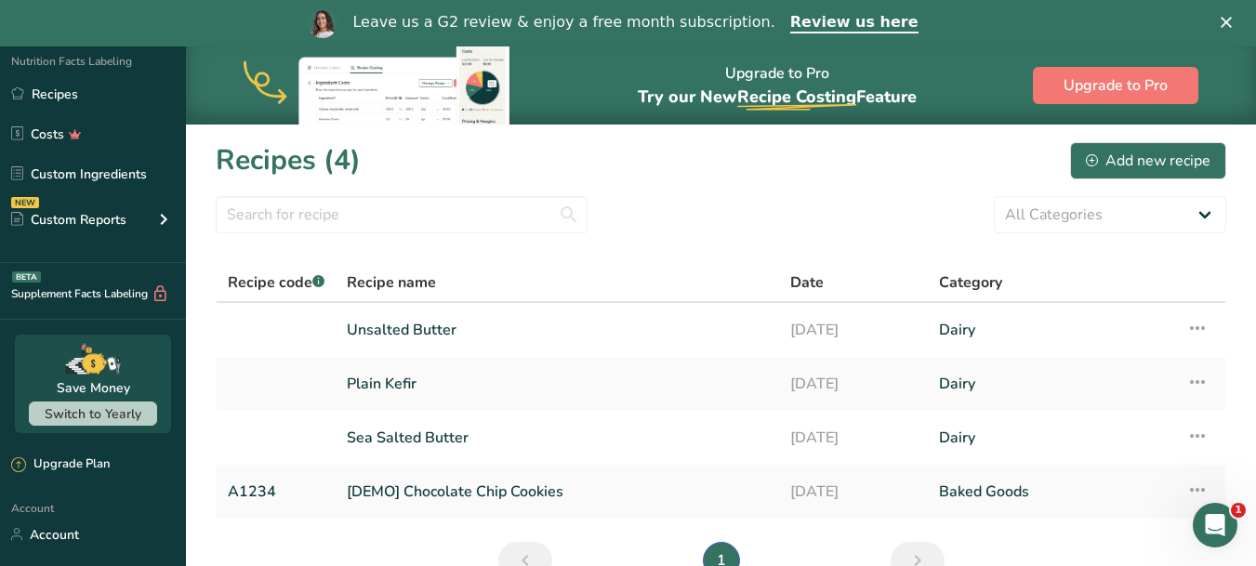
click at [1163, 179] on div "Recipes (4) Add new recipe" at bounding box center [721, 160] width 1011 height 42
click at [1165, 165] on div "Add new recipe" at bounding box center [1148, 161] width 125 height 22
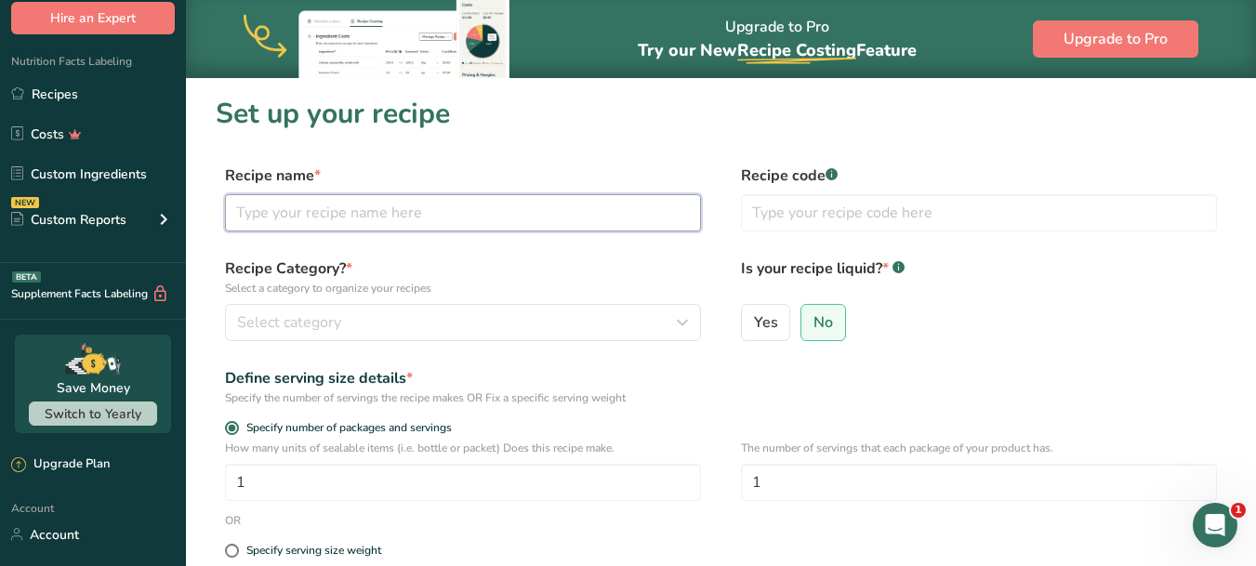
click at [335, 210] on input "text" at bounding box center [463, 212] width 476 height 37
type input "heavy cream"
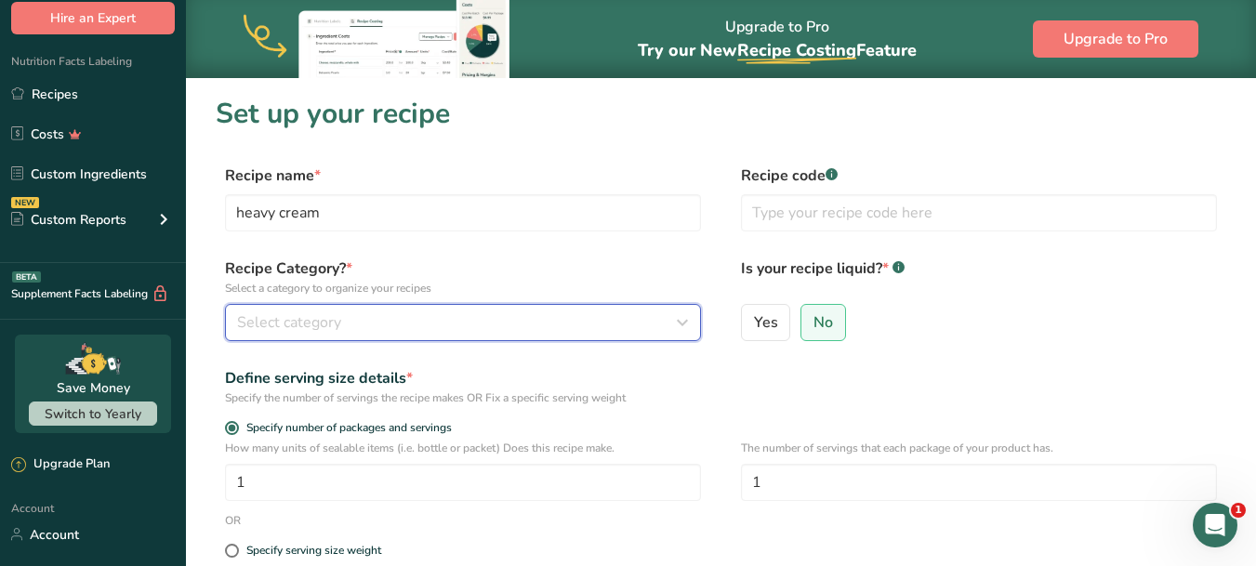
click at [314, 325] on span "Select category" at bounding box center [289, 322] width 104 height 22
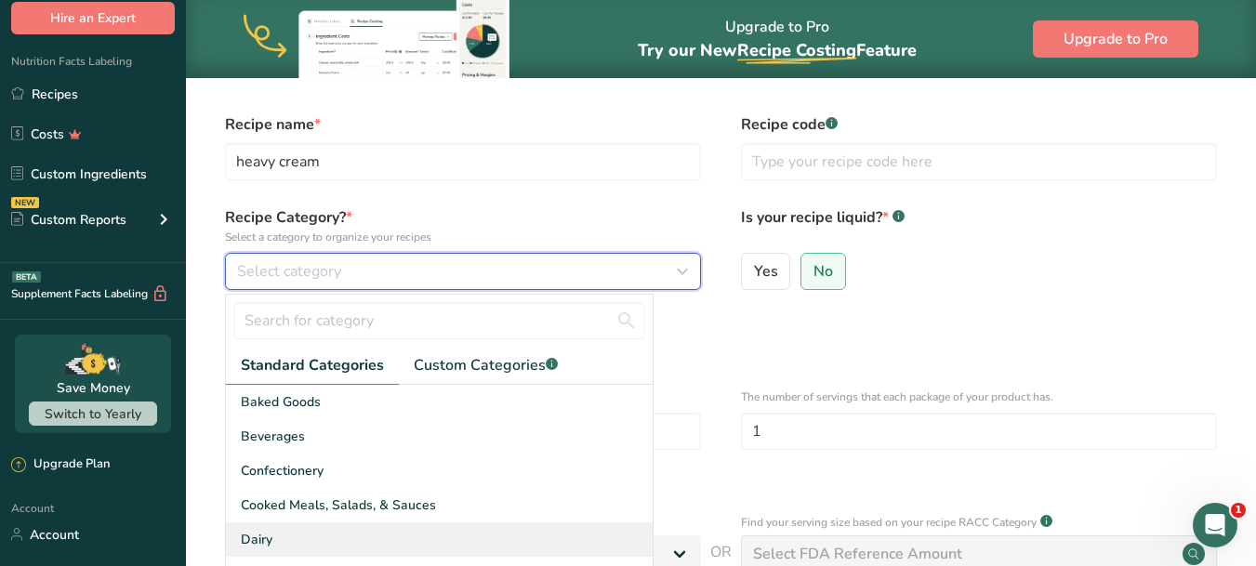
scroll to position [93, 0]
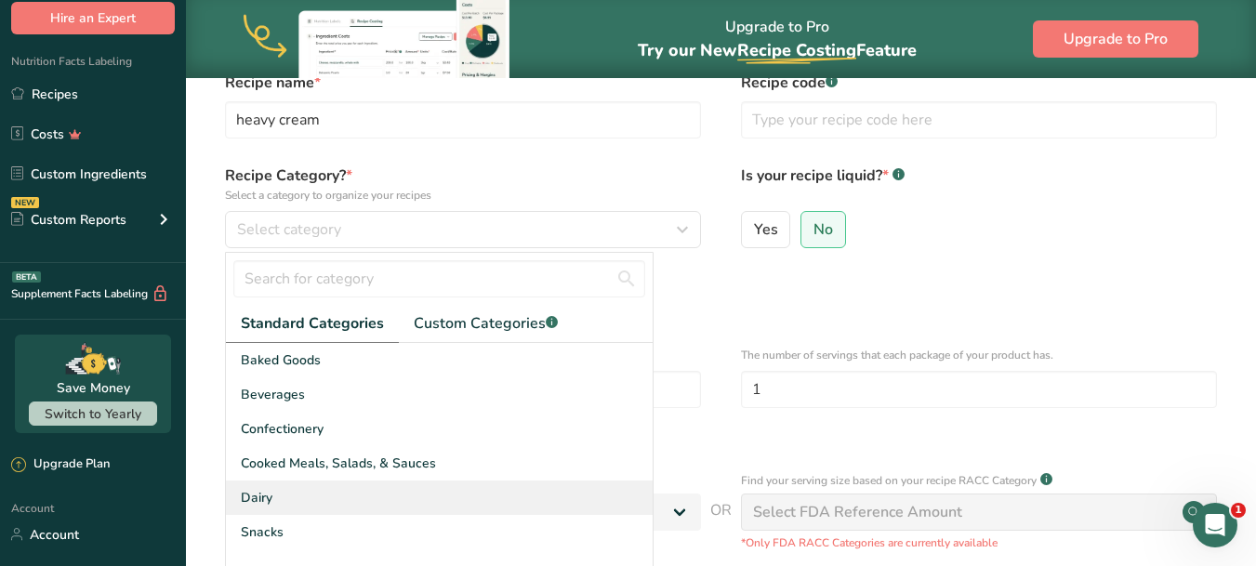
click at [334, 499] on div "Dairy" at bounding box center [439, 498] width 427 height 34
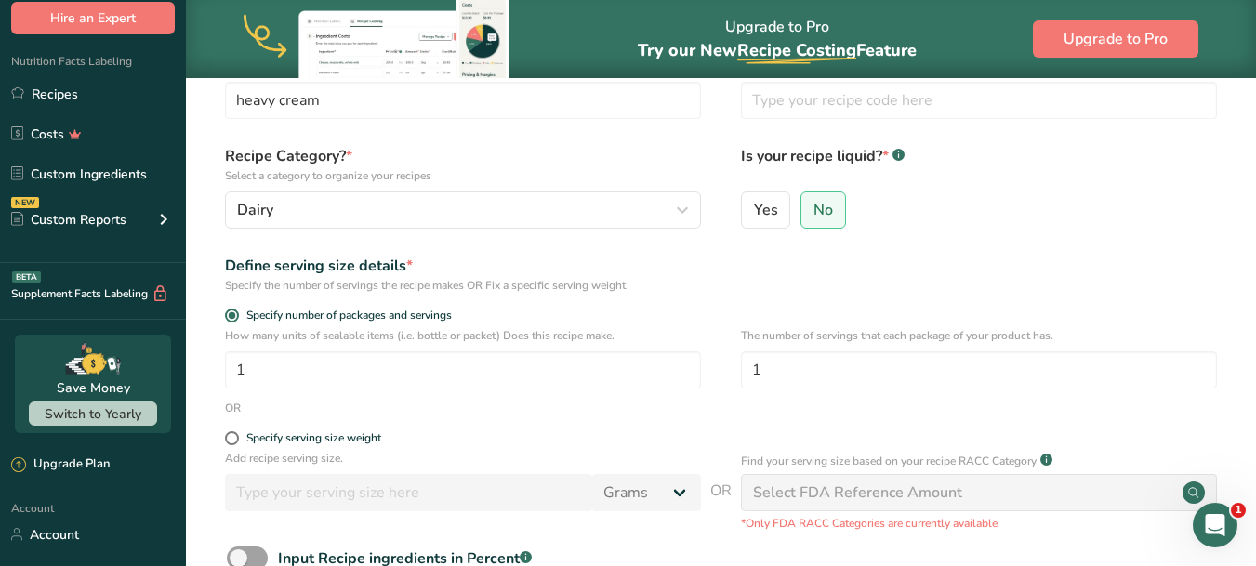
scroll to position [113, 0]
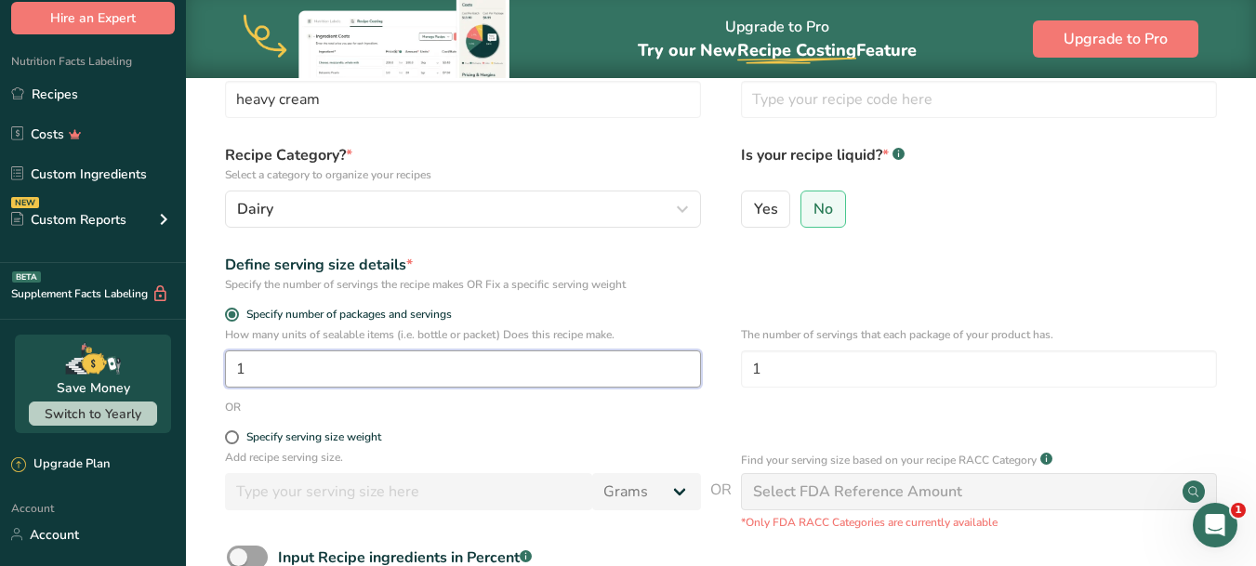
click at [326, 372] on input "1" at bounding box center [463, 368] width 476 height 37
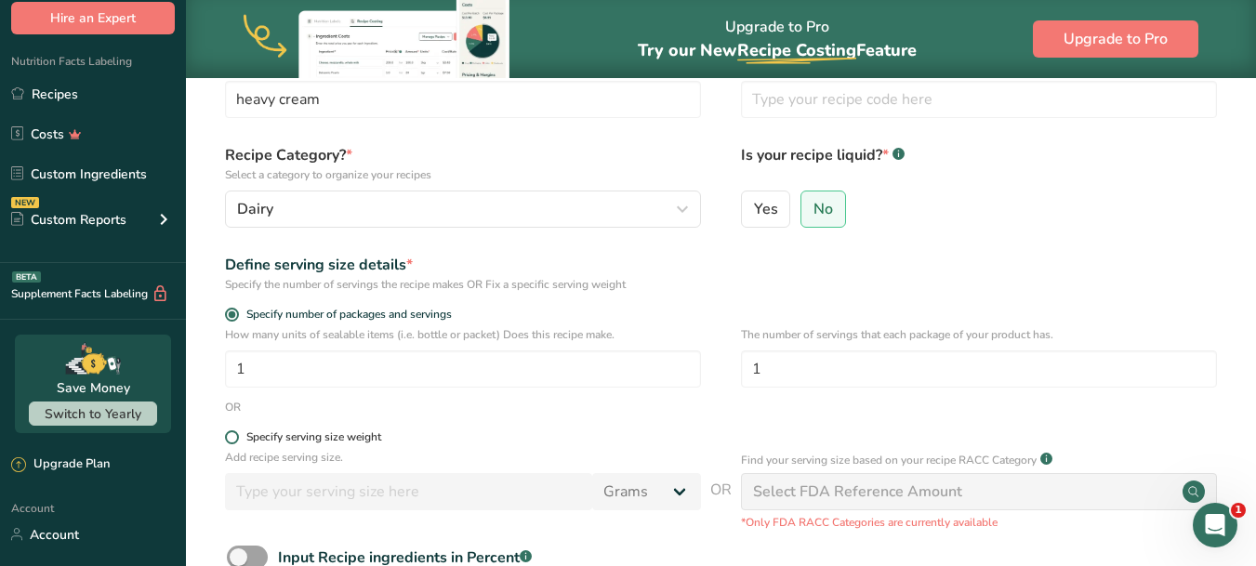
click at [246, 438] on div "Specify serving size weight" at bounding box center [313, 437] width 135 height 14
click at [237, 438] on input "Specify serving size weight" at bounding box center [231, 437] width 12 height 12
radio input "true"
radio input "false"
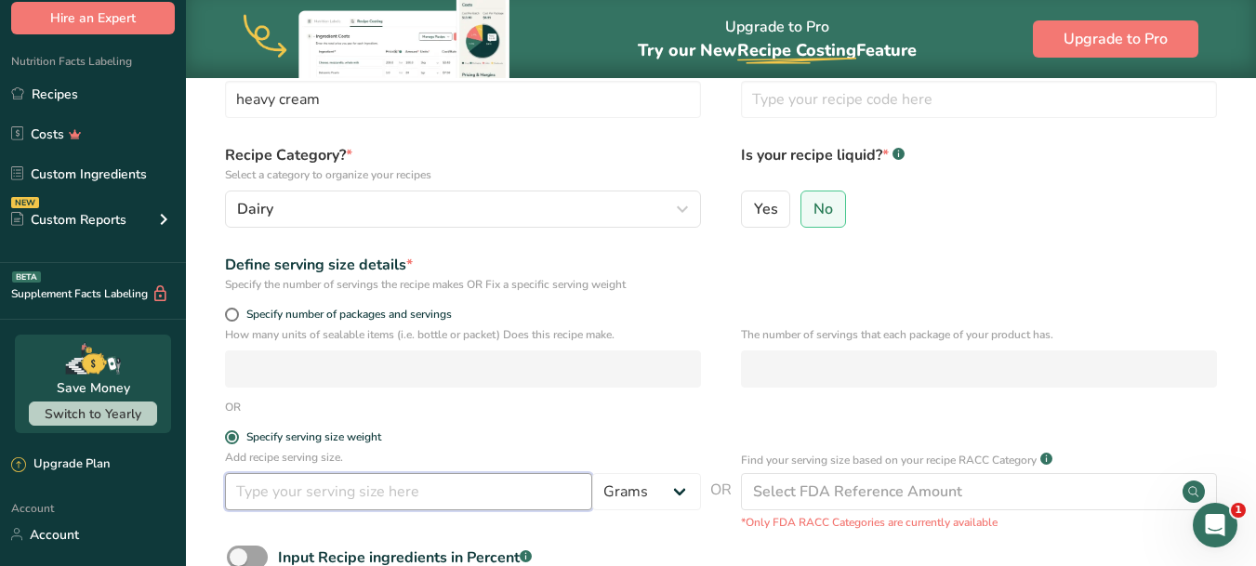
click at [497, 499] on input "number" at bounding box center [408, 491] width 367 height 37
type input "15"
click at [672, 489] on select "Grams kg mg mcg lb oz l mL fl oz tbsp tsp cup qt gallon" at bounding box center [646, 491] width 109 height 37
select select "17"
click at [592, 473] on select "Grams kg mg mcg lb oz l mL fl oz tbsp tsp cup qt gallon" at bounding box center [646, 491] width 109 height 37
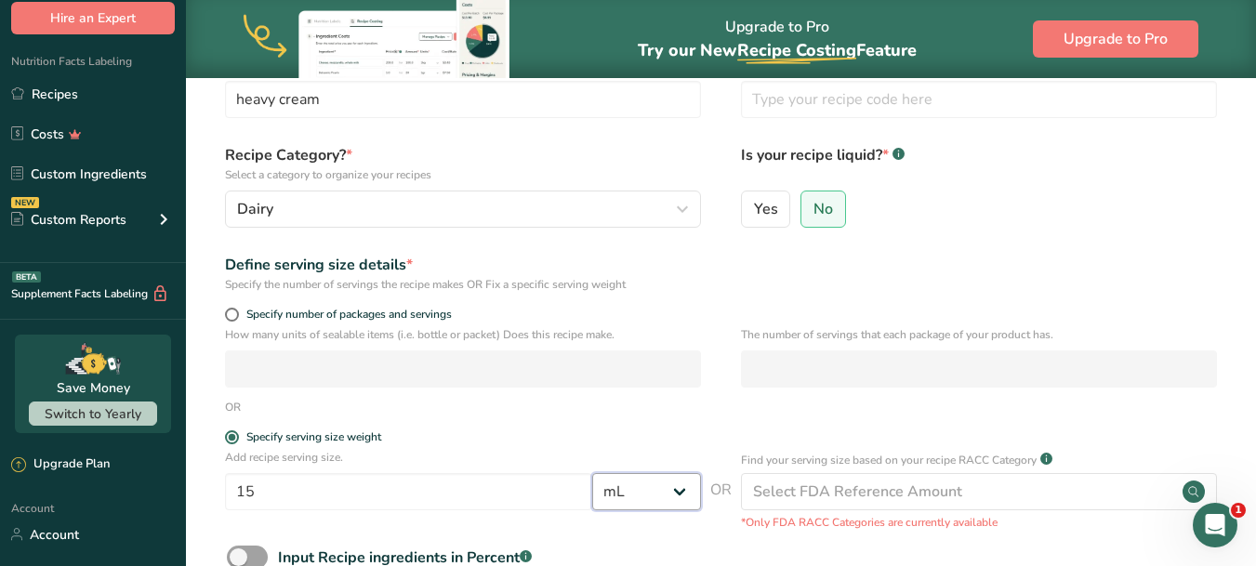
select select "22"
click at [889, 270] on div "Define serving size details * Specify the number of servings the recipe makes O…" at bounding box center [721, 273] width 1011 height 39
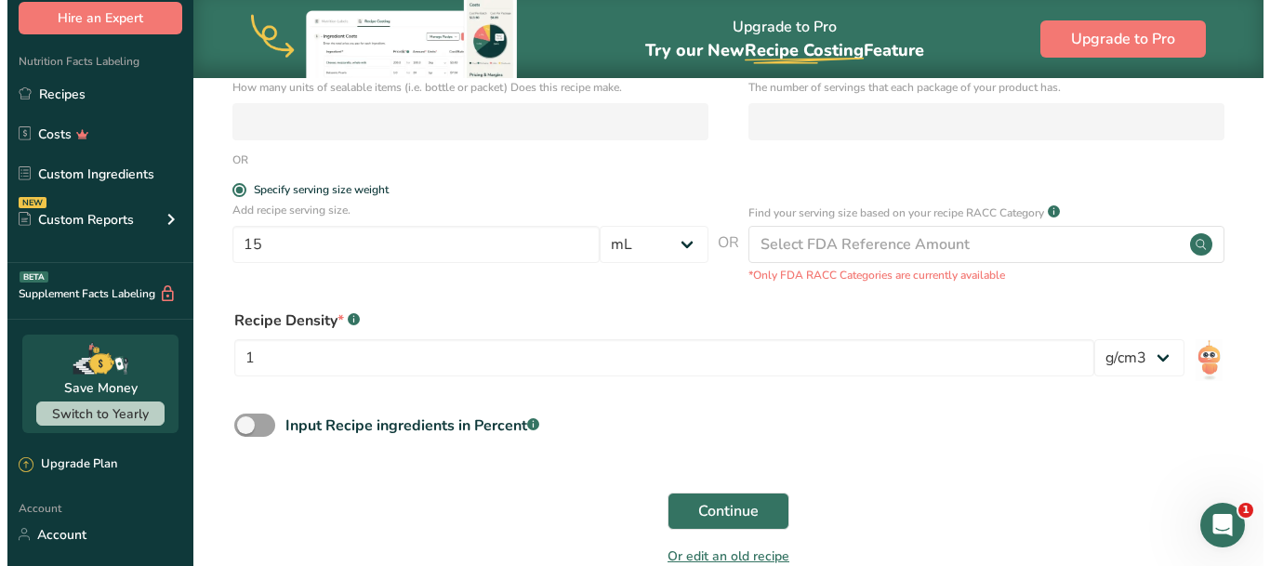
scroll to position [392, 0]
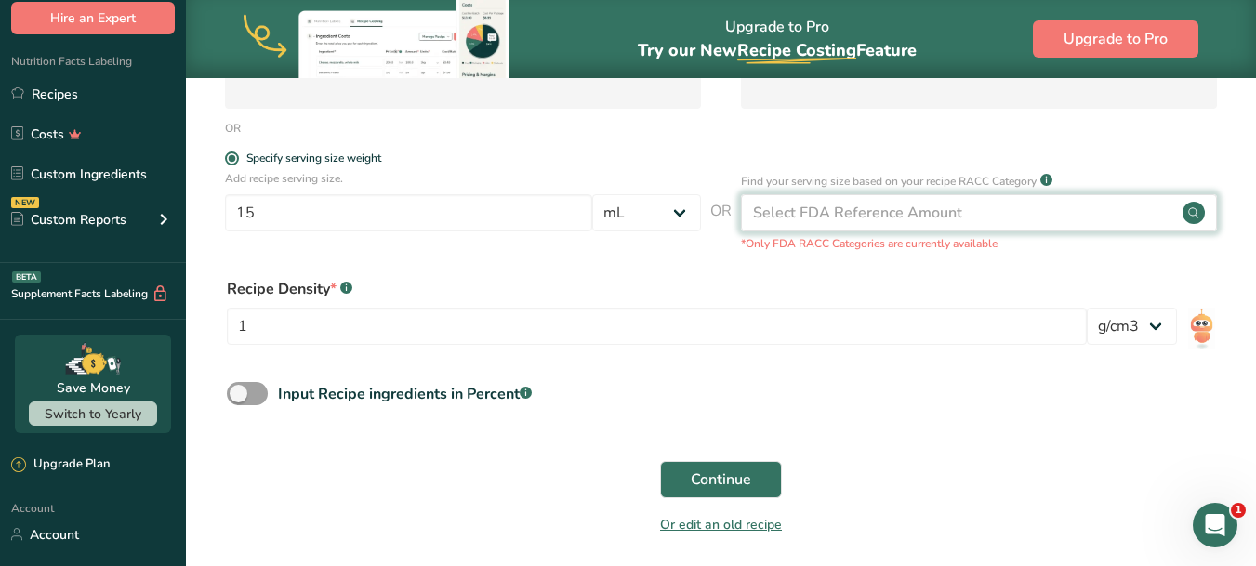
click at [842, 206] on div "Select FDA Reference Amount" at bounding box center [857, 213] width 209 height 22
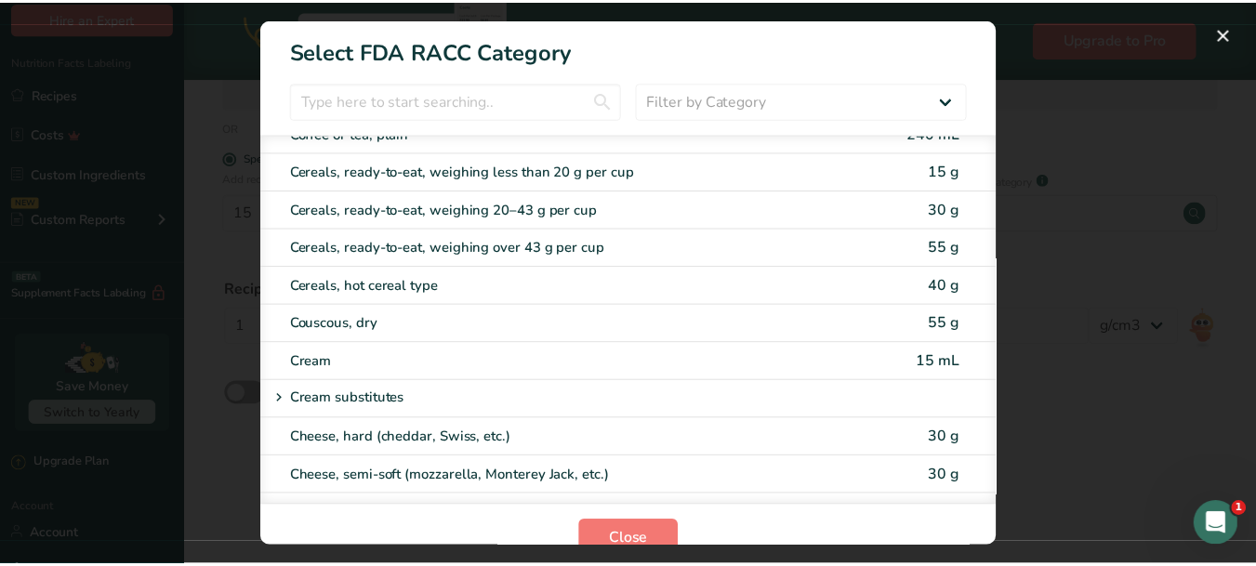
scroll to position [744, 0]
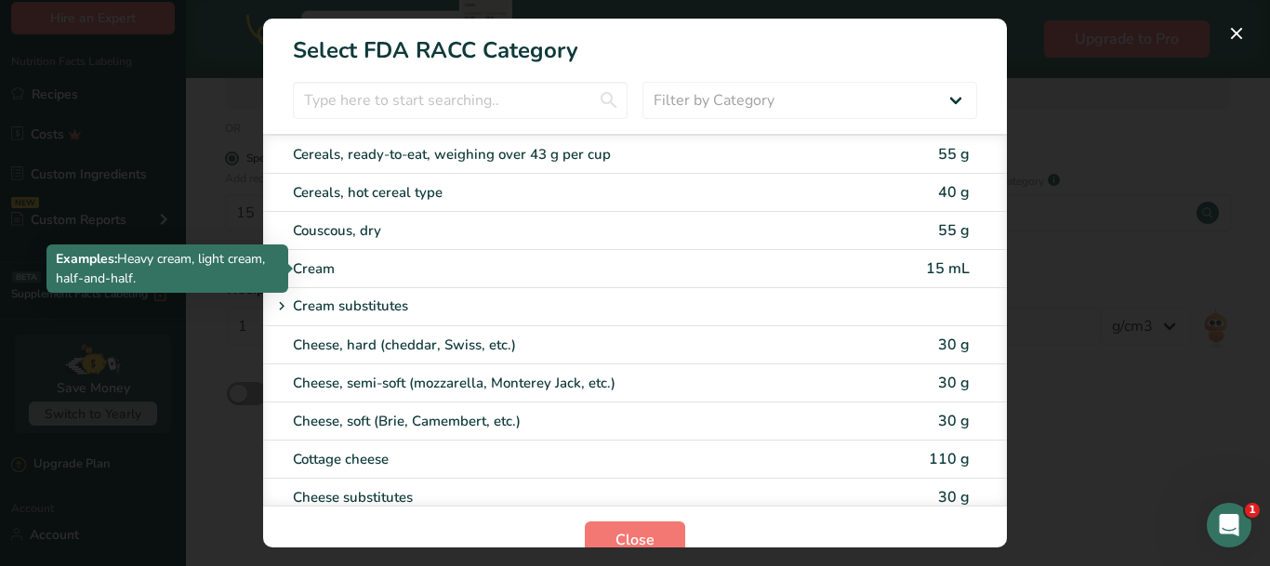
click at [332, 269] on div "Cream" at bounding box center [557, 268] width 528 height 21
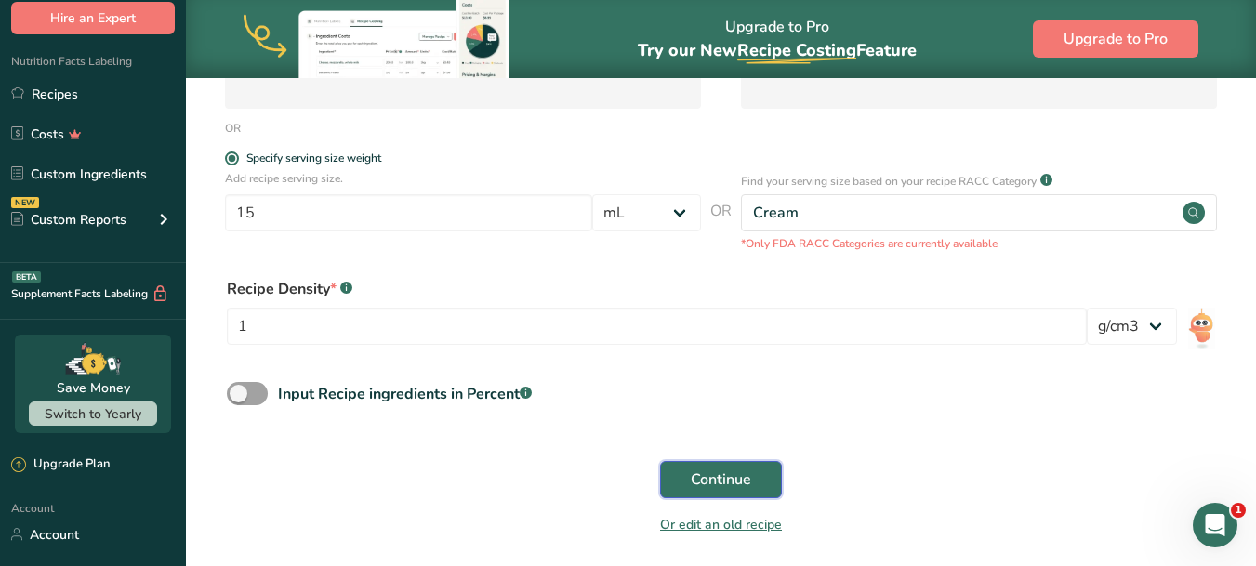
click at [702, 478] on span "Continue" at bounding box center [721, 480] width 60 height 22
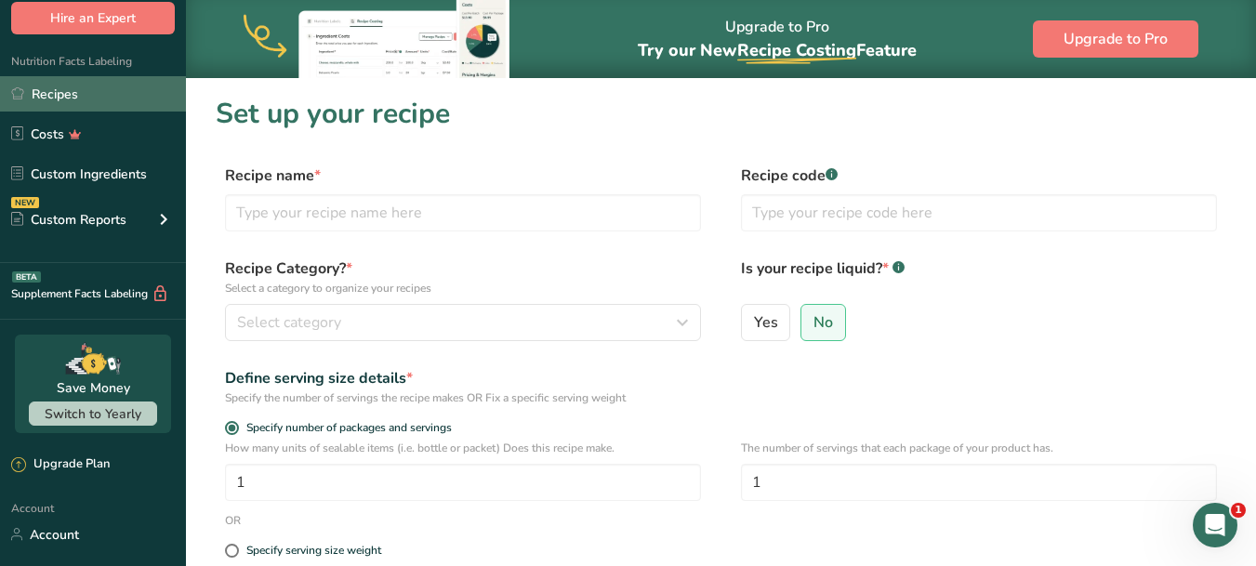
click at [67, 90] on link "Recipes" at bounding box center [93, 93] width 186 height 35
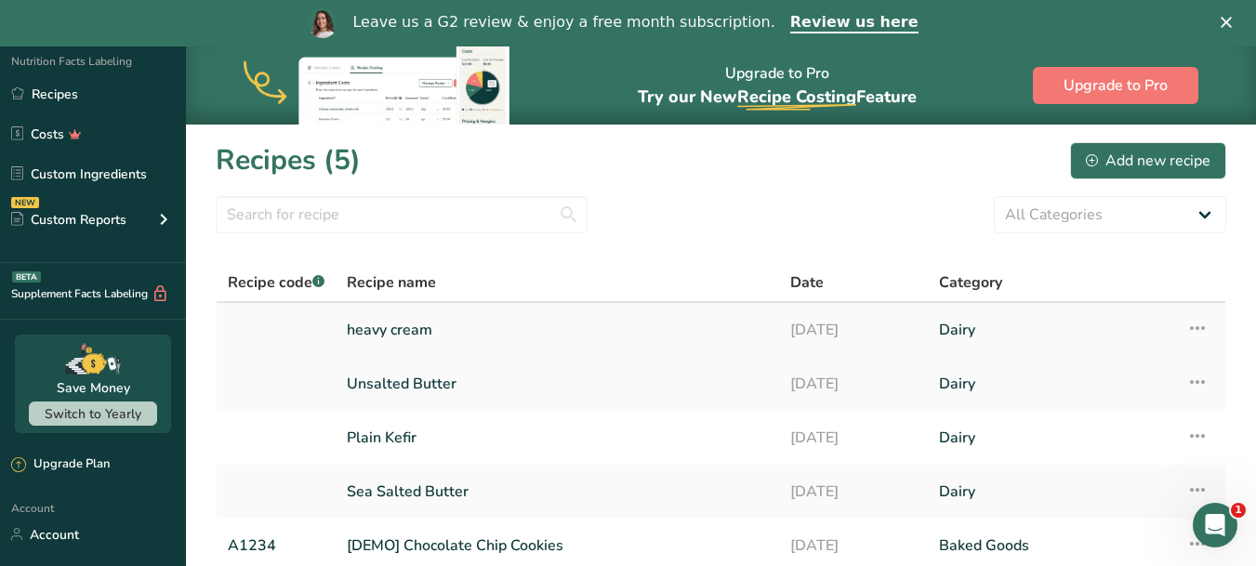
click at [1201, 325] on icon at bounding box center [1197, 327] width 22 height 33
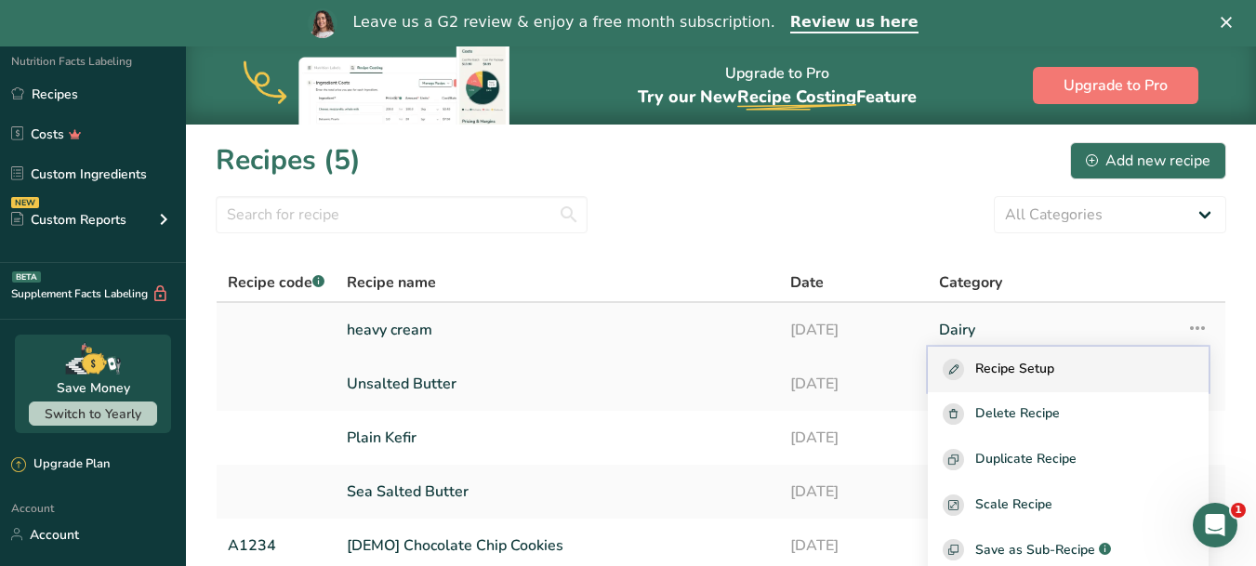
click at [1054, 371] on span "Recipe Setup" at bounding box center [1014, 369] width 79 height 21
select select "17"
select select "22"
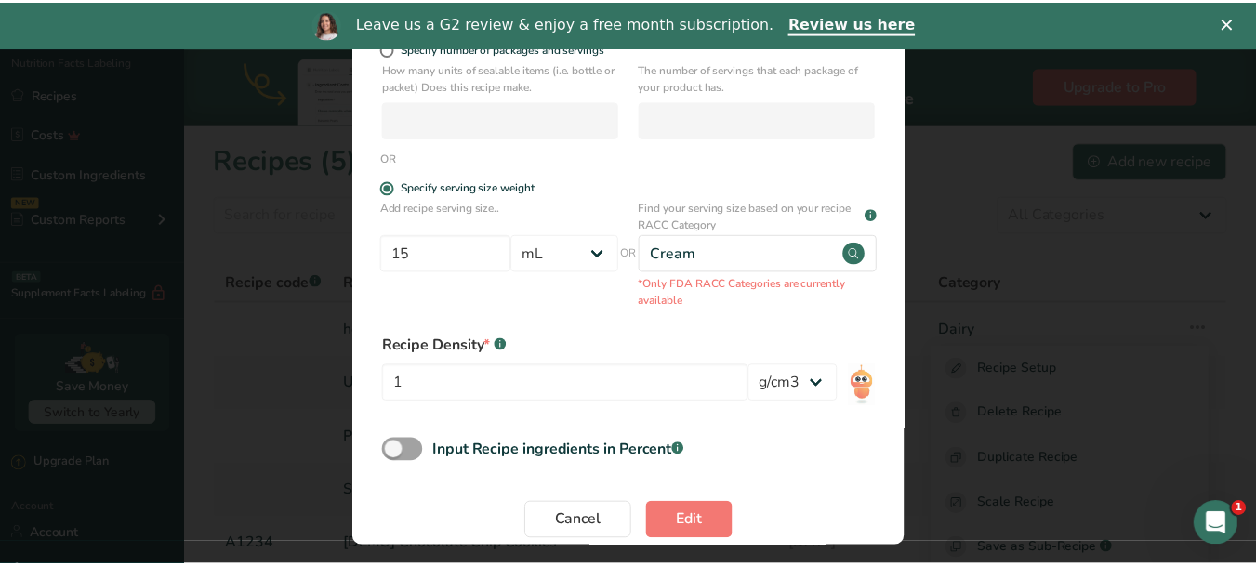
scroll to position [329, 0]
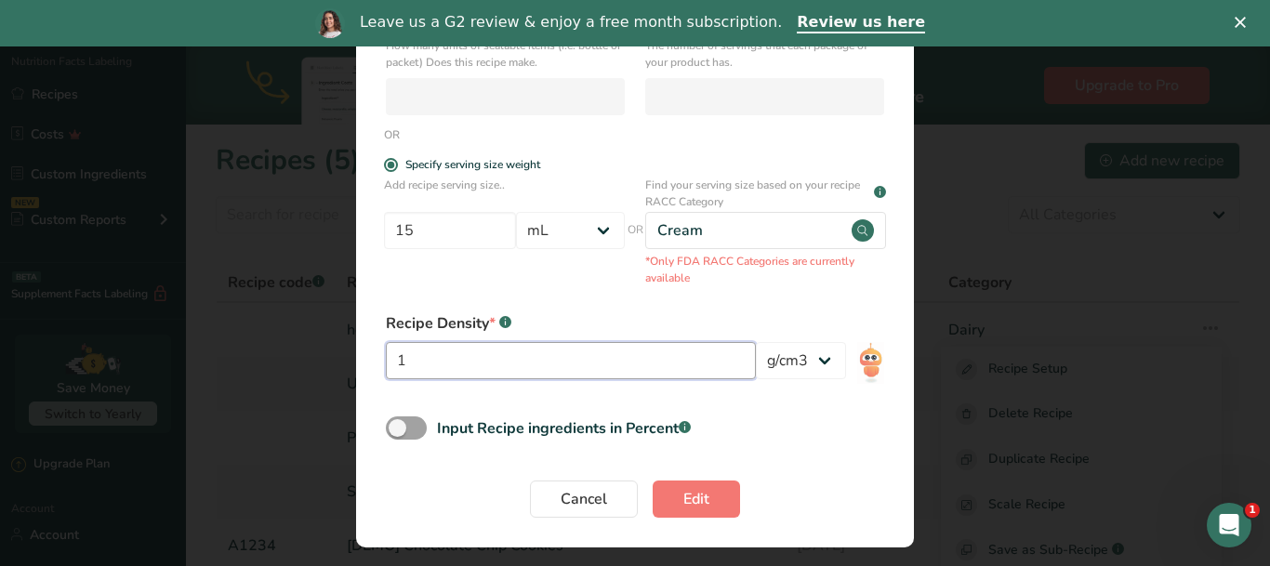
click at [554, 374] on input "1" at bounding box center [571, 360] width 370 height 37
click at [483, 324] on div "Recipe Density * .a-a{fill:#347362;}.b-a{fill:#fff;}" at bounding box center [635, 323] width 498 height 22
click at [562, 341] on div "Recipe Density * .a-a{fill:#347362;}.b-a{fill:#fff;} 1 lb/ft3 g/cm3" at bounding box center [635, 351] width 498 height 78
click at [524, 359] on input "1" at bounding box center [571, 360] width 370 height 37
click at [771, 354] on select "lb/ft3 g/cm3" at bounding box center [801, 360] width 90 height 37
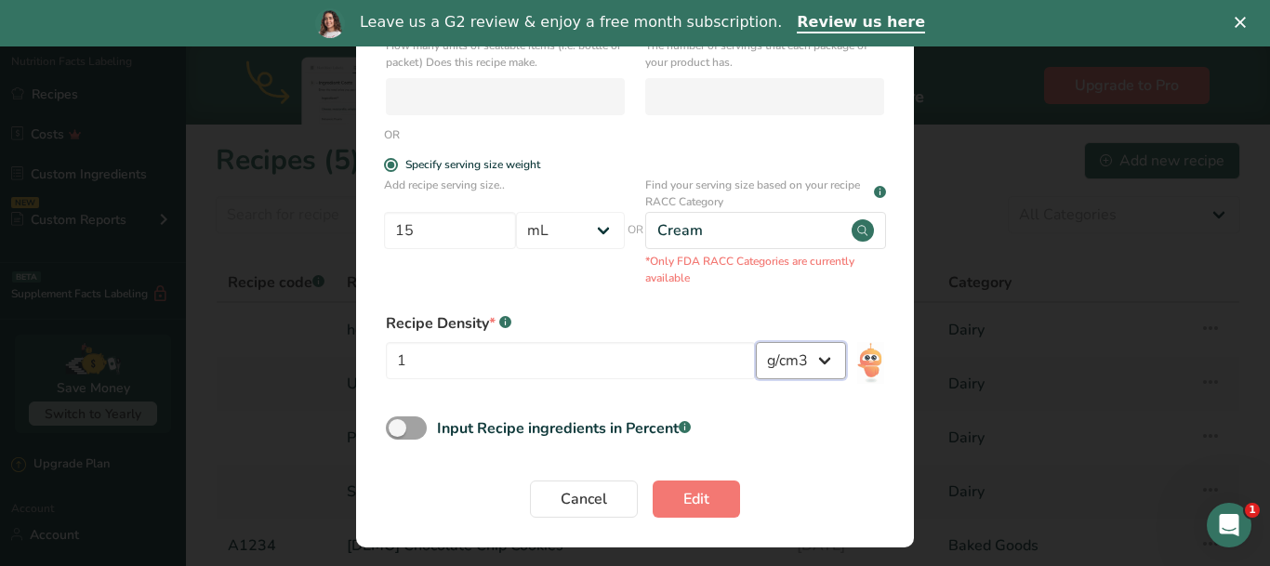
click at [756, 342] on select "lb/ft3 g/cm3" at bounding box center [801, 360] width 90 height 37
click at [810, 354] on select "lb/ft3 g/cm3" at bounding box center [801, 360] width 90 height 37
click at [756, 342] on select "lb/ft3 g/cm3" at bounding box center [801, 360] width 90 height 37
click at [641, 358] on input "1" at bounding box center [571, 360] width 370 height 37
drag, startPoint x: 467, startPoint y: 357, endPoint x: 340, endPoint y: 359, distance: 126.4
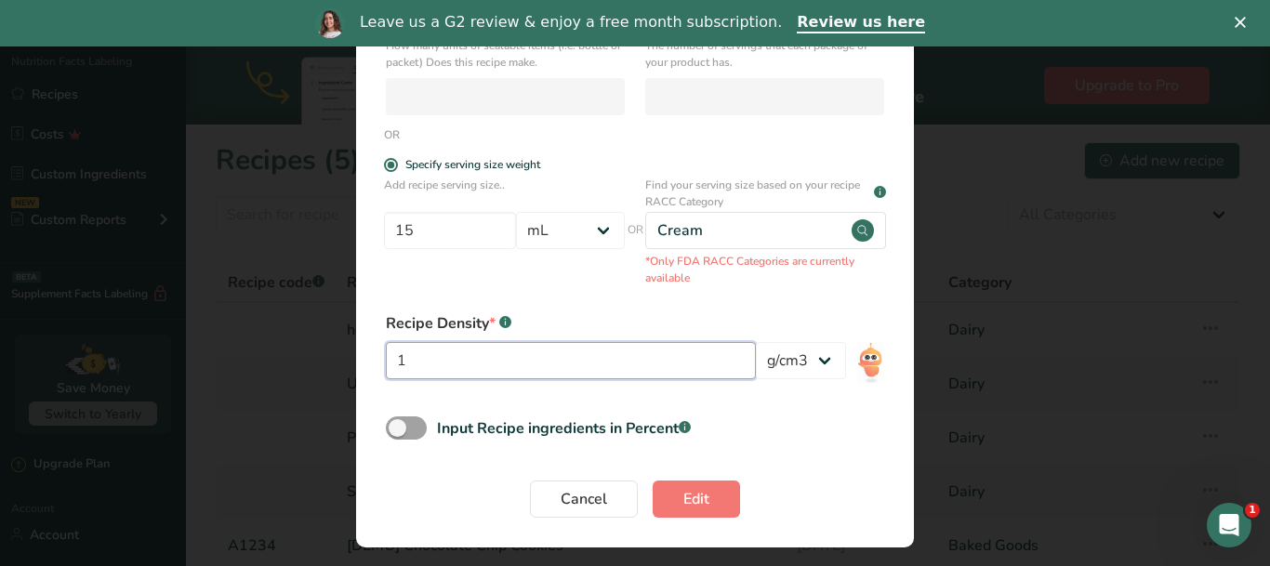
click at [340, 359] on div "Edit heavy cream Recipe name * heavy cream Recipe code .a-a{fill:#347362;}.b-a{…" at bounding box center [635, 283] width 1270 height 566
paste input "0.994"
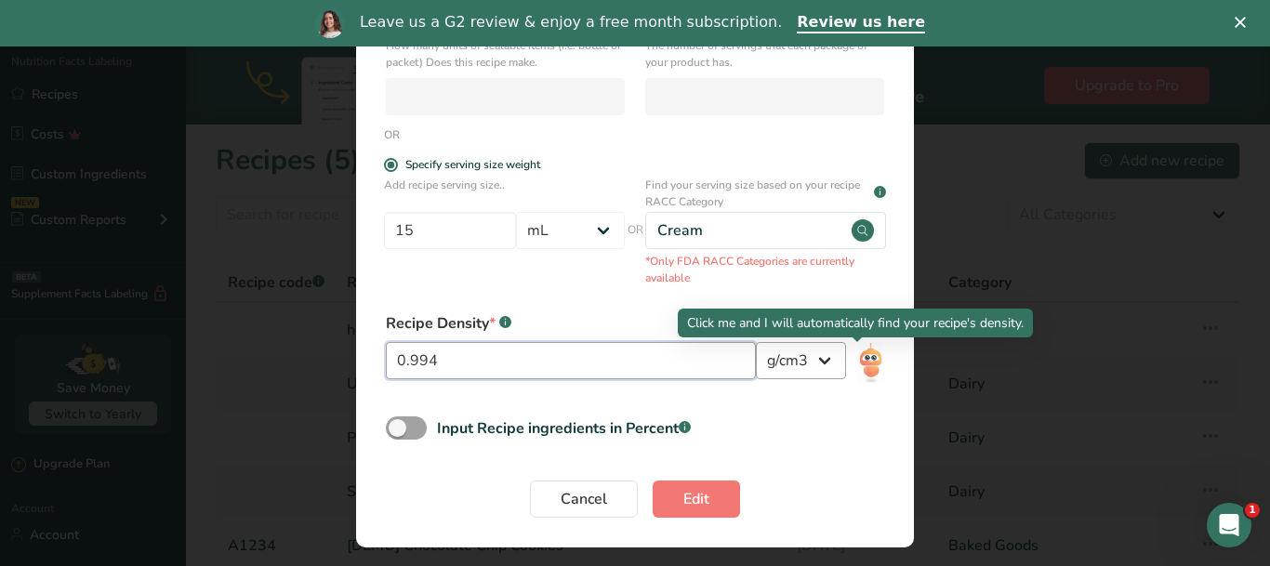
type input "0.994"
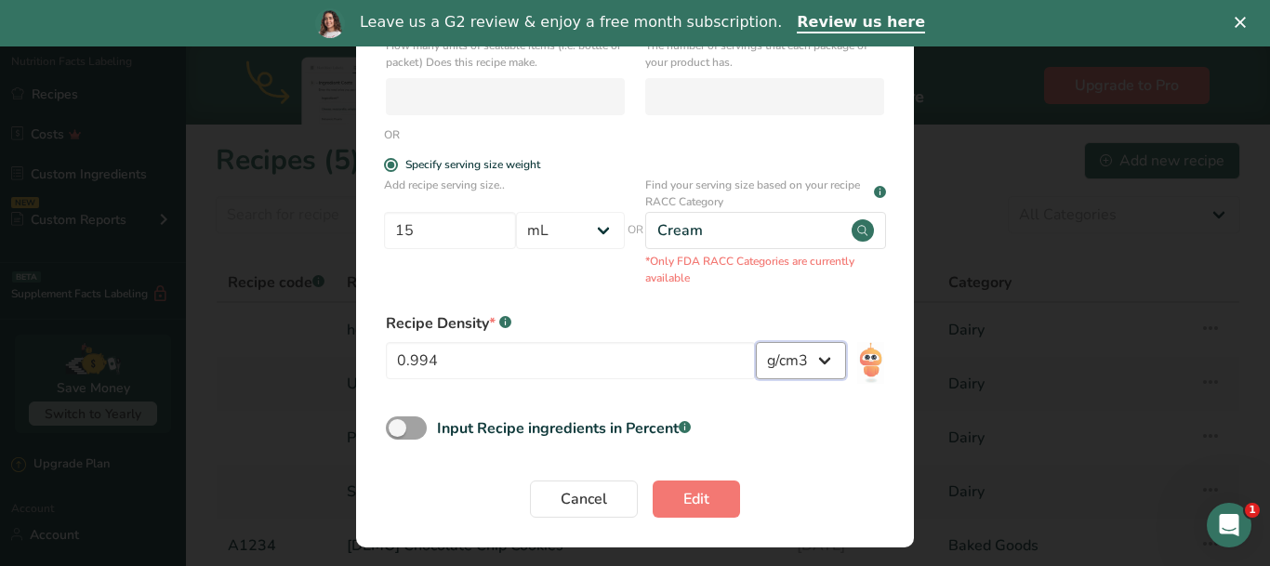
click at [809, 350] on select "lb/ft3 g/cm3" at bounding box center [801, 360] width 90 height 37
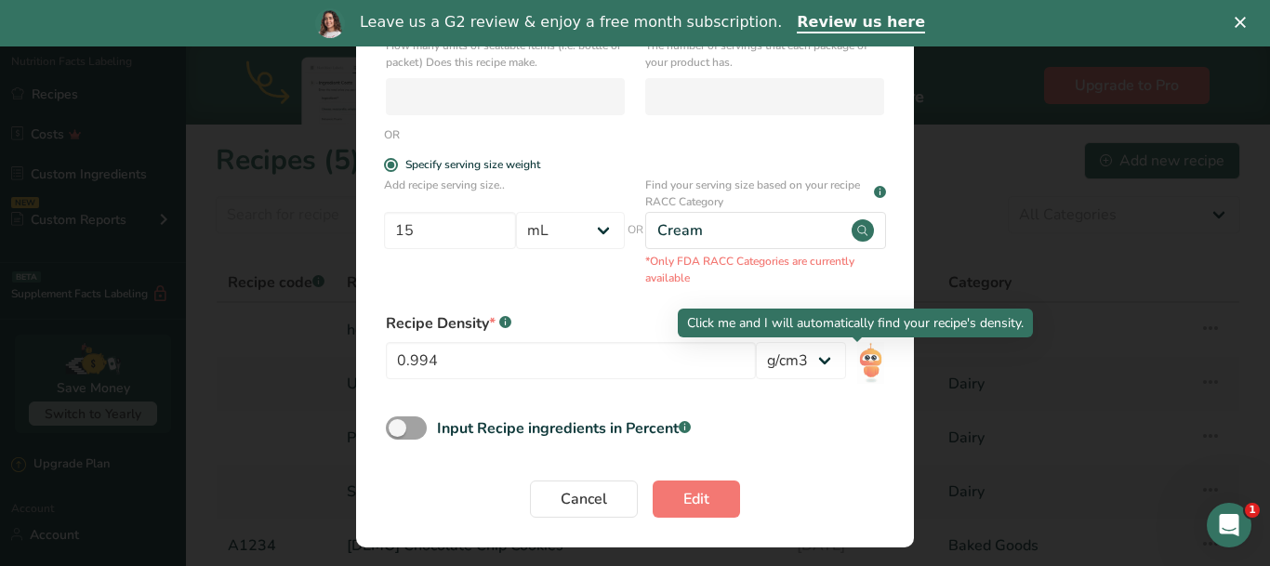
click at [875, 430] on div "Input Recipe ingredients in Percent .a-a{fill:#347362;}.b-a{fill:#fff;}" at bounding box center [635, 435] width 521 height 38
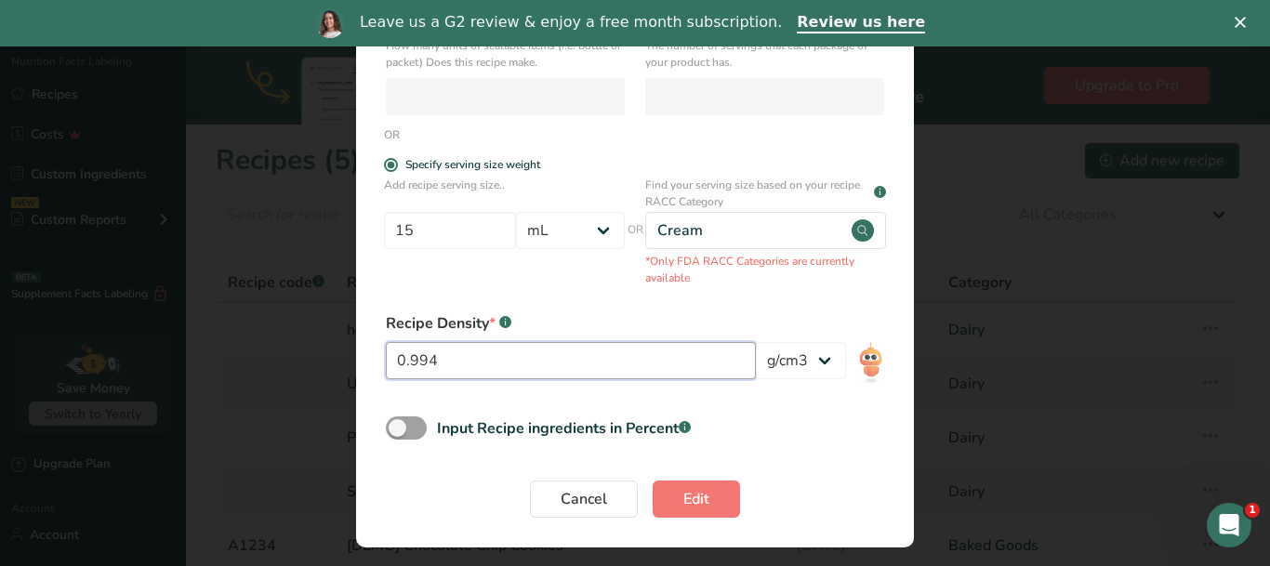
drag, startPoint x: 474, startPoint y: 371, endPoint x: 314, endPoint y: 353, distance: 160.9
click at [314, 353] on div "Edit heavy cream Recipe name * heavy cream Recipe code .a-a{fill:#347362;}.b-a{…" at bounding box center [635, 283] width 1270 height 566
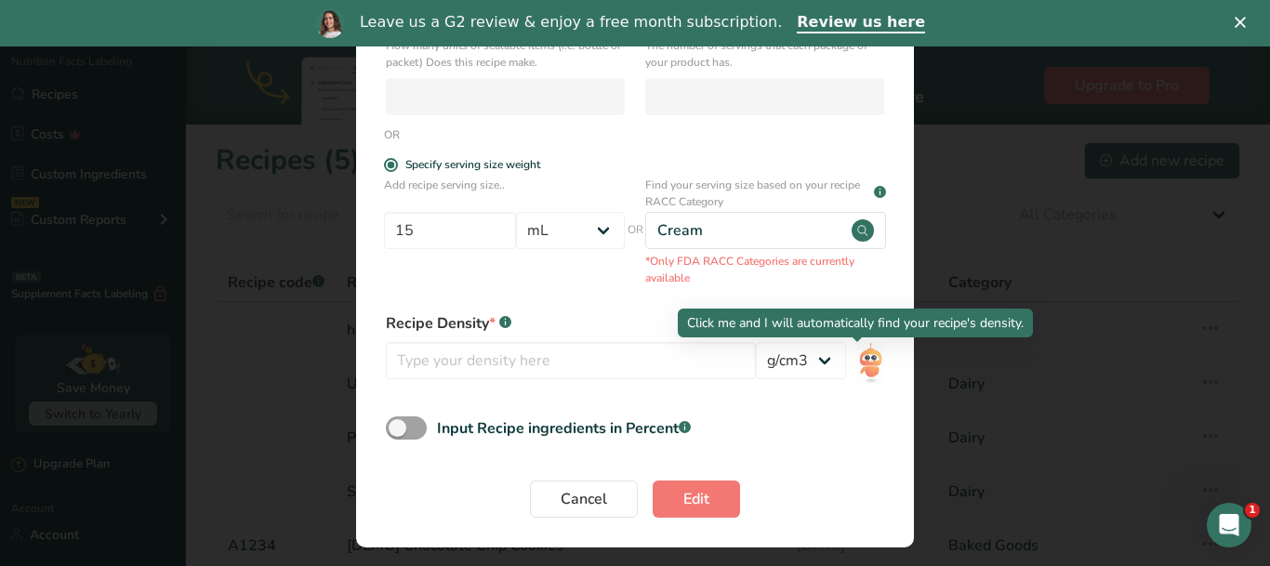
click at [863, 360] on img "Edit Recipe Modal" at bounding box center [870, 363] width 27 height 42
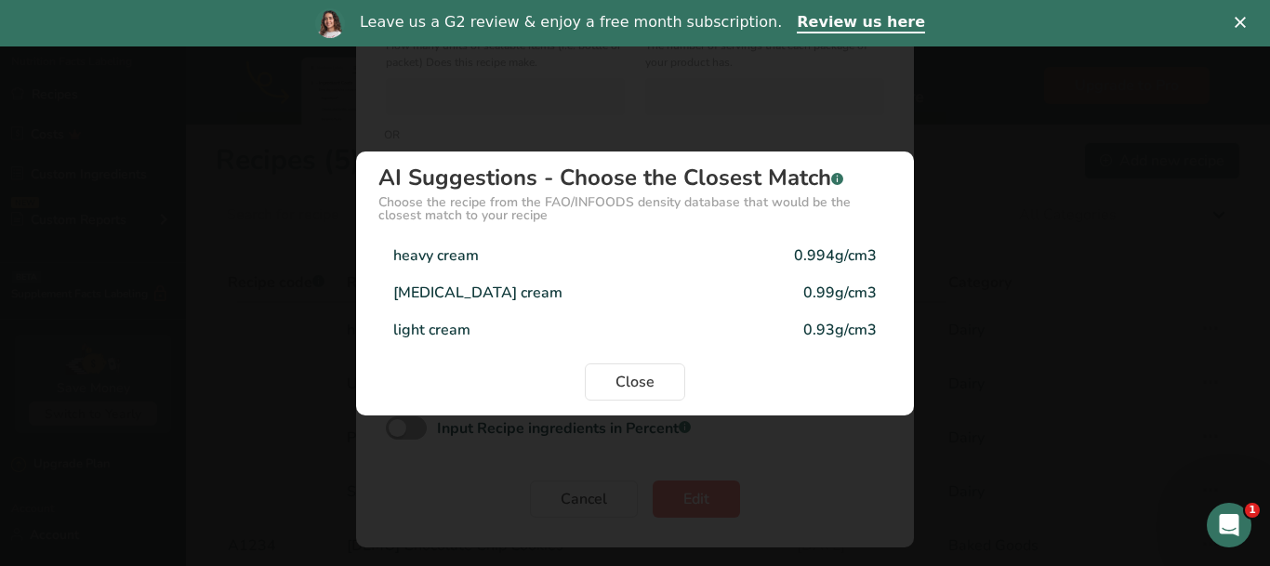
click at [496, 263] on div "heavy cream 0.994g/cm3" at bounding box center [634, 255] width 513 height 37
type input "0.994"
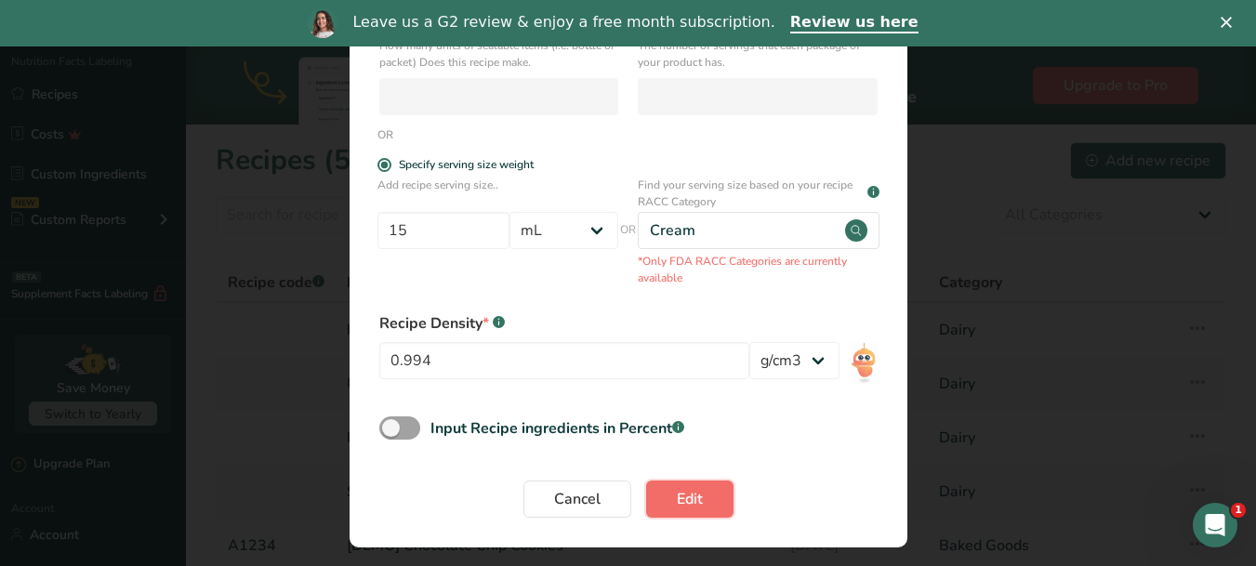
click at [677, 504] on span "Edit" at bounding box center [690, 499] width 26 height 22
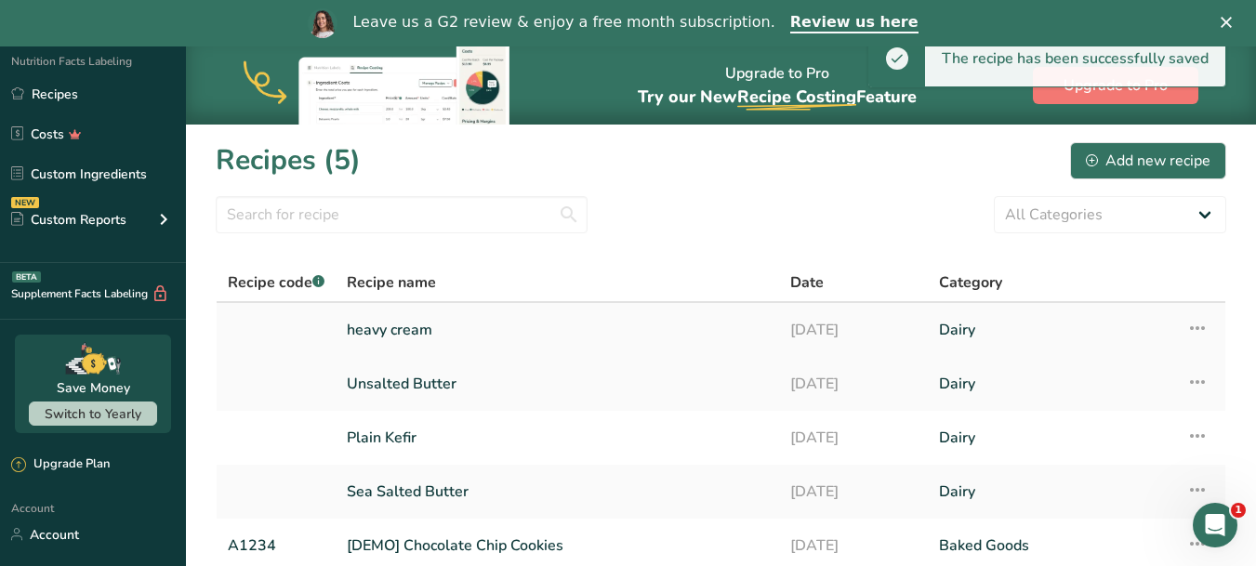
click at [384, 336] on link "heavy cream" at bounding box center [557, 330] width 421 height 39
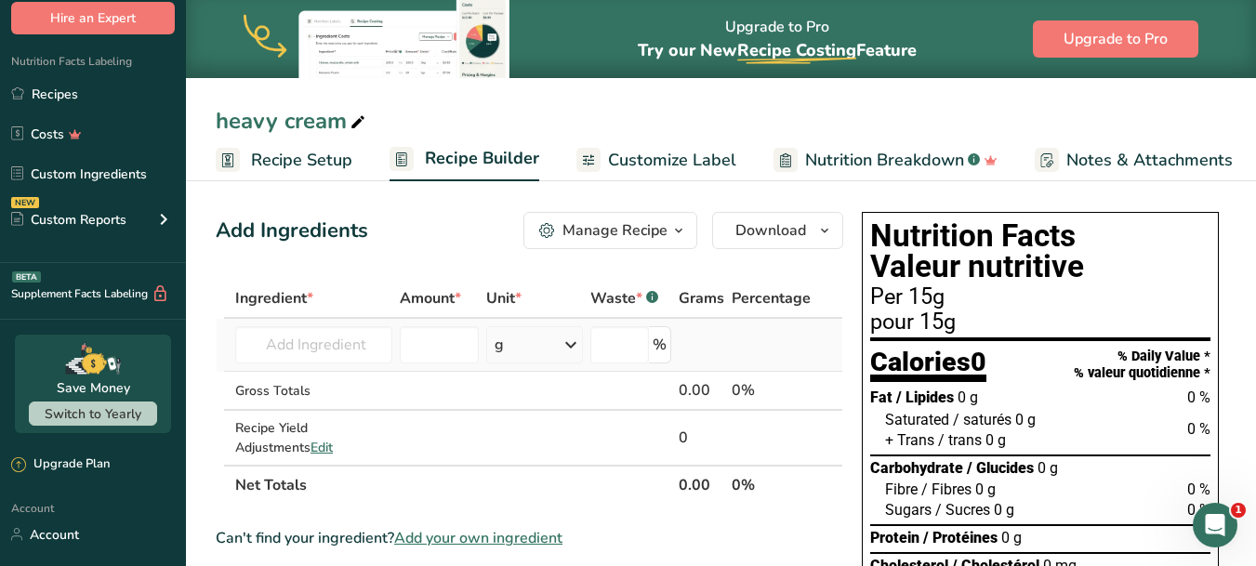
click at [336, 368] on td "Almond flour 1211 Milk, whole, 3.25% milkfat, without added vitamin A and [MEDI…" at bounding box center [313, 345] width 165 height 53
click at [341, 350] on input "text" at bounding box center [313, 344] width 157 height 37
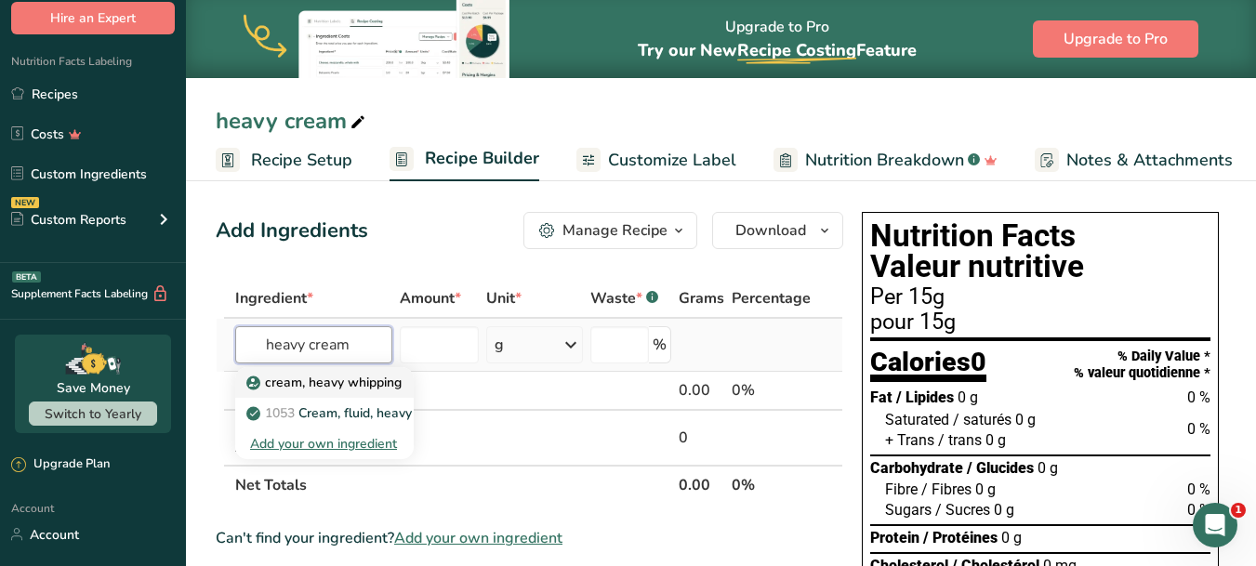
type input "heavy cream"
click at [290, 382] on p "cream, heavy whipping" at bounding box center [326, 383] width 152 height 20
type input "cream, heavy whipping"
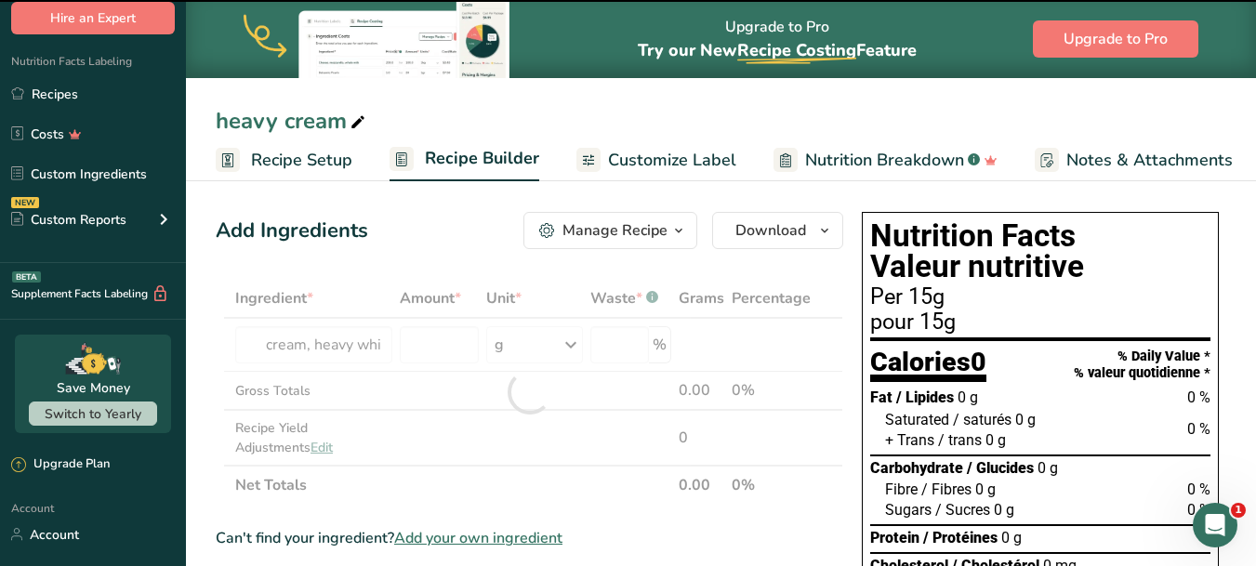
type input "0"
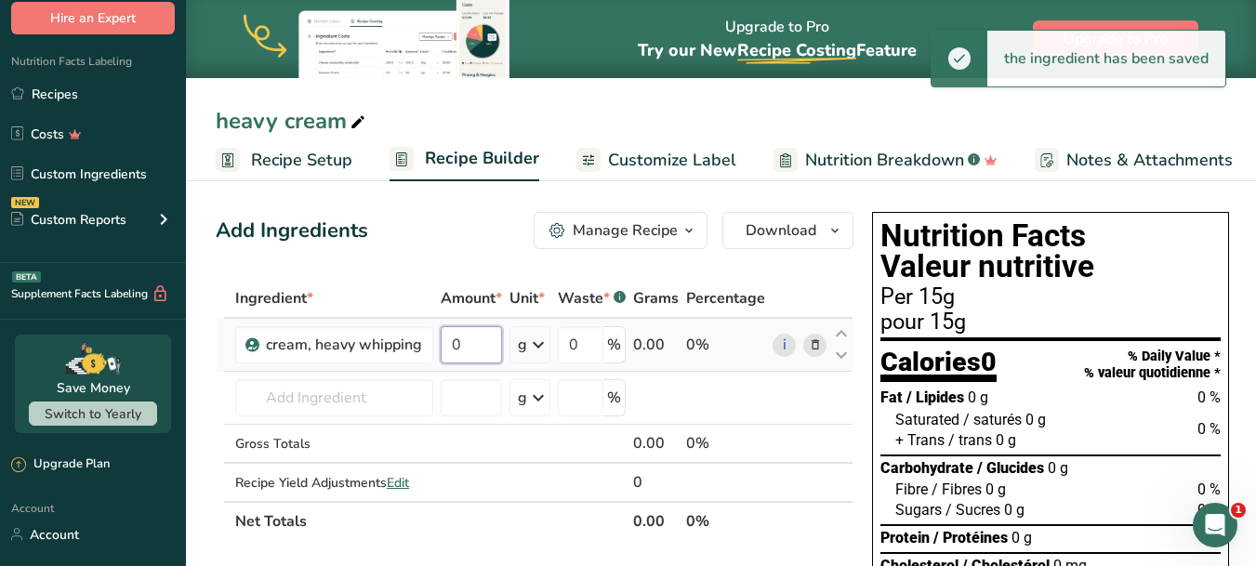
click at [493, 339] on input "0" at bounding box center [471, 344] width 61 height 37
drag, startPoint x: 468, startPoint y: 349, endPoint x: 453, endPoint y: 352, distance: 15.3
click at [453, 352] on input "0" at bounding box center [471, 344] width 61 height 37
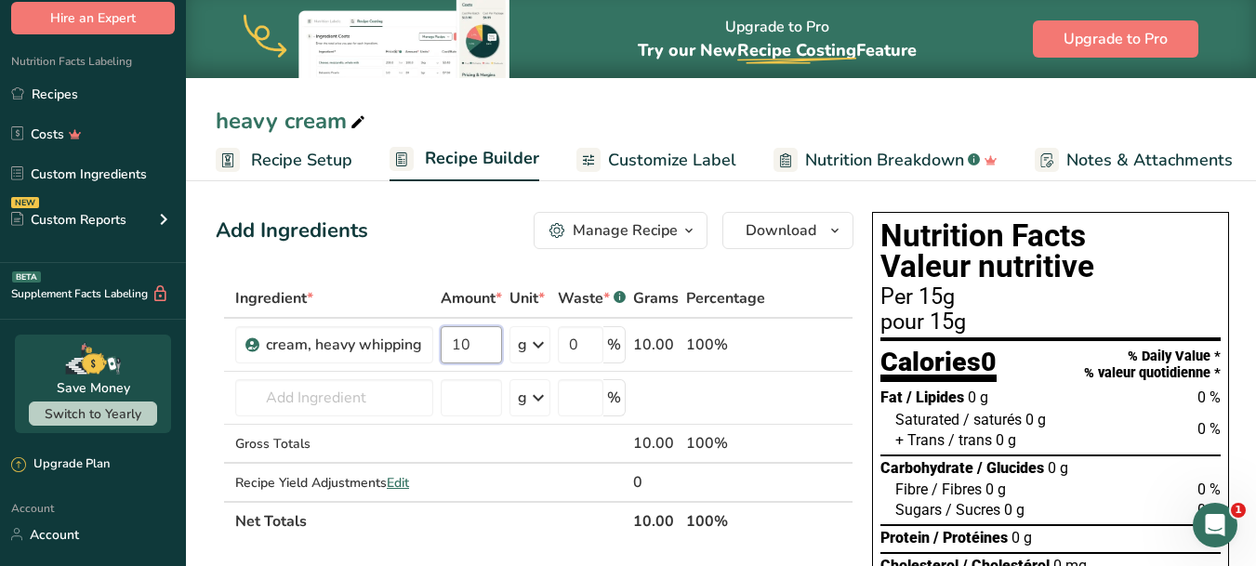
type input "10"
click at [433, 288] on div "Ingredient * Amount * Unit * Waste * .a-a{fill:#347362;}.b-a{fill:#fff;} Grams …" at bounding box center [535, 410] width 638 height 262
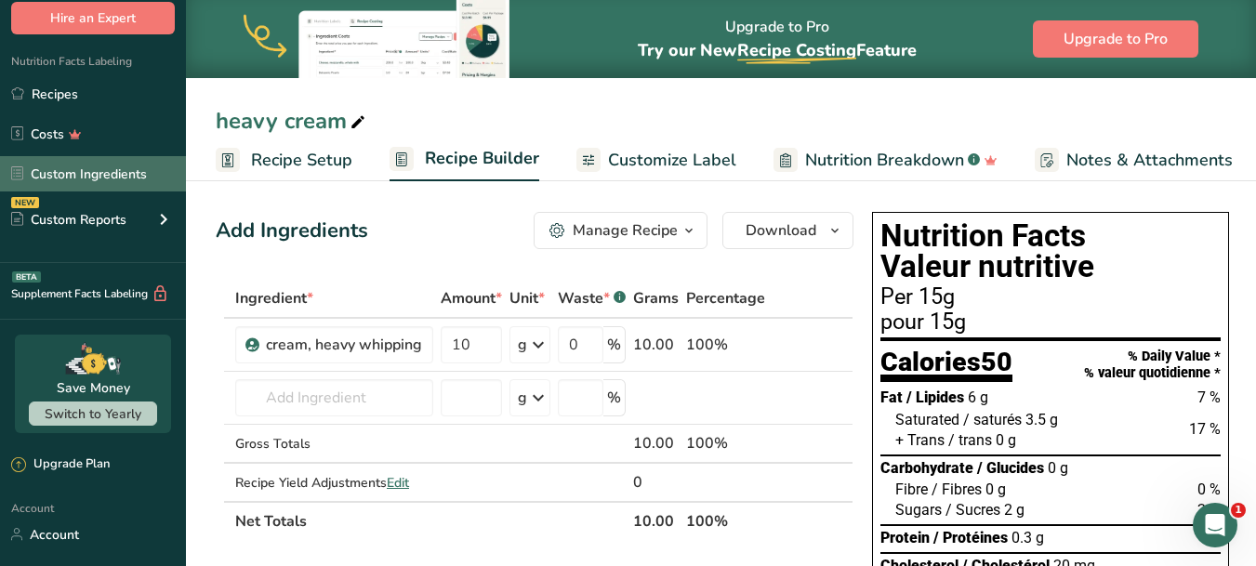
click at [91, 169] on link "Custom Ingredients" at bounding box center [93, 173] width 186 height 35
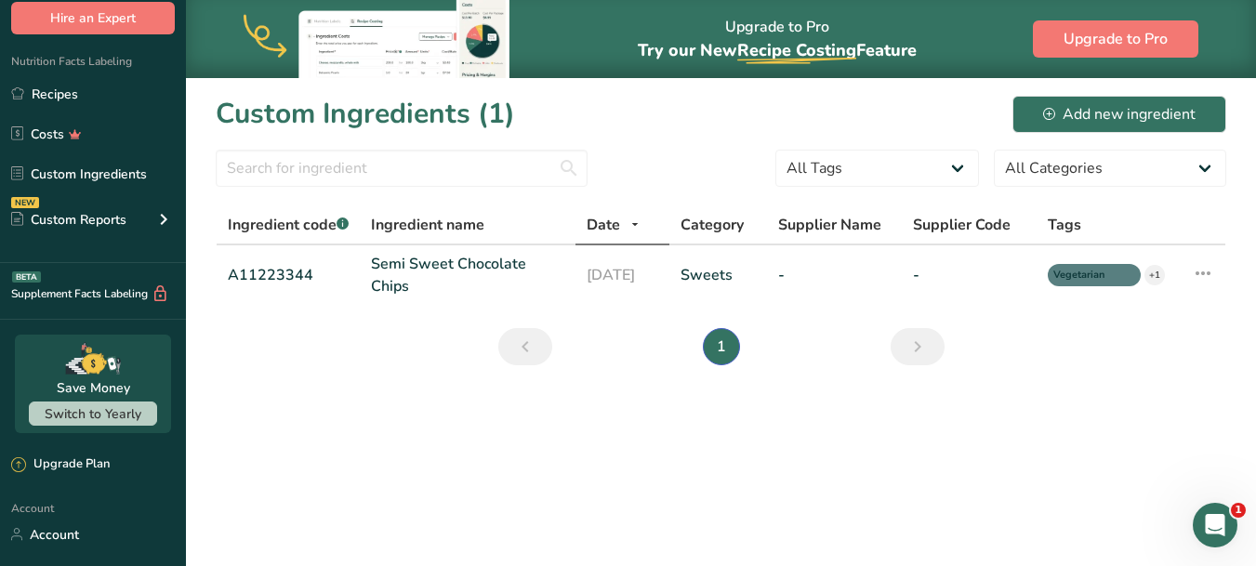
click at [1125, 86] on section "Custom Ingredients (1) Add new ingredient All Tags Source of Antioxidants [MEDI…" at bounding box center [721, 236] width 1070 height 317
click at [1119, 119] on div "Add new ingredient" at bounding box center [1119, 114] width 152 height 22
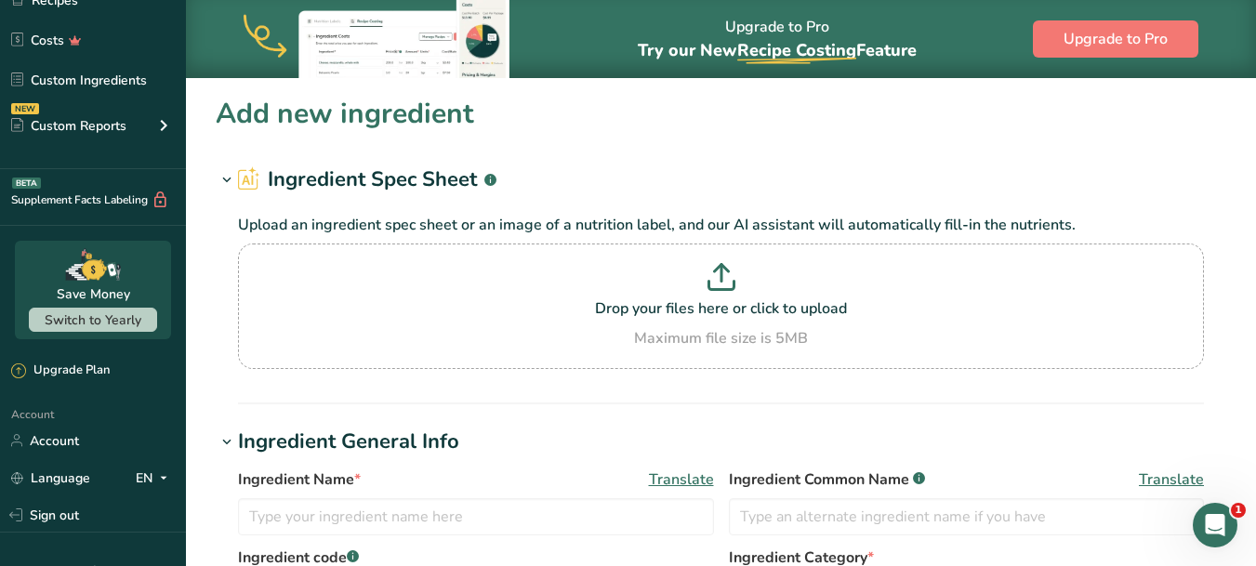
scroll to position [276, 0]
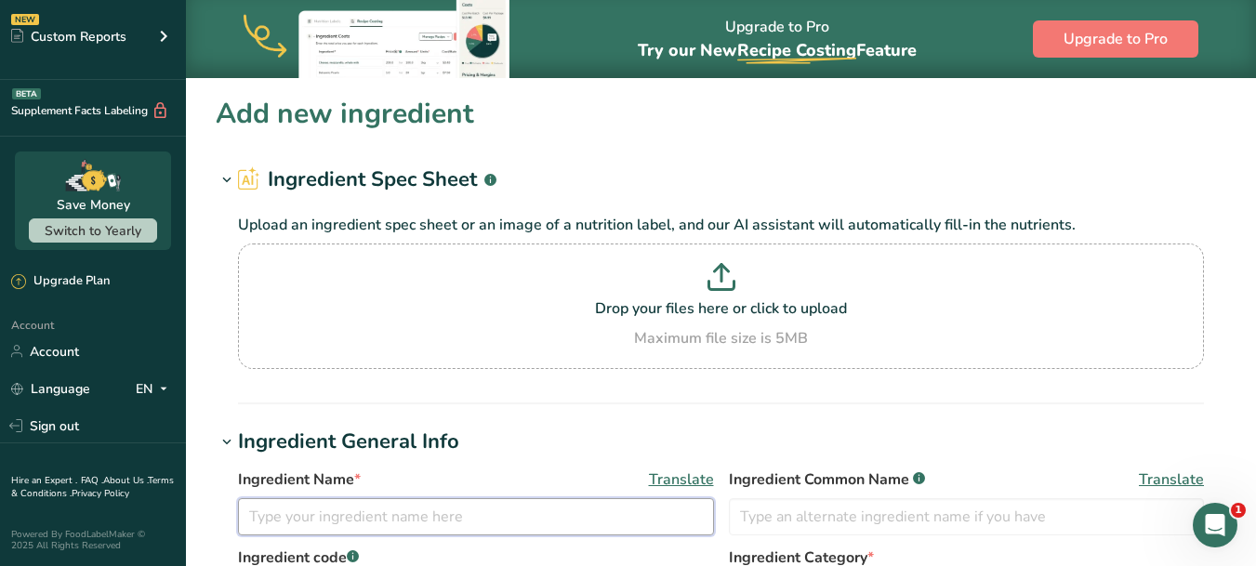
click at [318, 501] on input "text" at bounding box center [476, 516] width 476 height 37
type input "Sweet Guernsey Crea"
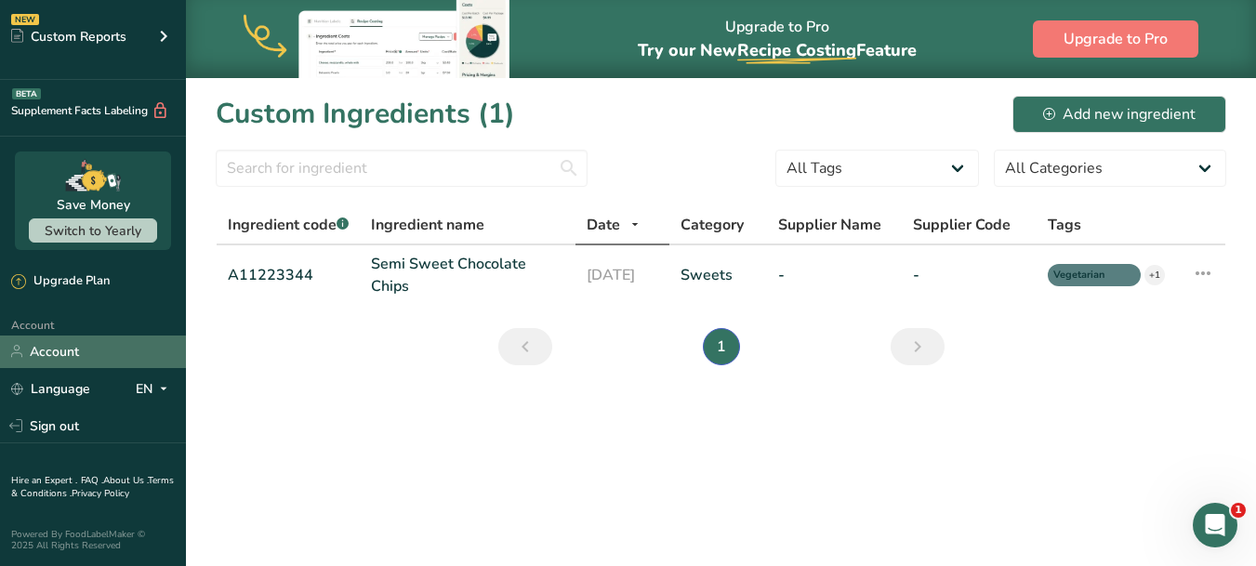
click at [58, 361] on link "Account" at bounding box center [93, 352] width 186 height 33
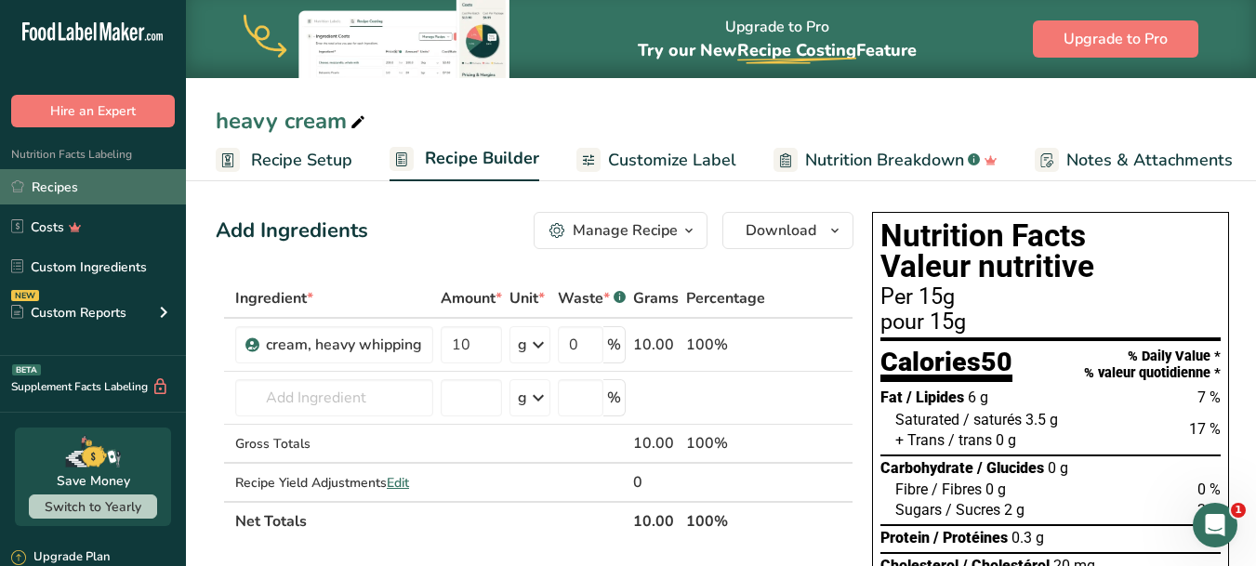
click at [60, 184] on link "Recipes" at bounding box center [93, 186] width 186 height 35
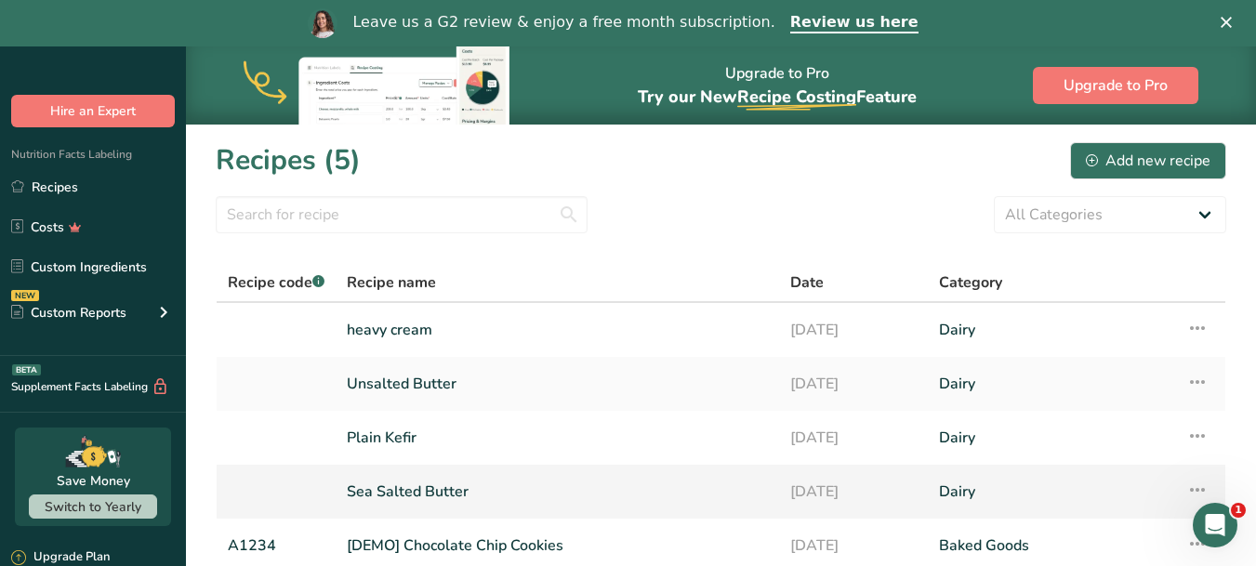
click at [418, 486] on link "Sea Salted Butter" at bounding box center [557, 491] width 421 height 39
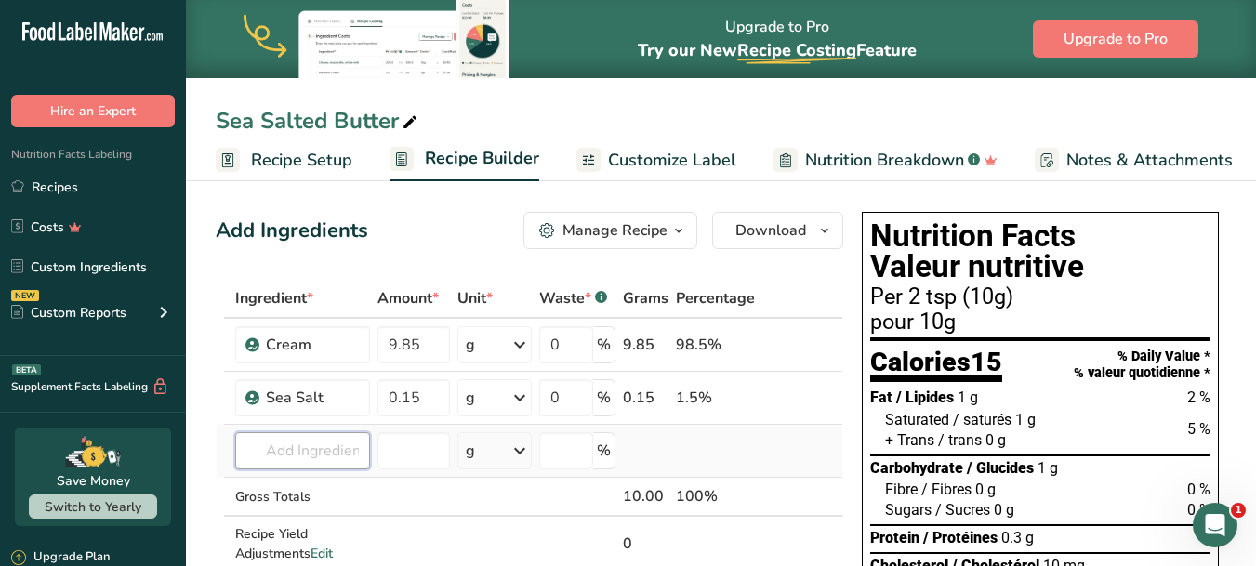
click at [305, 453] on input "text" at bounding box center [302, 450] width 135 height 37
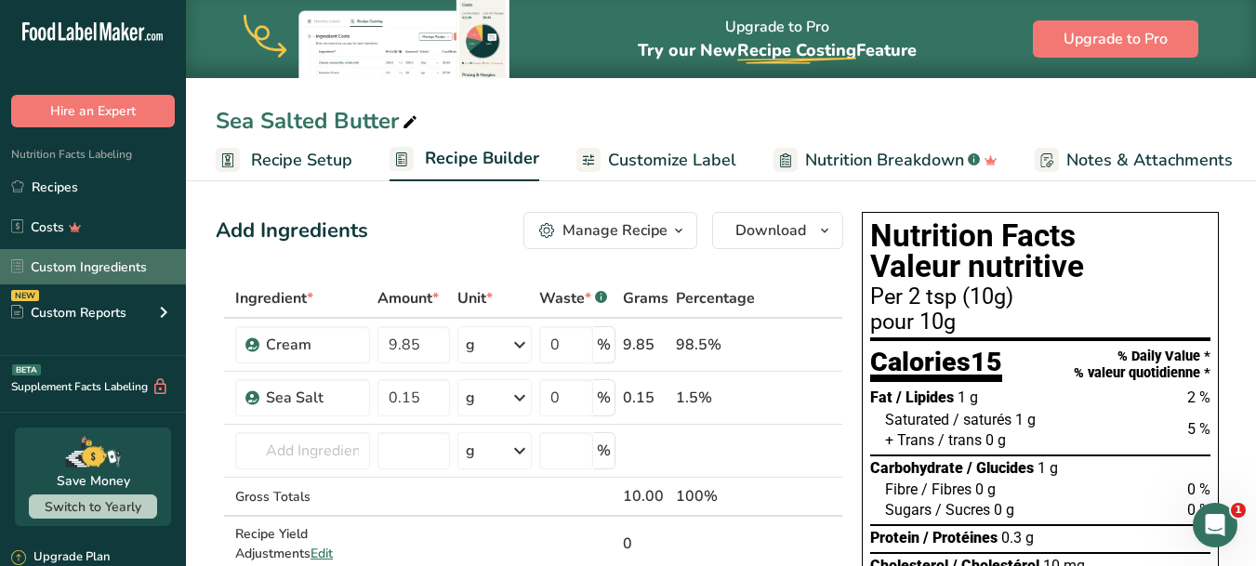
click at [104, 265] on link "Custom Ingredients" at bounding box center [93, 266] width 186 height 35
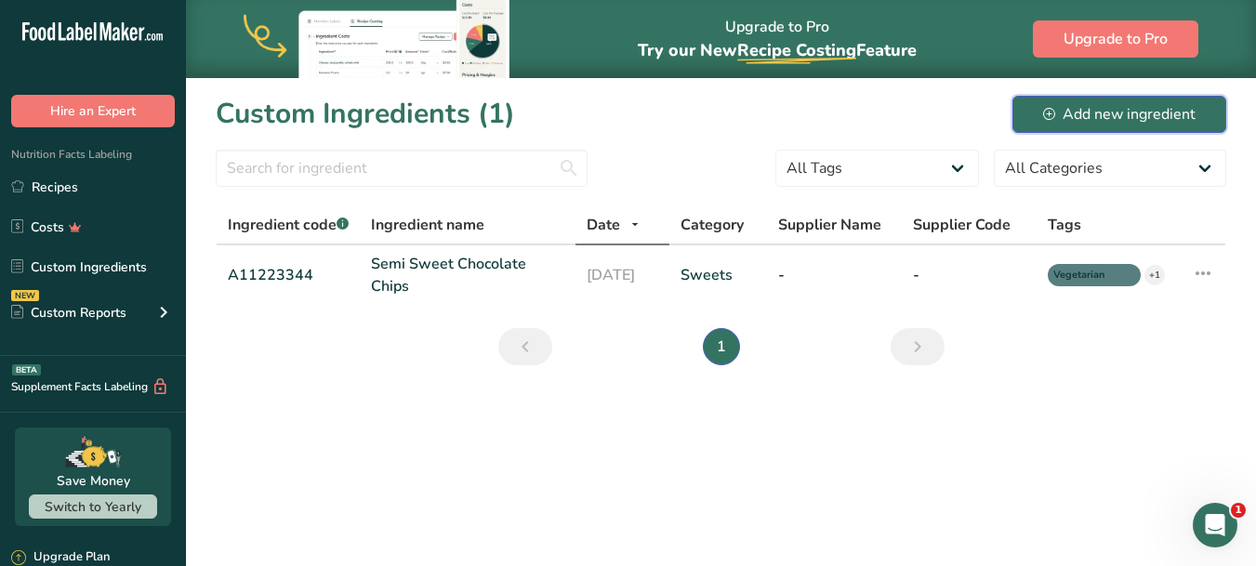
click at [1095, 116] on div "Add new ingredient" at bounding box center [1119, 114] width 152 height 22
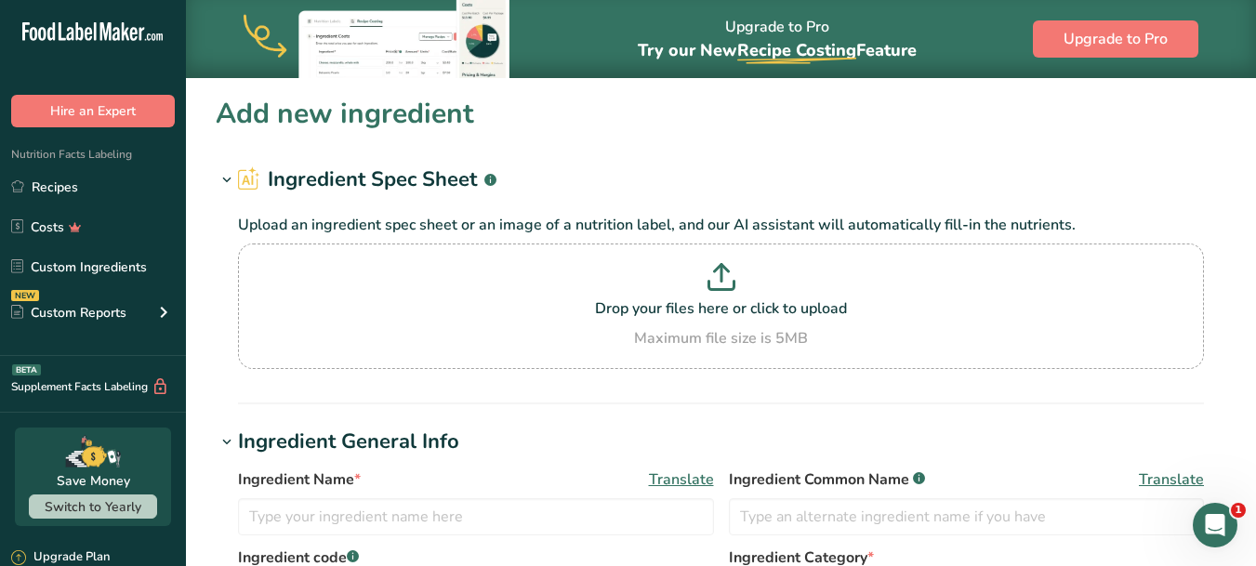
scroll to position [279, 0]
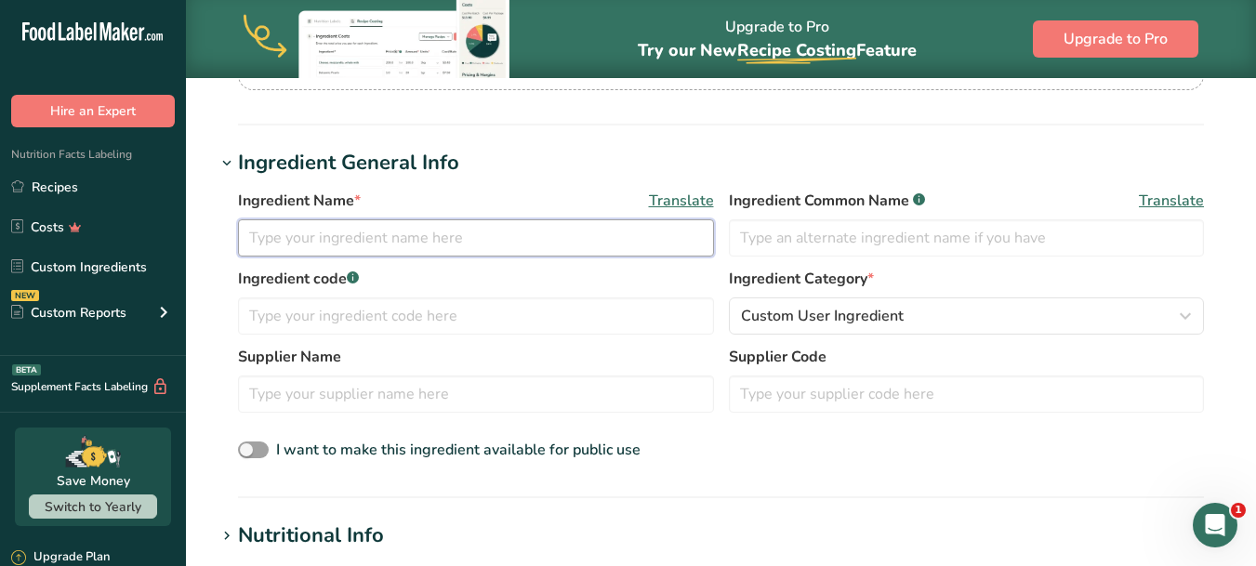
click at [508, 245] on input "text" at bounding box center [476, 237] width 476 height 37
type input "Sweet grassfed Guernsey Cream"
